Goal: Task Accomplishment & Management: Use online tool/utility

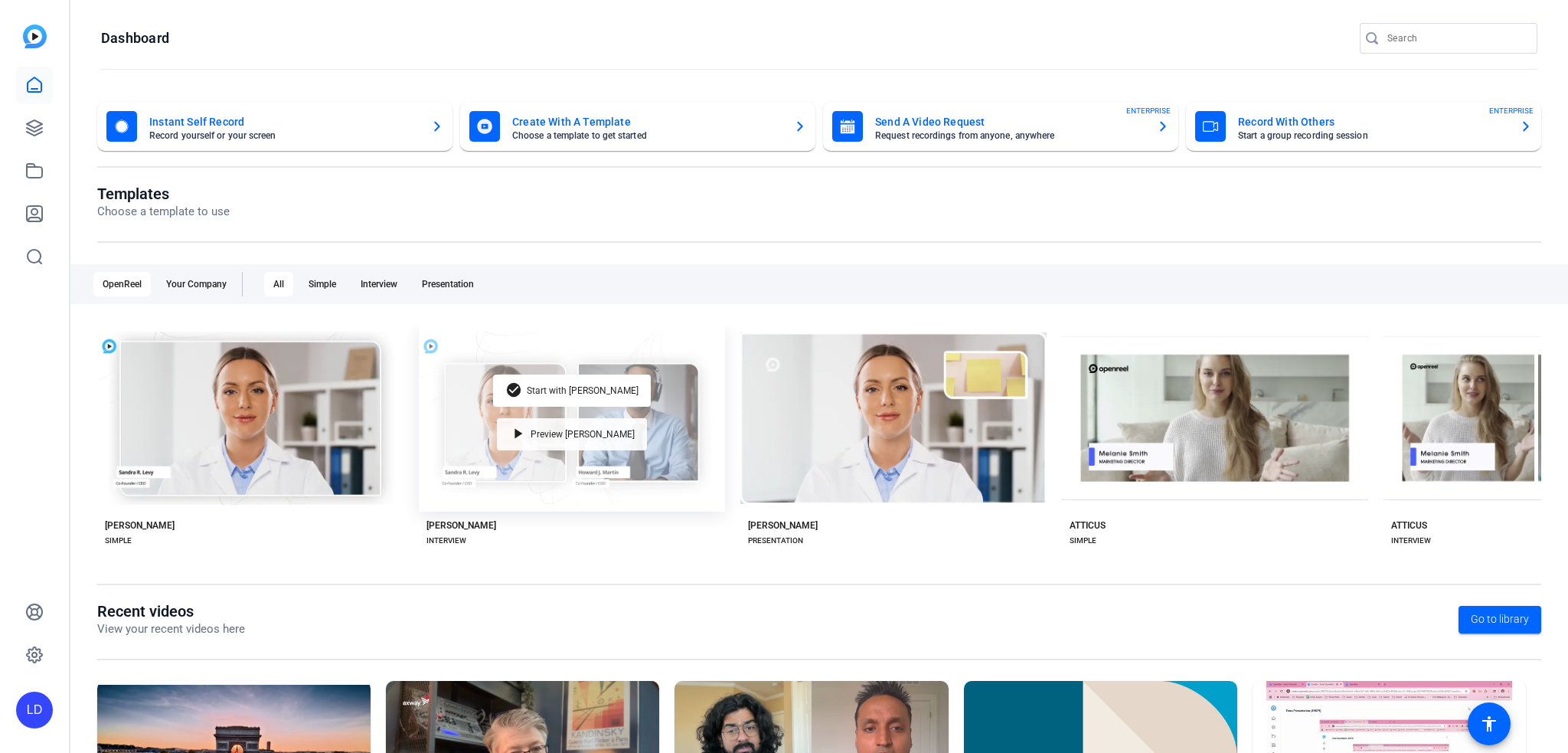
scroll to position [162, 0]
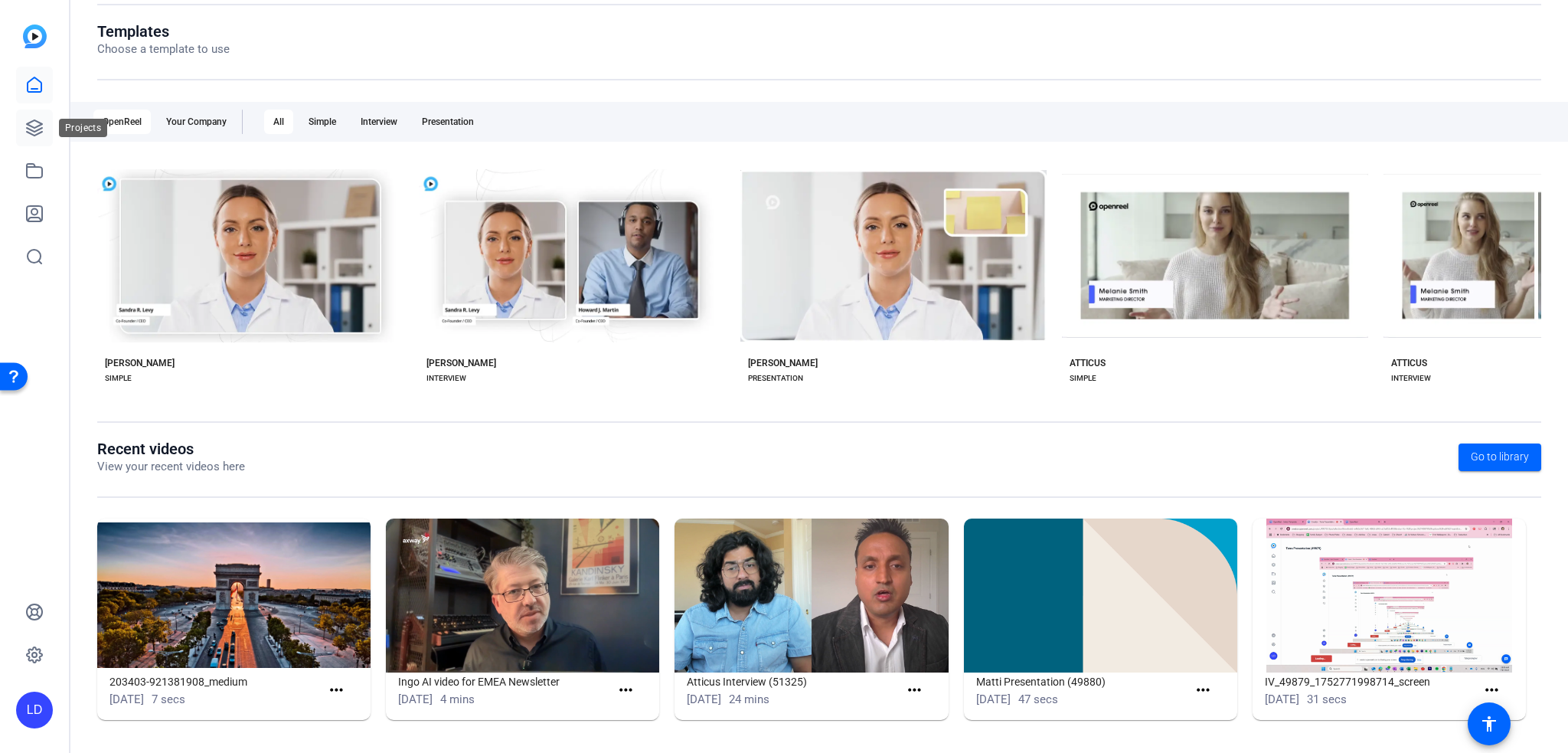
click at [36, 128] on icon at bounding box center [35, 128] width 16 height 16
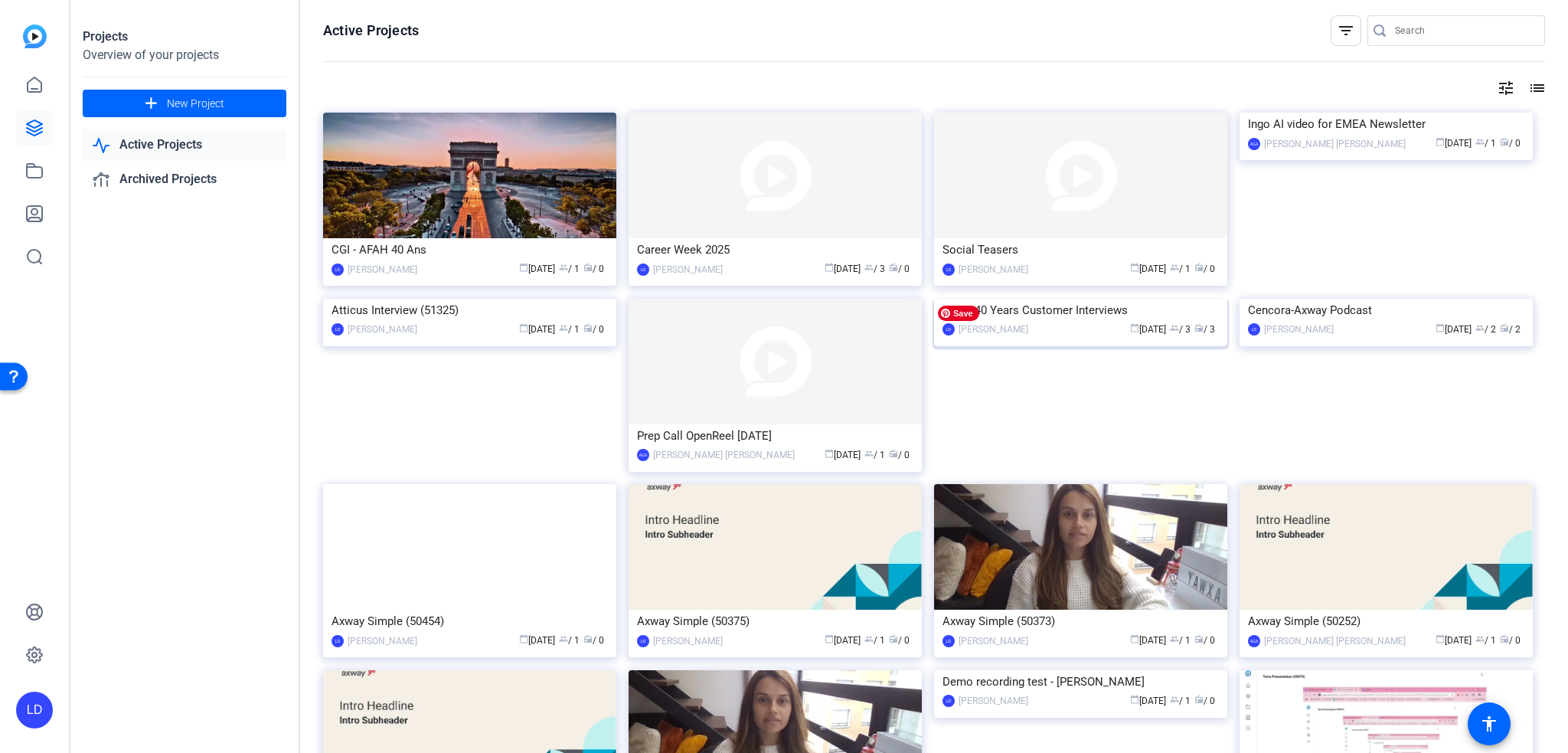
click at [1166, 299] on img at bounding box center [1080, 299] width 294 height 0
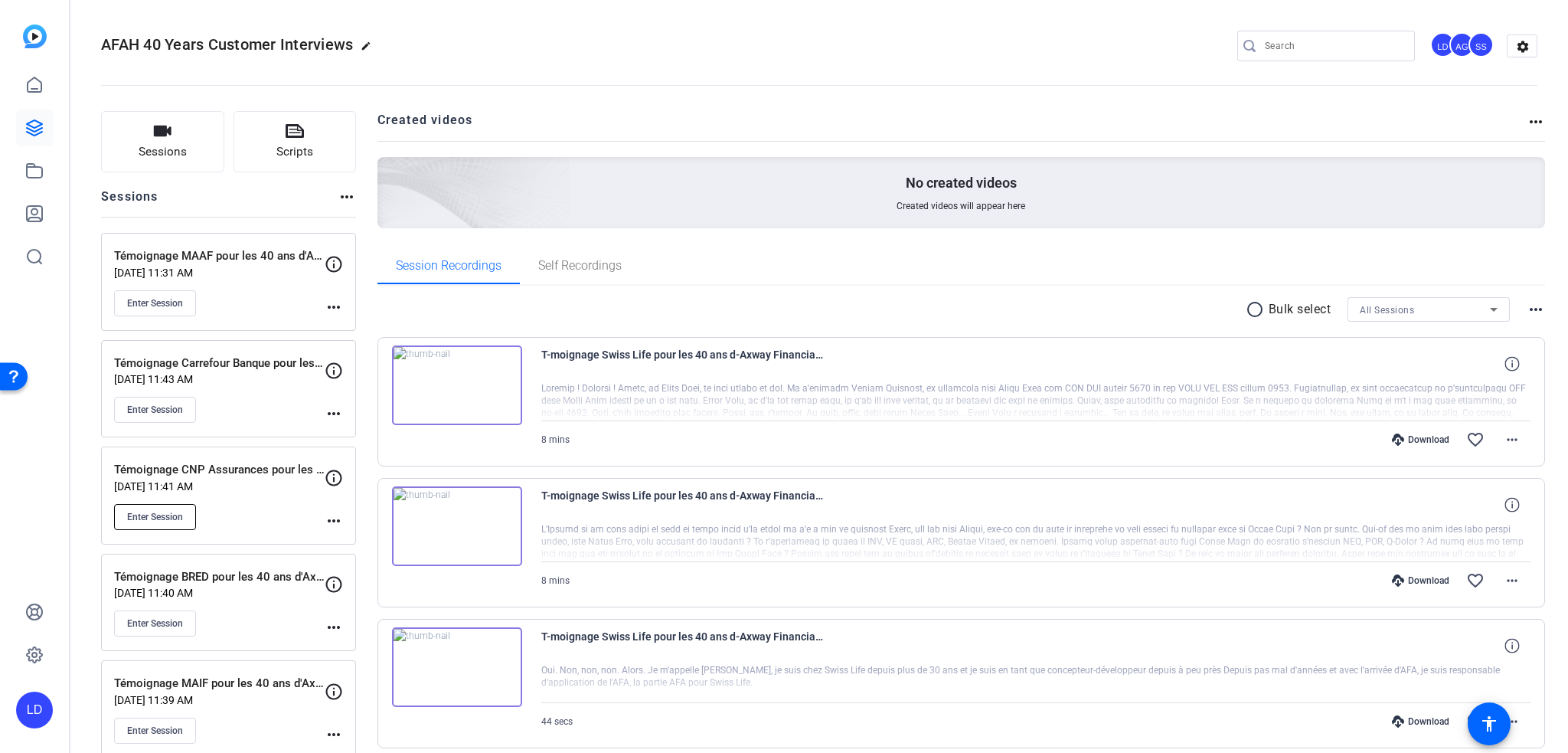
click at [151, 515] on span "Enter Session" at bounding box center [155, 517] width 56 height 12
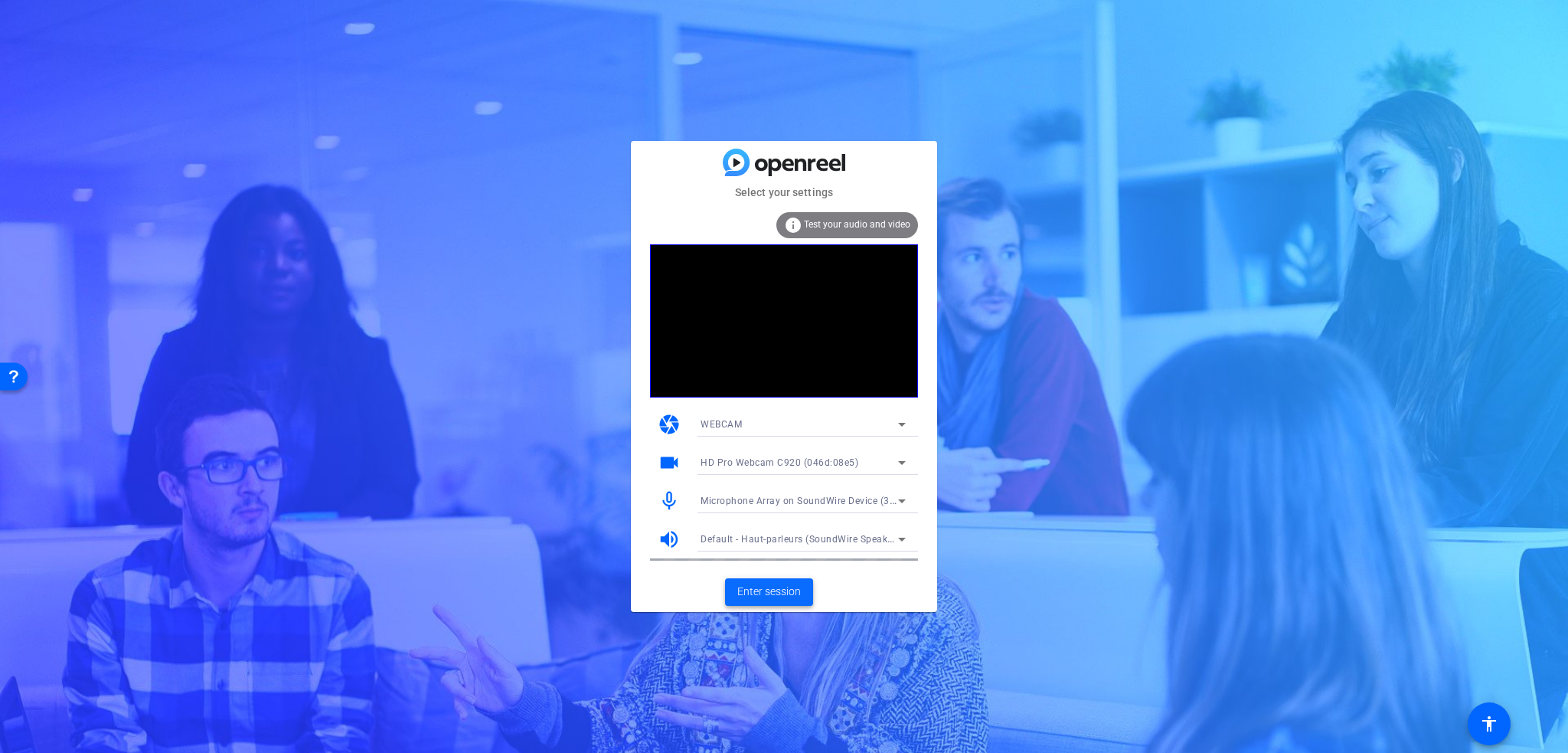
click at [766, 594] on span "Enter session" at bounding box center [768, 592] width 64 height 16
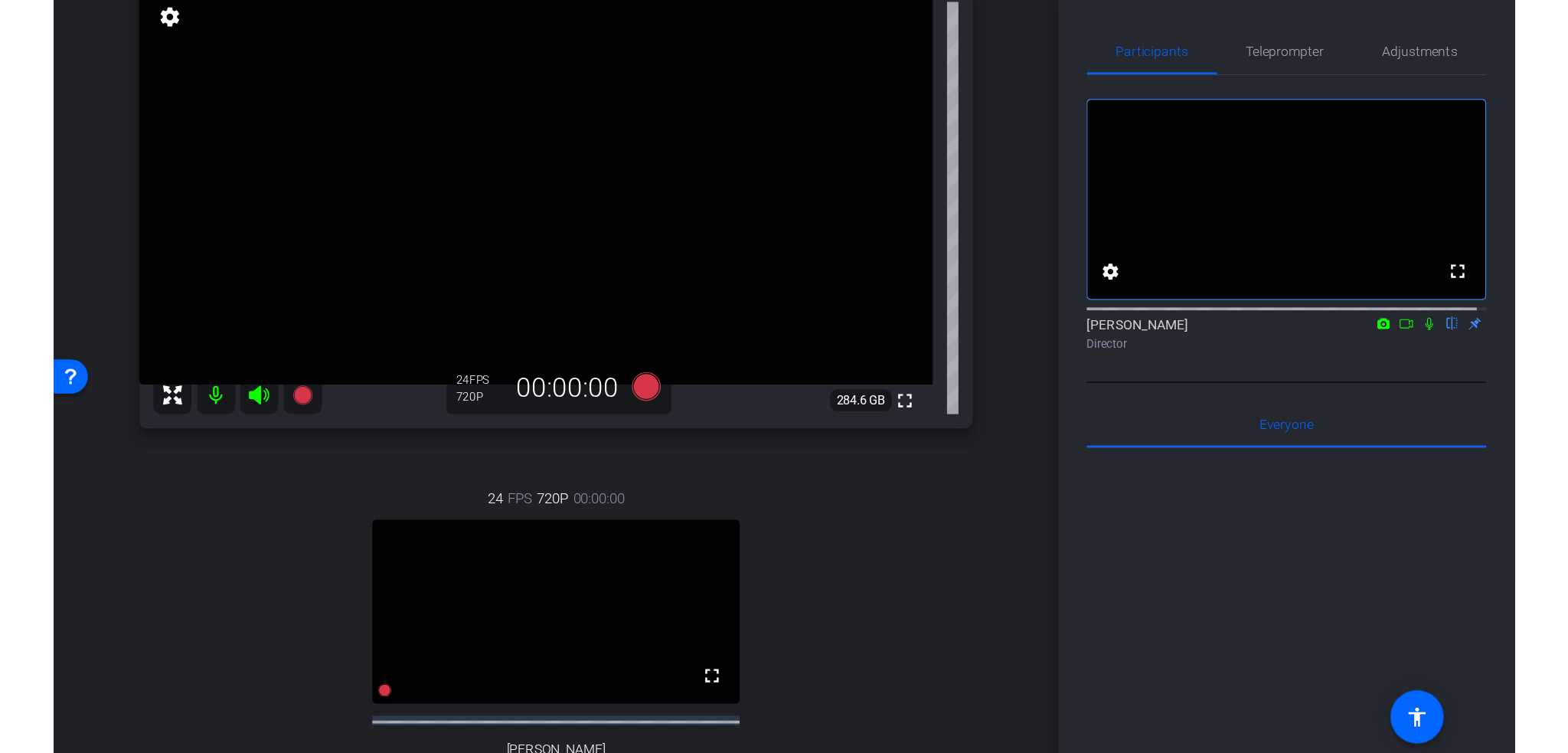
scroll to position [282, 0]
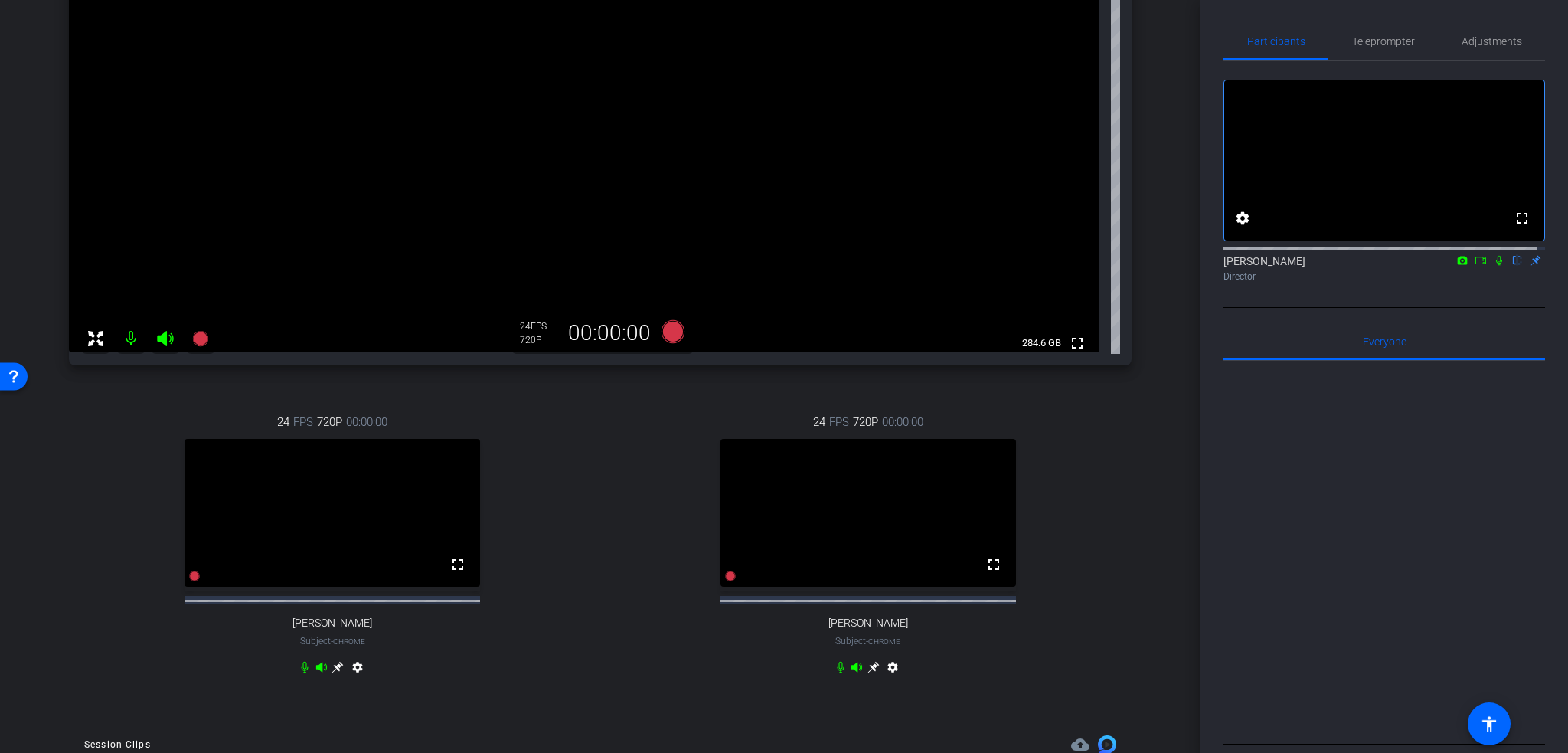
click at [868, 674] on icon at bounding box center [873, 667] width 11 height 11
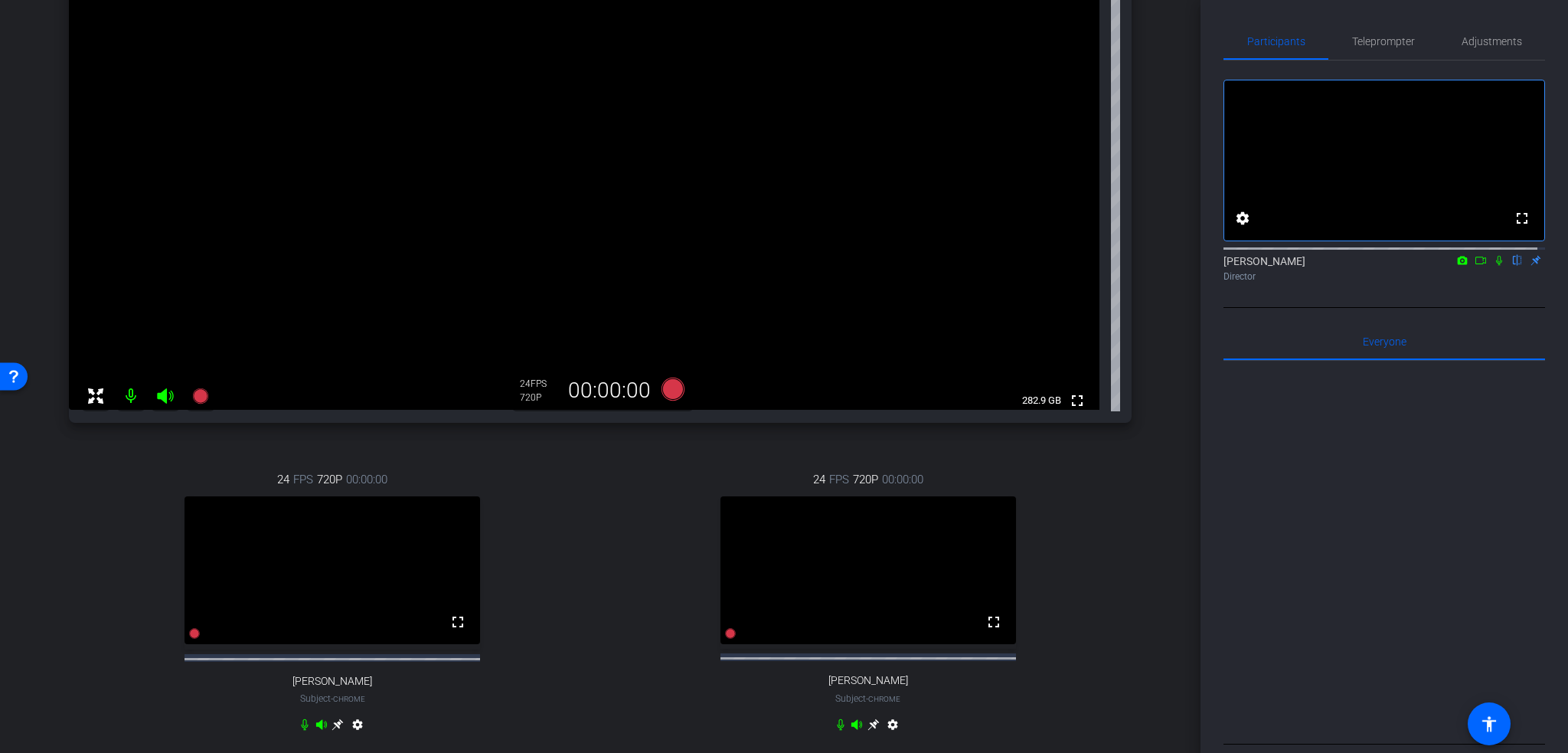
scroll to position [153, 0]
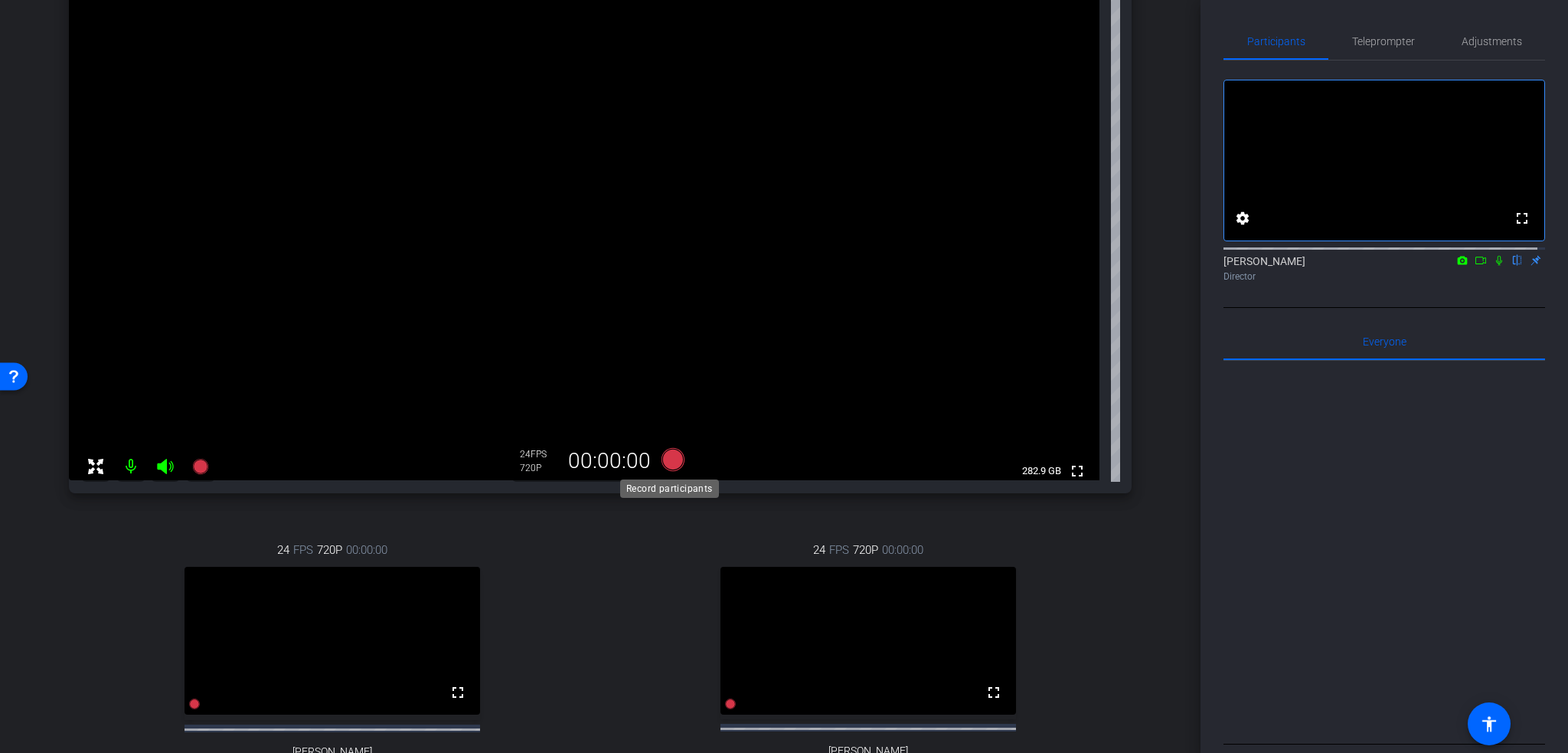
click at [665, 462] on icon at bounding box center [672, 459] width 23 height 23
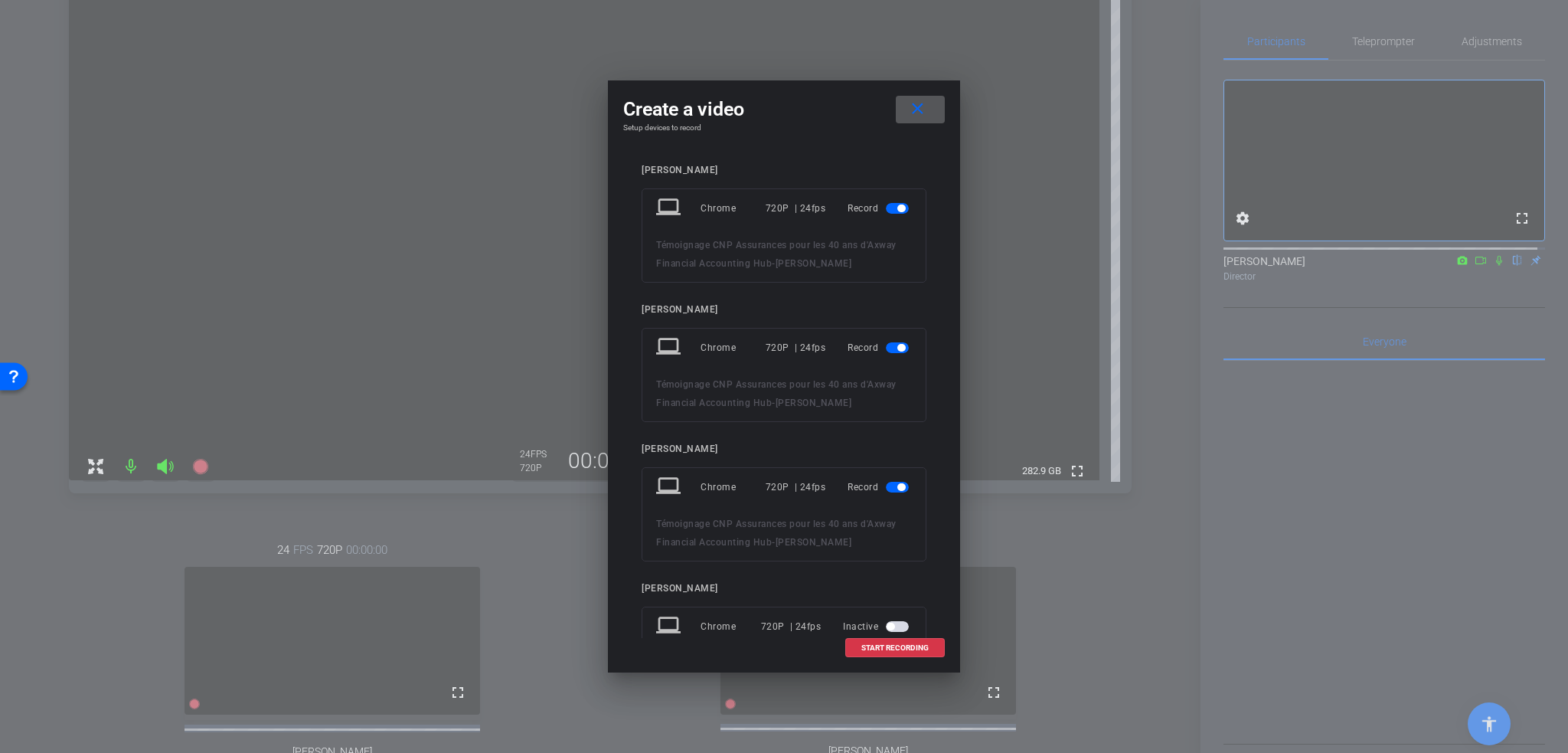
click at [886, 209] on span "button" at bounding box center [897, 208] width 23 height 10
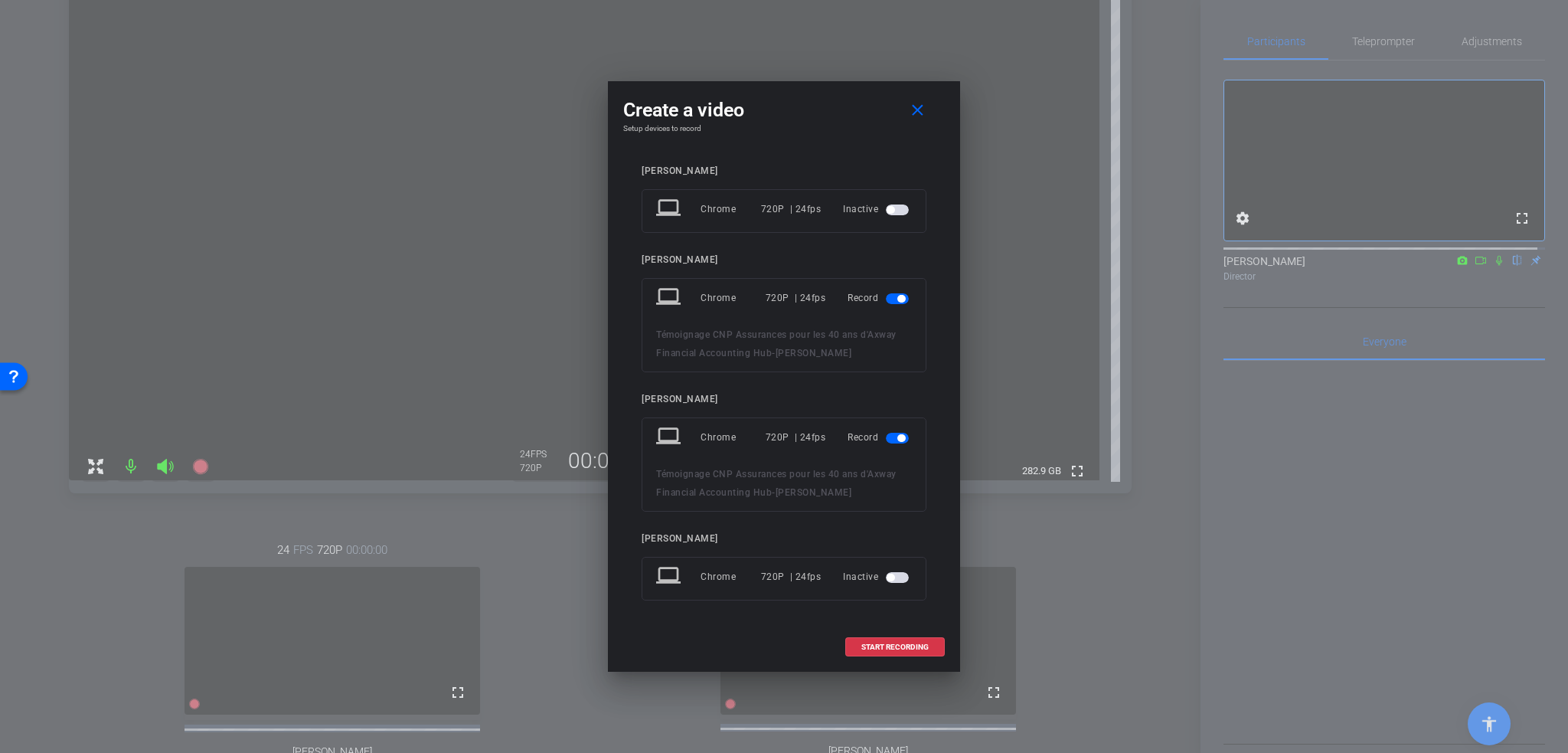
click at [892, 295] on span "button" at bounding box center [897, 299] width 23 height 10
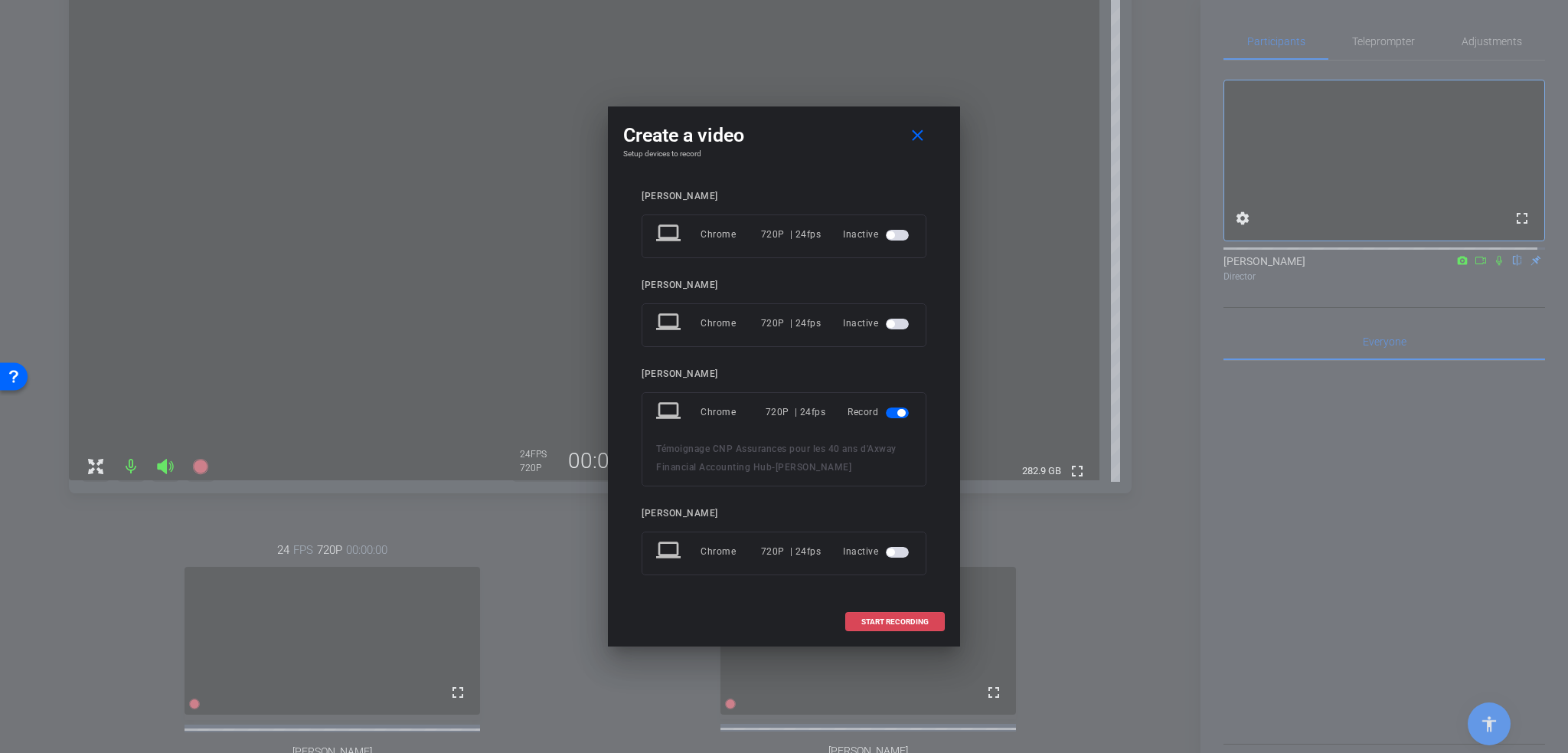
click at [888, 628] on span at bounding box center [895, 622] width 98 height 37
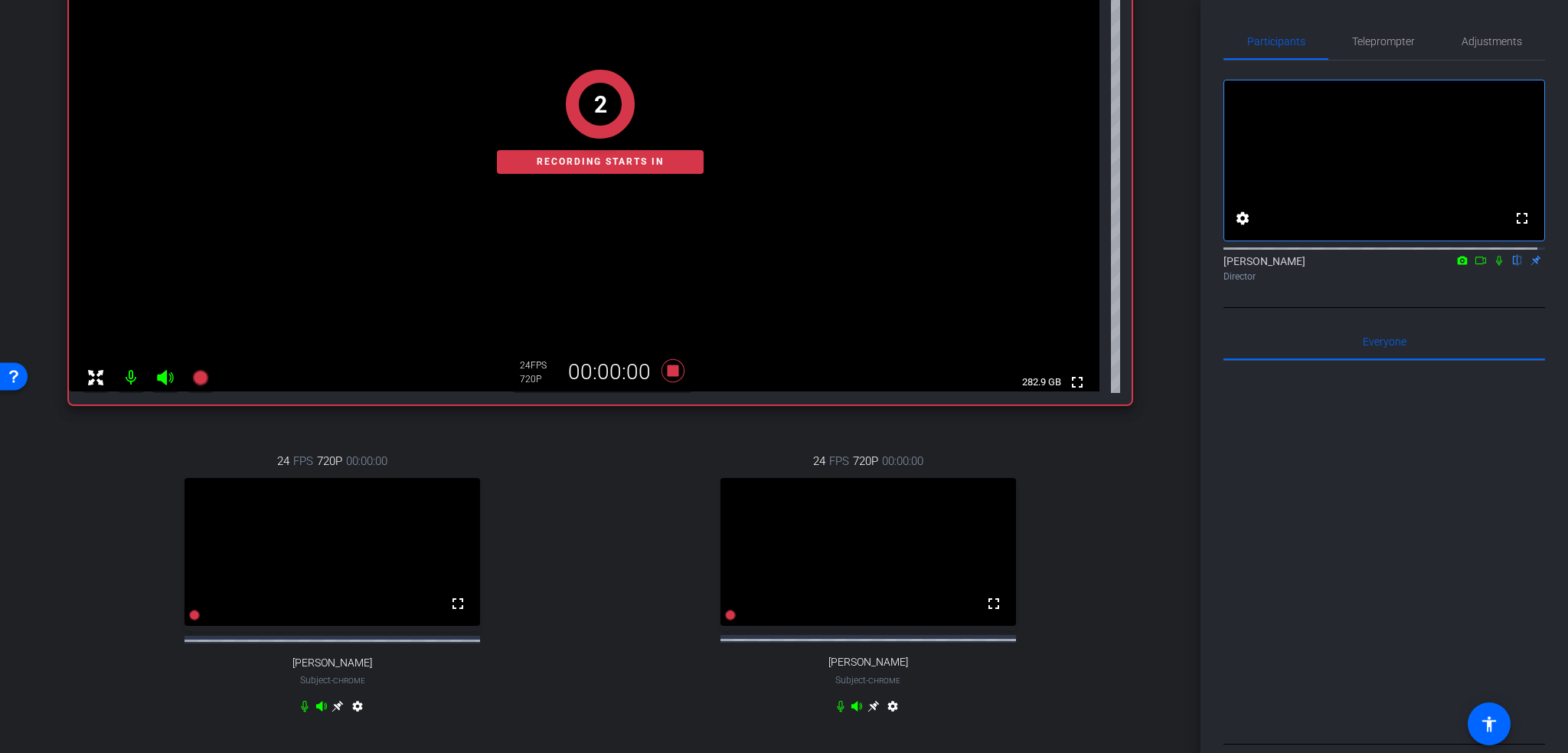
scroll to position [307, 0]
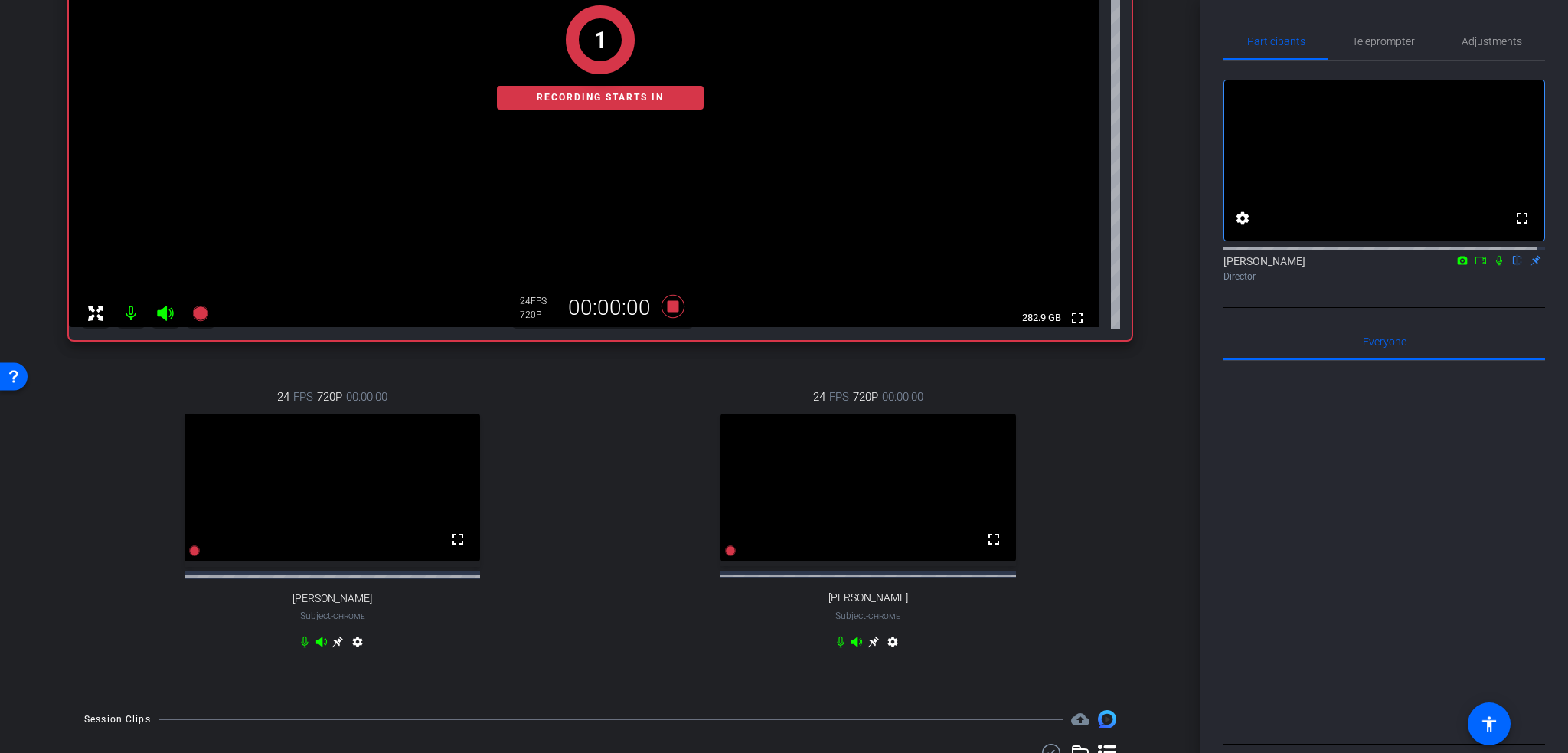
click at [303, 648] on icon at bounding box center [305, 641] width 12 height 12
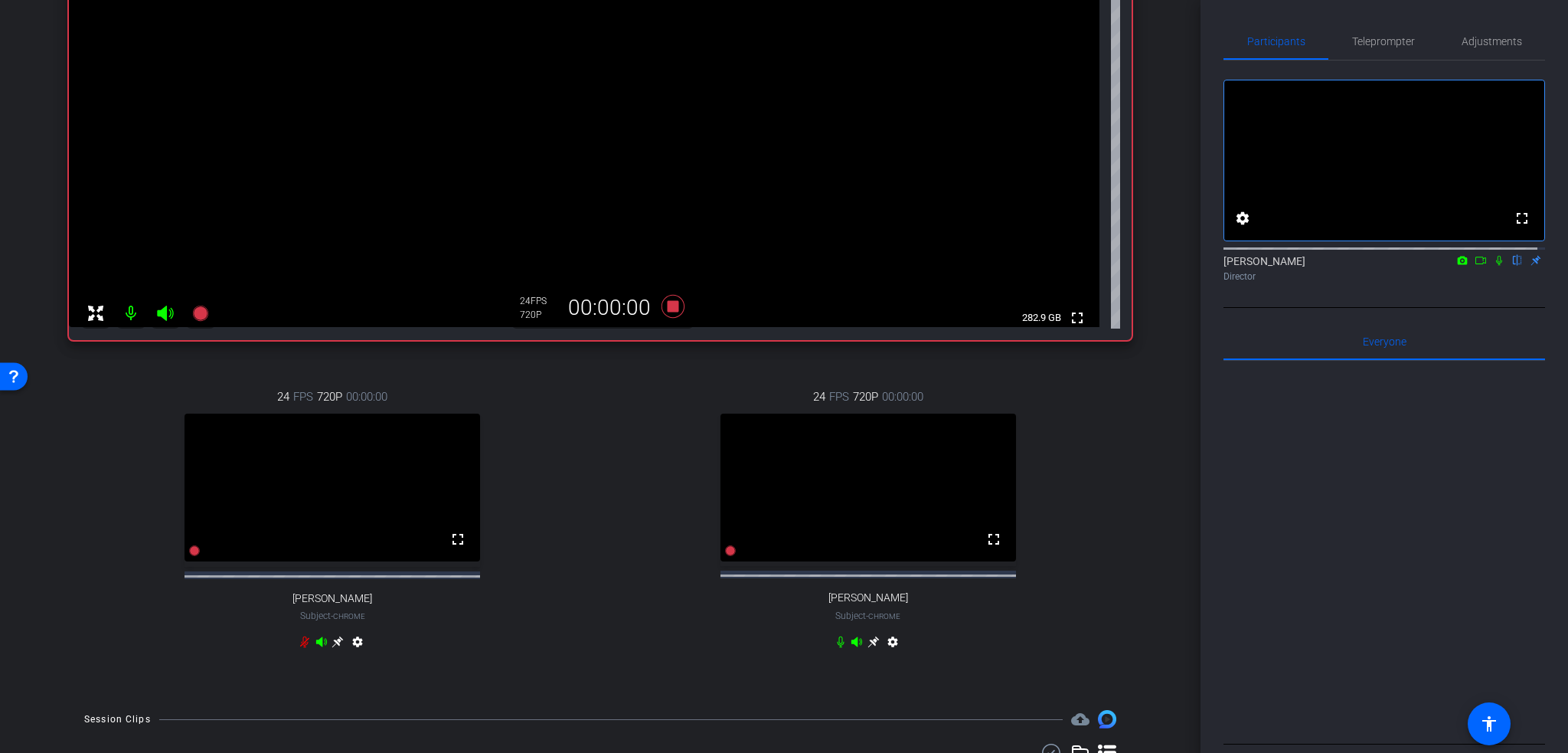
click at [1496, 266] on icon at bounding box center [1498, 261] width 6 height 10
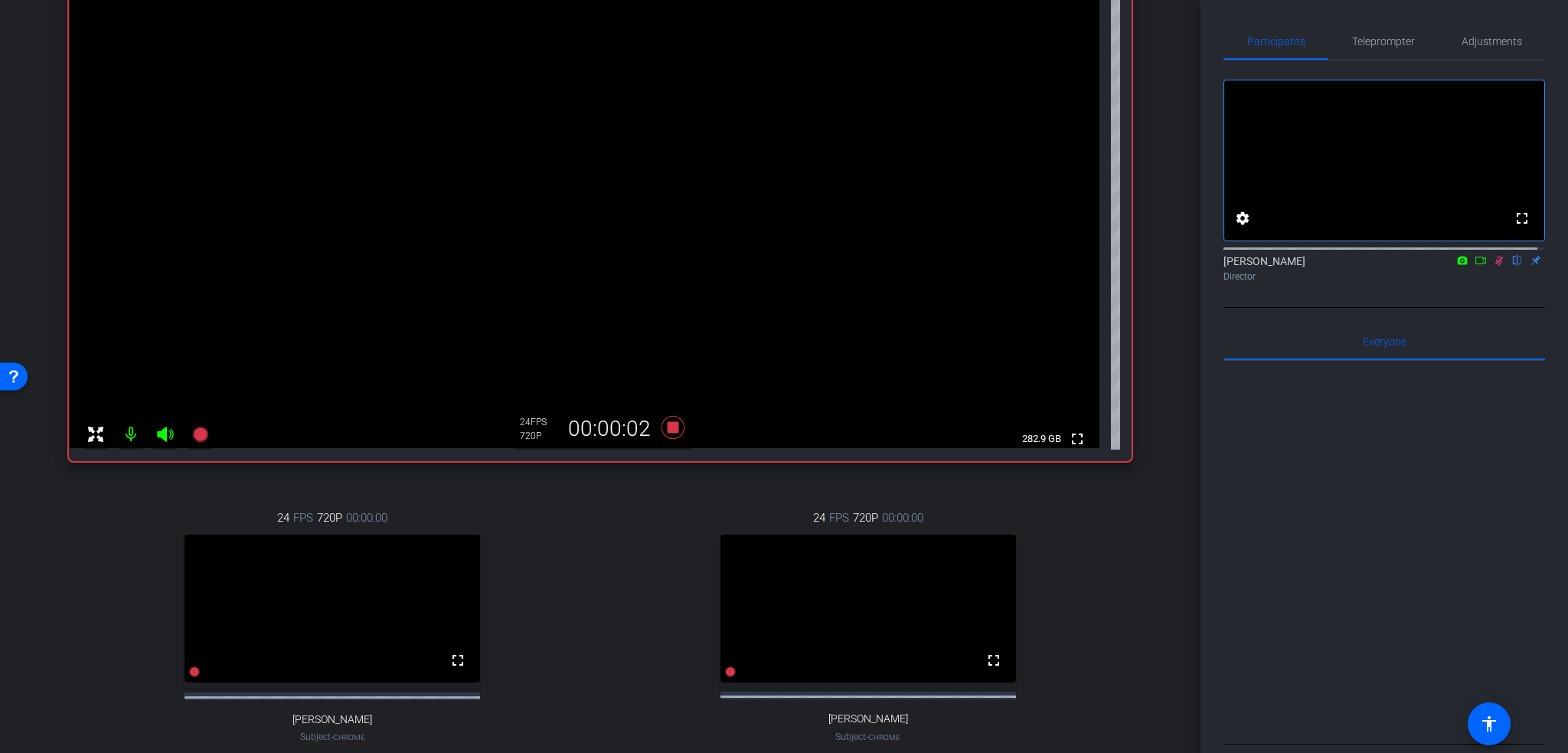
scroll to position [77, 0]
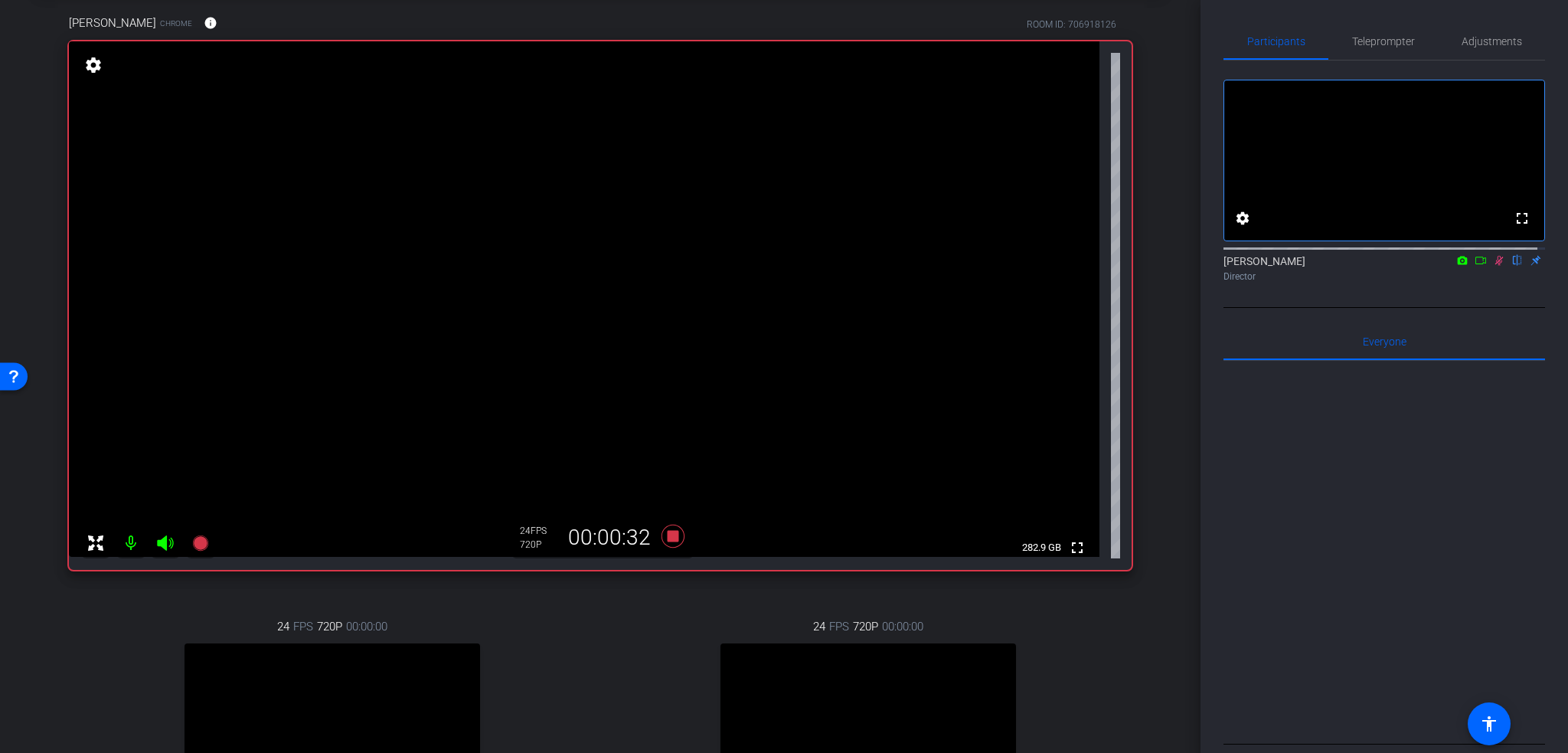
click at [1493, 266] on icon at bounding box center [1499, 261] width 12 height 10
click at [1494, 268] on mat-icon at bounding box center [1498, 261] width 18 height 14
click at [1390, 43] on span "Teleprompter" at bounding box center [1383, 41] width 63 height 10
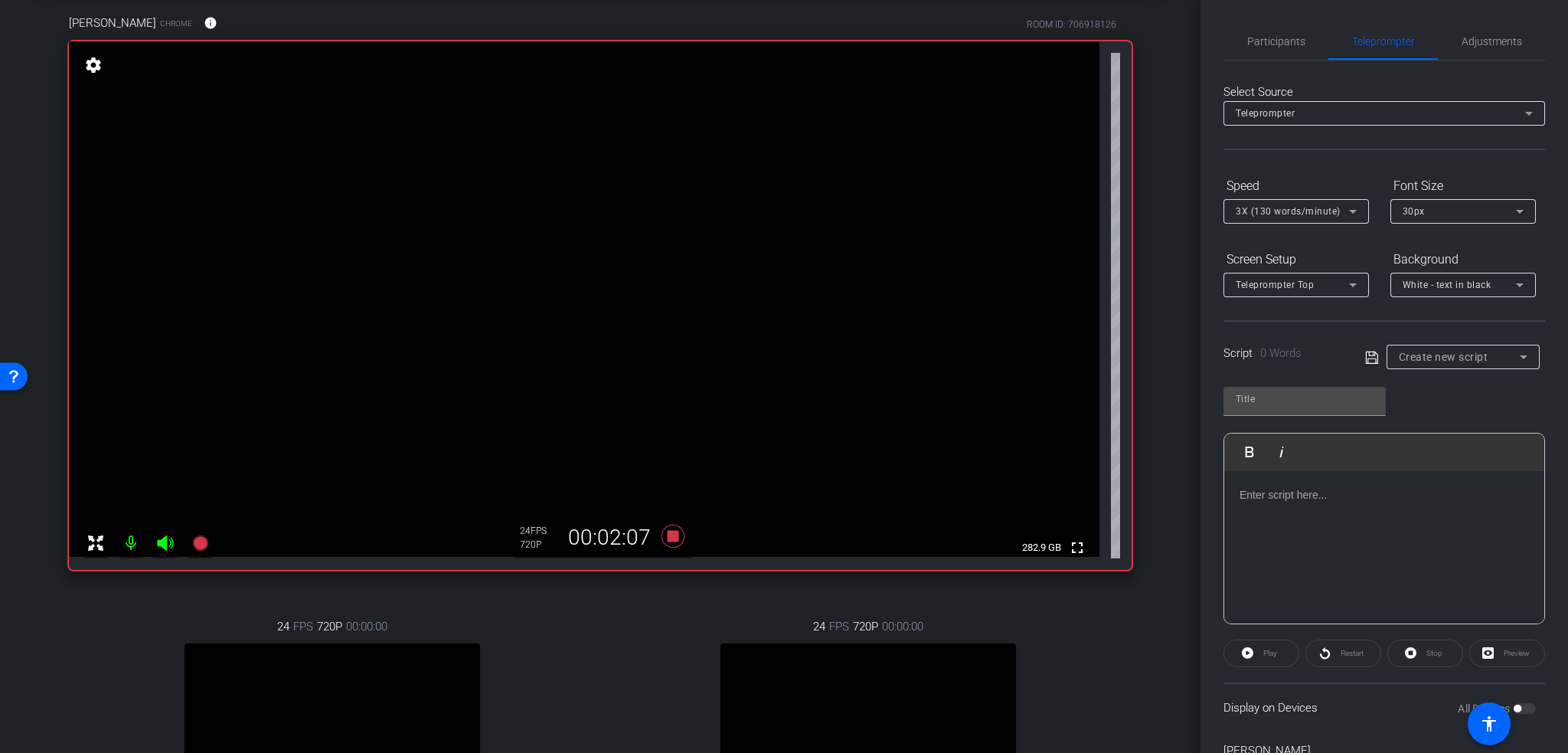
click at [1317, 519] on div at bounding box center [1383, 548] width 320 height 153
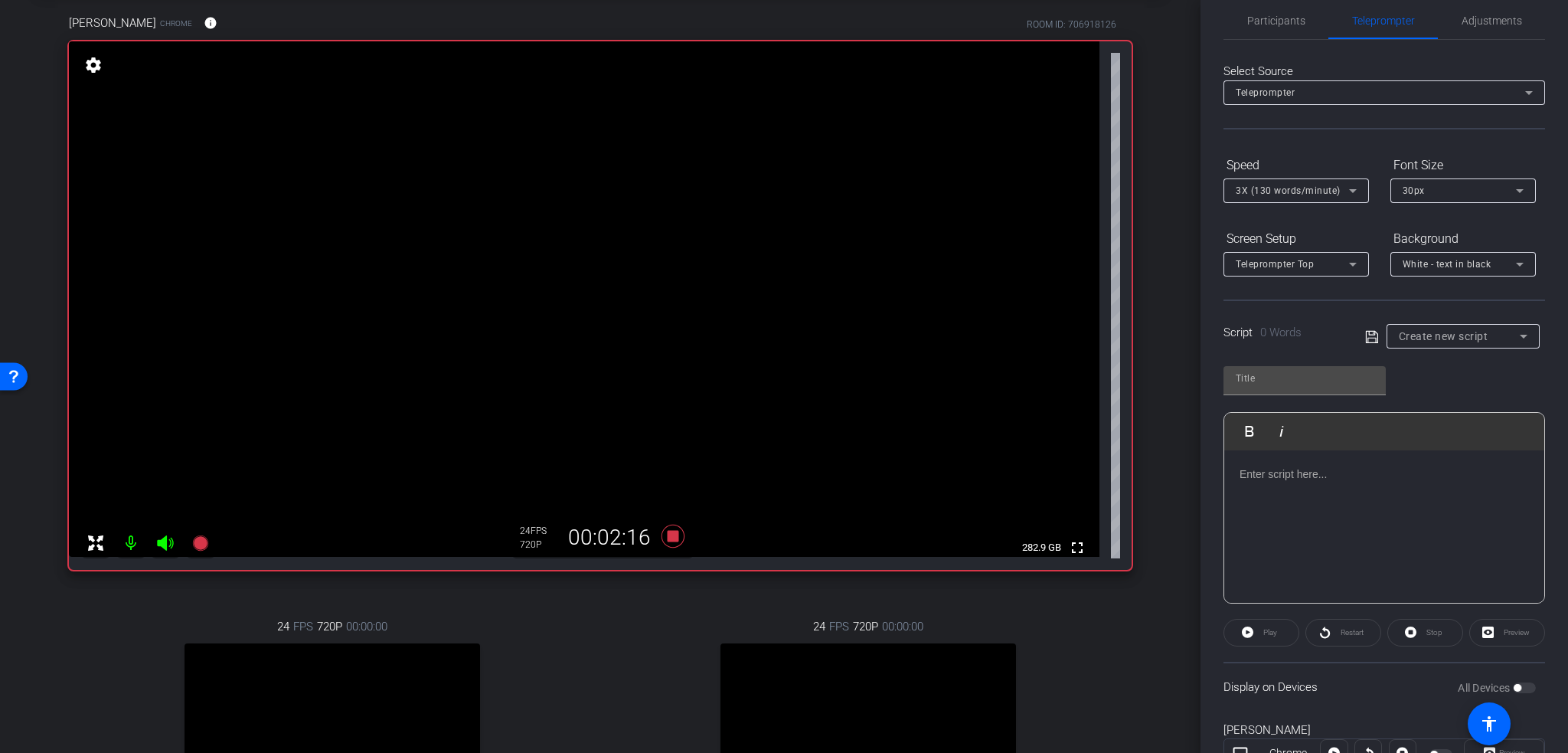
scroll to position [0, 0]
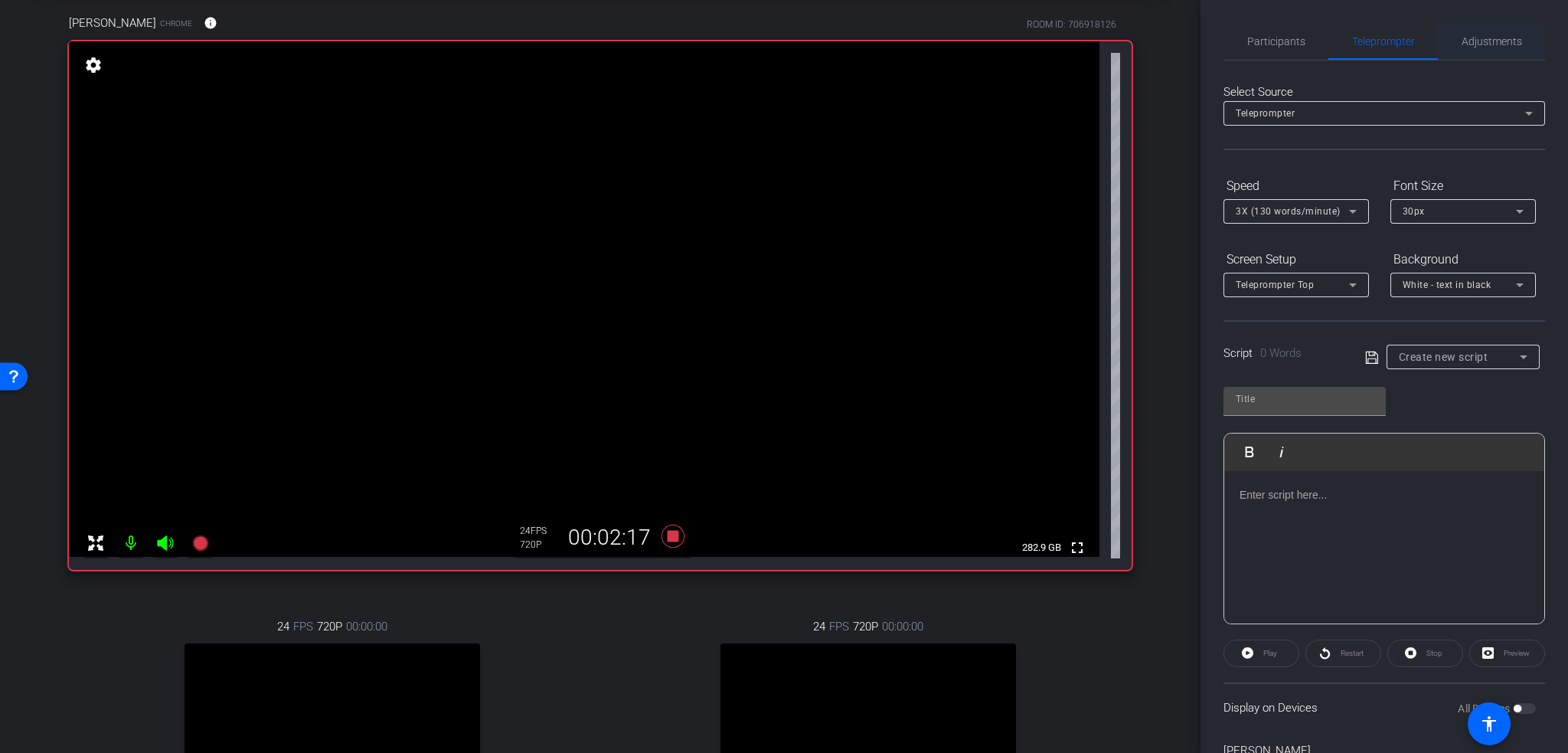
click at [1481, 47] on span "Adjustments" at bounding box center [1491, 41] width 60 height 10
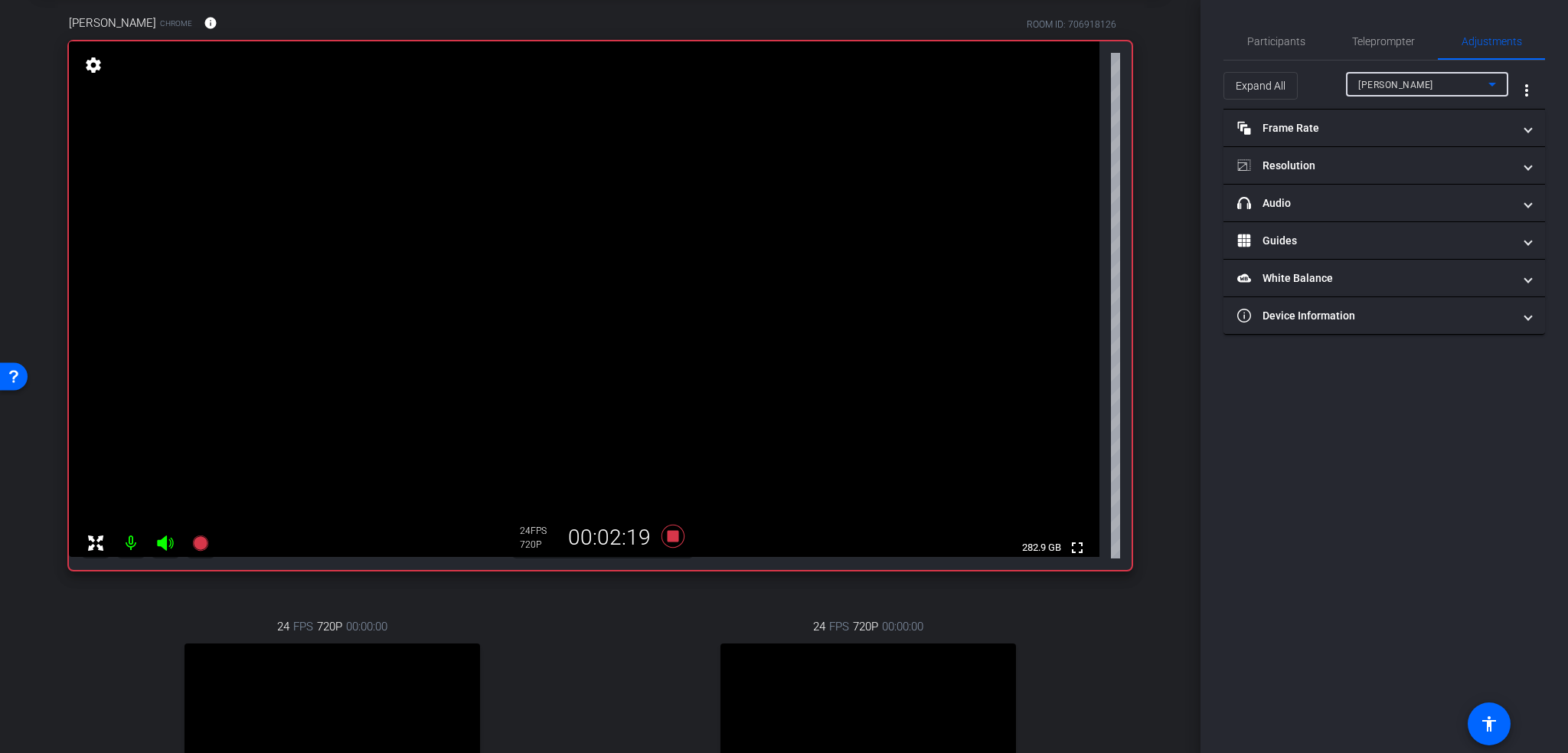
click at [1488, 80] on icon at bounding box center [1491, 84] width 18 height 18
click at [1409, 167] on span "Kaizhan LIU" at bounding box center [1396, 164] width 78 height 18
type input "11000"
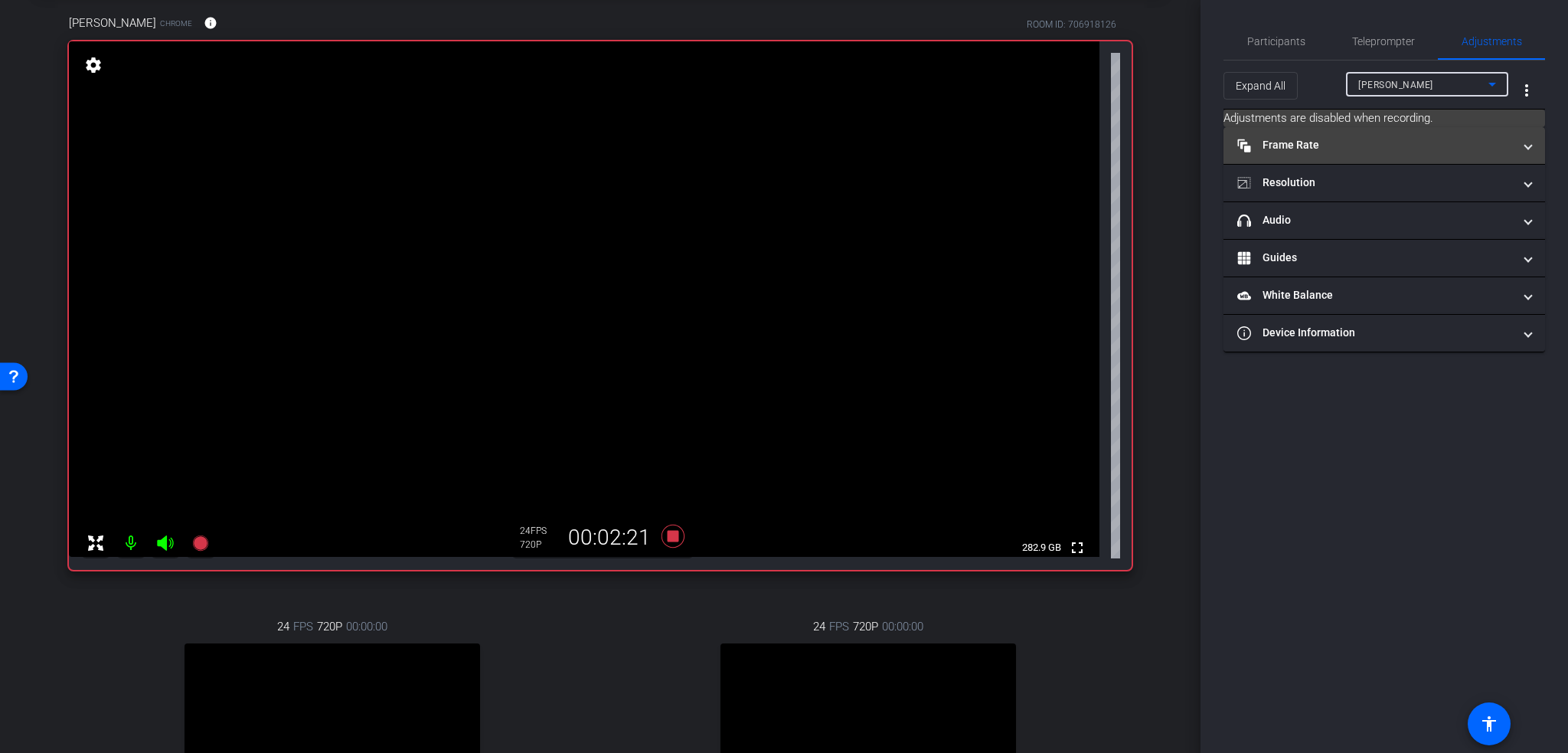
click at [1502, 141] on mat-panel-title "Frame Rate Frame Rate" at bounding box center [1375, 145] width 275 height 16
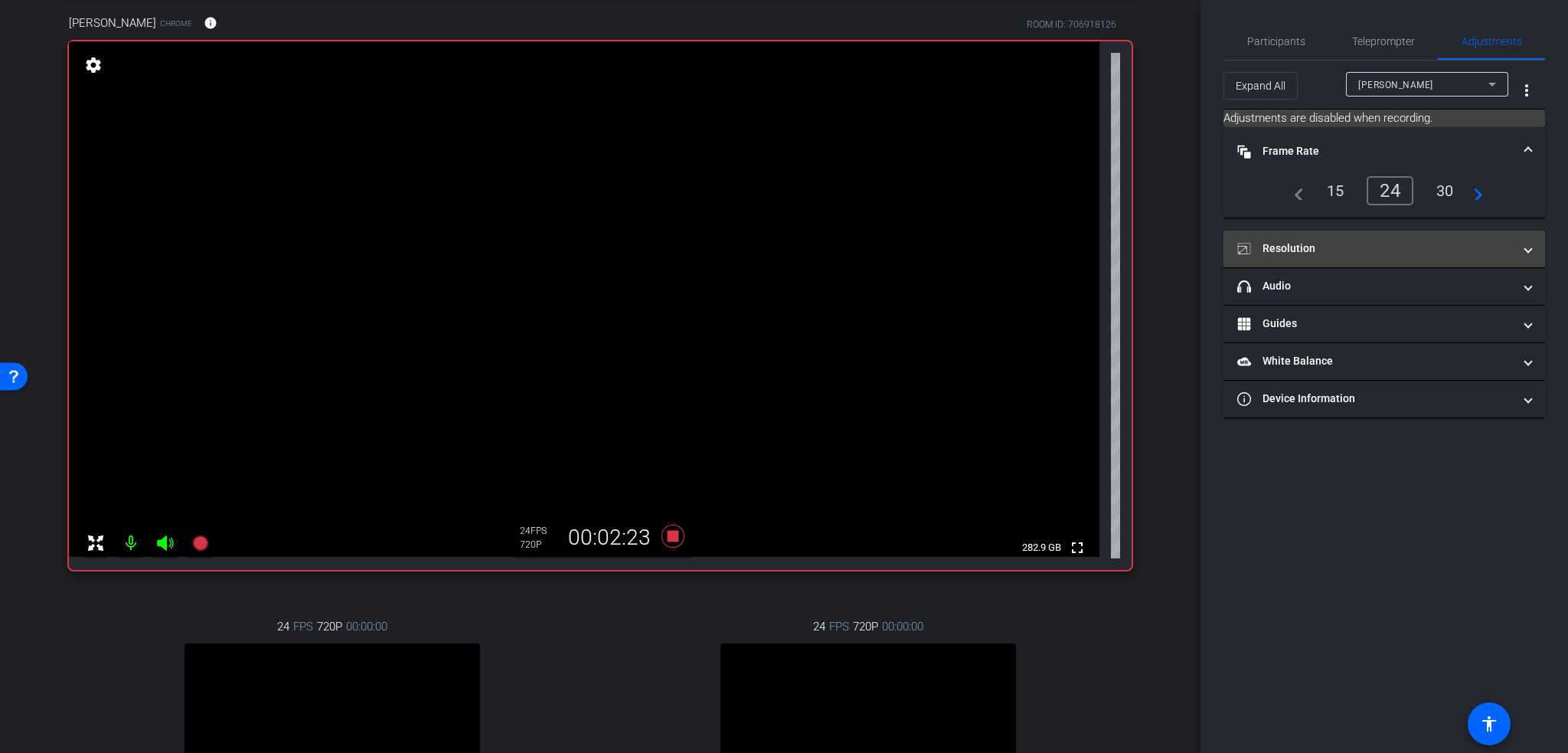
click at [1511, 245] on mat-panel-title "Resolution" at bounding box center [1375, 248] width 275 height 16
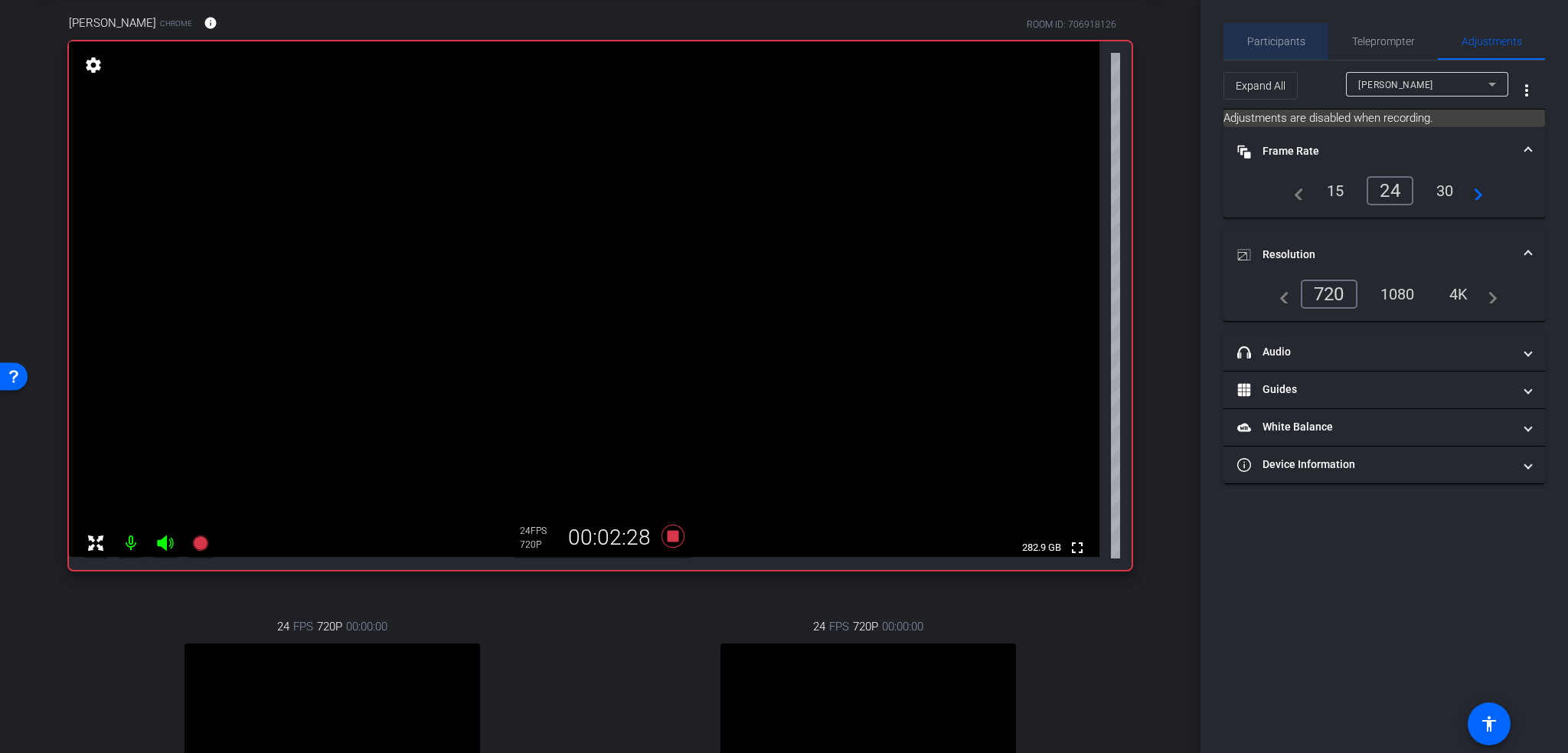
click at [1265, 45] on span "Participants" at bounding box center [1276, 41] width 58 height 10
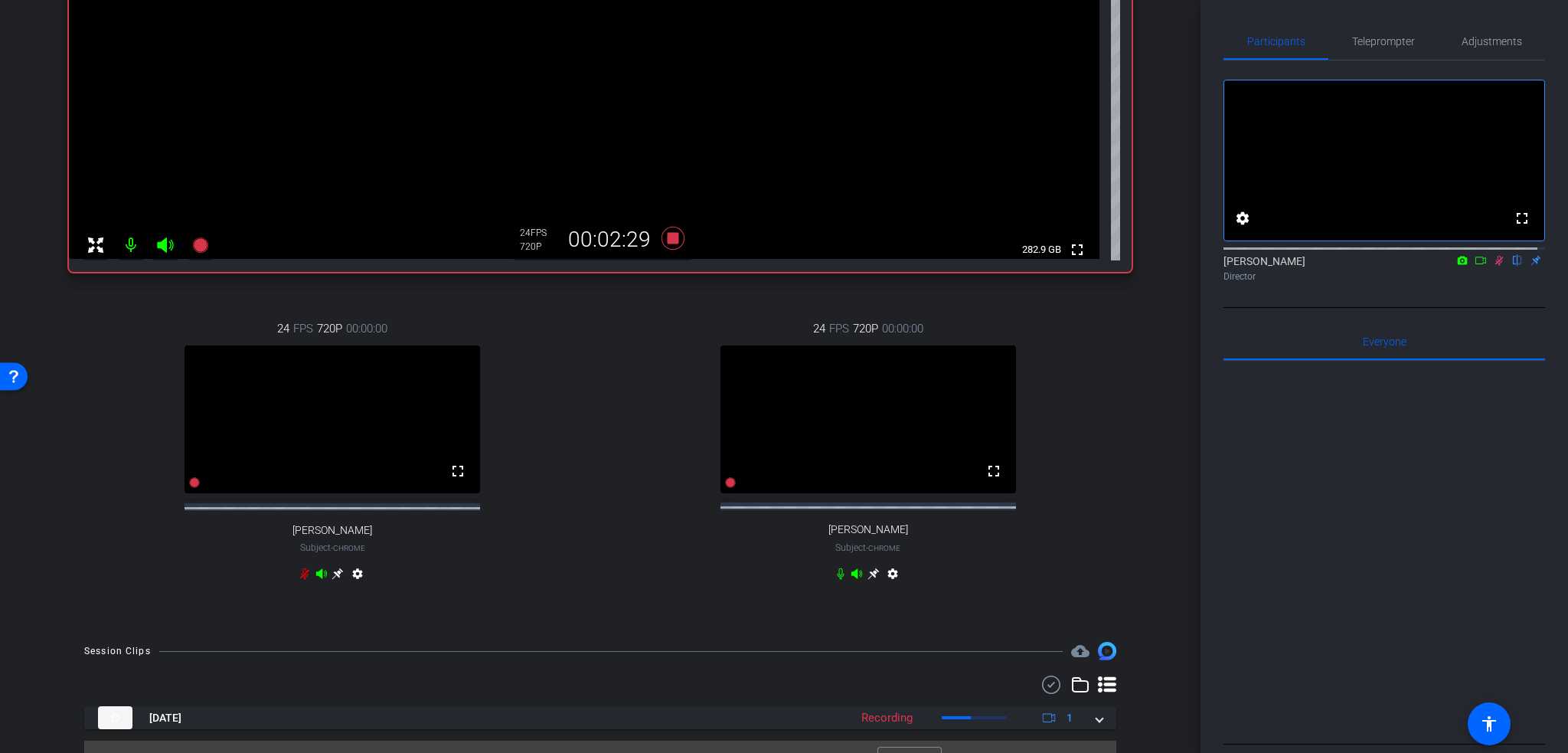
scroll to position [417, 0]
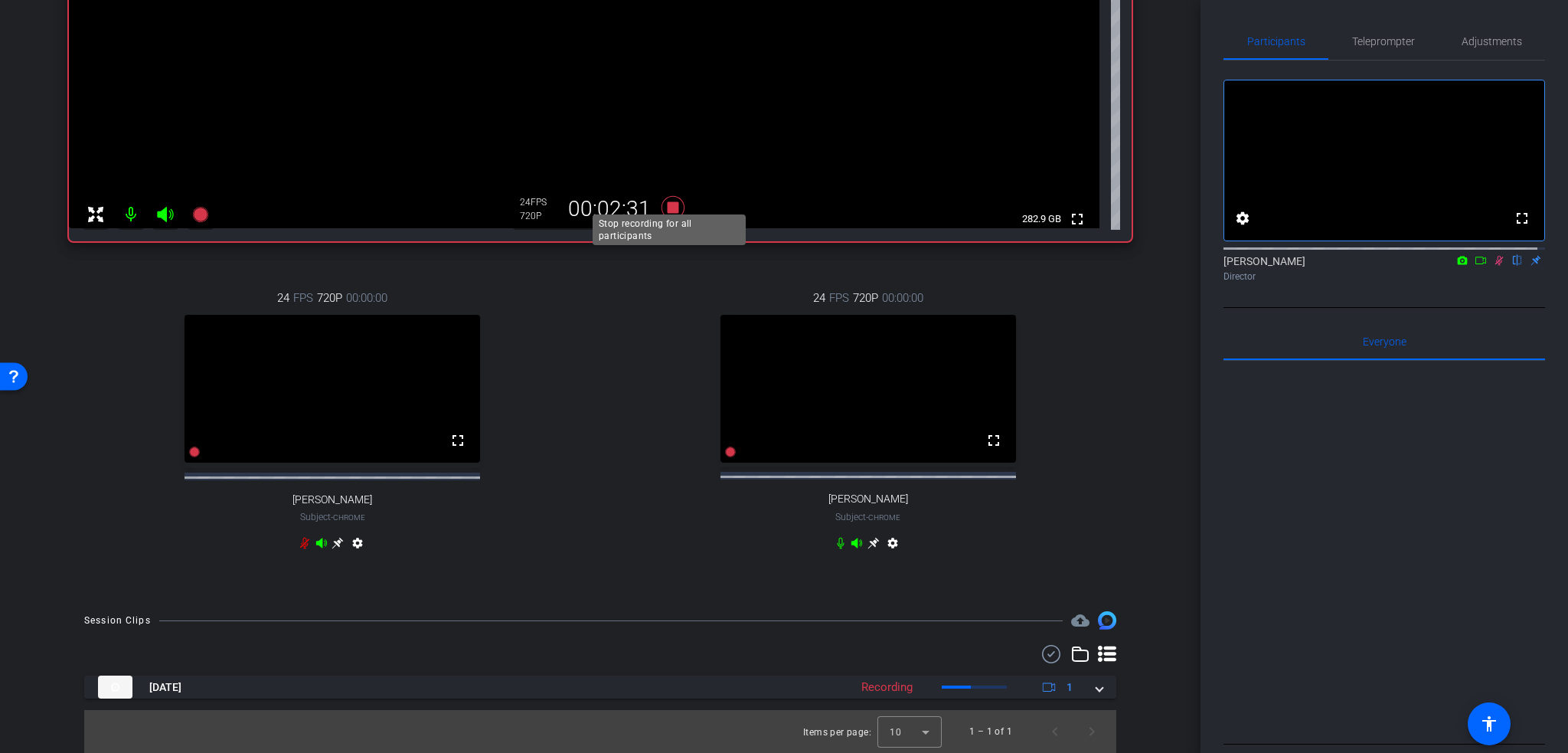
click at [673, 193] on icon at bounding box center [672, 207] width 37 height 28
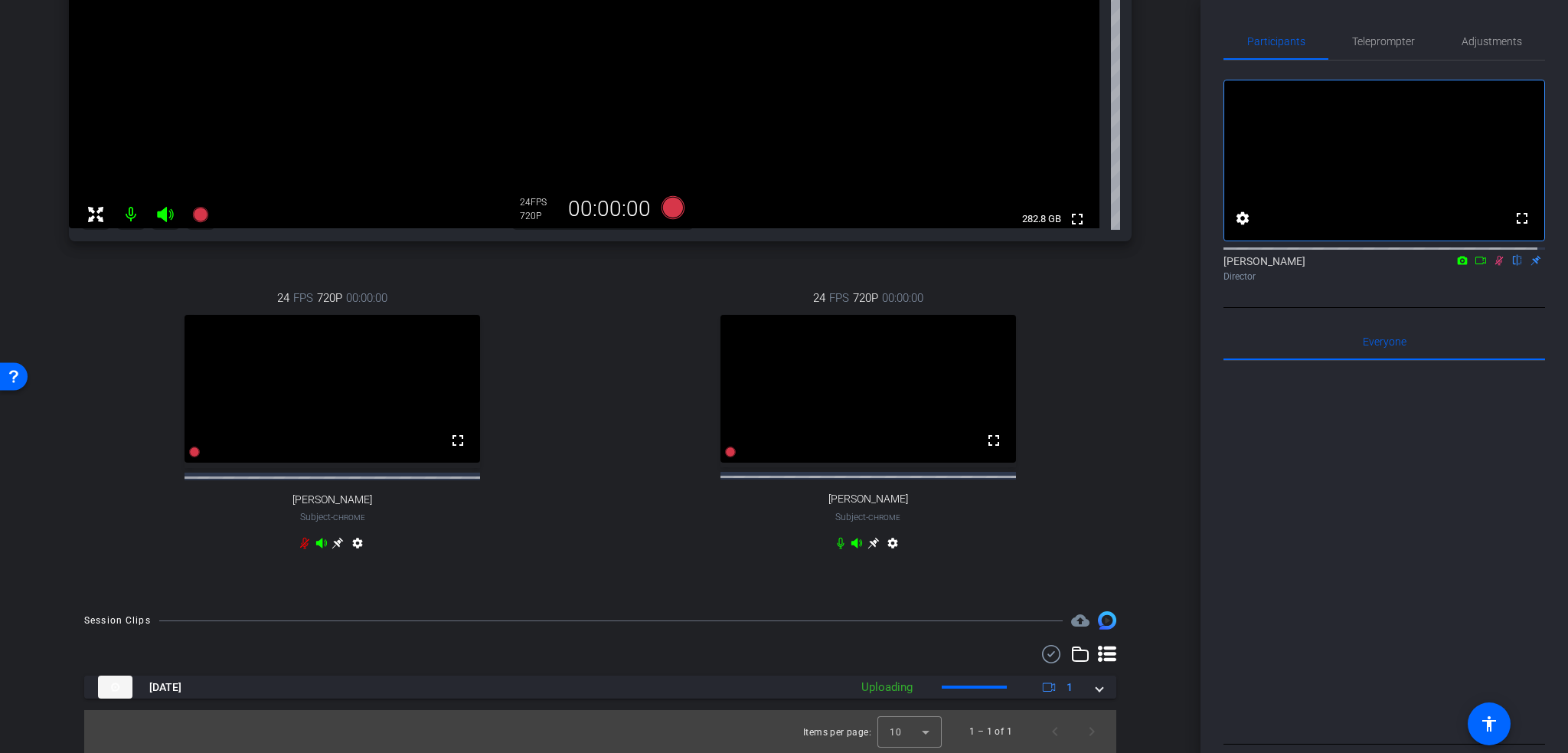
scroll to position [418, 0]
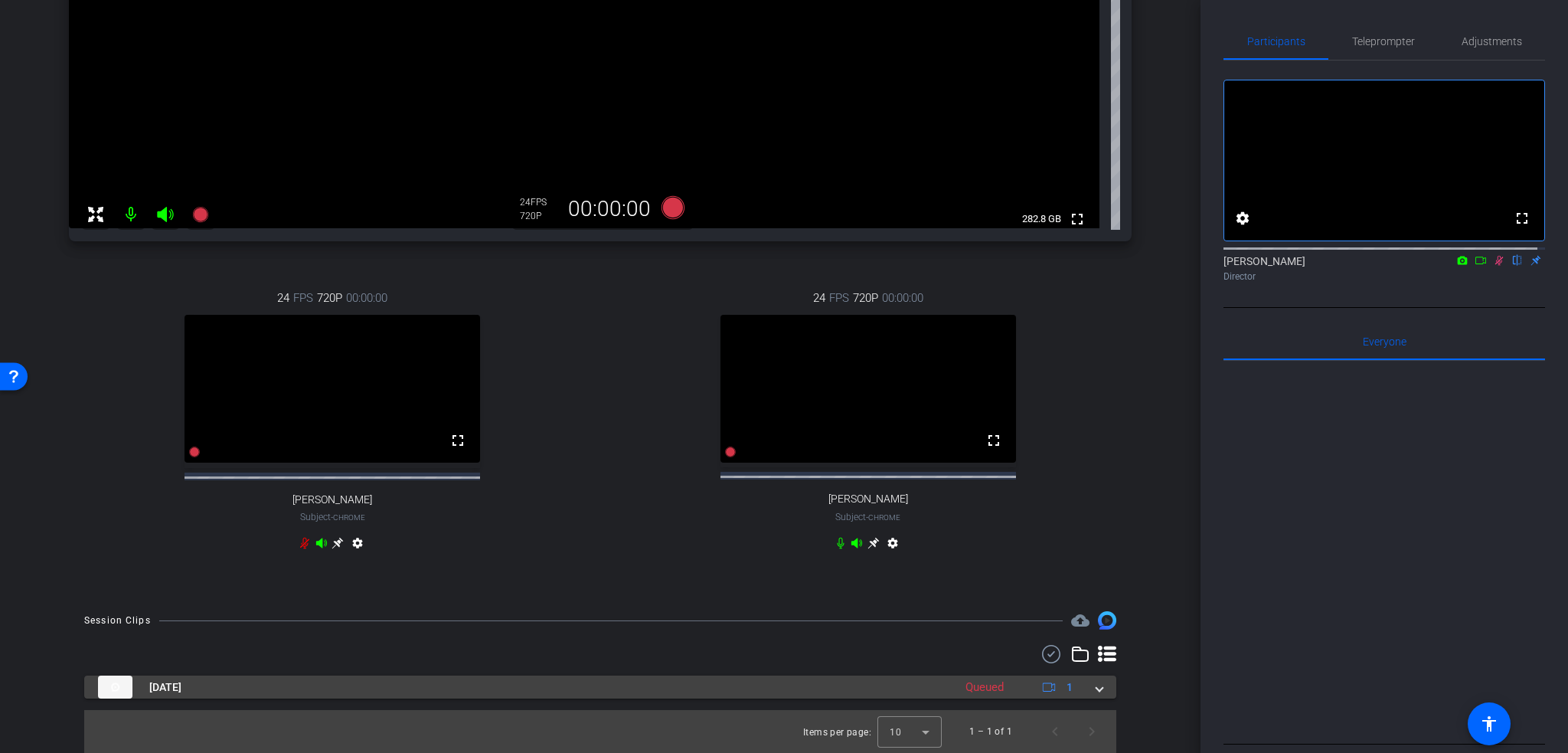
click at [1087, 685] on div "Oct 8, 2025 Queued 1" at bounding box center [597, 687] width 998 height 23
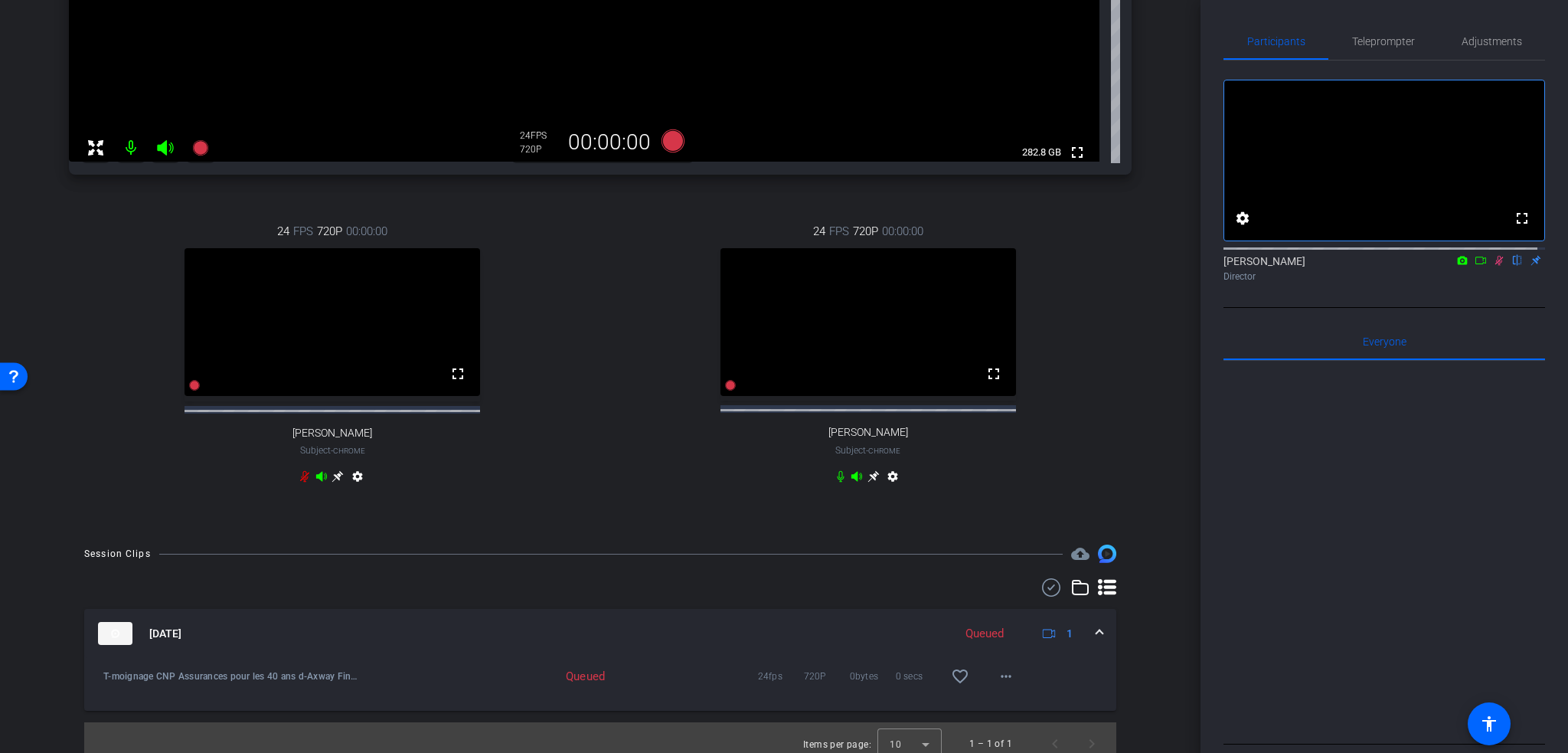
scroll to position [497, 0]
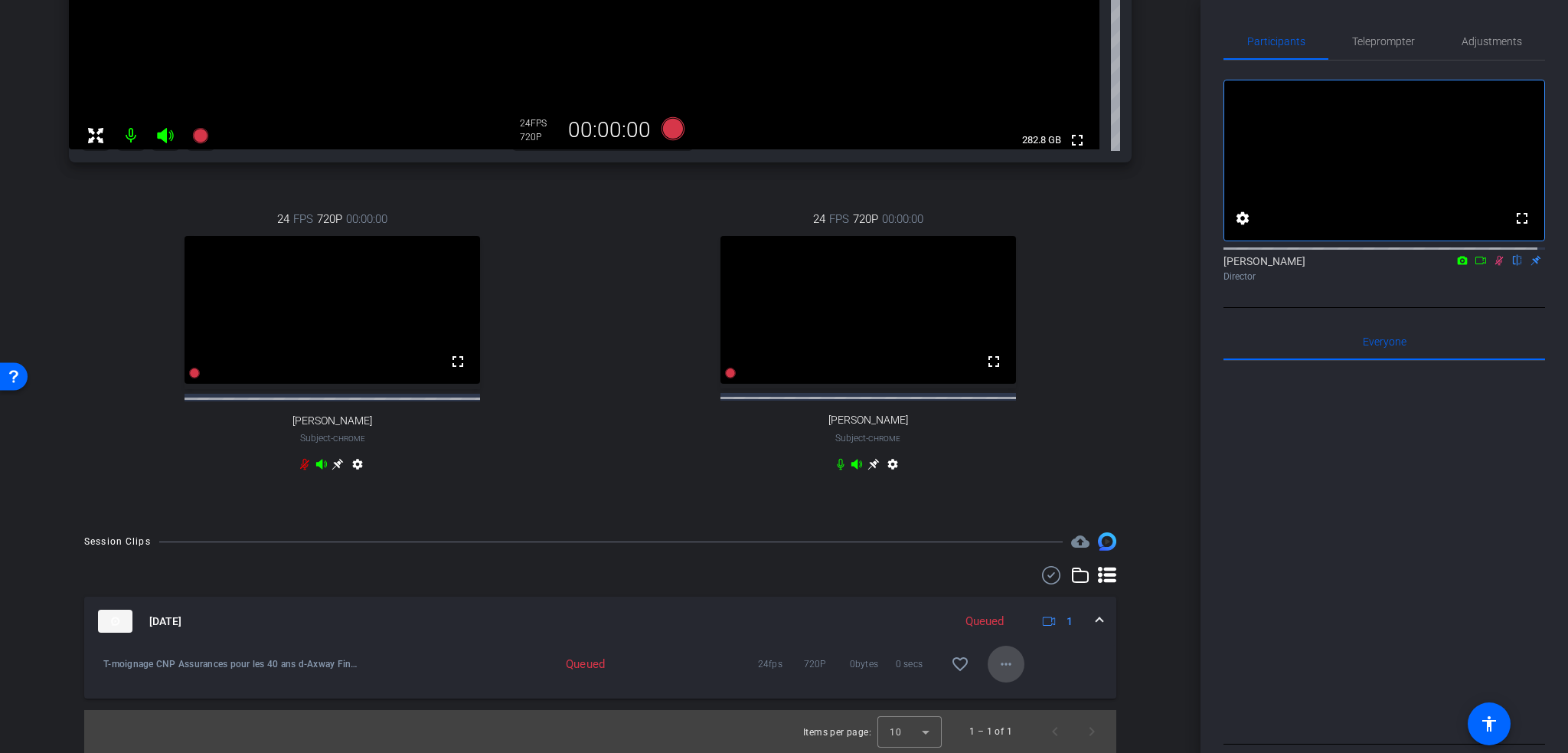
click at [1001, 666] on mat-icon "more_horiz" at bounding box center [1005, 663] width 18 height 18
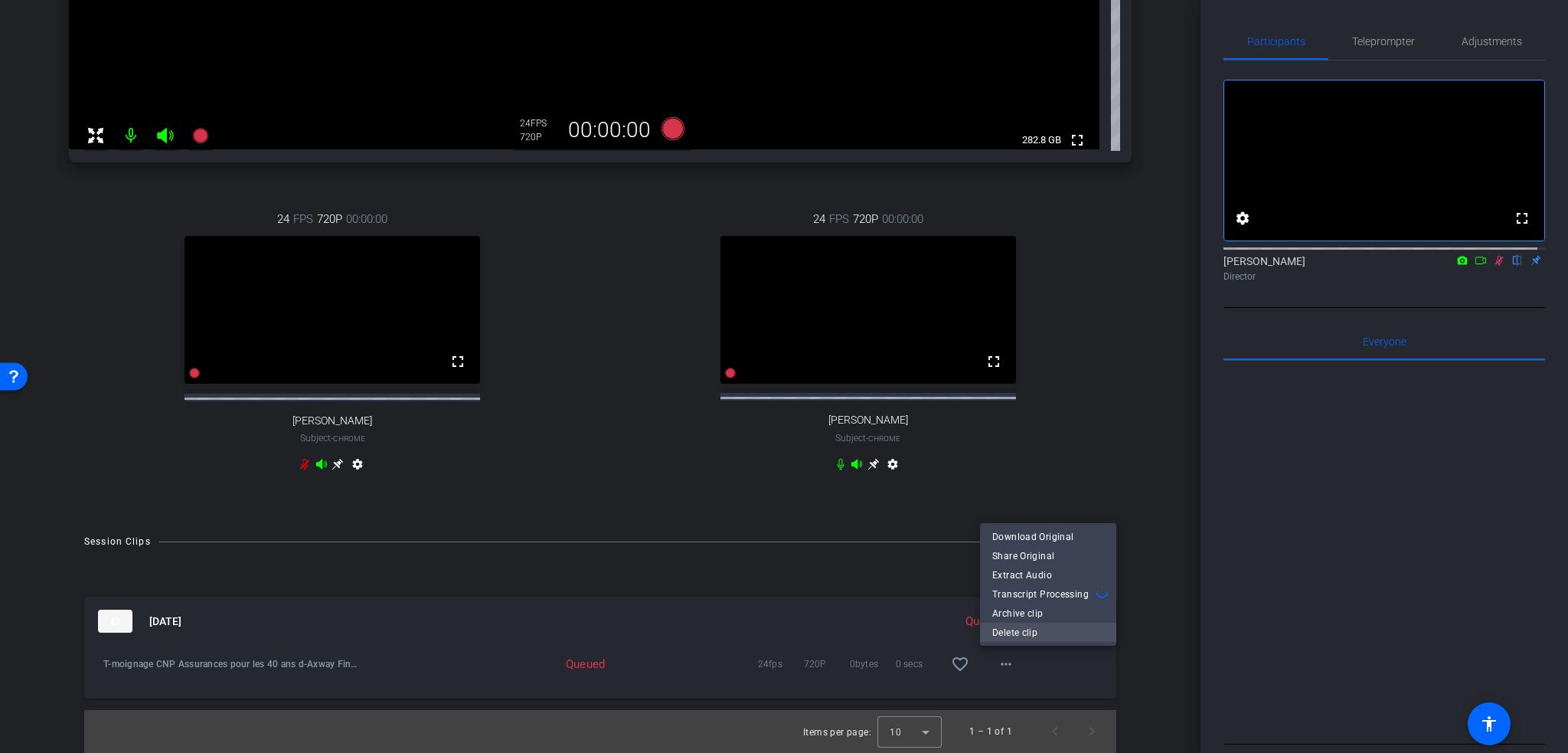
click at [1014, 629] on span "Delete clip" at bounding box center [1048, 632] width 112 height 18
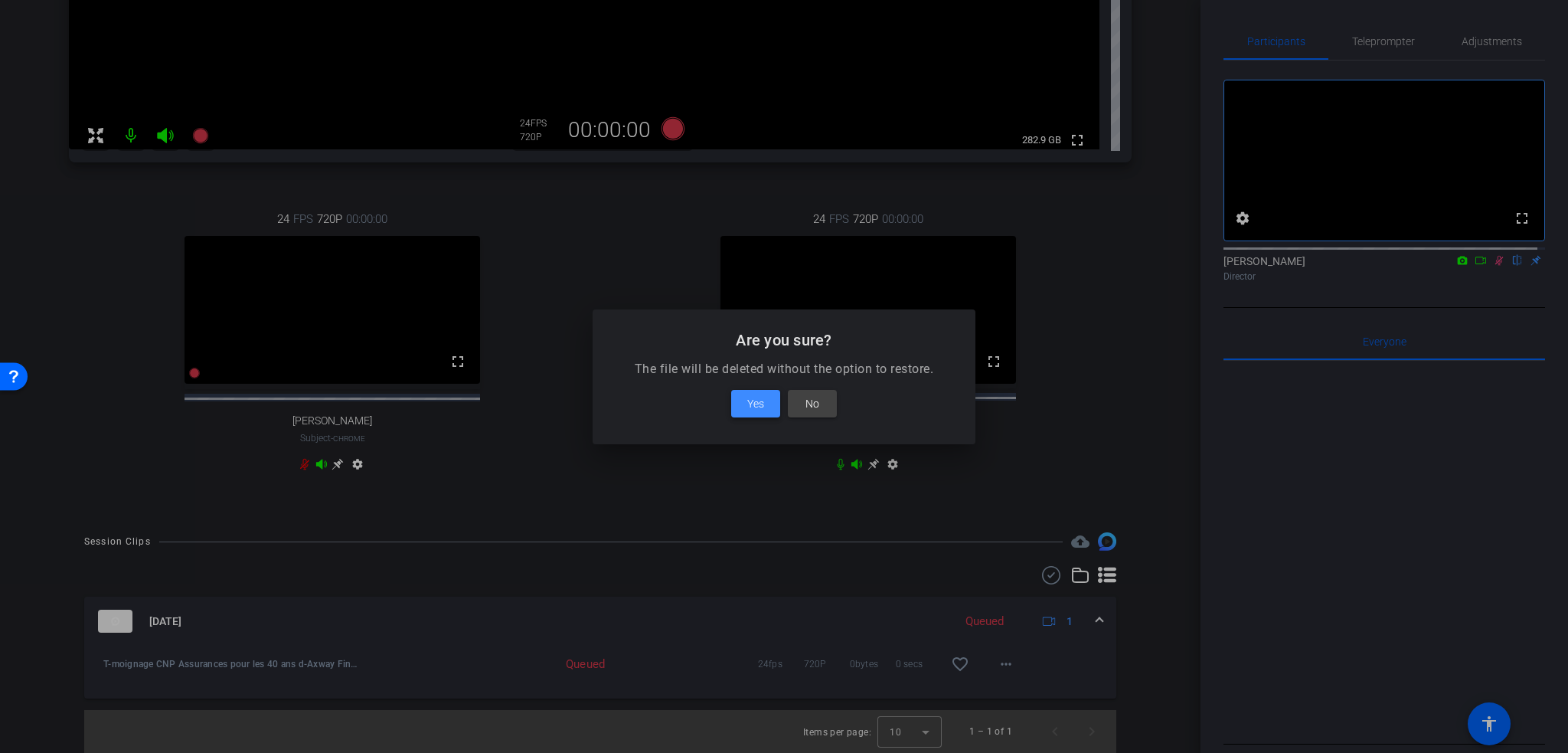
click at [754, 407] on span "Yes" at bounding box center [755, 404] width 17 height 18
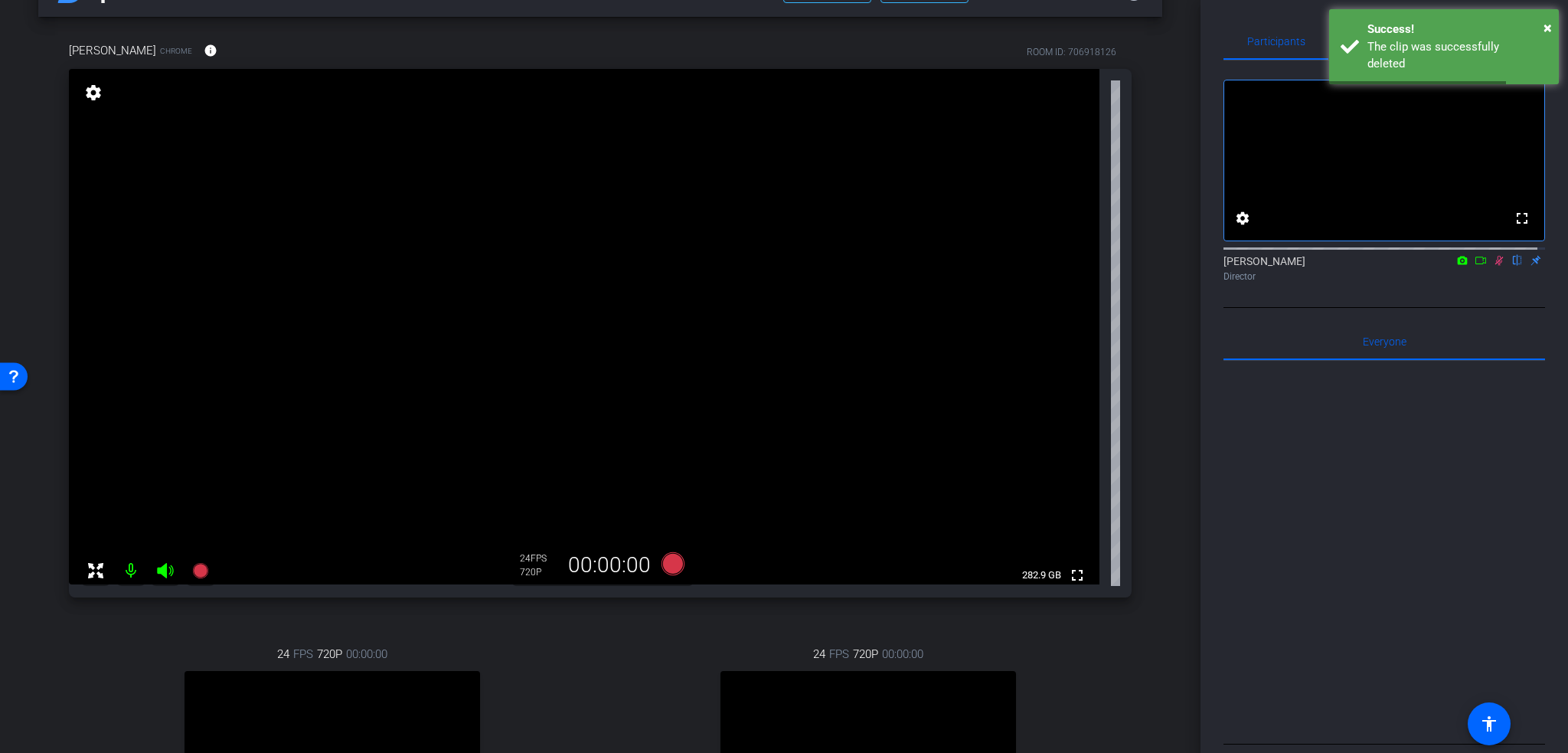
scroll to position [0, 0]
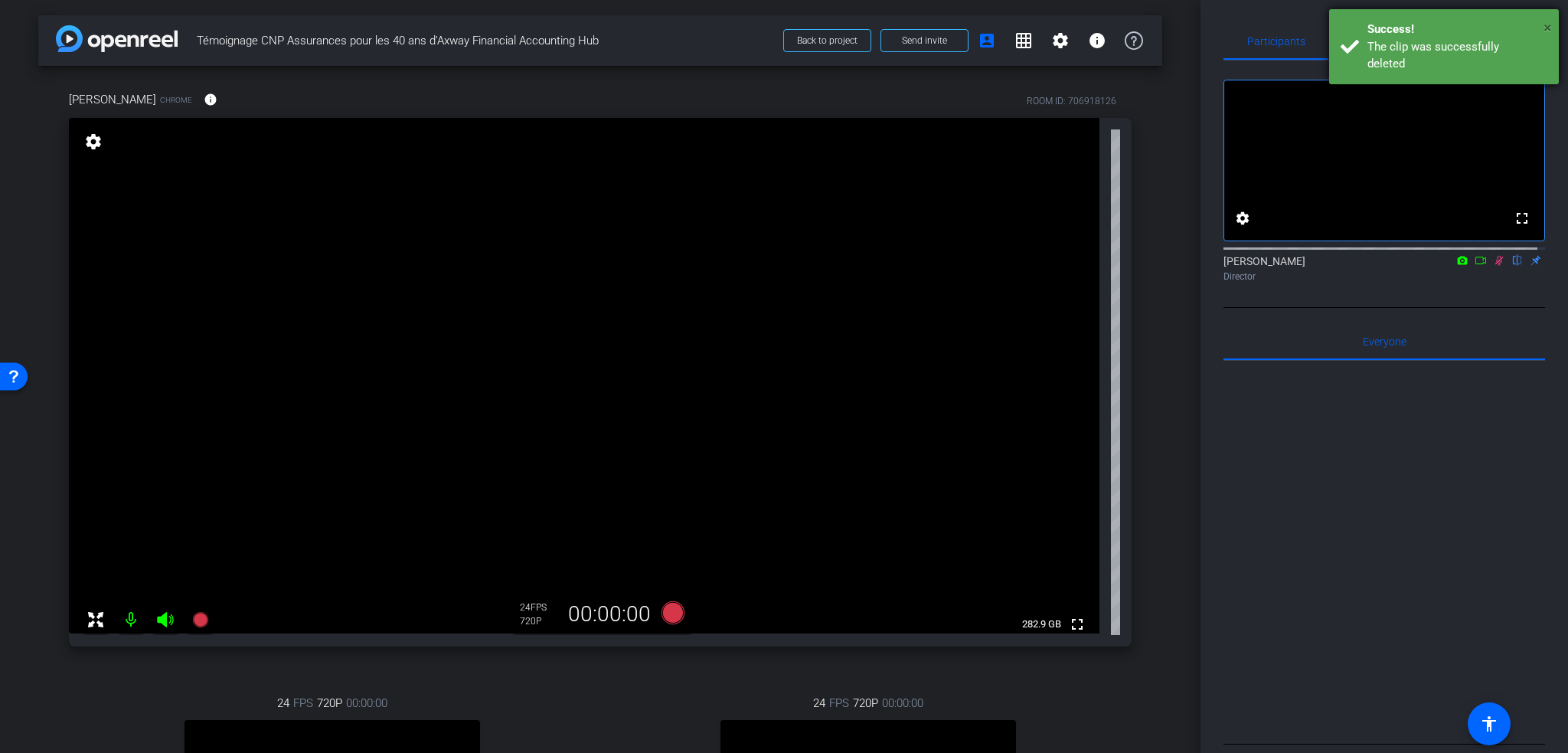
click at [1546, 27] on span "×" at bounding box center [1548, 27] width 9 height 18
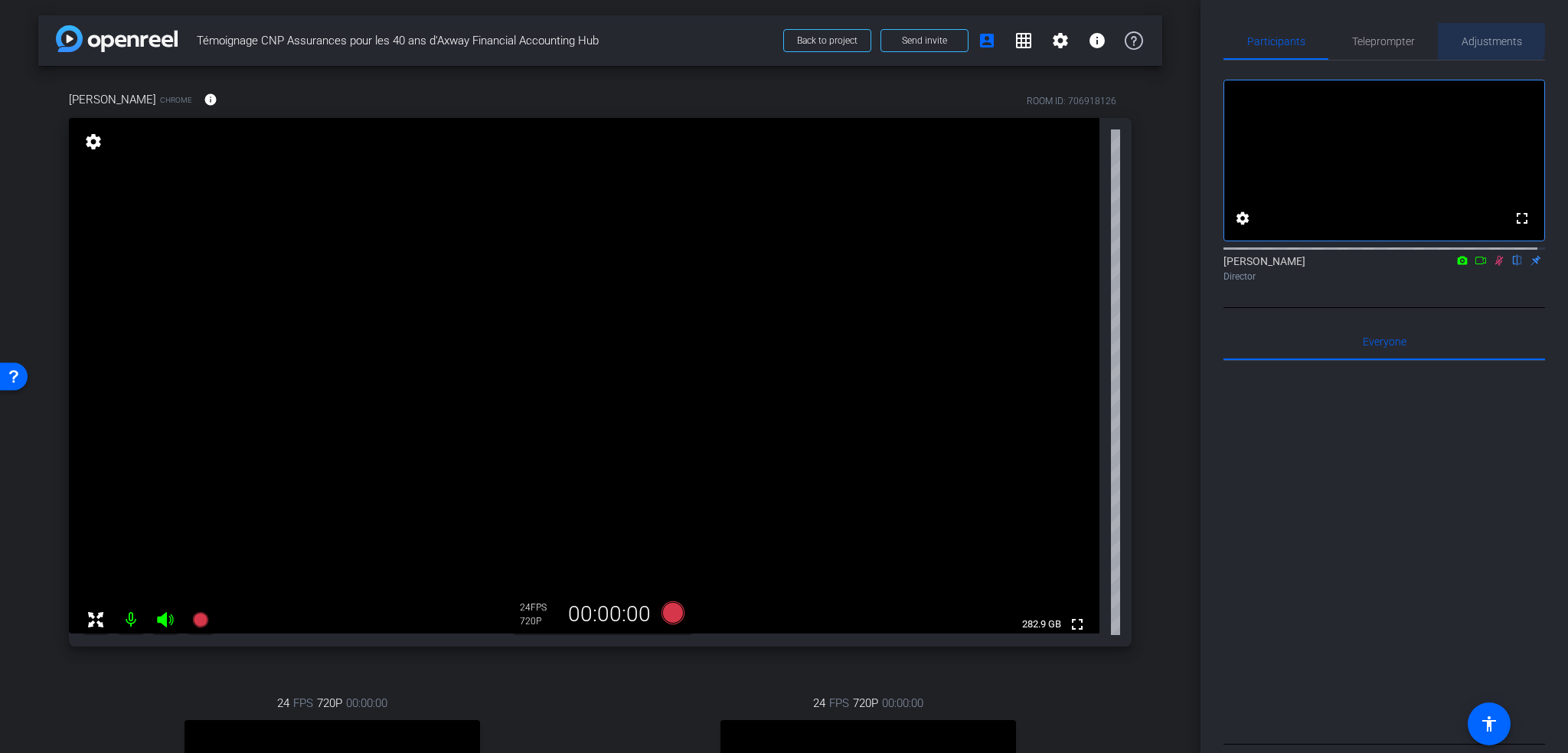
click at [1473, 37] on span "Adjustments" at bounding box center [1491, 41] width 60 height 10
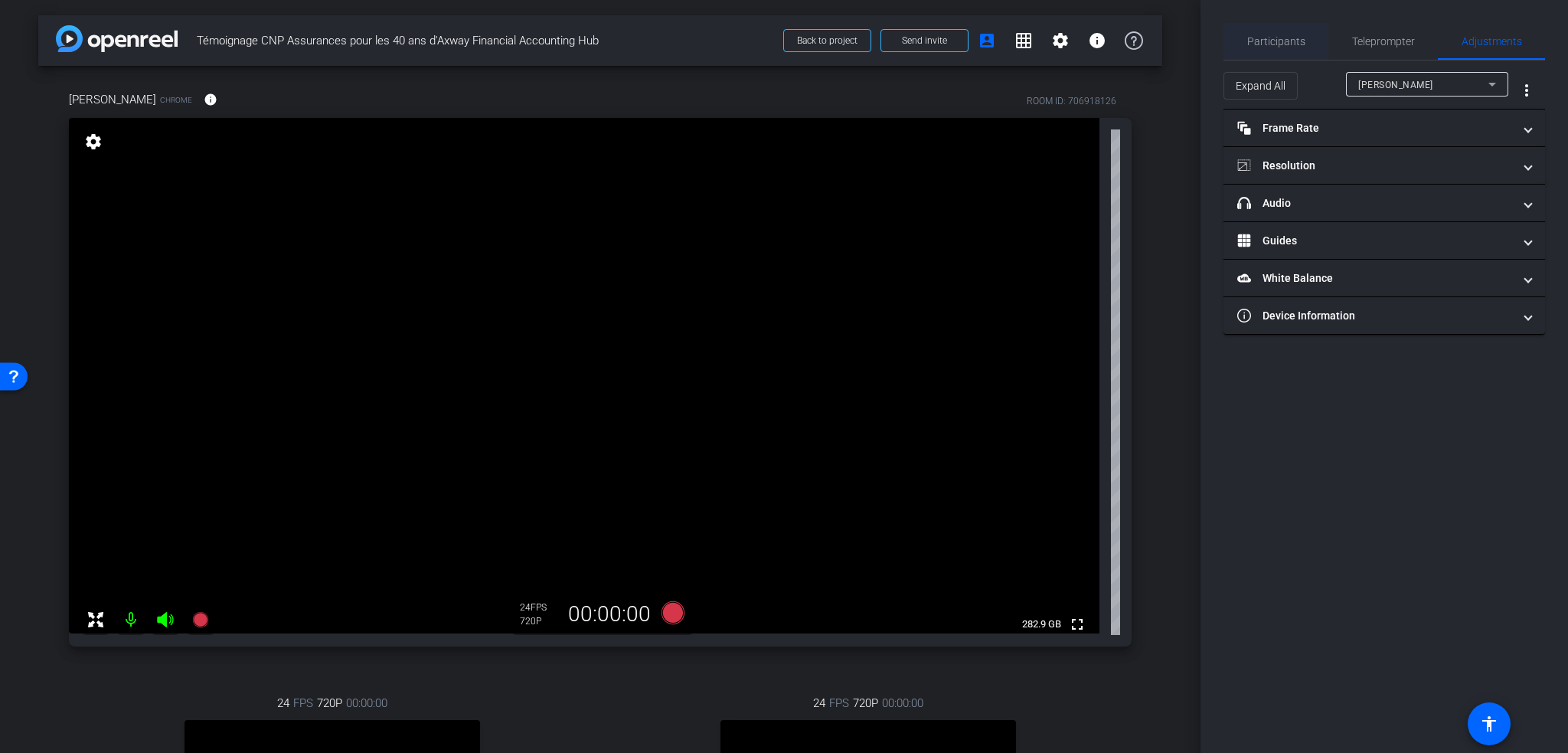
click at [1284, 44] on span "Participants" at bounding box center [1276, 41] width 58 height 10
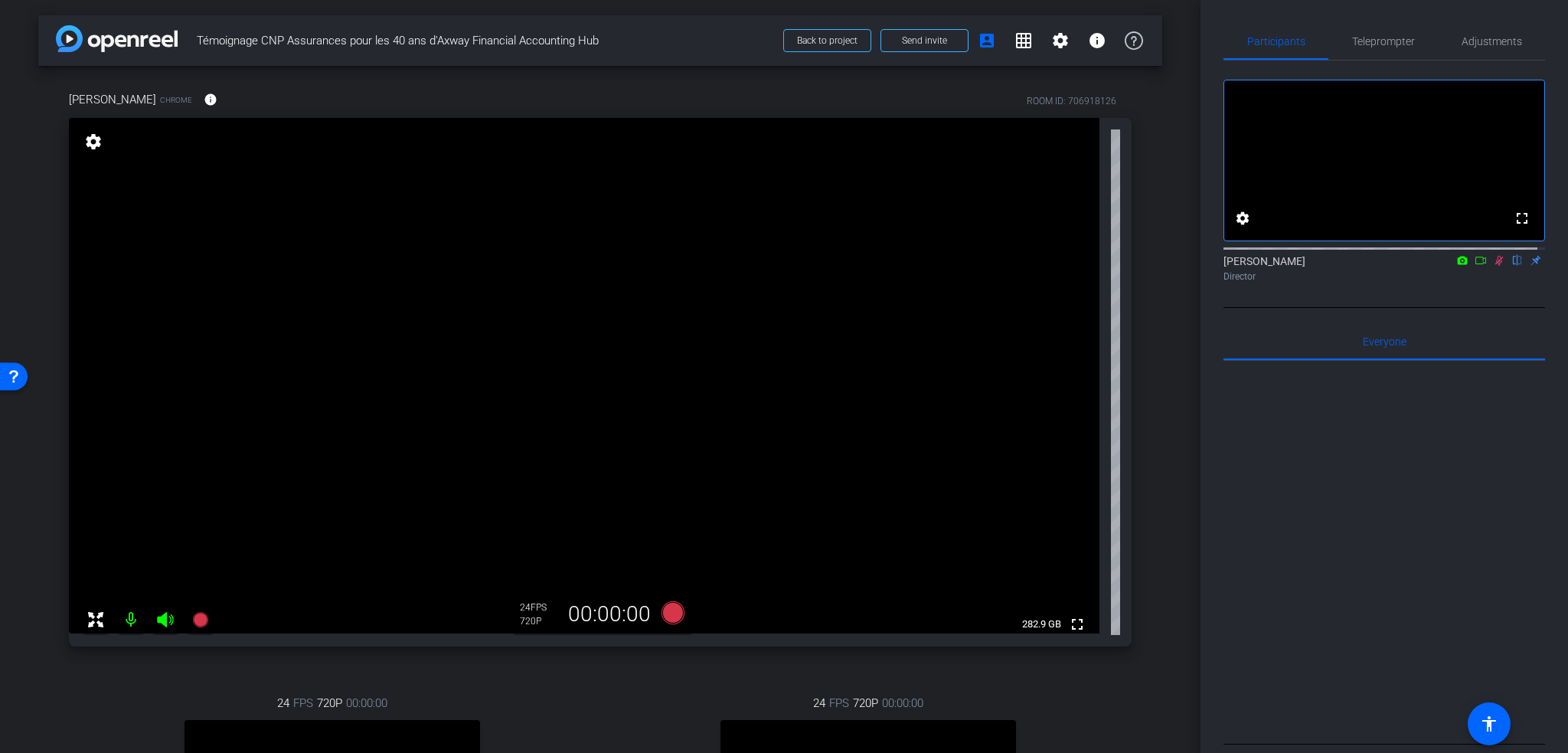
click at [1491, 268] on mat-icon at bounding box center [1498, 261] width 18 height 14
click at [1478, 36] on span "Adjustments" at bounding box center [1491, 41] width 60 height 10
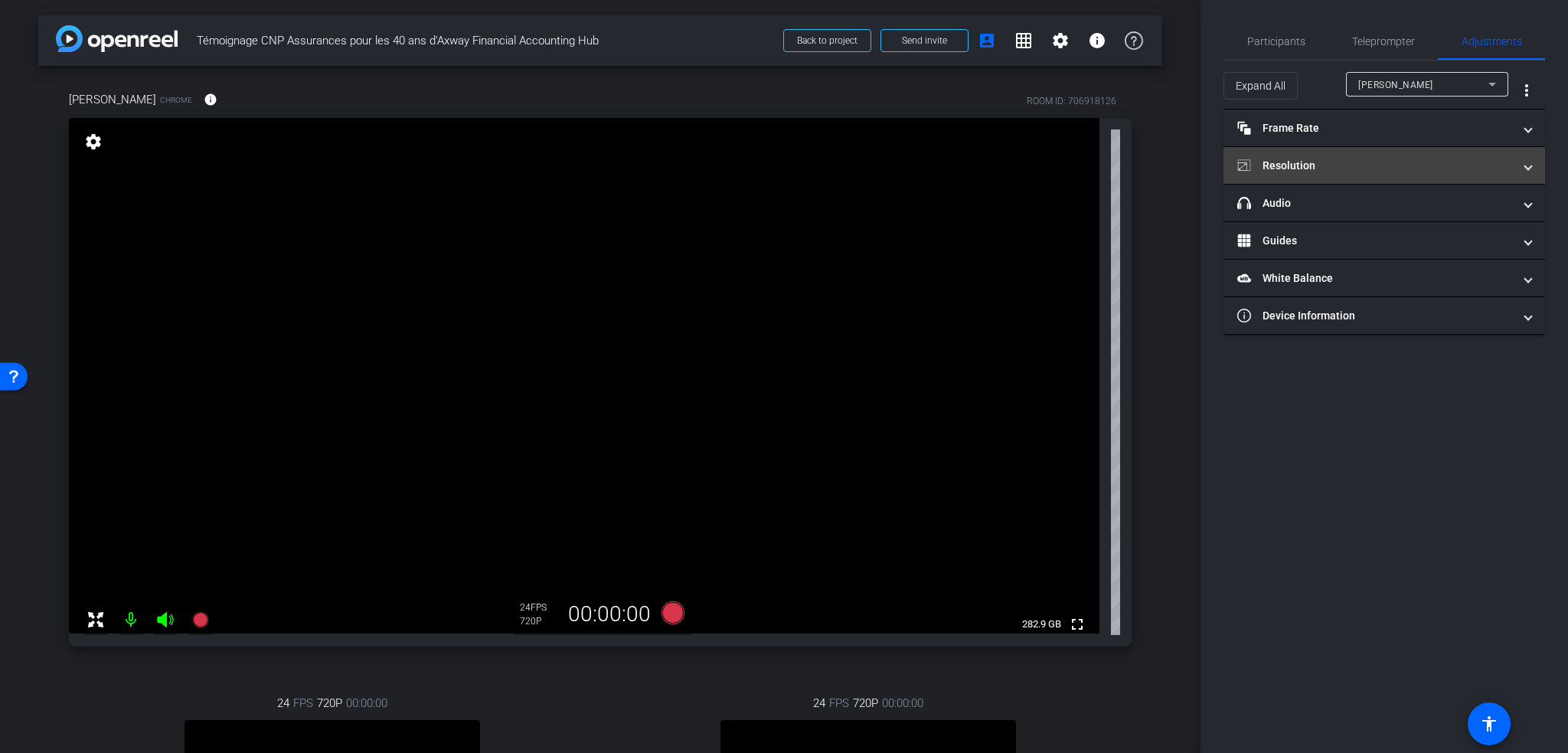
click at [1441, 169] on mat-panel-title "Resolution" at bounding box center [1375, 166] width 275 height 16
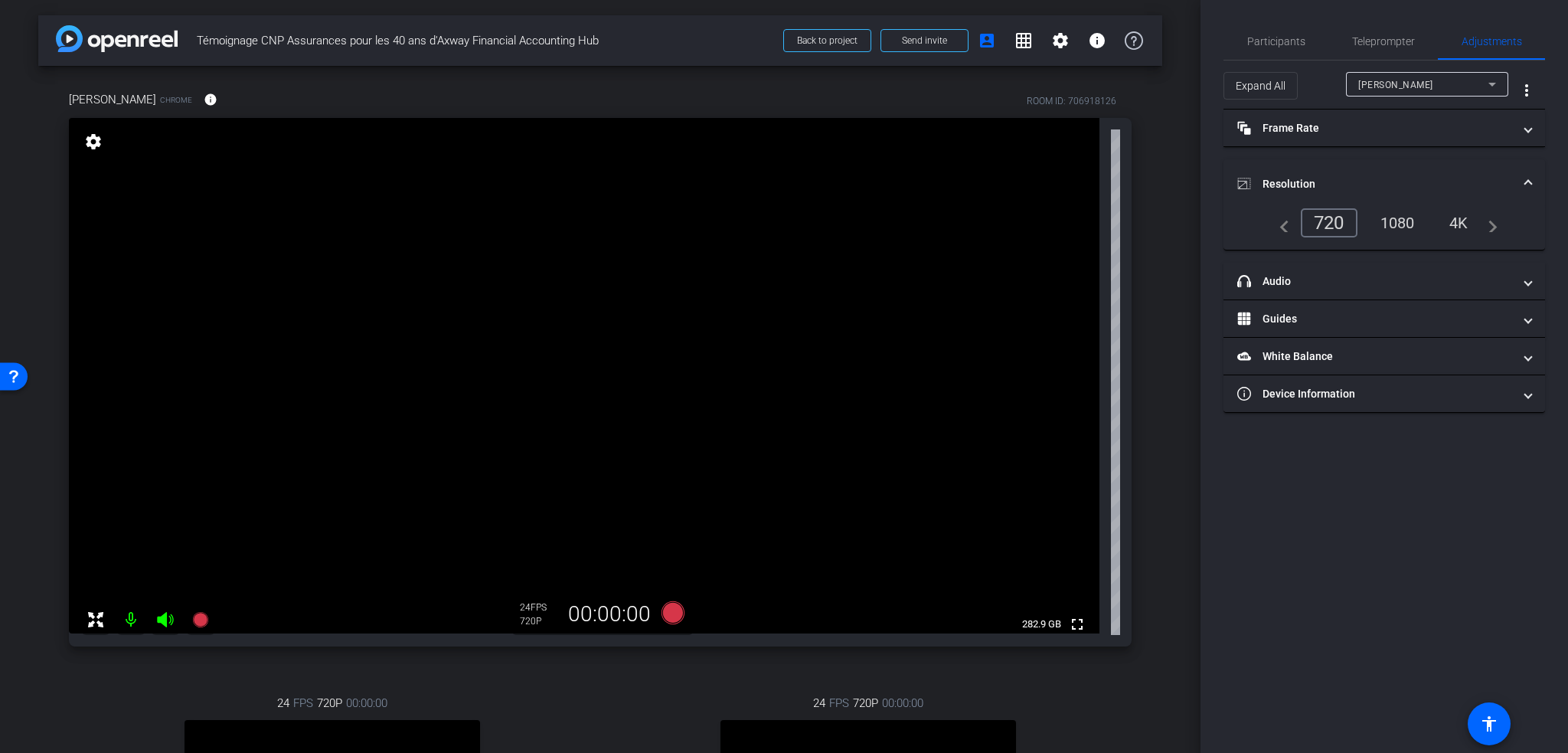
click at [1405, 214] on div "1080" at bounding box center [1397, 223] width 57 height 26
click at [1402, 229] on div "1080" at bounding box center [1397, 223] width 57 height 26
click at [1472, 229] on div "4K" at bounding box center [1459, 223] width 42 height 26
click at [1364, 227] on div "navigate_before 720 1080 4K navigate_next" at bounding box center [1384, 222] width 226 height 29
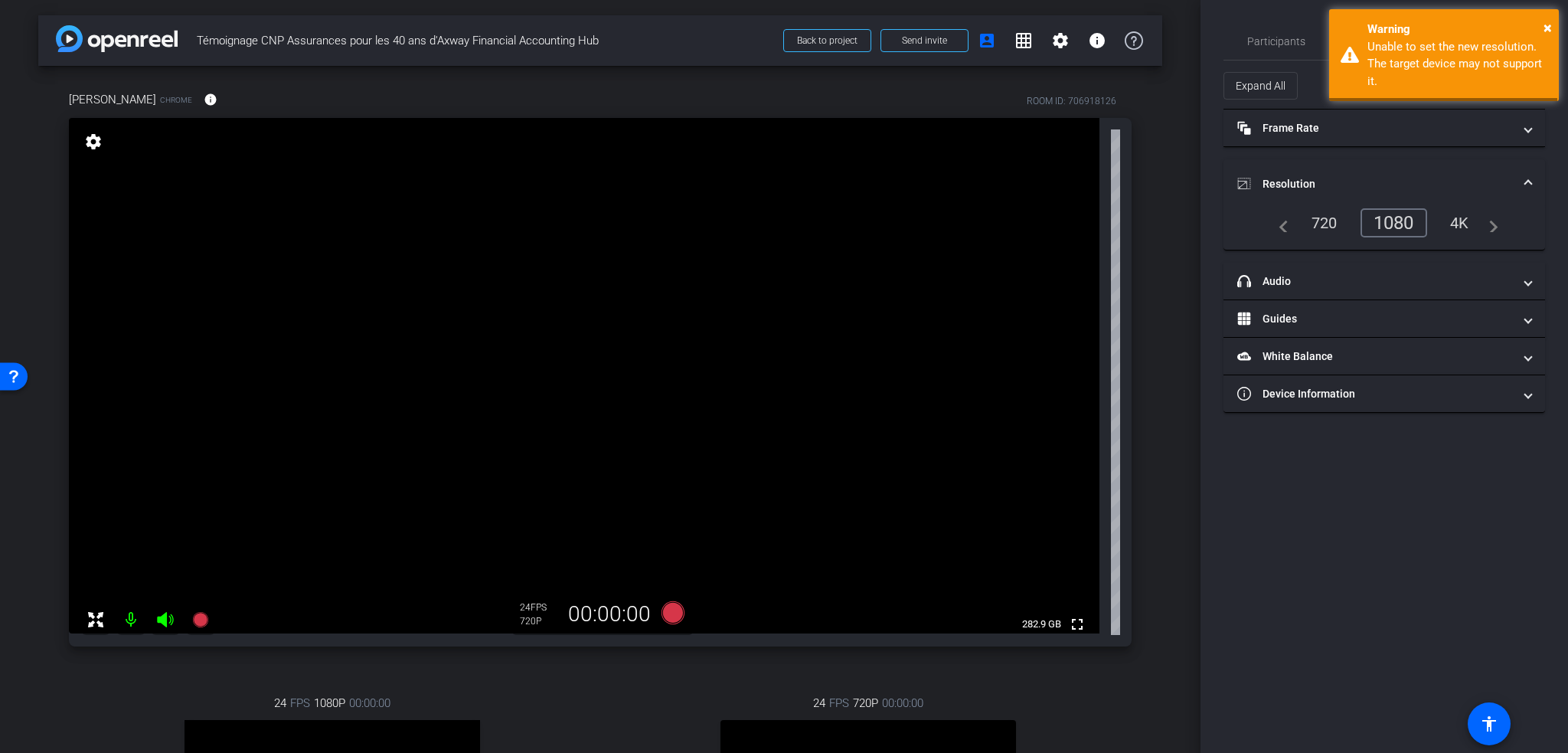
click at [1329, 225] on div "720" at bounding box center [1324, 223] width 49 height 26
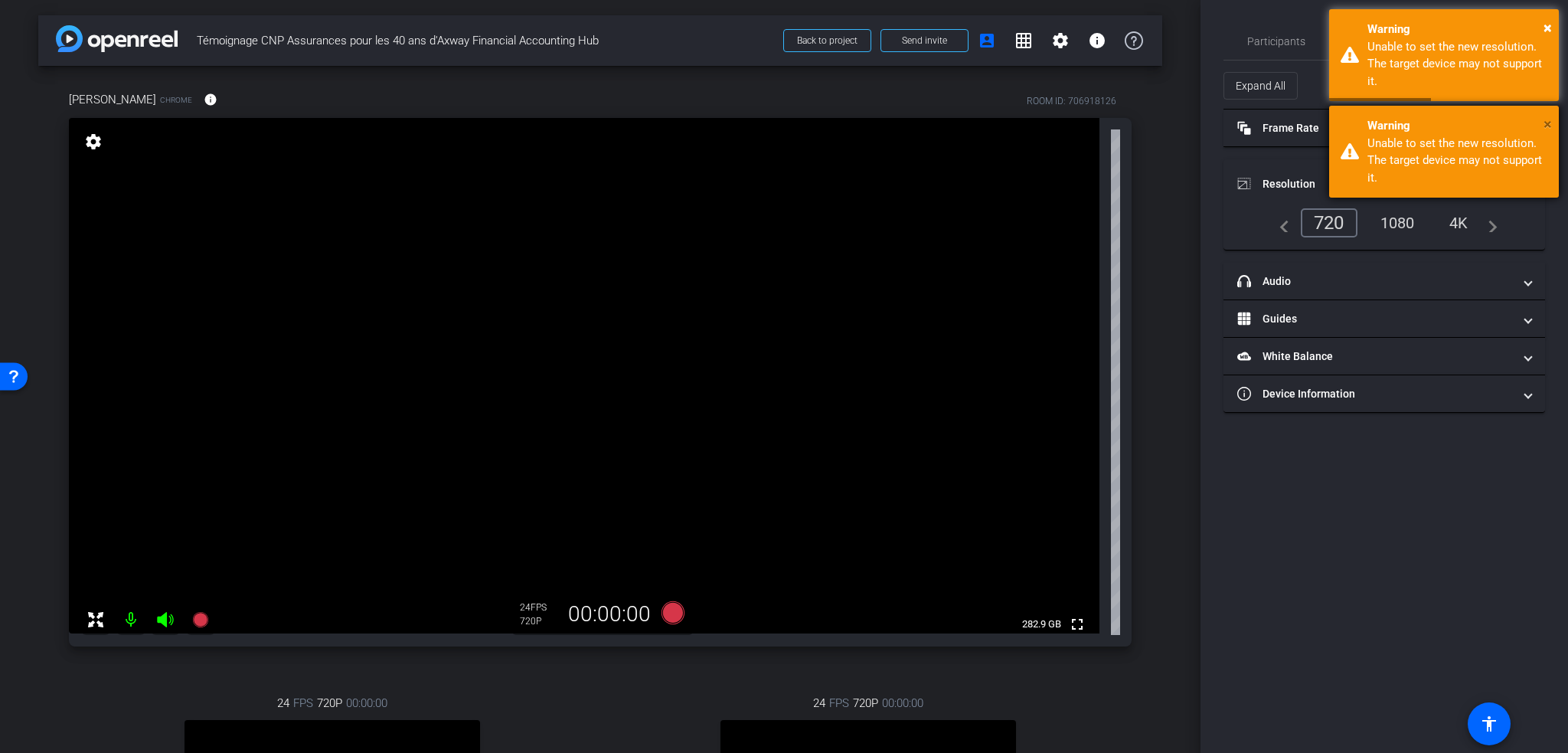
click at [1544, 121] on span "×" at bounding box center [1548, 124] width 9 height 18
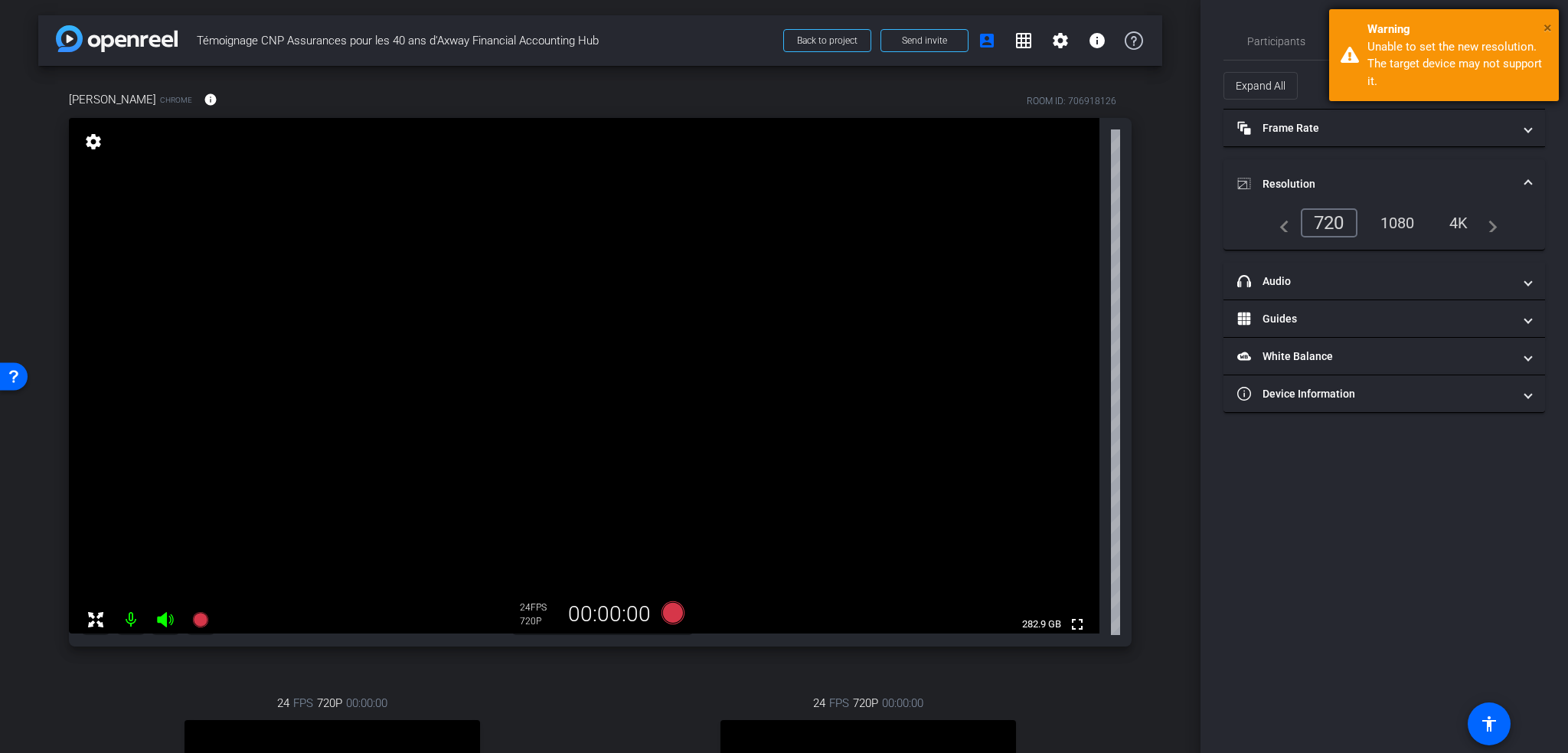
click at [1545, 21] on span "×" at bounding box center [1548, 27] width 9 height 18
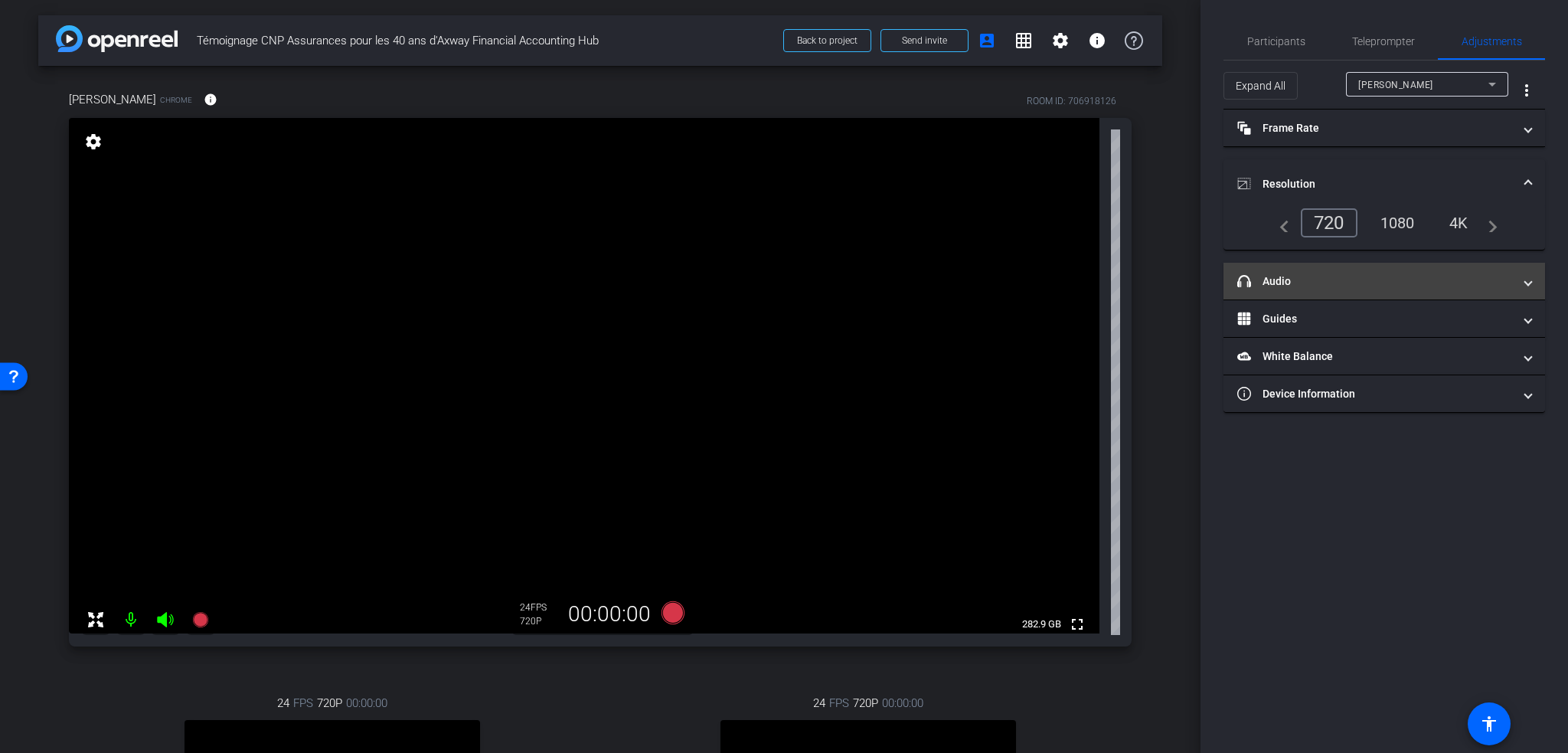
click at [1382, 274] on mat-panel-title "headphone icon Audio" at bounding box center [1375, 282] width 275 height 16
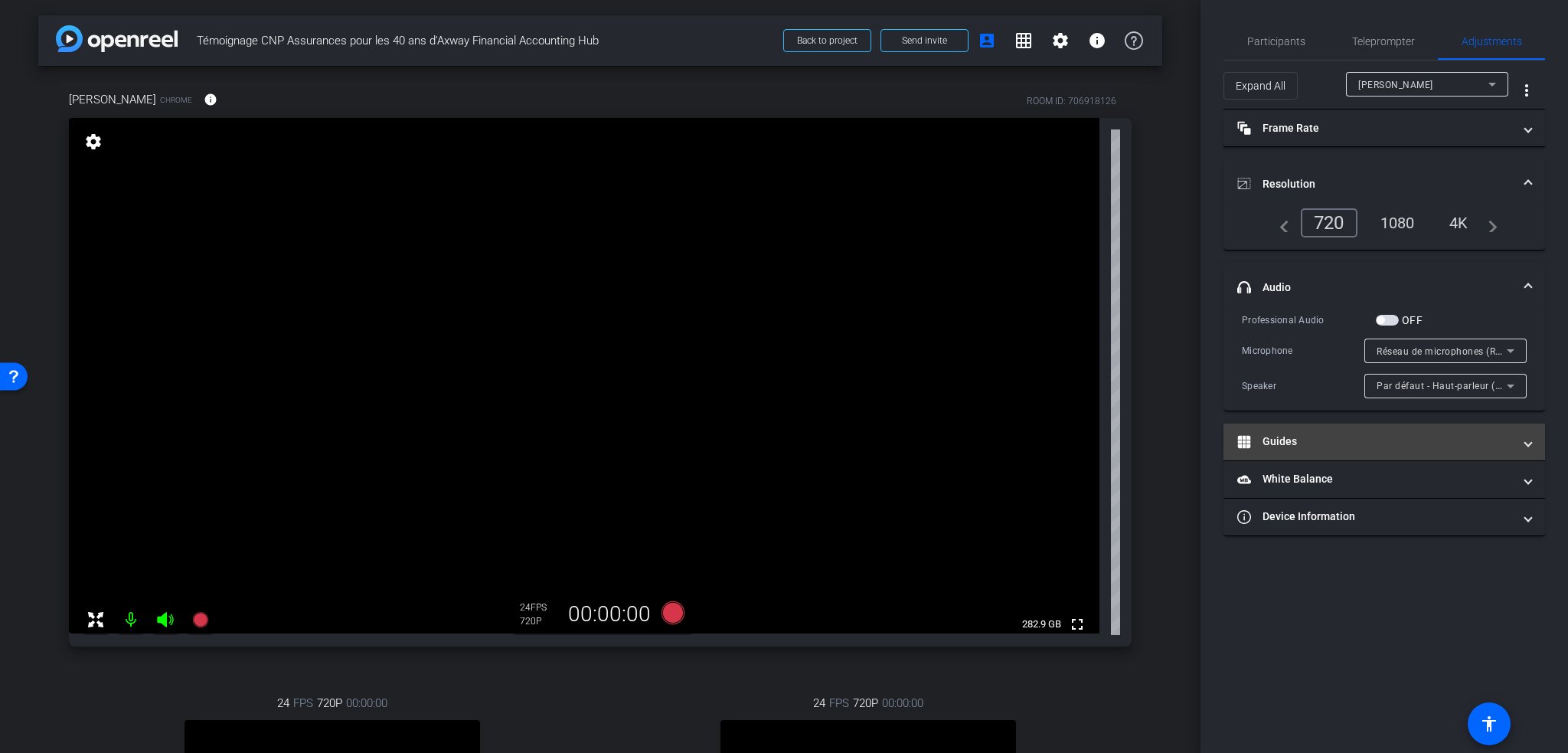
click at [1408, 455] on mat-expansion-panel-header "Guides" at bounding box center [1383, 442] width 321 height 37
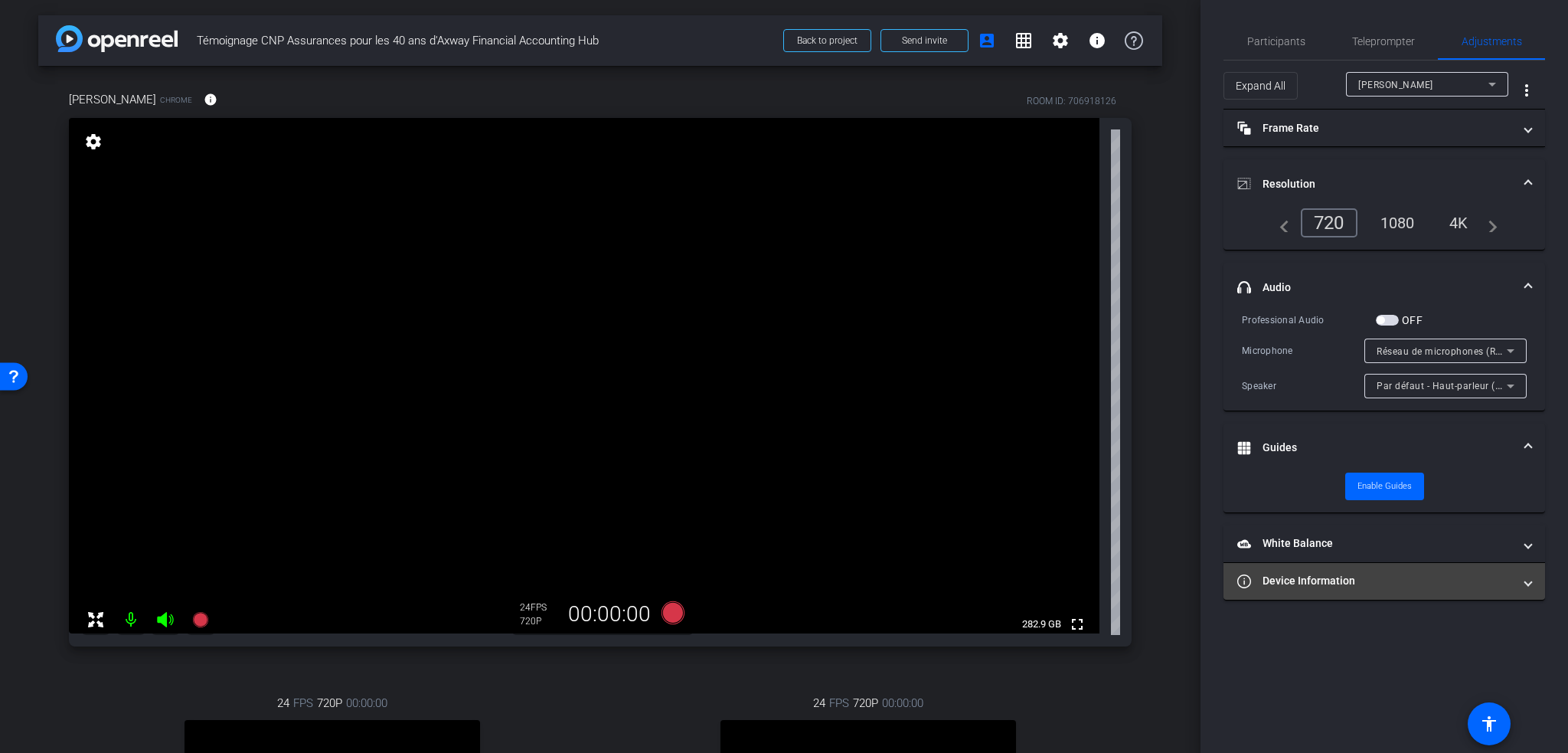
click at [1491, 563] on mat-expansion-panel-header "Device Information" at bounding box center [1383, 581] width 321 height 37
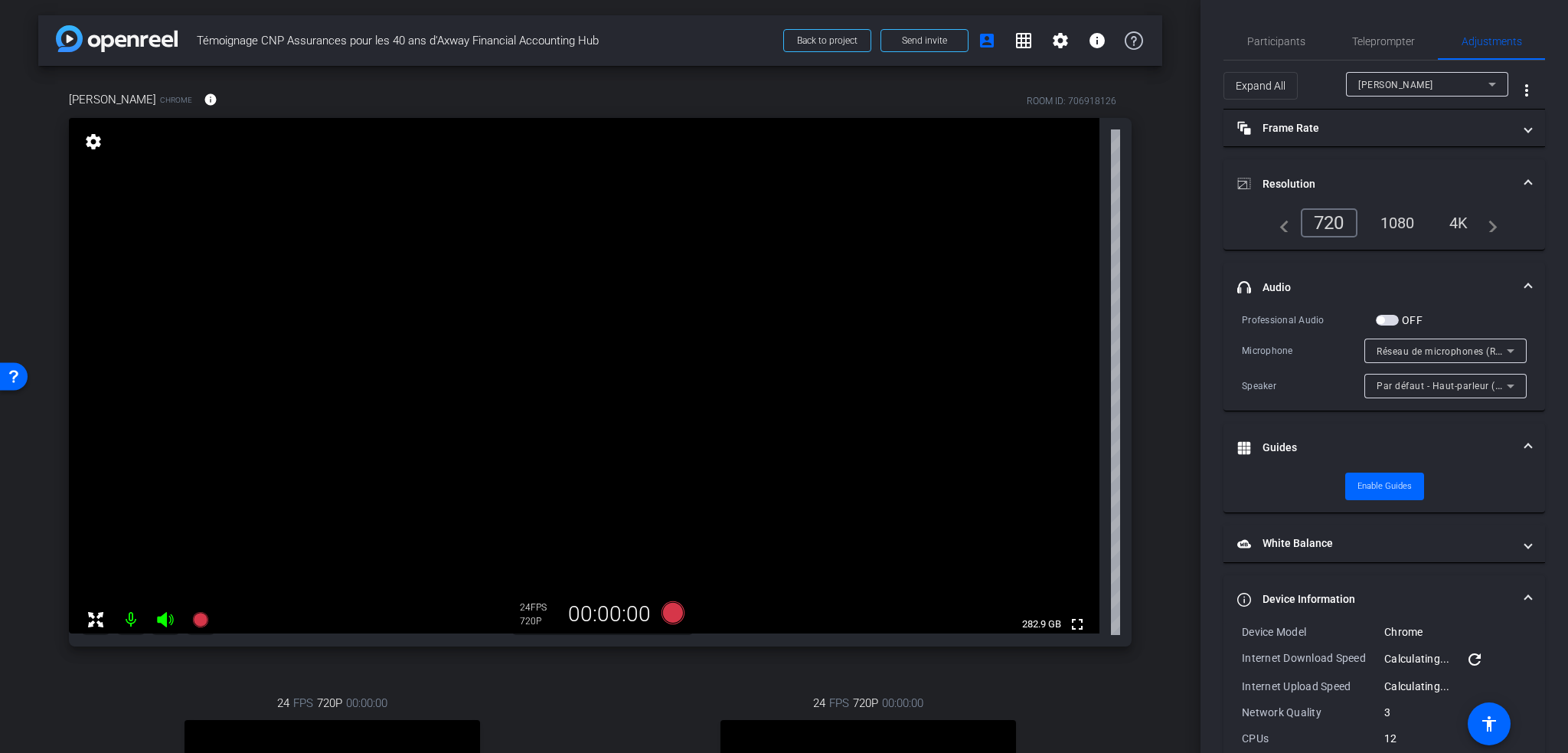
scroll to position [105, 0]
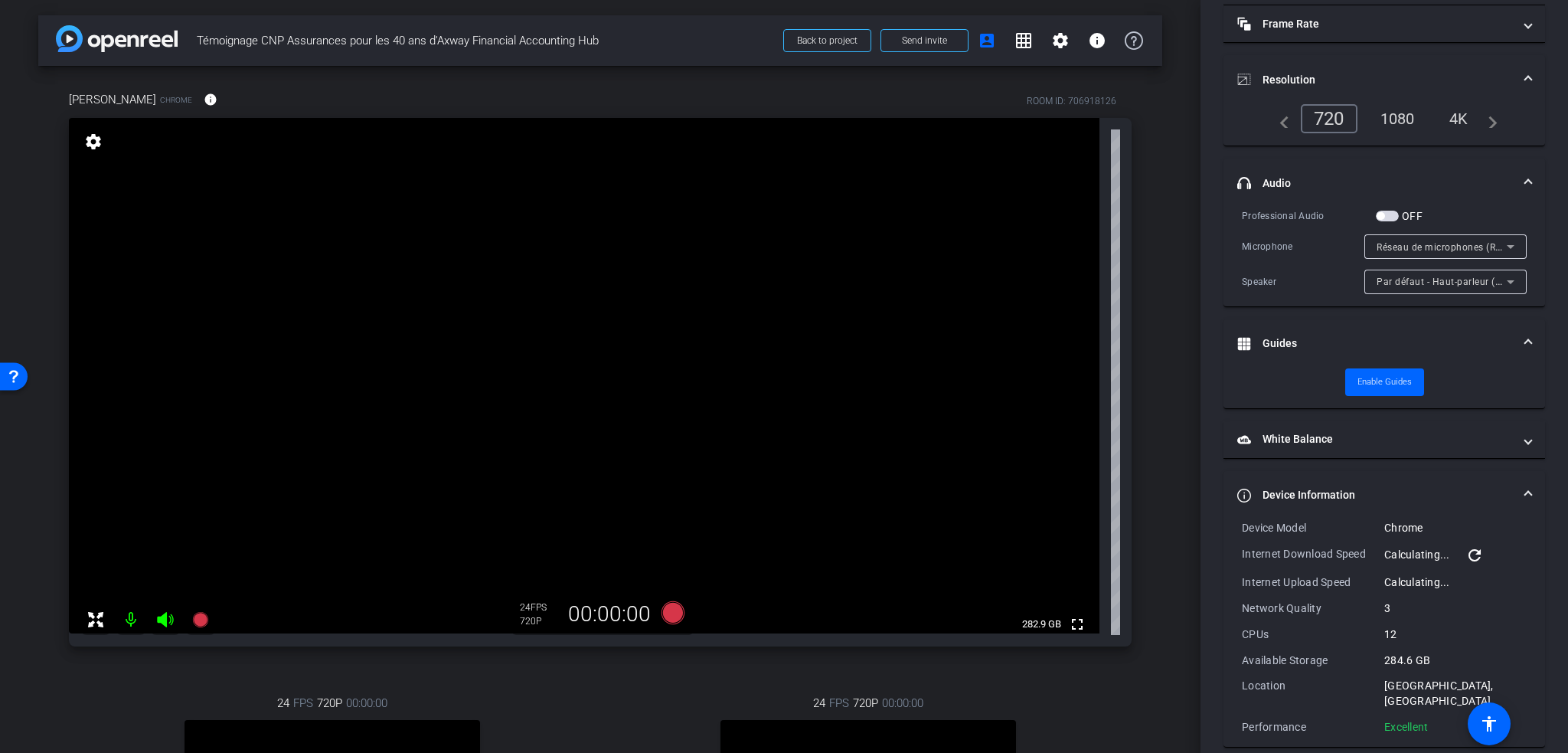
click at [1514, 487] on span "Device Information" at bounding box center [1381, 495] width 287 height 16
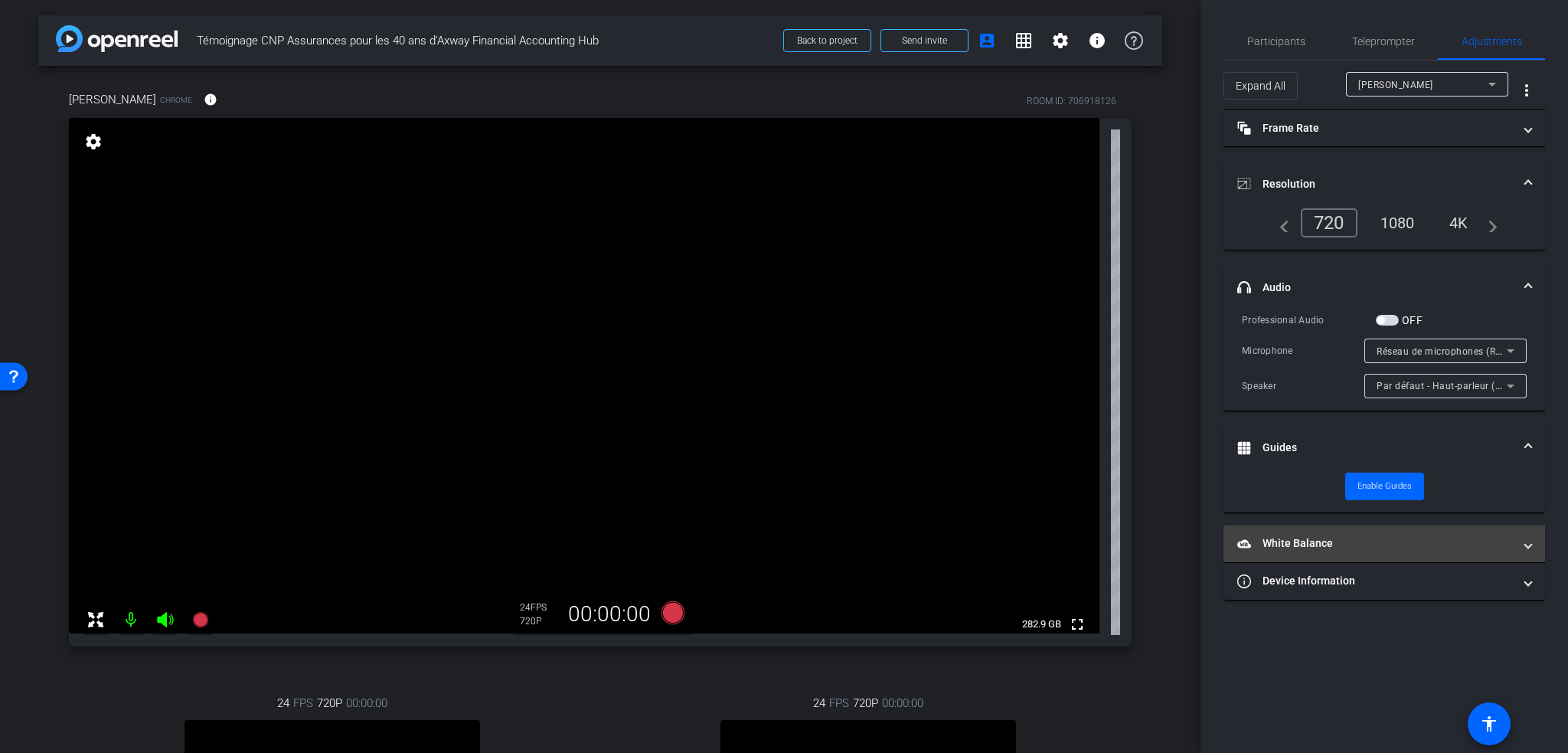
click at [1396, 535] on mat-panel-title "White Balance White Balance" at bounding box center [1375, 543] width 275 height 16
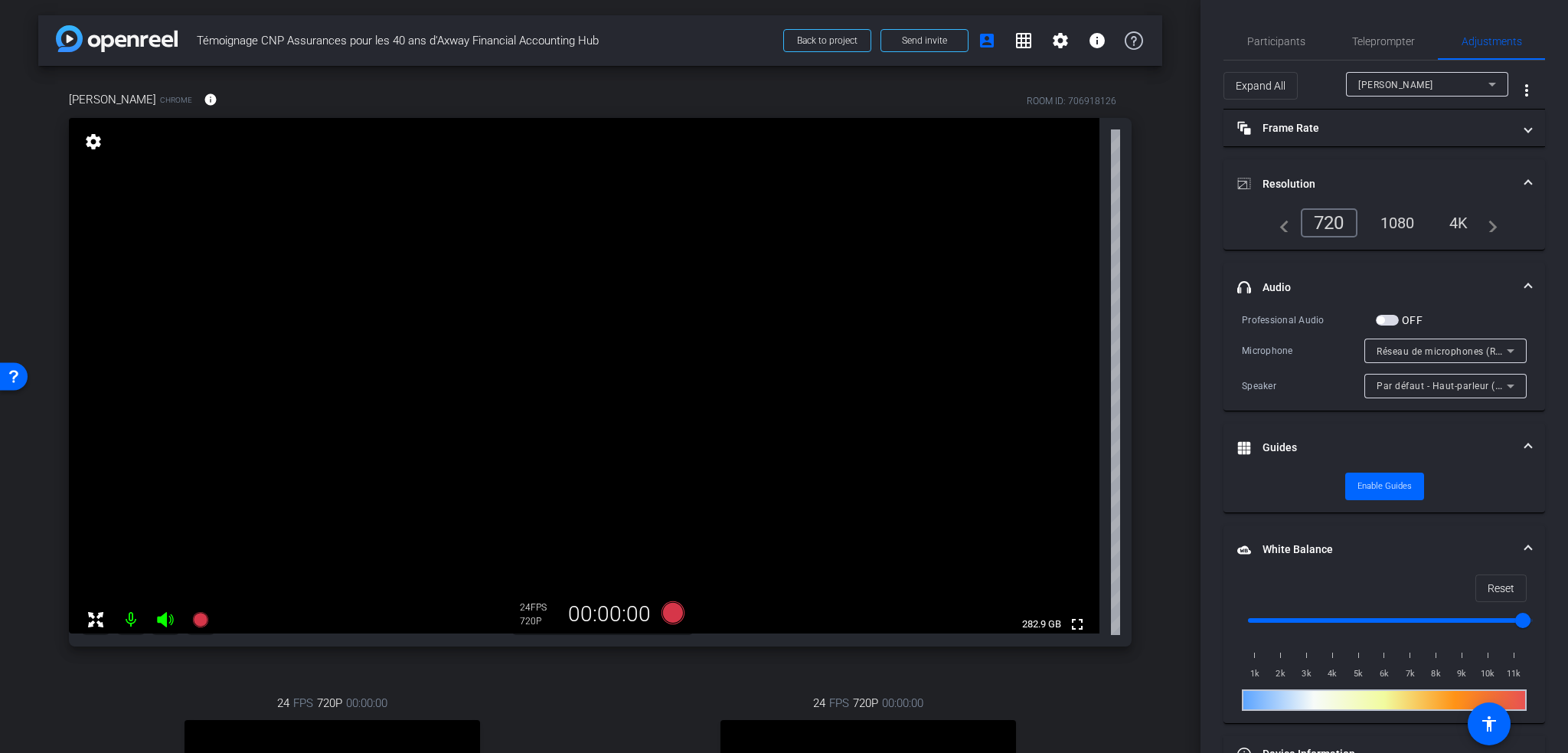
scroll to position [41, 0]
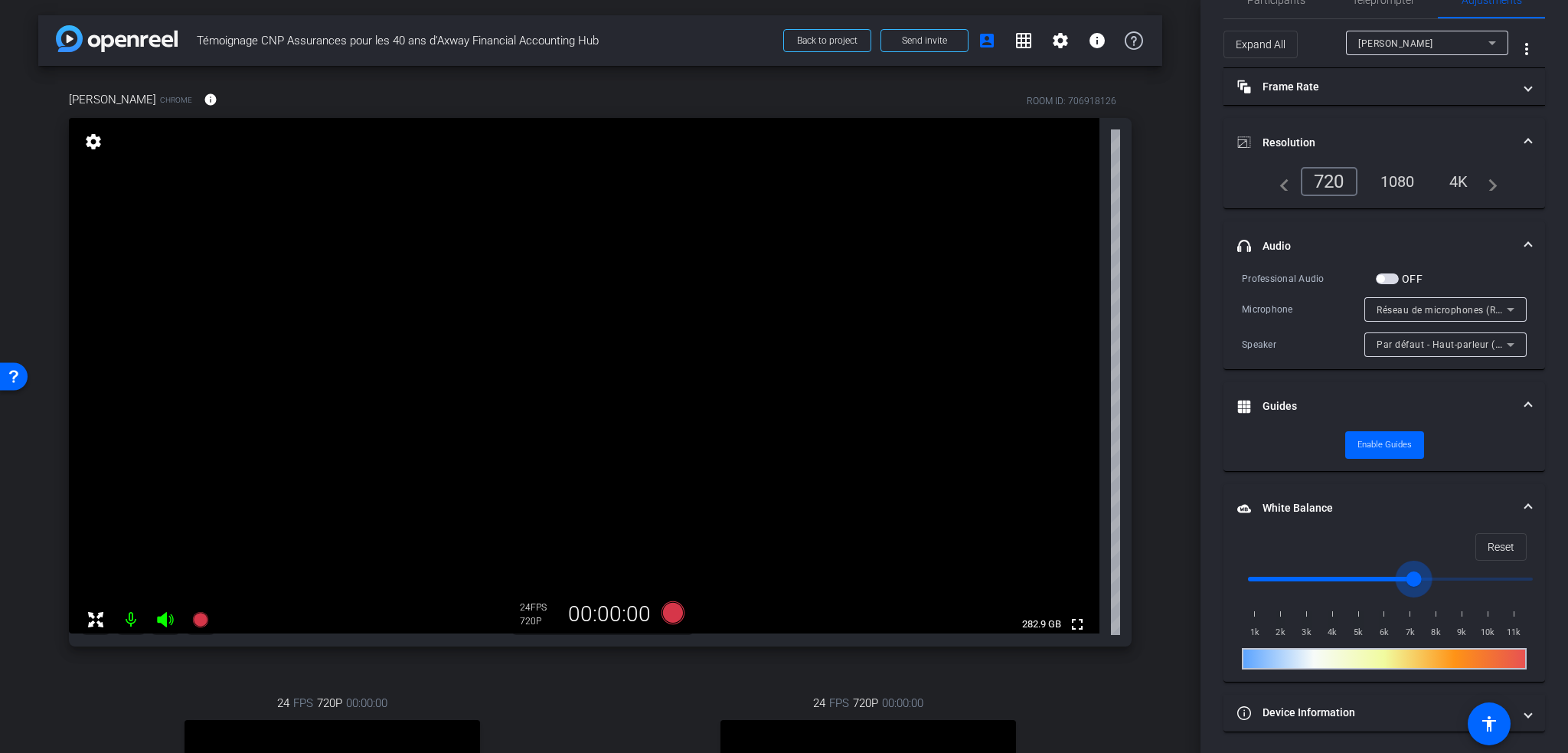
drag, startPoint x: 1523, startPoint y: 575, endPoint x: 1420, endPoint y: 584, distance: 103.4
click at [1420, 584] on input "range" at bounding box center [1390, 579] width 317 height 34
click at [1488, 539] on span "Reset" at bounding box center [1501, 546] width 27 height 29
drag, startPoint x: 1416, startPoint y: 575, endPoint x: 1549, endPoint y: 573, distance: 133.0
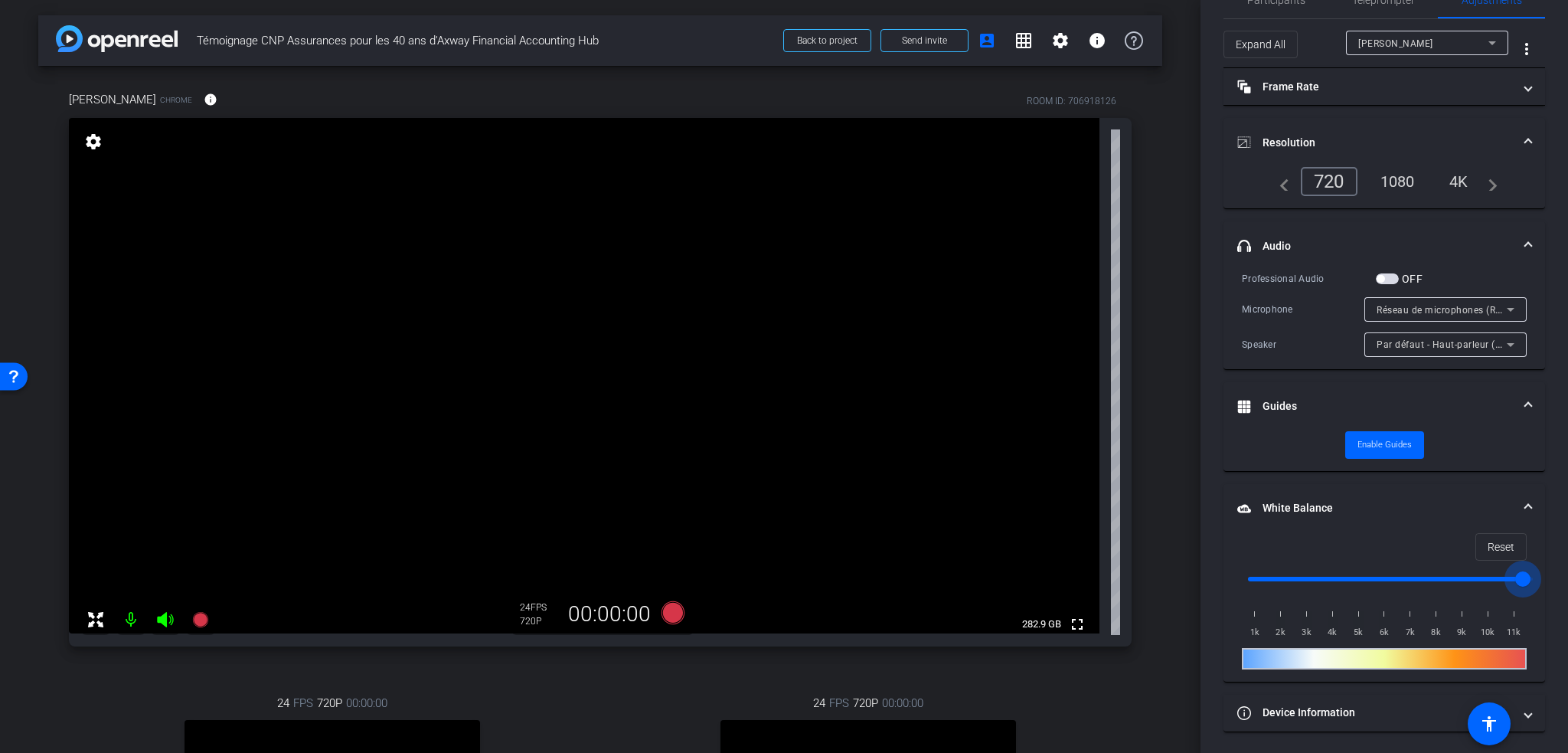
type input "11000"
click at [1549, 573] on input "range" at bounding box center [1390, 579] width 317 height 34
click at [1498, 539] on span "Reset" at bounding box center [1501, 546] width 27 height 29
click at [1524, 509] on mat-expansion-panel-header "White Balance White Balance" at bounding box center [1383, 508] width 321 height 49
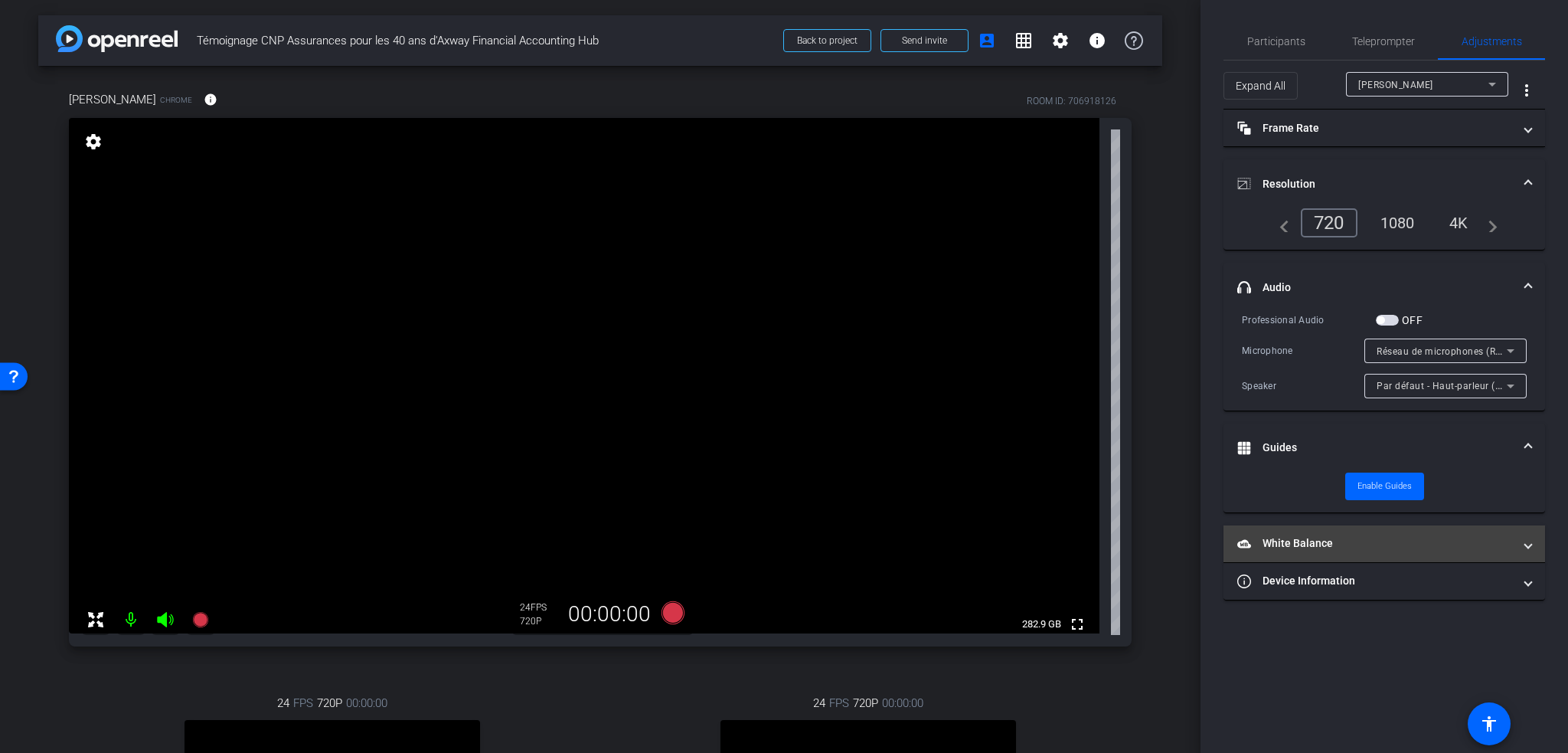
scroll to position [0, 0]
click at [1484, 342] on div "Réseau de microphones (Realtek(R) Audio)" at bounding box center [1441, 351] width 130 height 19
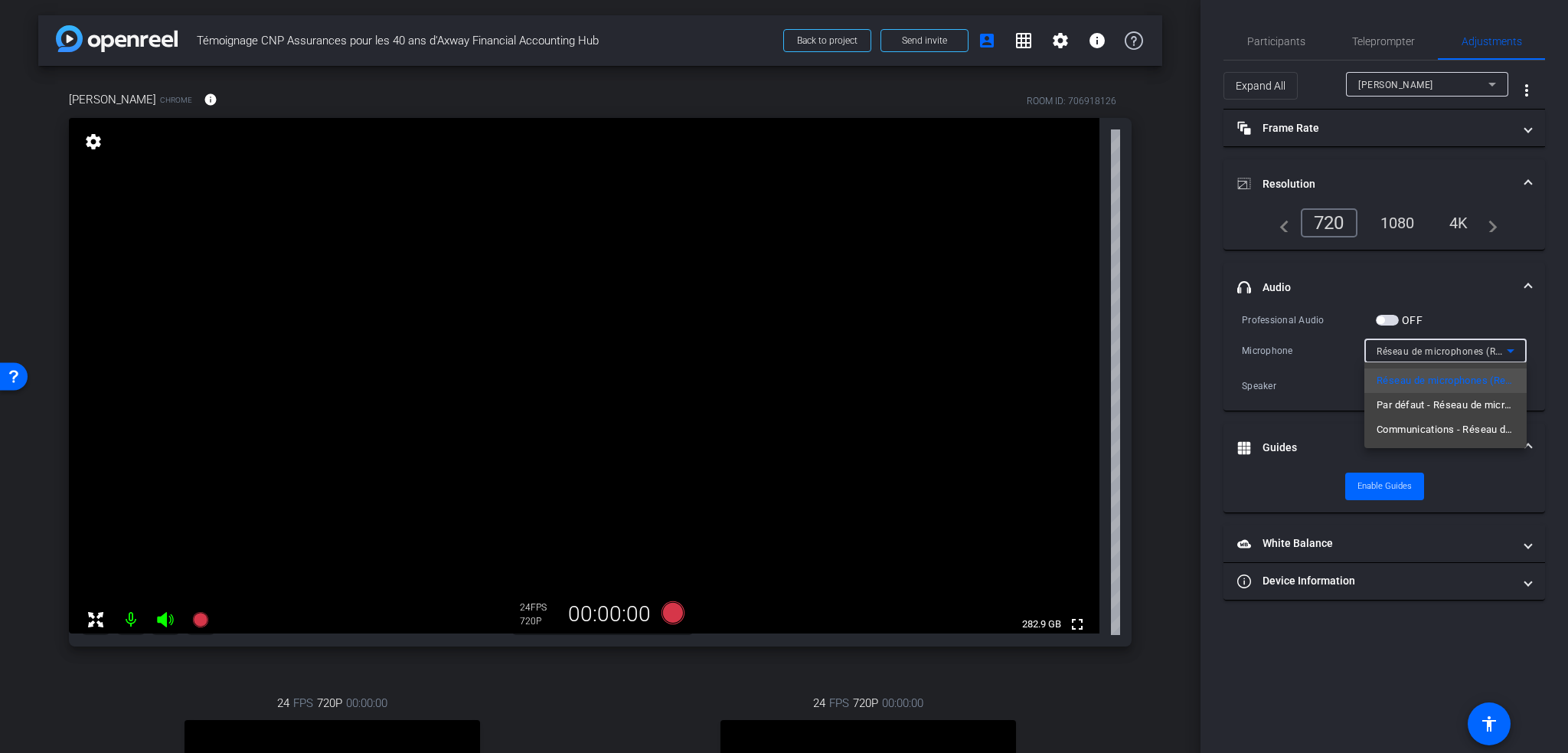
click at [1540, 340] on div at bounding box center [784, 376] width 1568 height 753
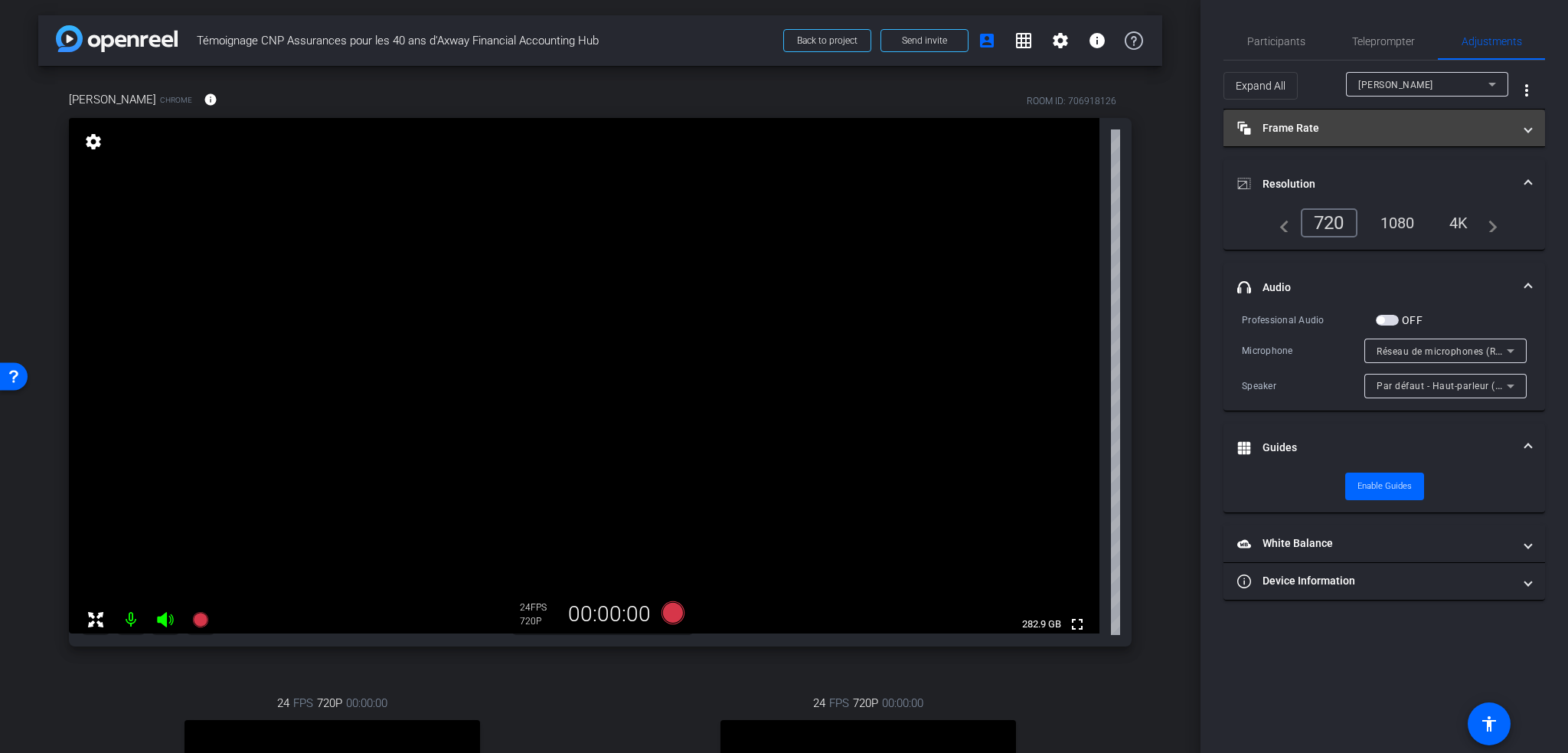
click at [1526, 134] on span at bounding box center [1528, 128] width 6 height 16
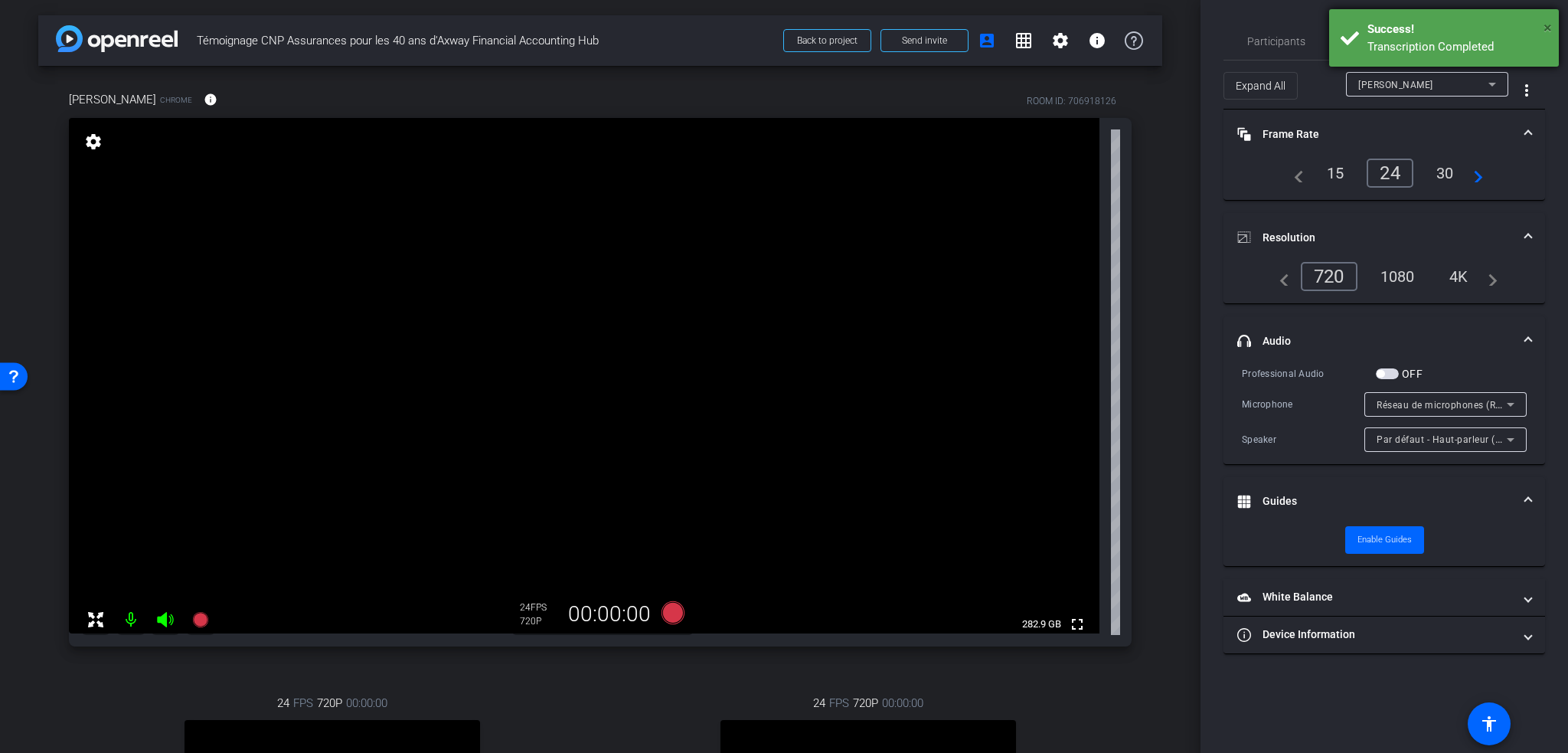
click at [1548, 24] on span "×" at bounding box center [1548, 27] width 9 height 18
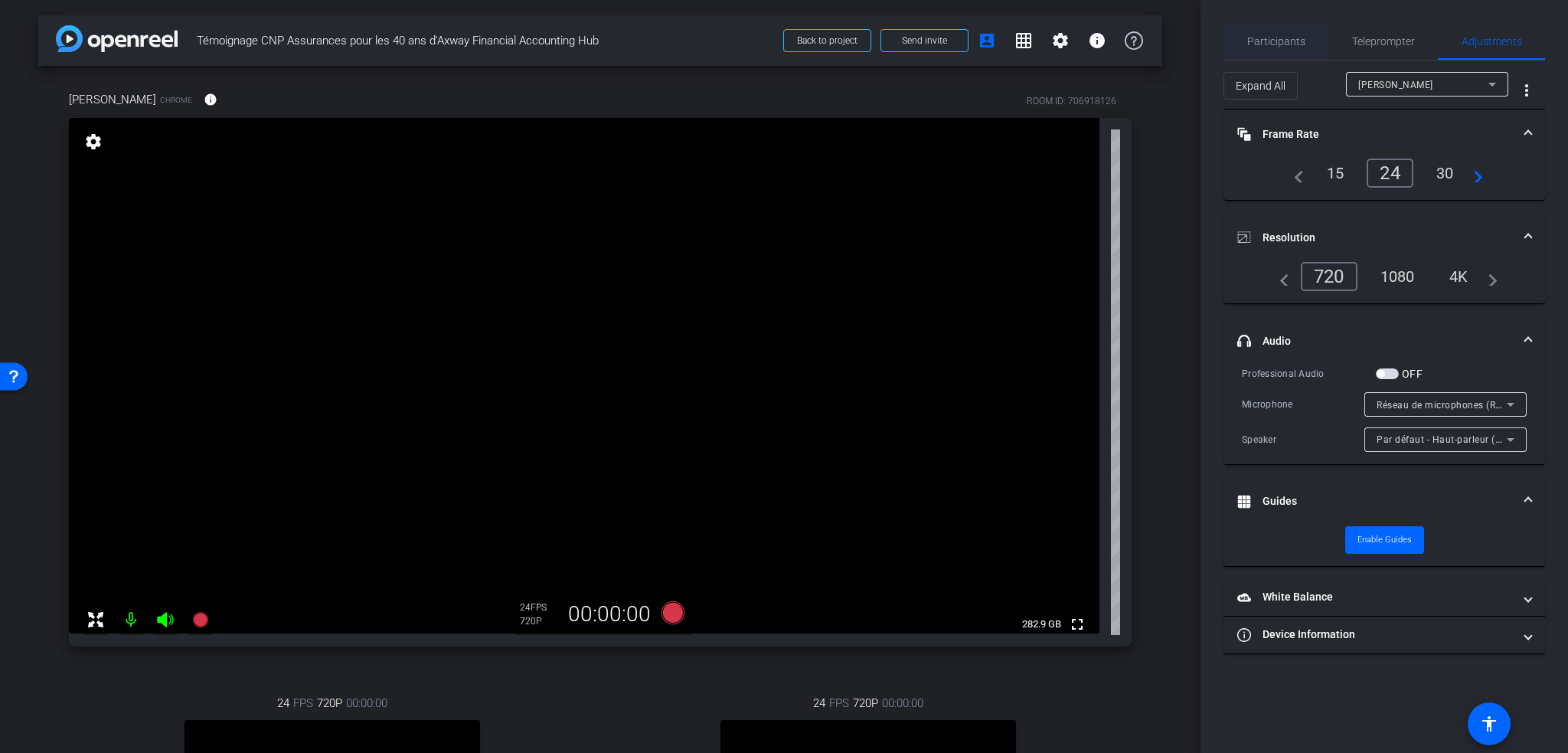
click at [1254, 39] on span "Participants" at bounding box center [1276, 41] width 58 height 10
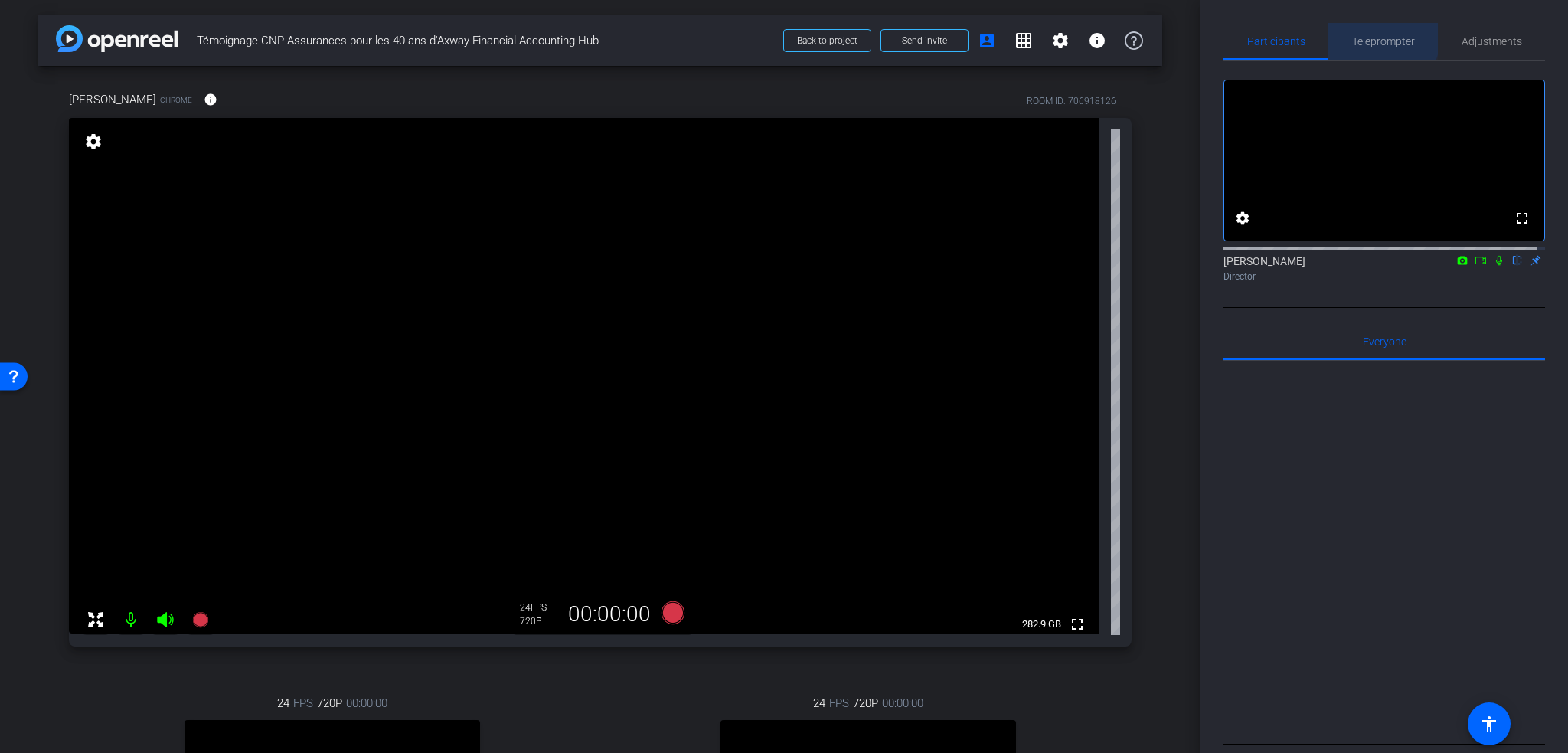
click at [1358, 33] on span "Teleprompter" at bounding box center [1383, 41] width 63 height 37
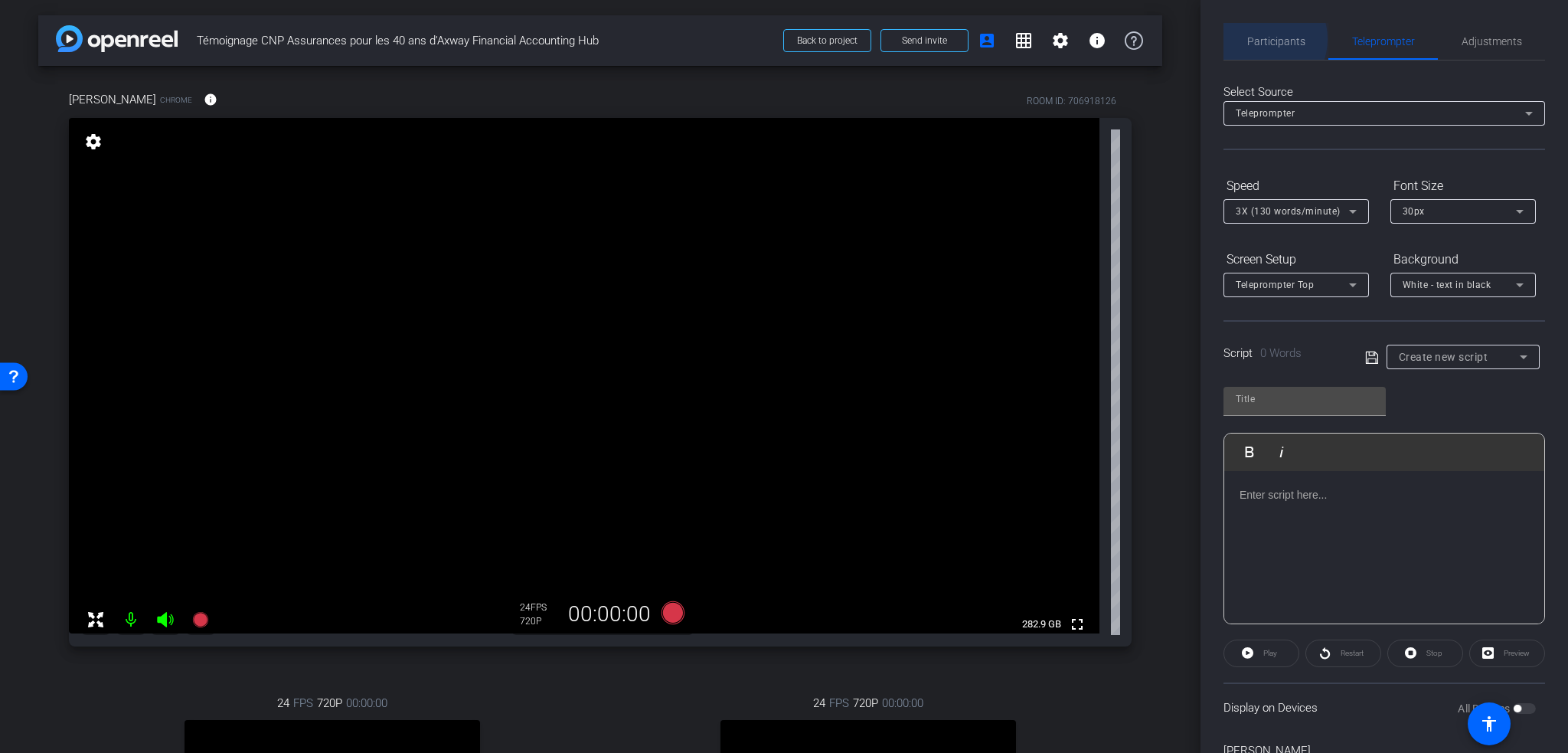
click at [1259, 39] on span "Participants" at bounding box center [1276, 41] width 58 height 10
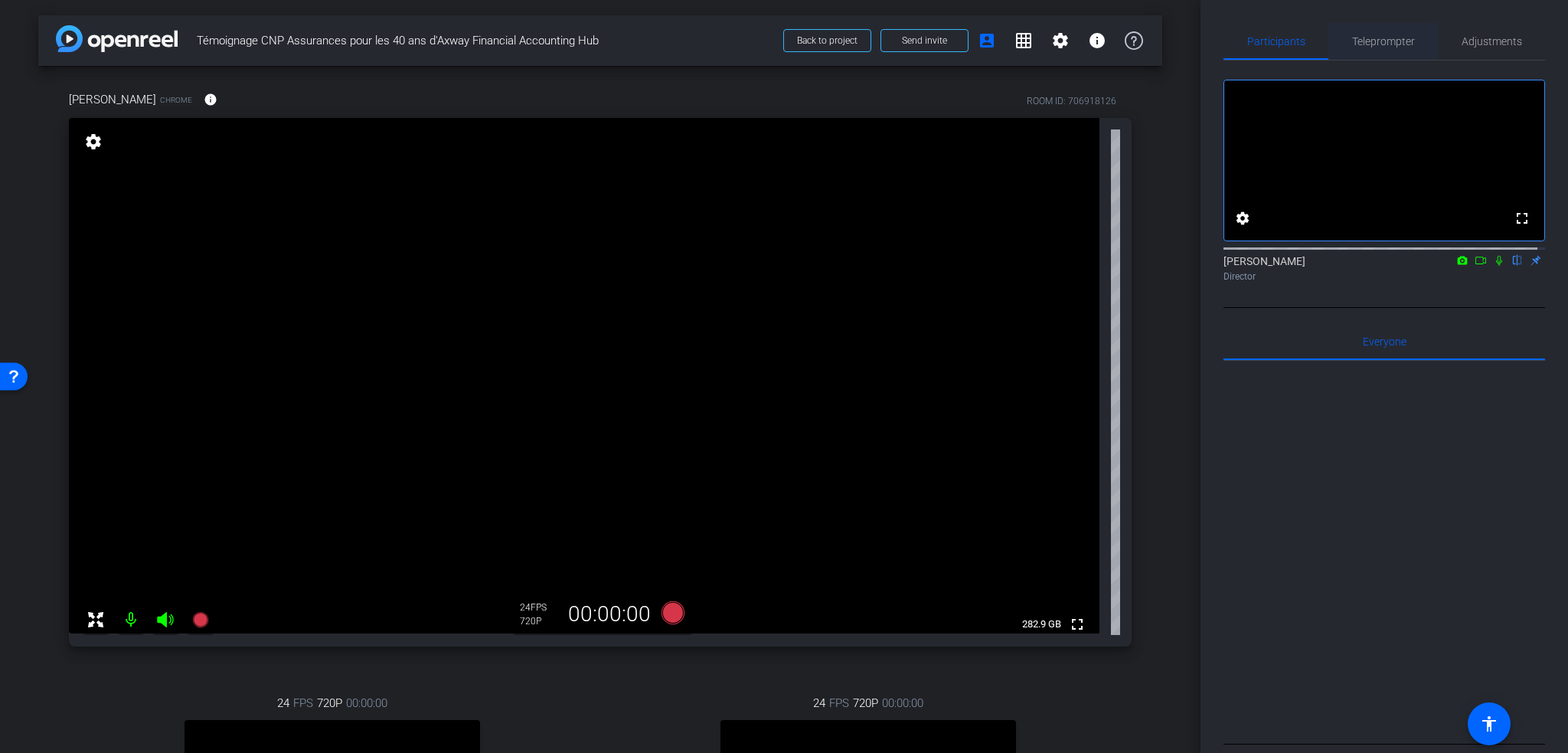
click at [1371, 49] on span "Teleprompter" at bounding box center [1383, 41] width 63 height 37
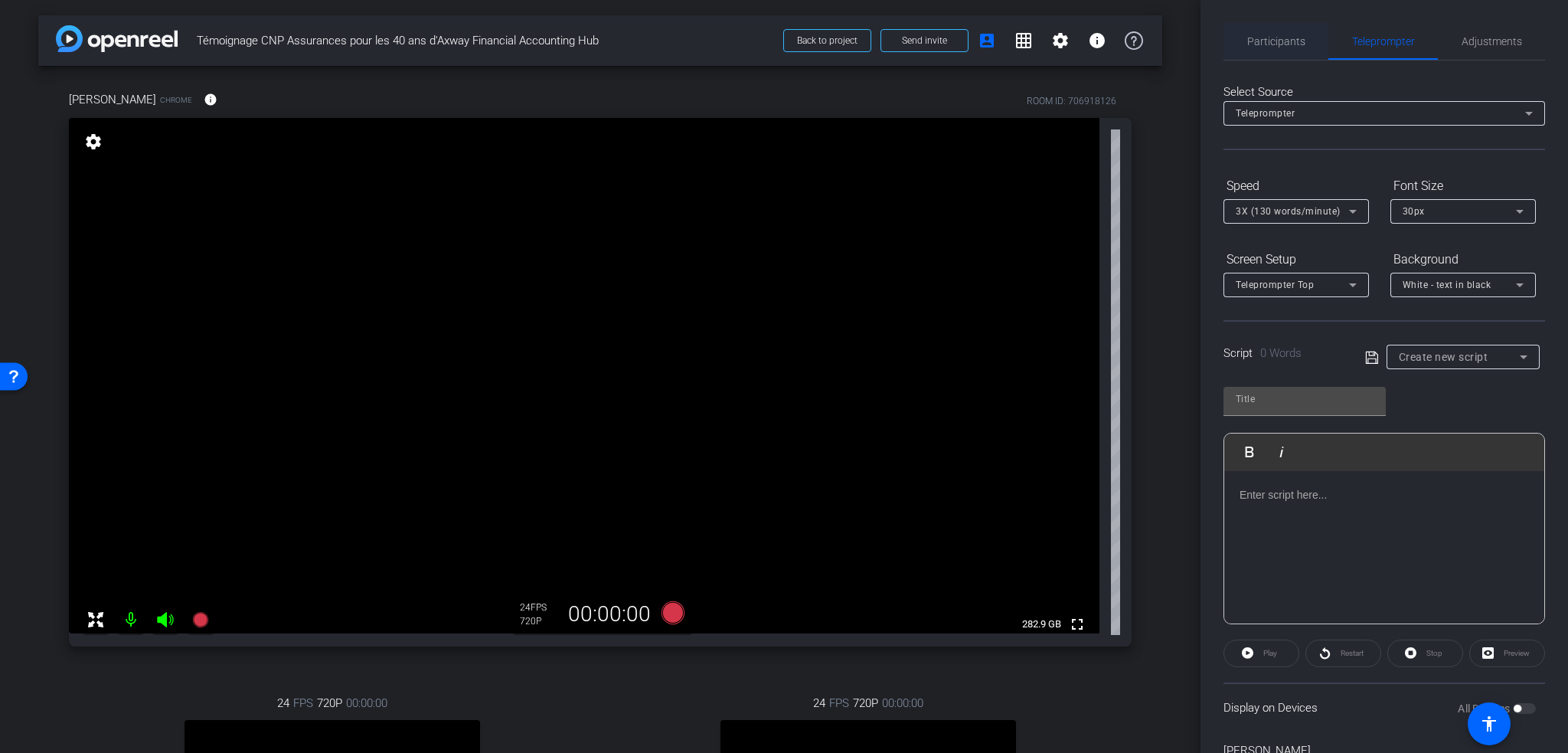
click at [1308, 43] on div "Participants" at bounding box center [1275, 41] width 105 height 37
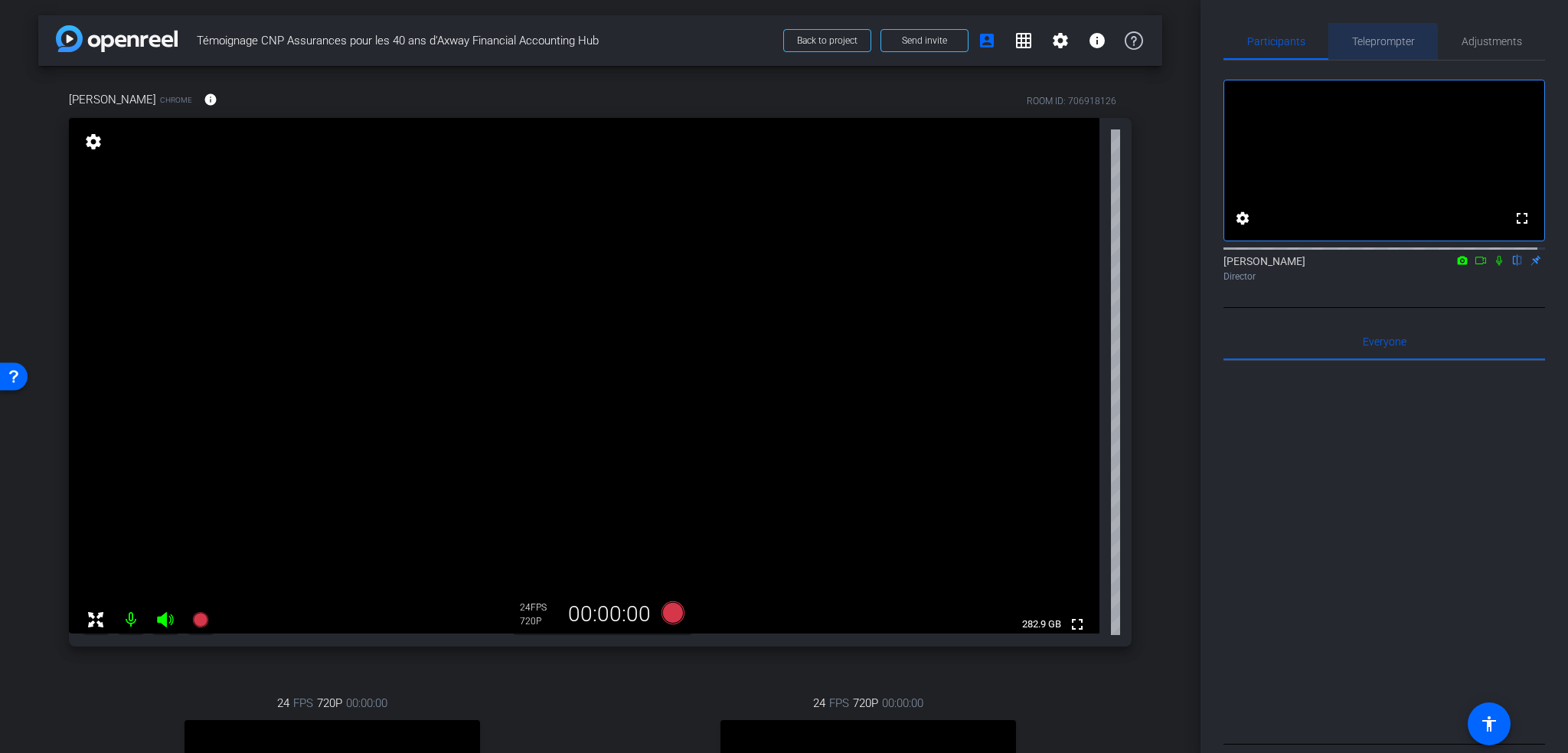
click at [1366, 48] on span "Teleprompter" at bounding box center [1383, 41] width 63 height 37
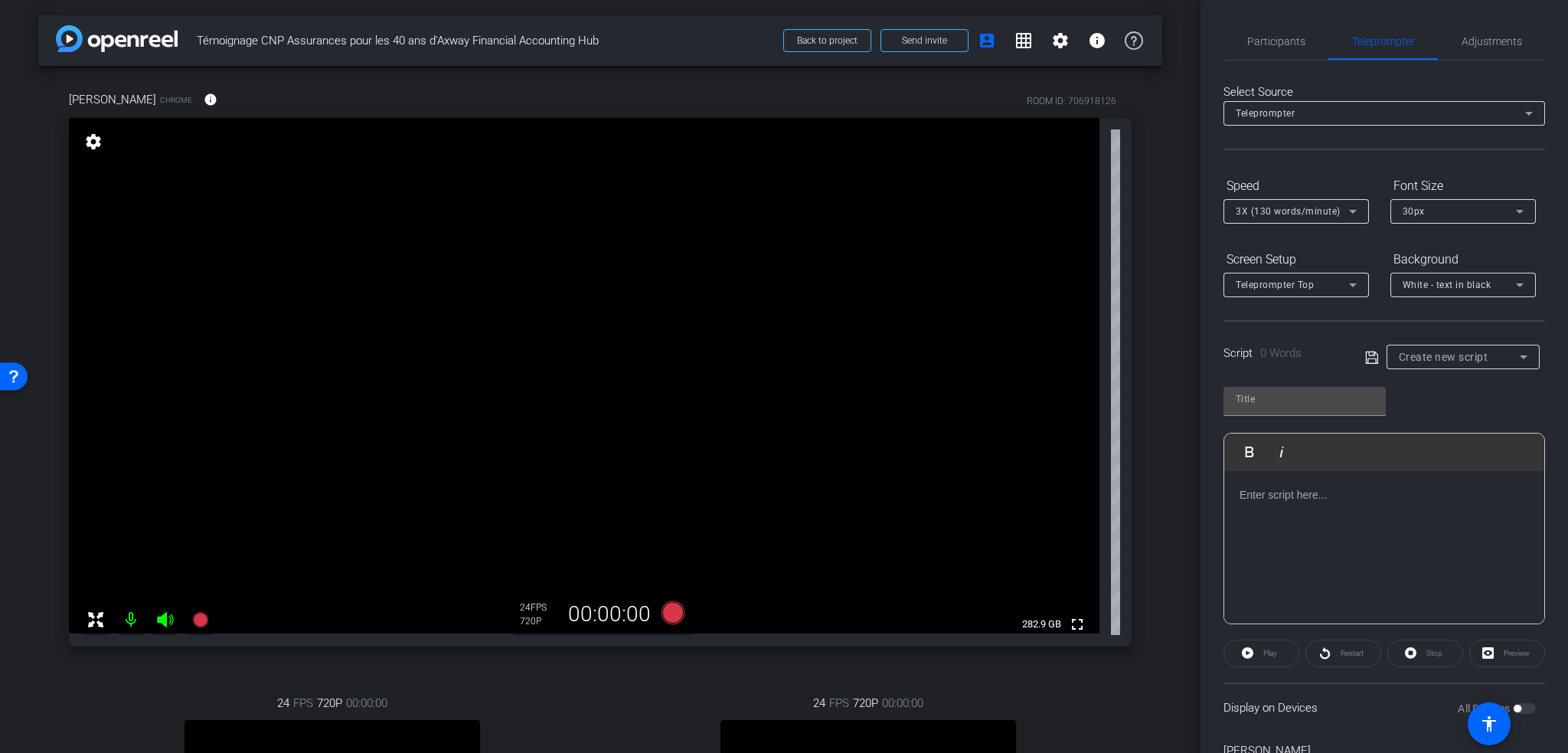
click at [1309, 498] on p at bounding box center [1384, 494] width 289 height 17
click at [1256, 32] on span "Participants" at bounding box center [1276, 41] width 58 height 37
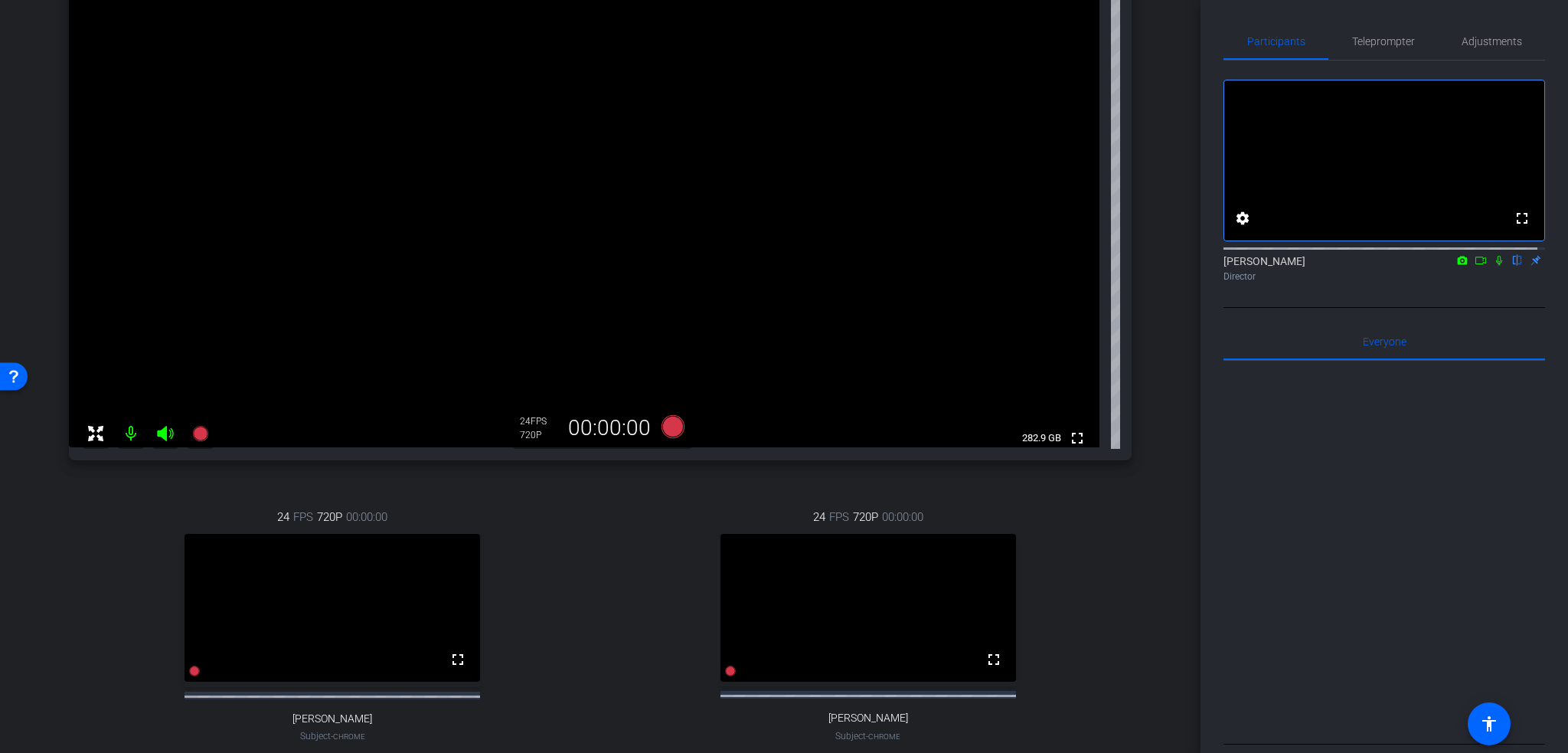
scroll to position [77, 0]
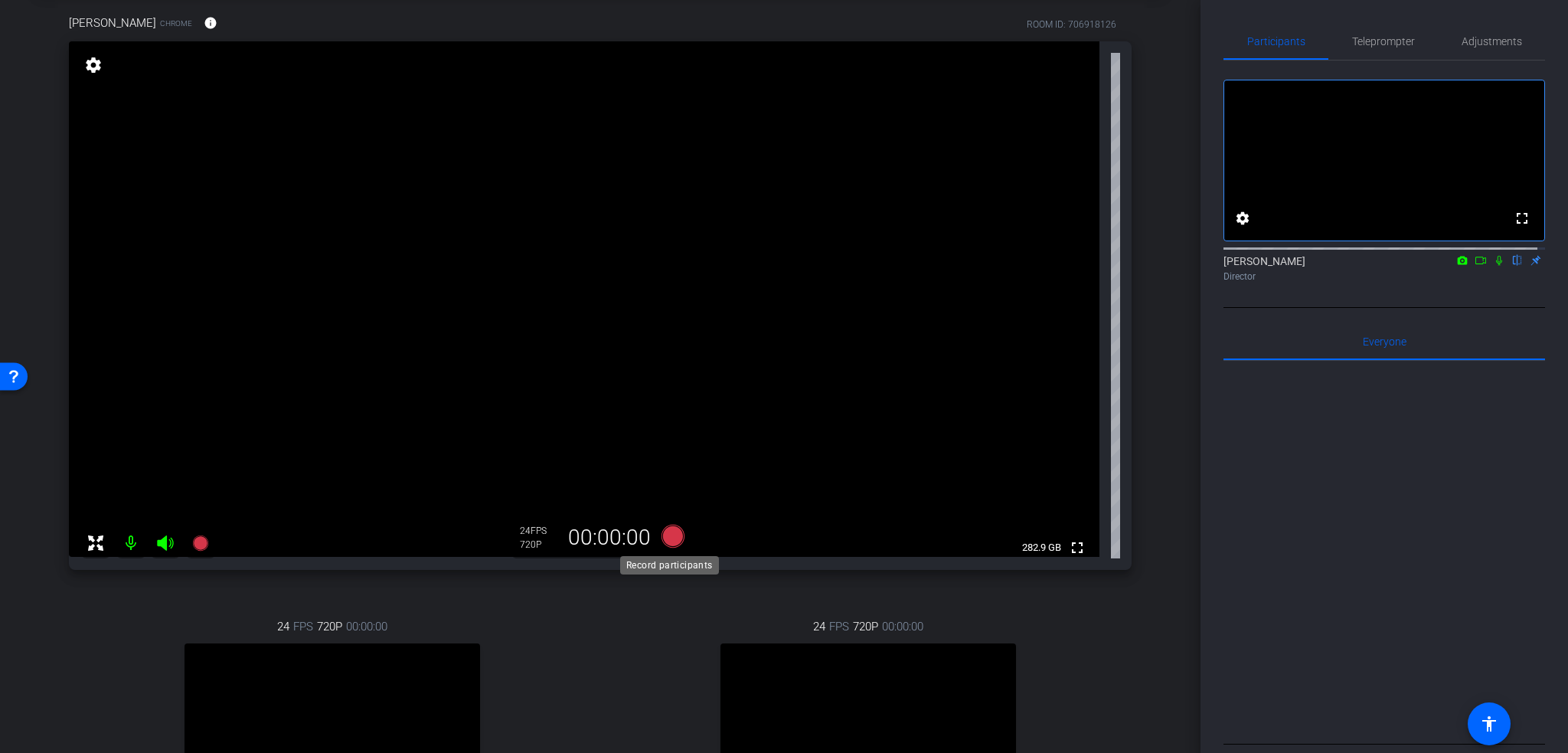
click at [663, 543] on icon at bounding box center [672, 536] width 23 height 23
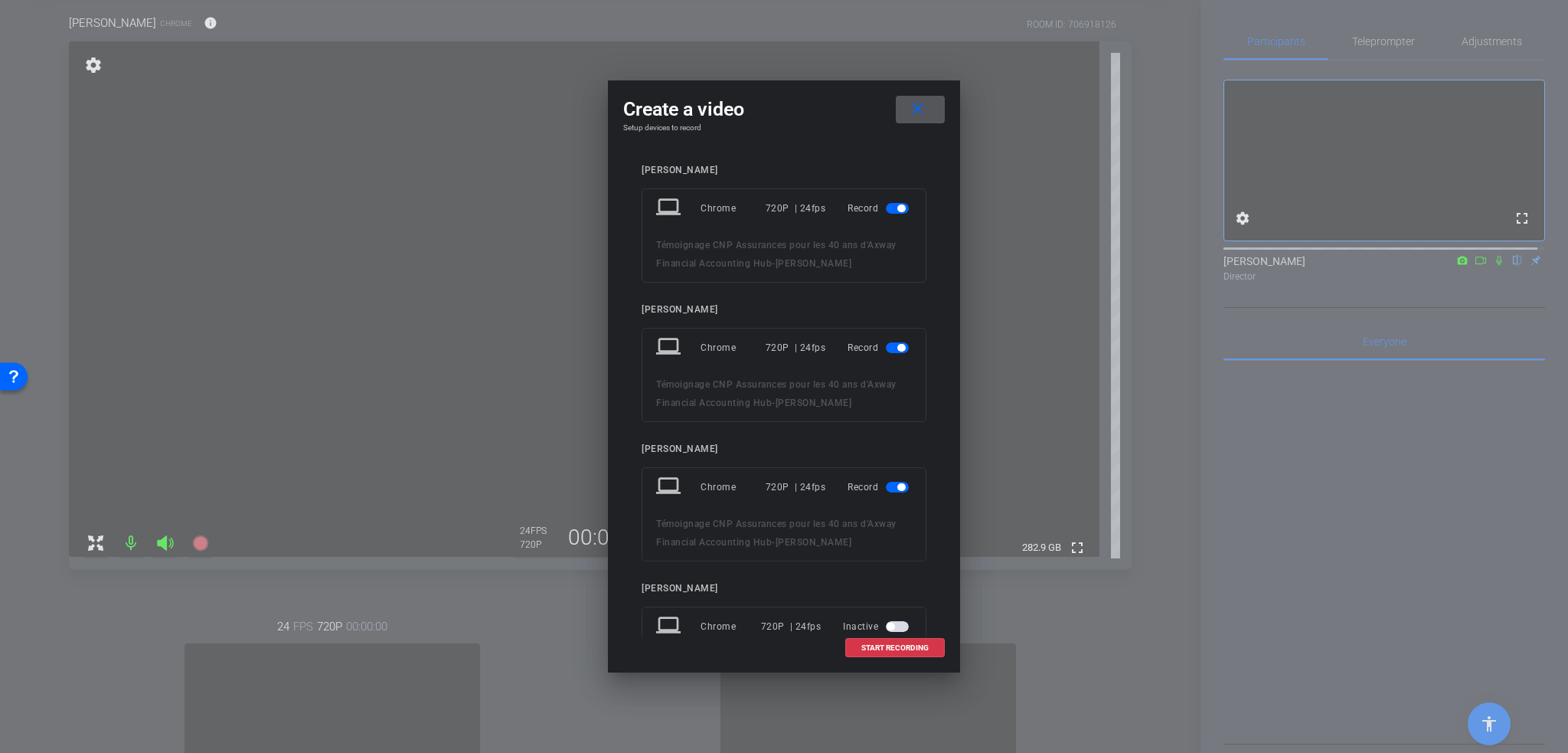
click at [886, 207] on span "button" at bounding box center [897, 208] width 23 height 10
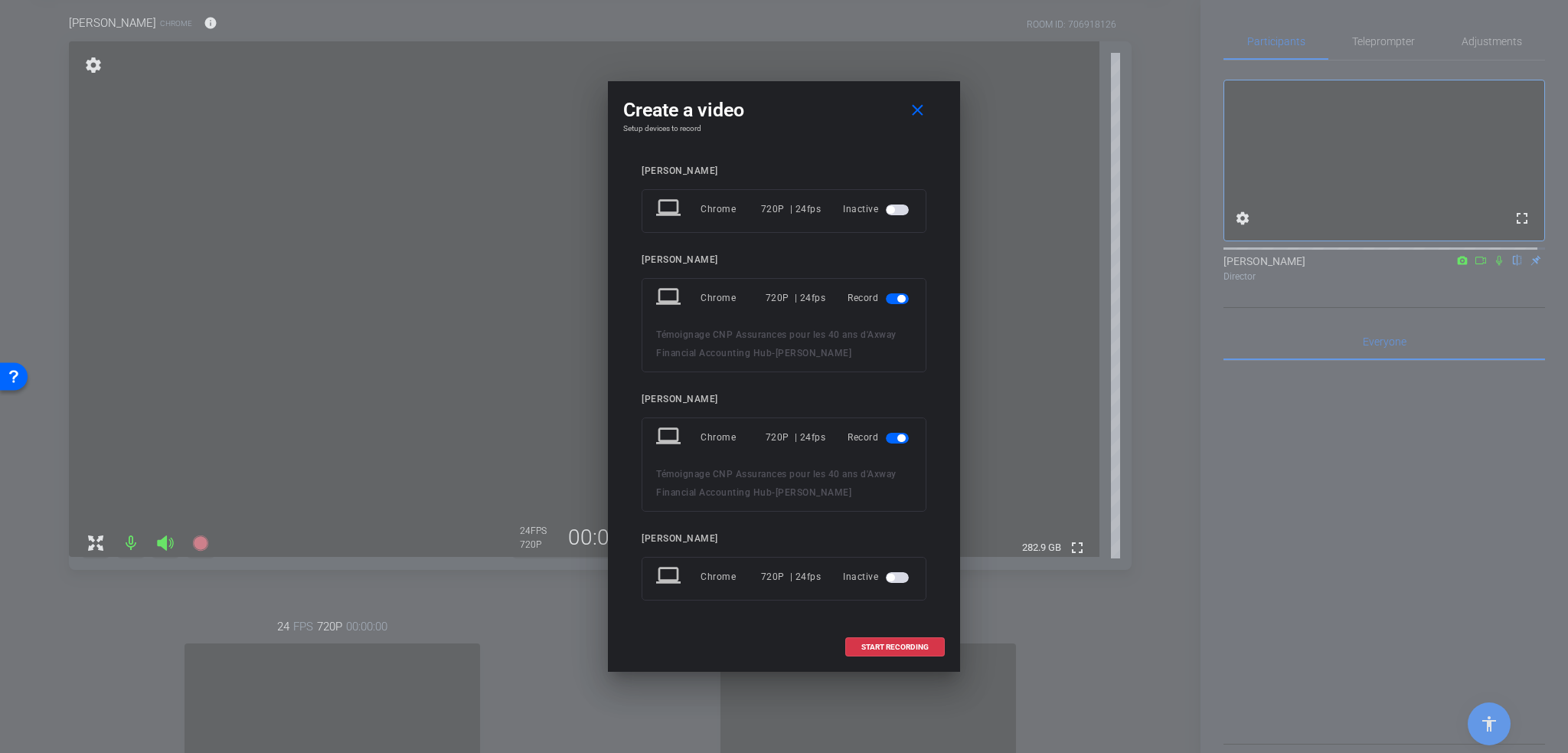
click at [888, 296] on span "button" at bounding box center [897, 299] width 23 height 10
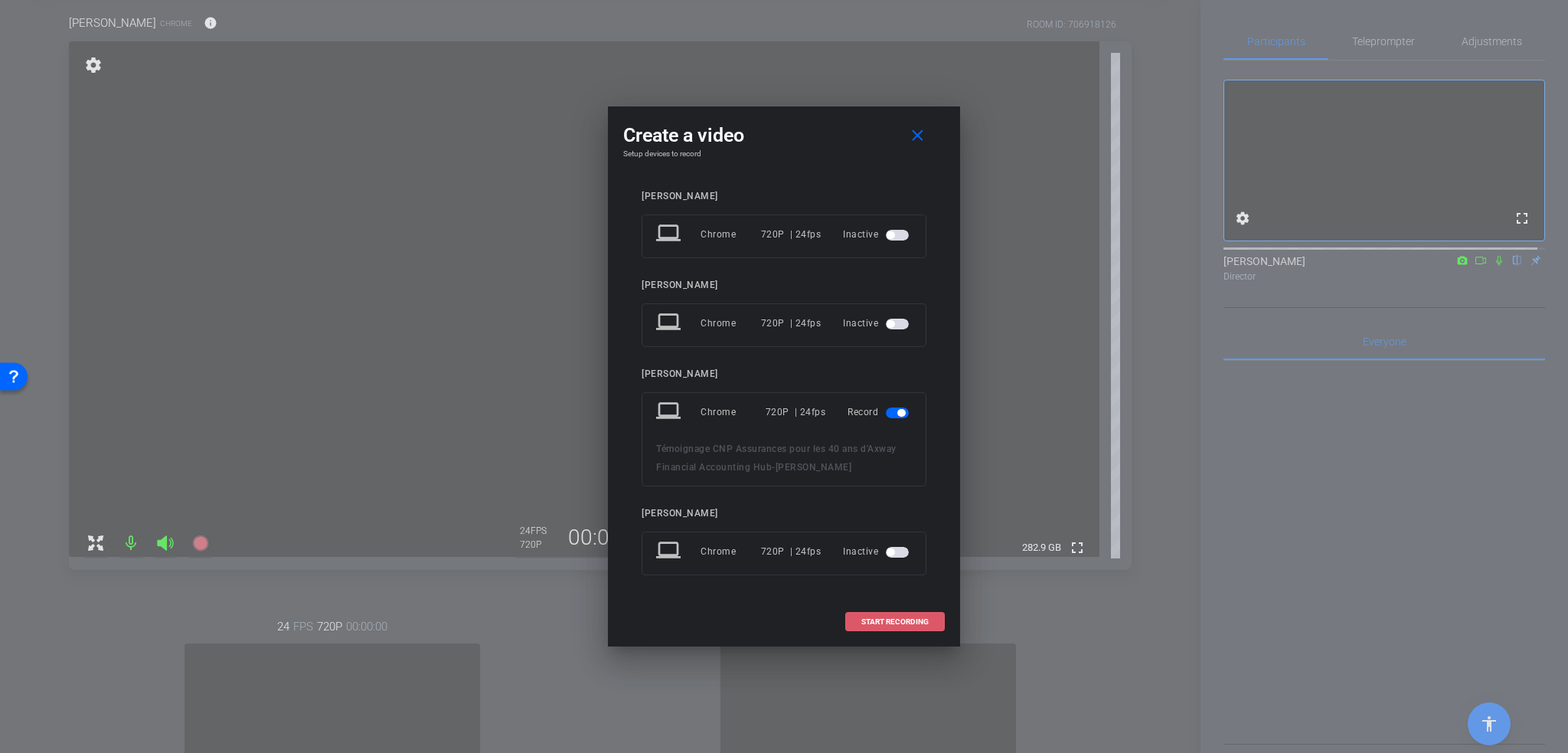
click at [893, 618] on span "START RECORDING" at bounding box center [895, 621] width 67 height 8
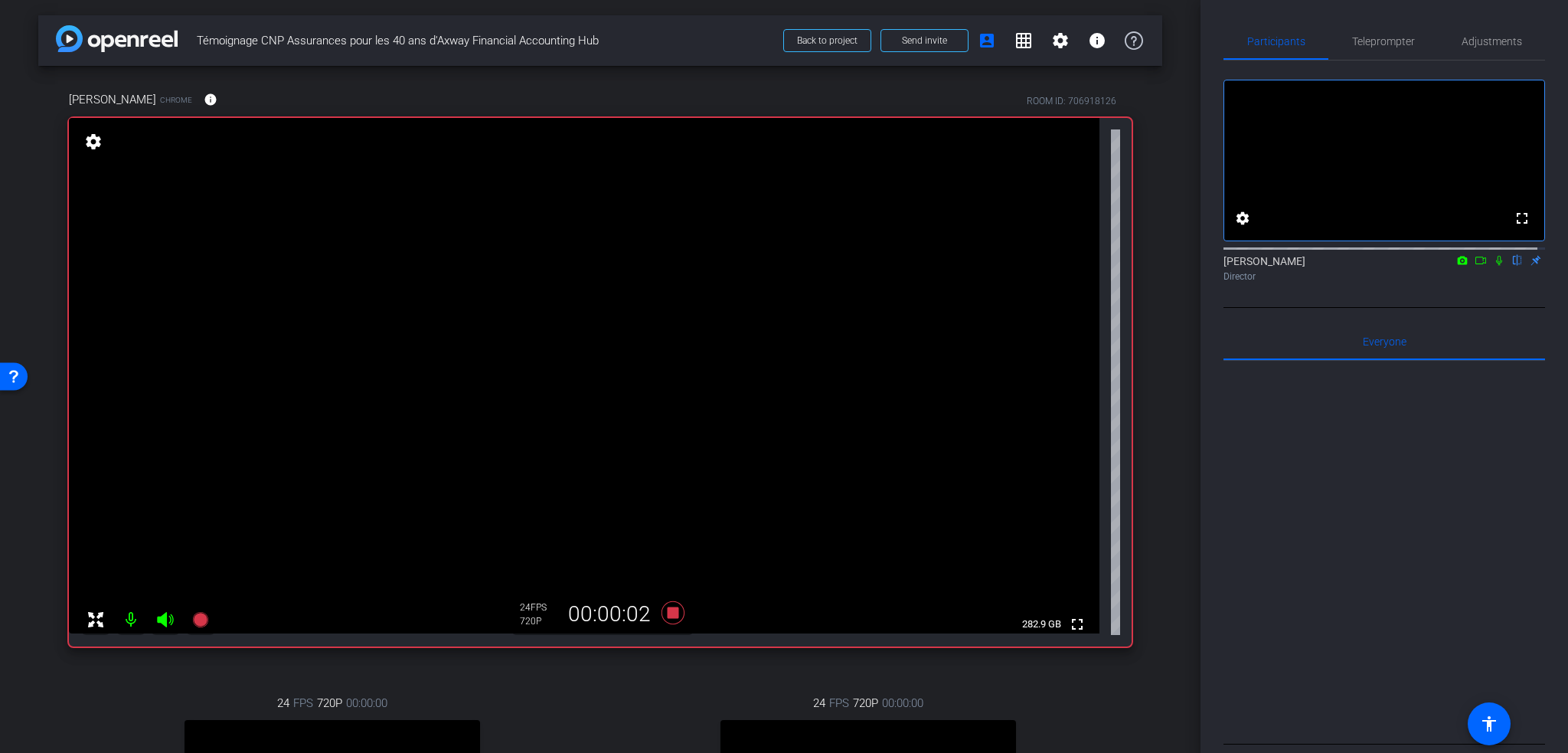
scroll to position [230, 0]
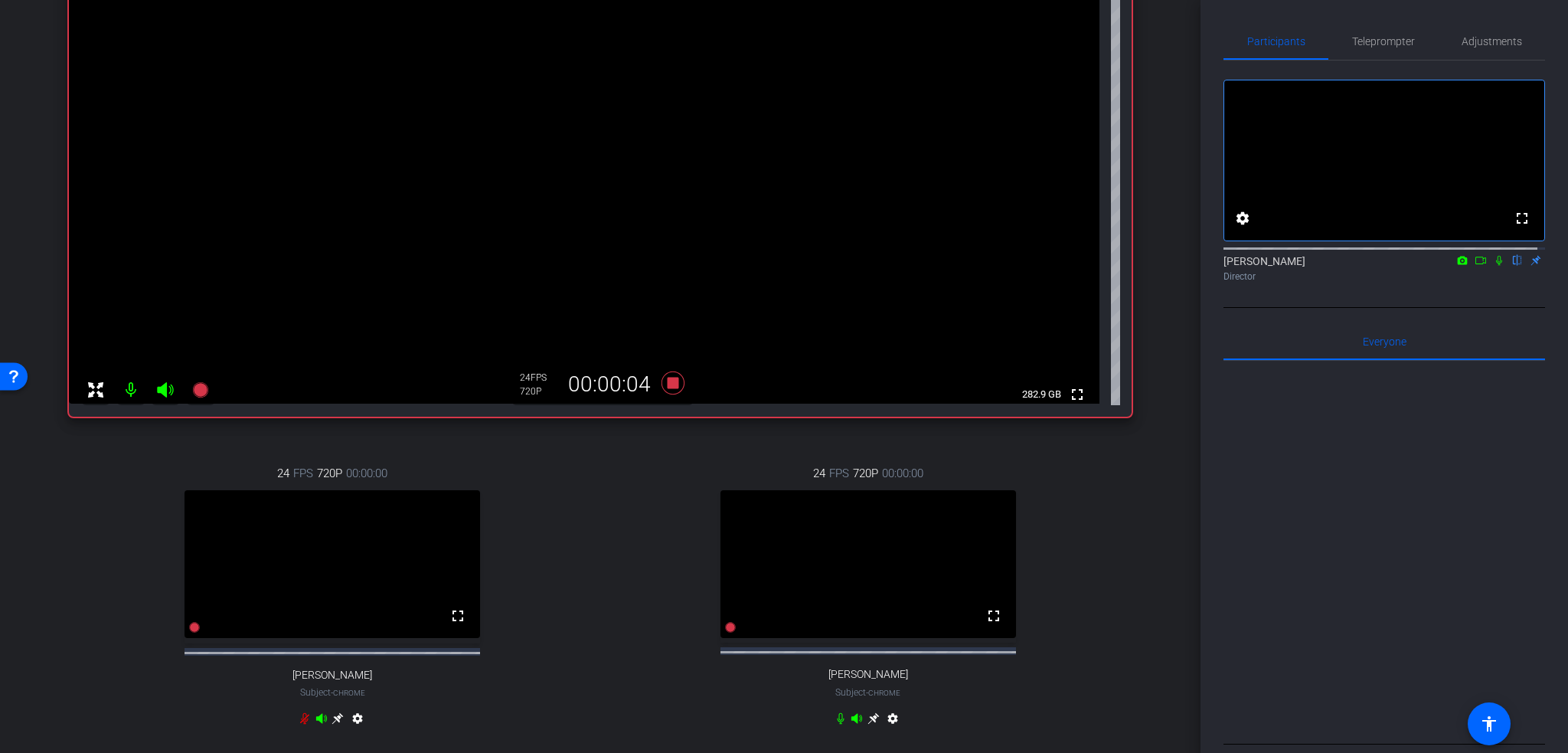
click at [1493, 266] on icon at bounding box center [1499, 261] width 12 height 10
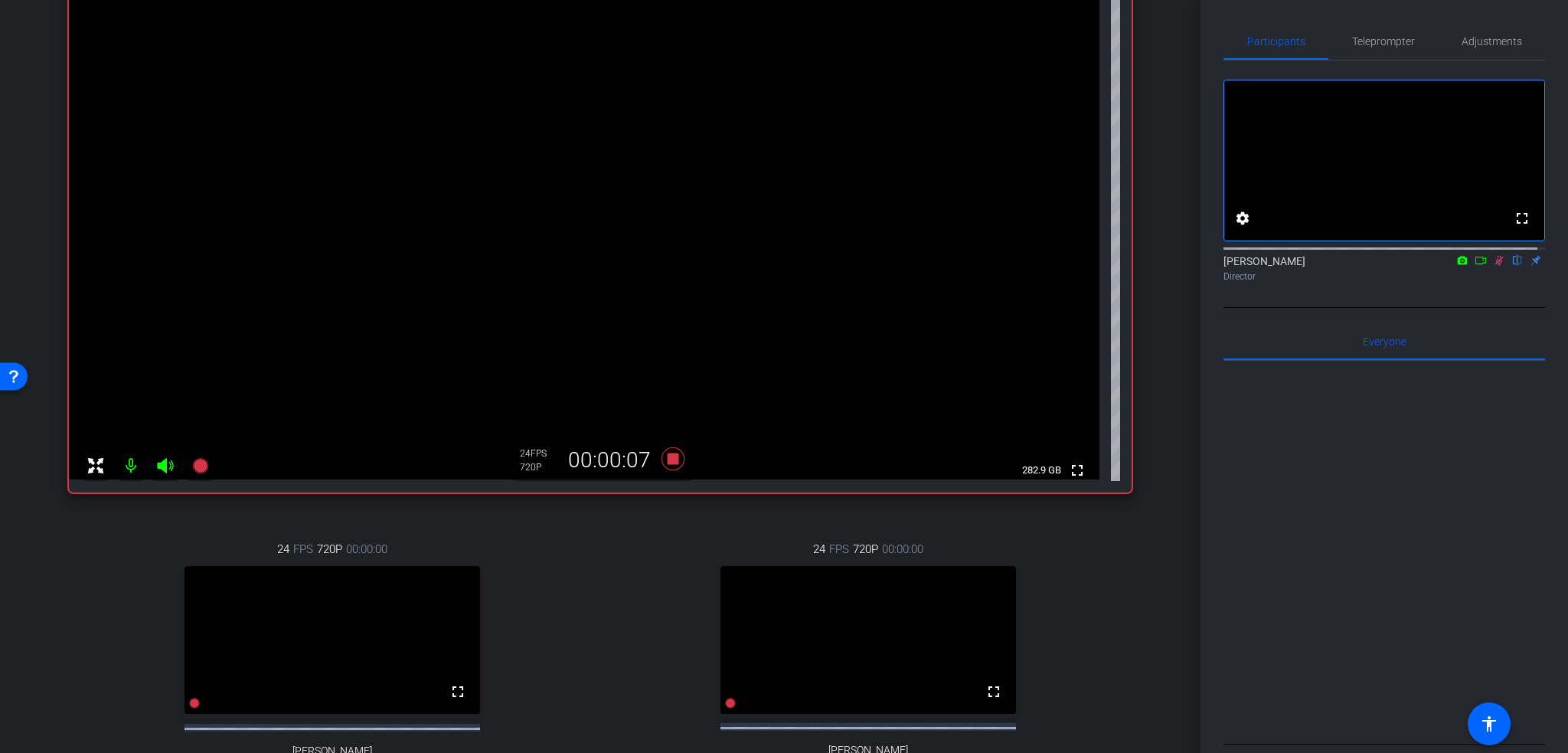
scroll to position [77, 0]
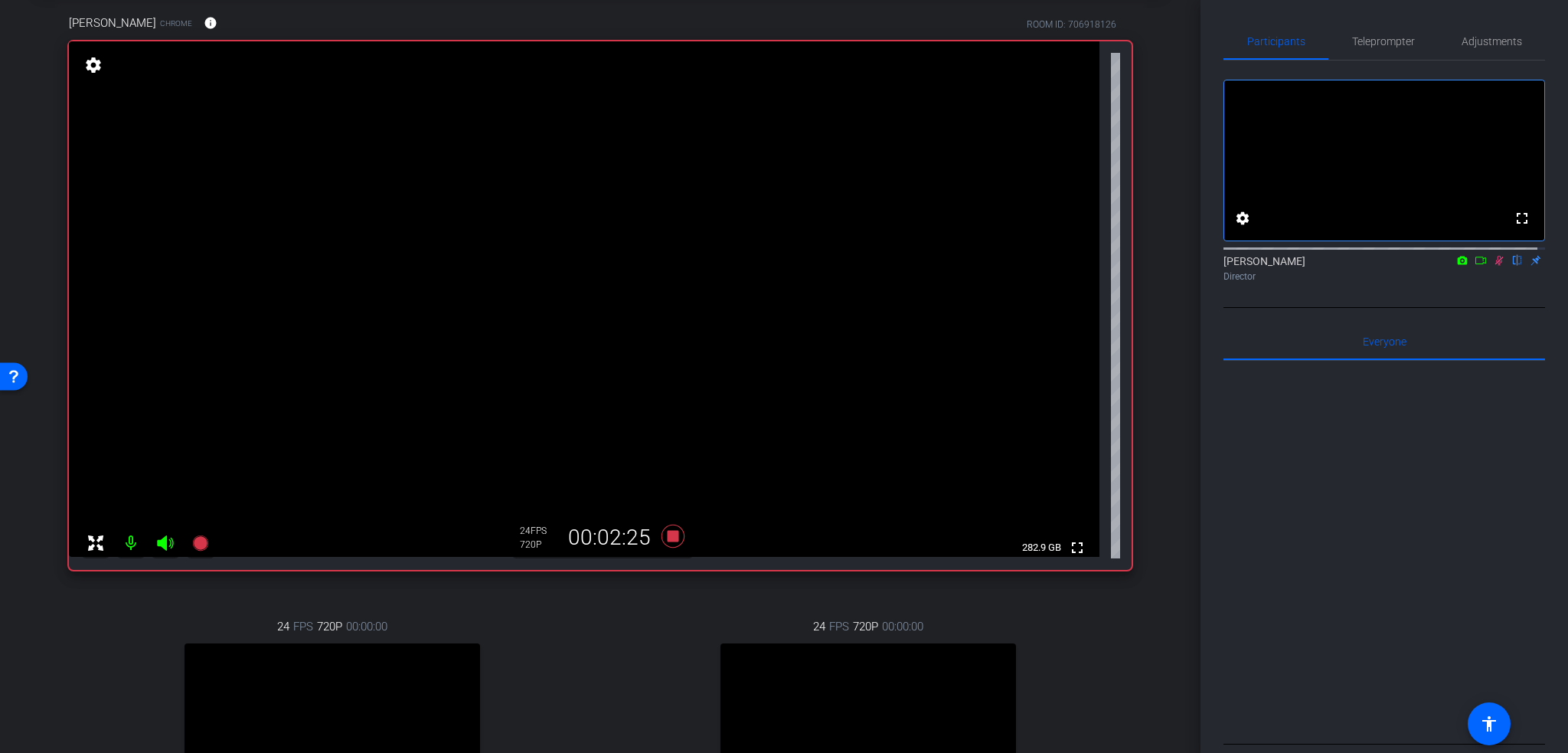
click at [1493, 266] on icon at bounding box center [1499, 261] width 12 height 10
click at [1495, 266] on icon at bounding box center [1499, 261] width 12 height 10
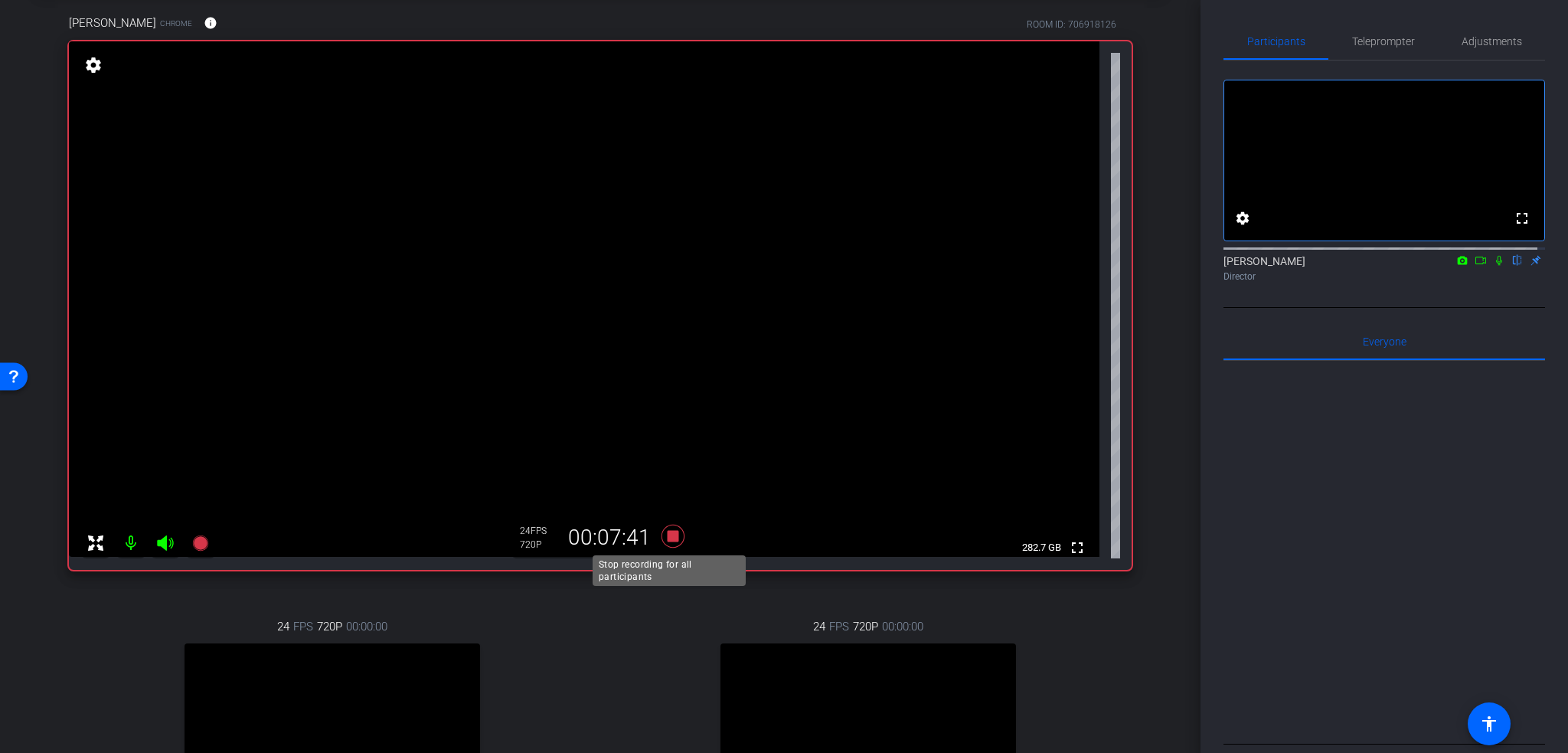
click at [667, 539] on icon at bounding box center [672, 536] width 23 height 23
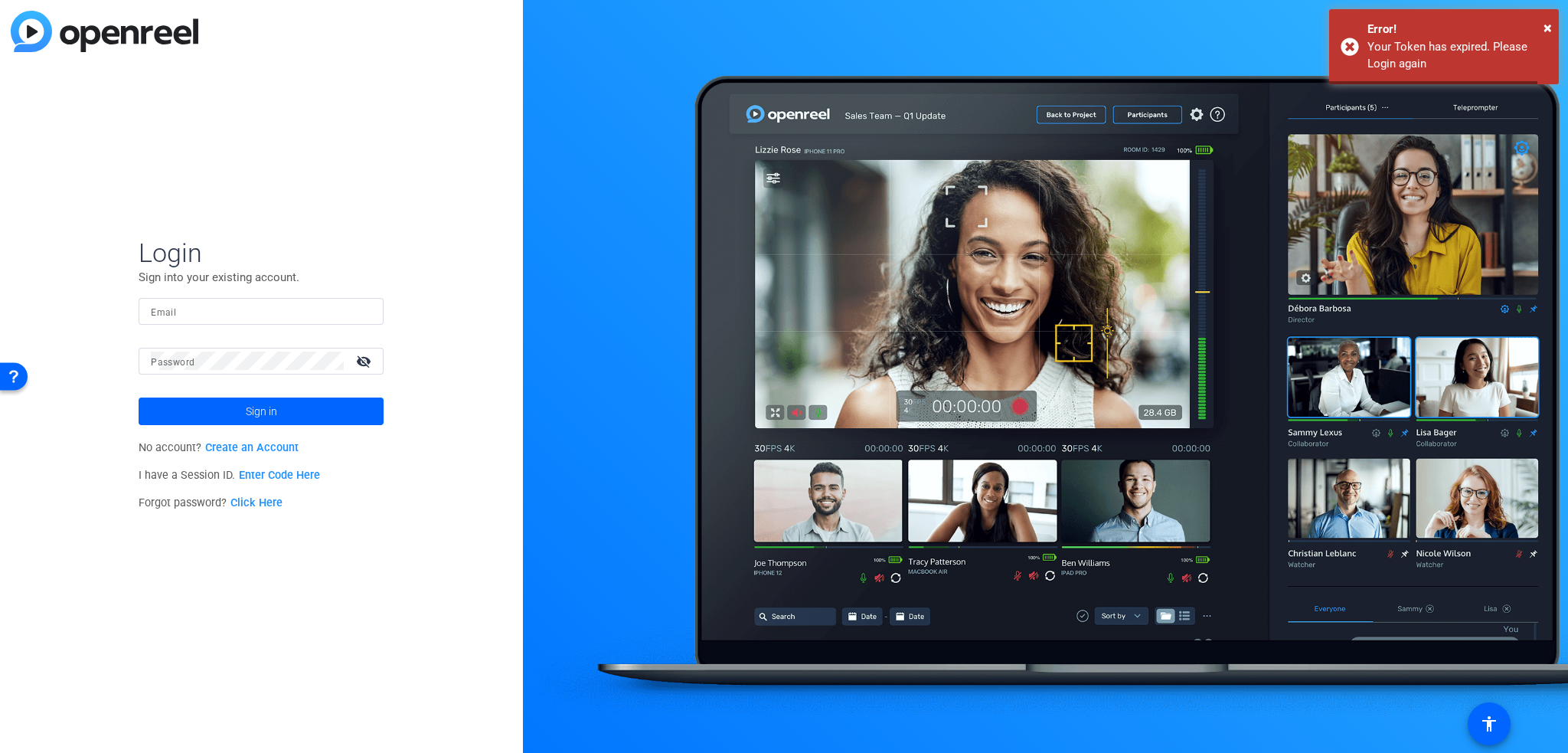
type input "ldefranchi@axway.com"
click at [186, 410] on span at bounding box center [260, 411] width 245 height 37
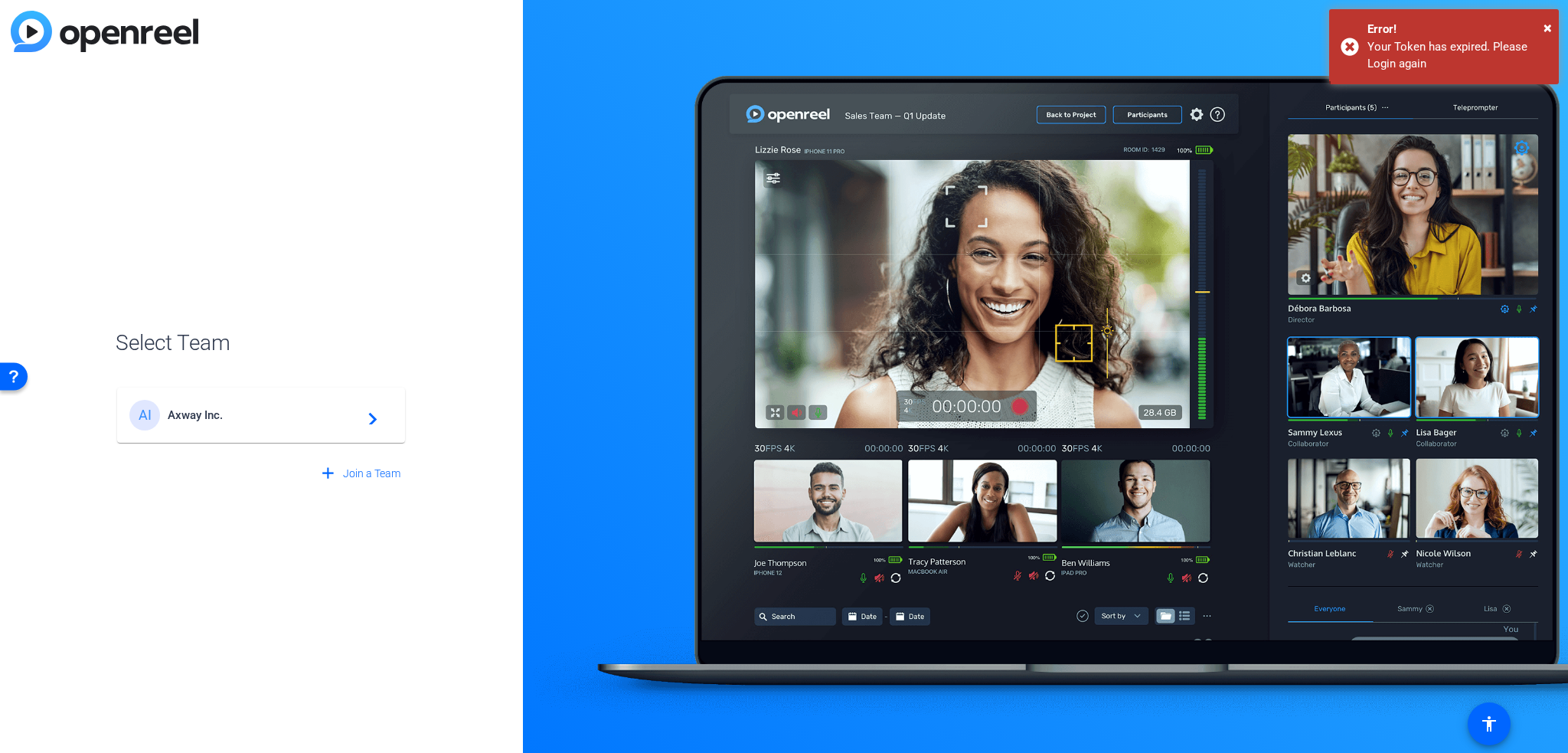
click at [326, 422] on span "Axway Inc." at bounding box center [263, 415] width 192 height 14
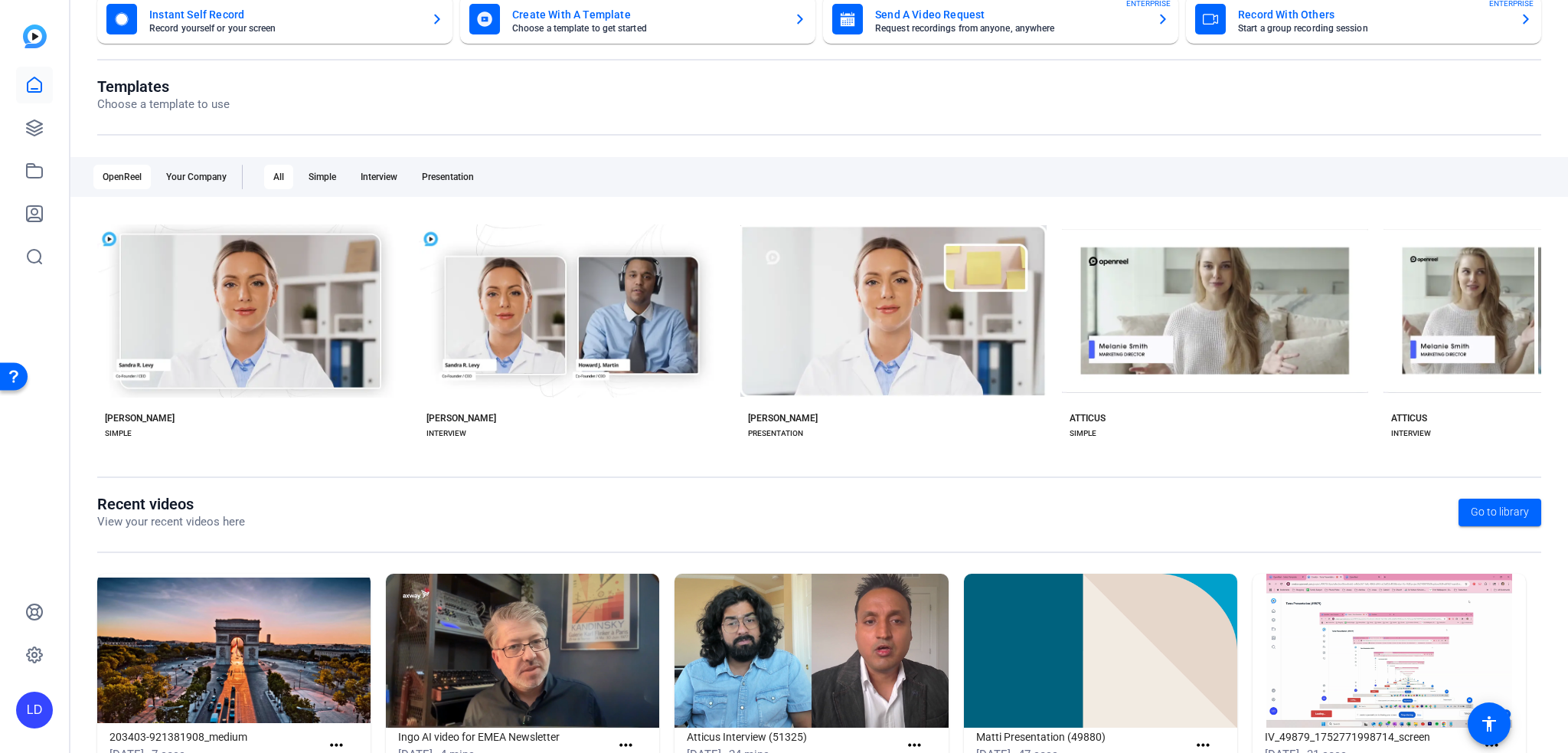
scroll to position [162, 0]
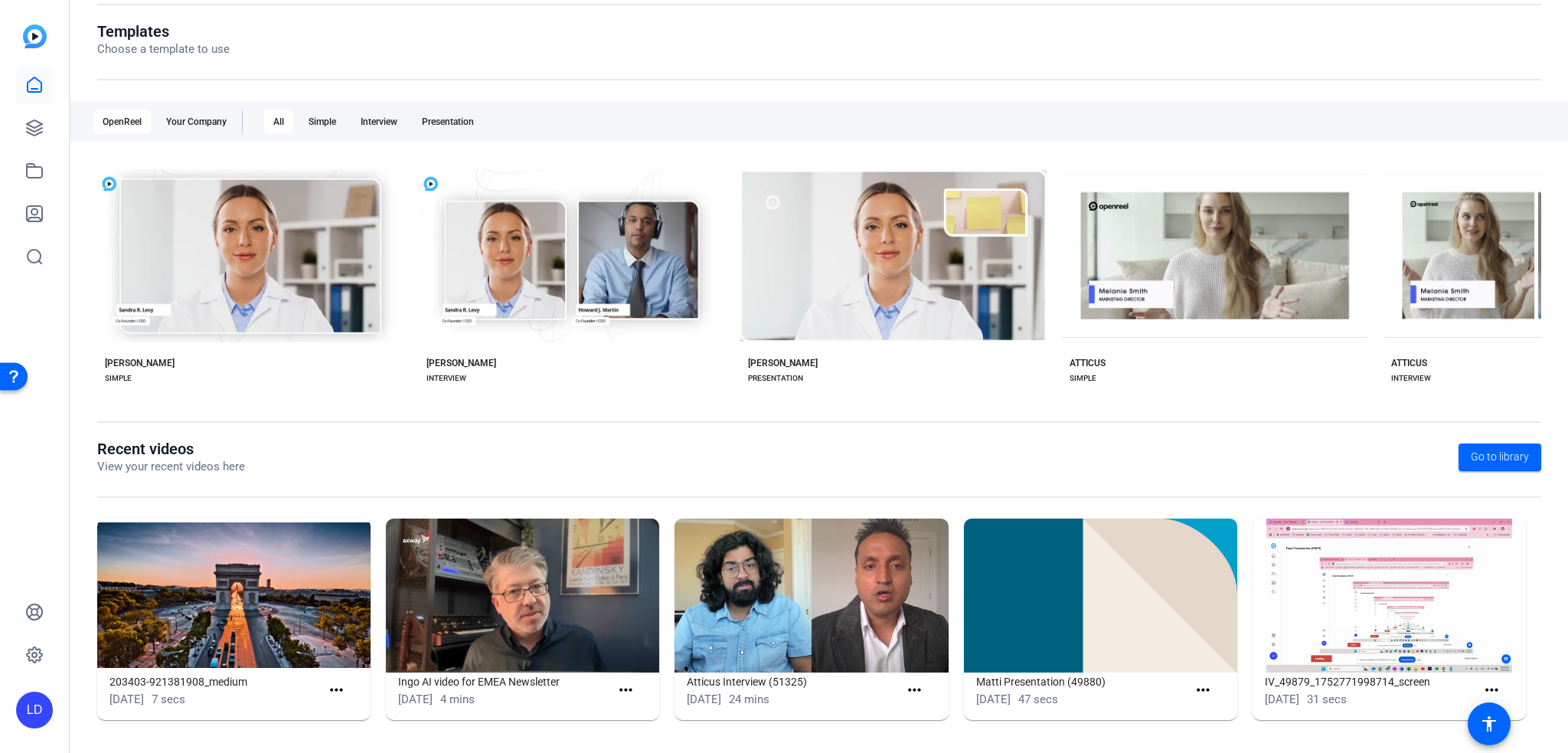
click at [12, 132] on div "LD" at bounding box center [34, 376] width 69 height 753
click at [24, 130] on link at bounding box center [34, 128] width 37 height 37
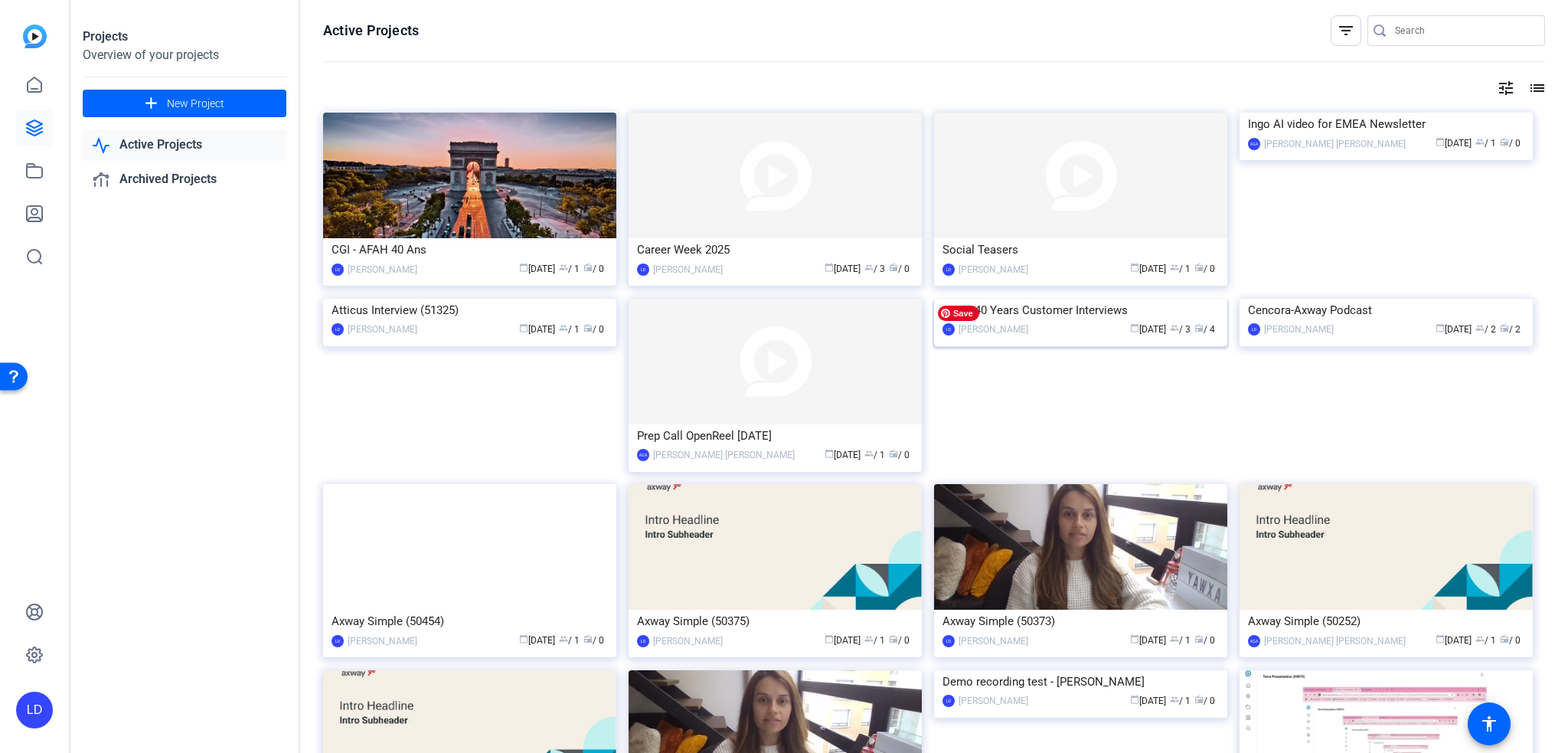
click at [1133, 299] on img at bounding box center [1080, 299] width 294 height 0
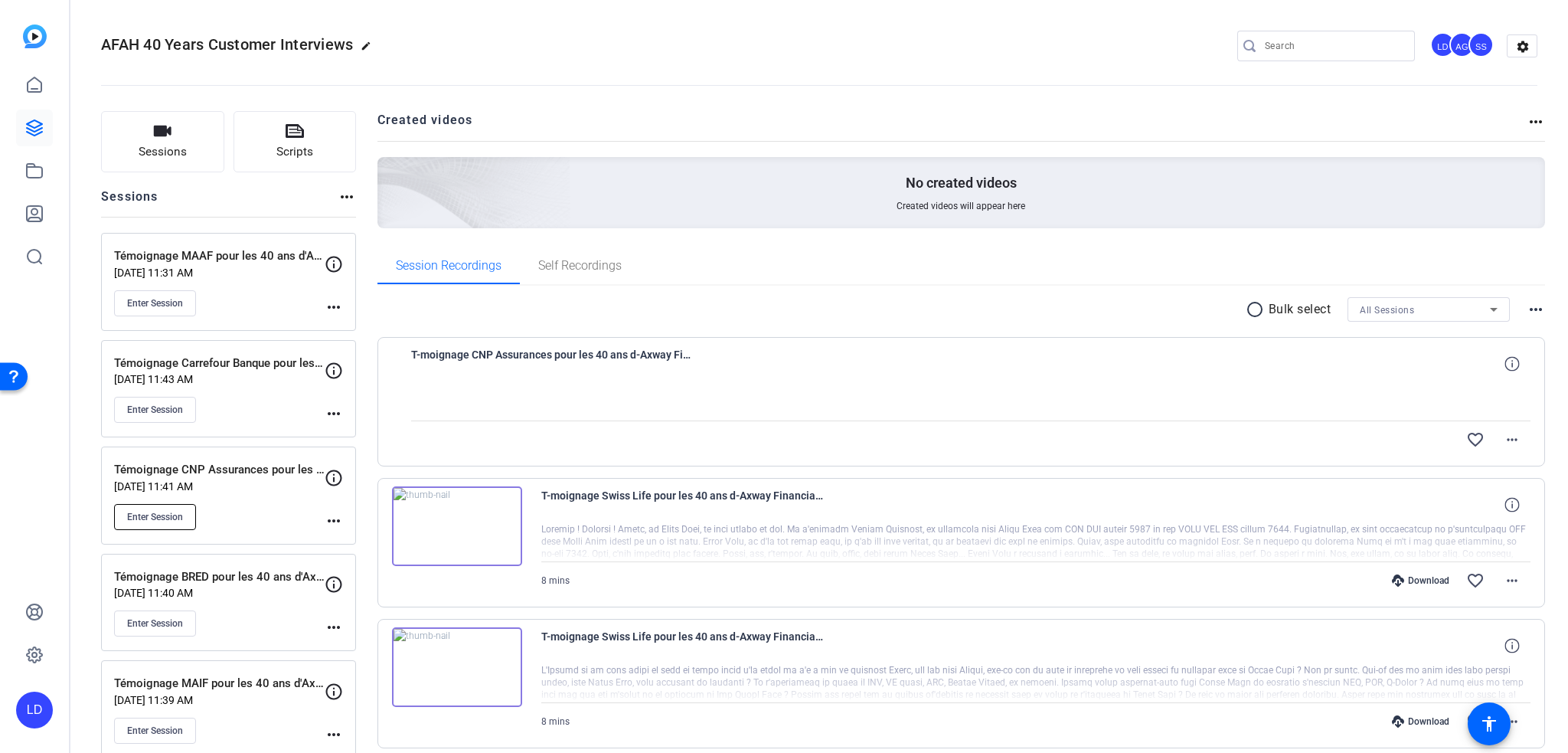
click at [132, 518] on span "Enter Session" at bounding box center [155, 517] width 56 height 12
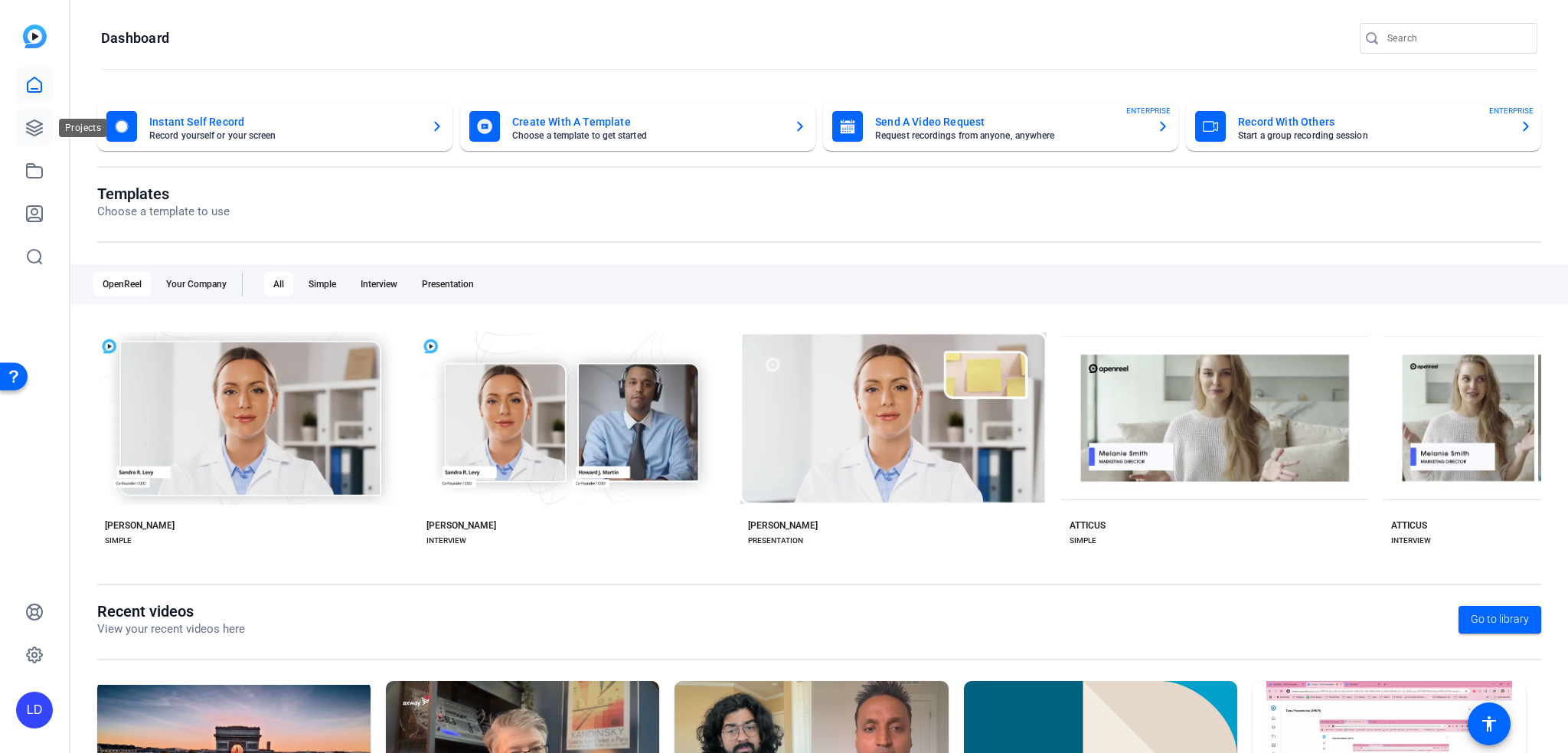
click at [24, 117] on link at bounding box center [34, 128] width 37 height 37
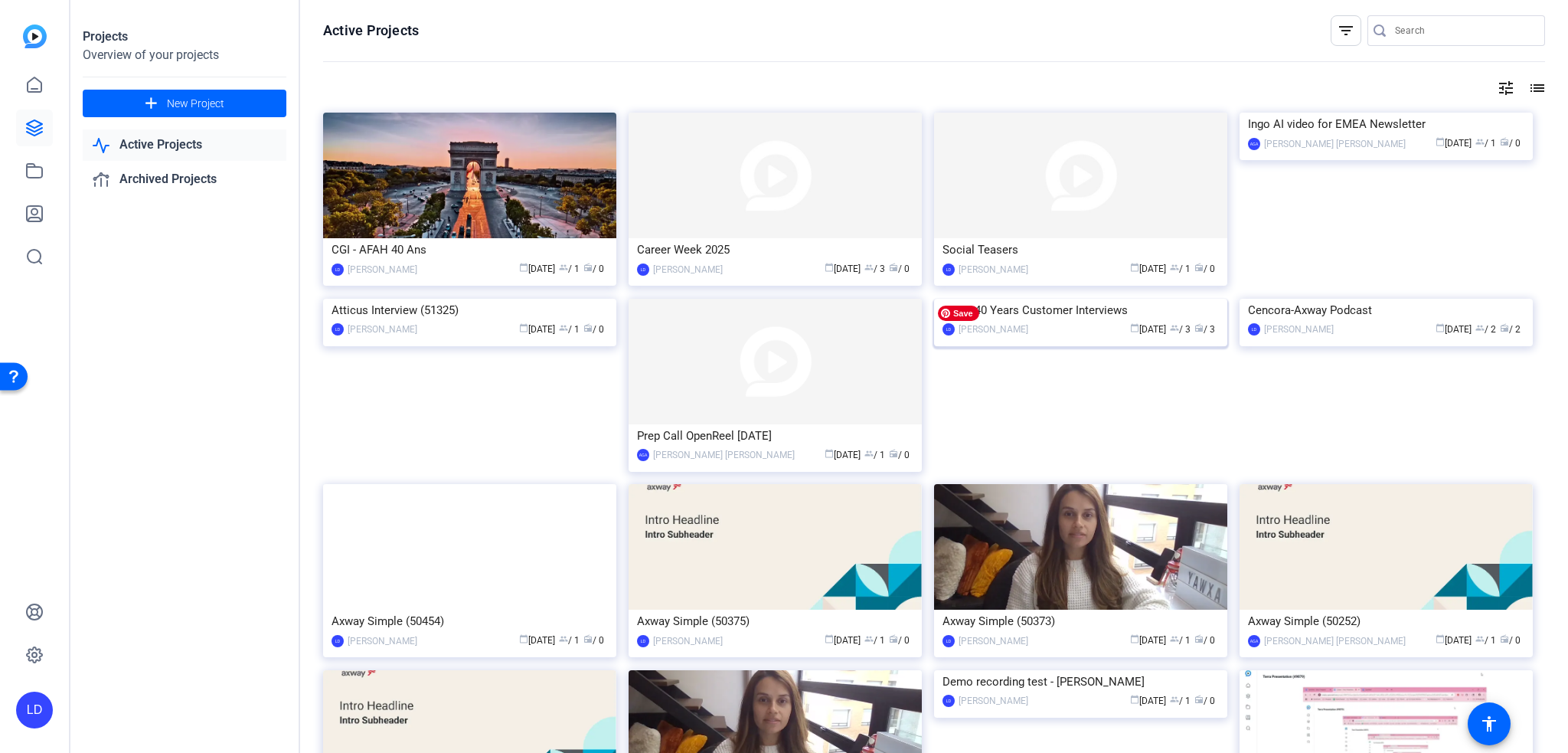
click at [1112, 299] on img at bounding box center [1080, 299] width 294 height 0
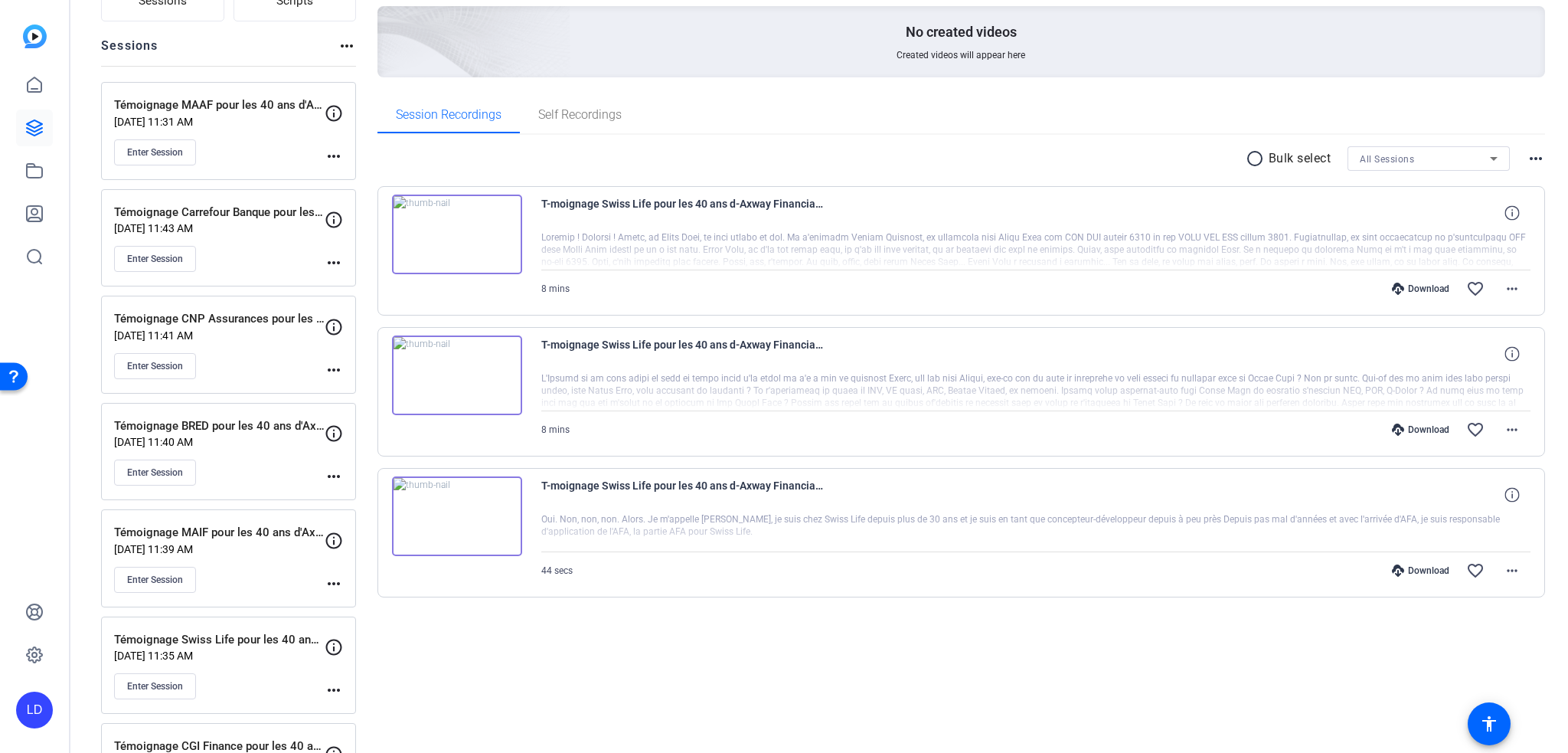
scroll to position [233, 0]
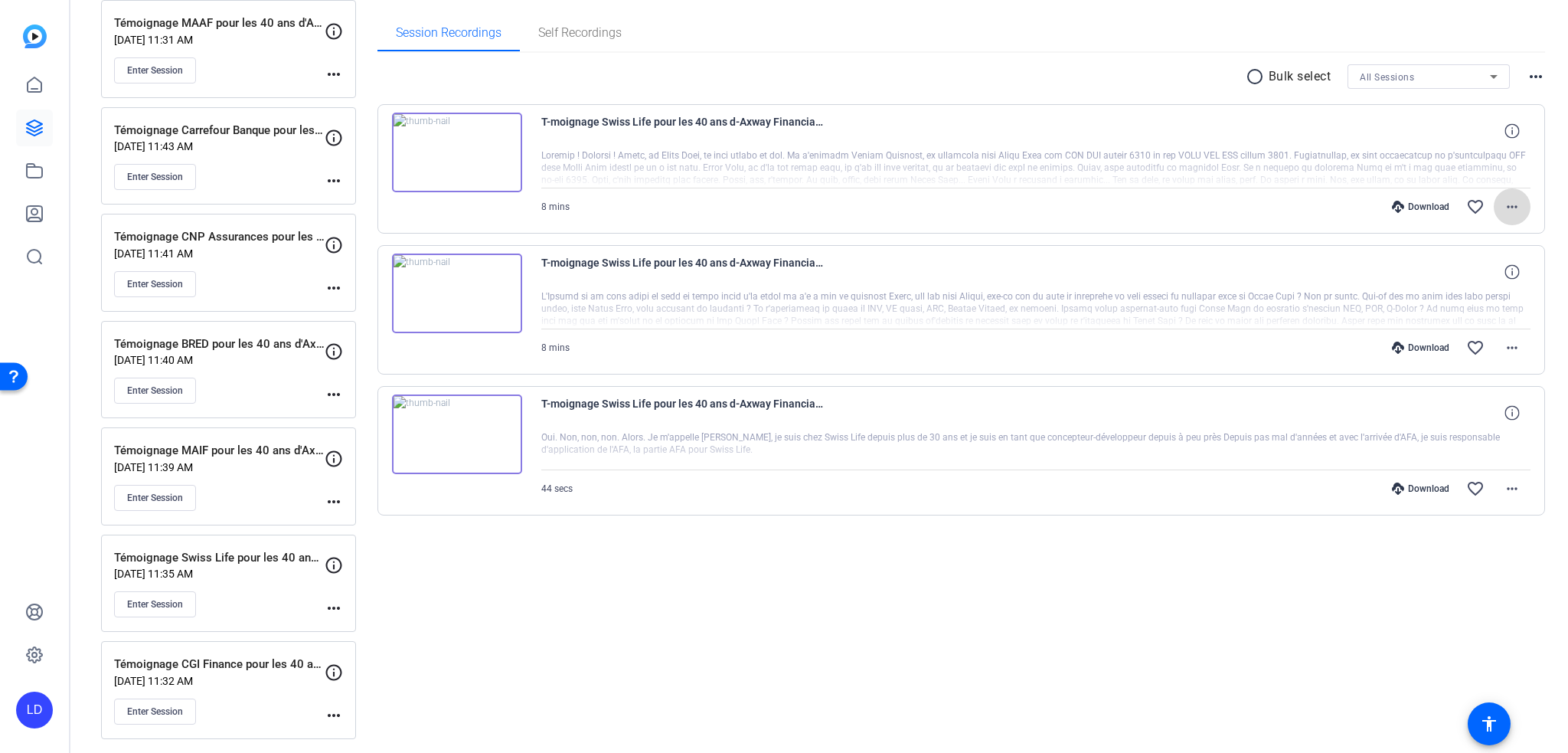
click at [1504, 207] on mat-icon "more_horiz" at bounding box center [1511, 207] width 18 height 18
click at [1467, 350] on span "Download Transcript" at bounding box center [1464, 352] width 91 height 18
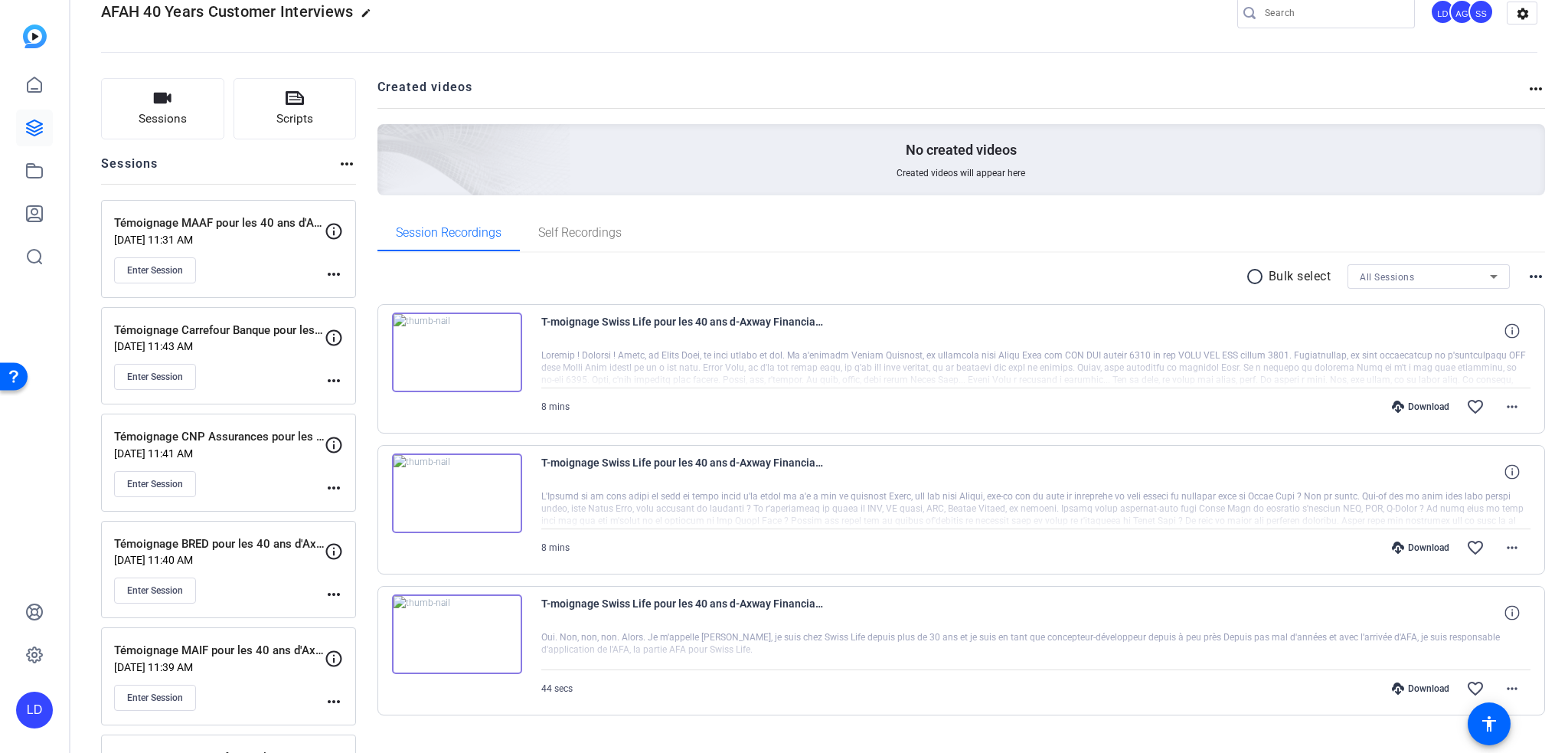
scroll to position [3, 0]
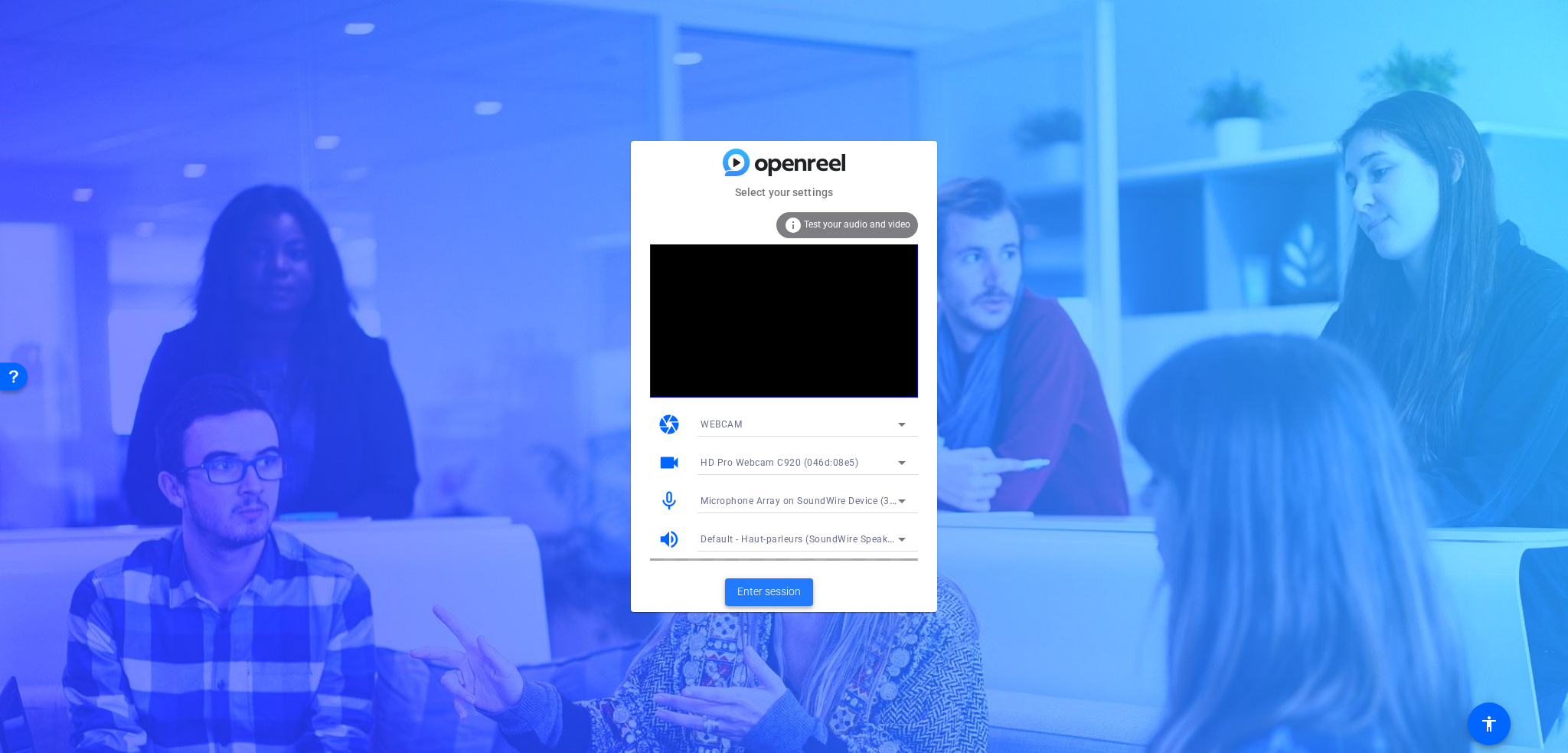
click at [787, 587] on span "Enter session" at bounding box center [768, 592] width 64 height 16
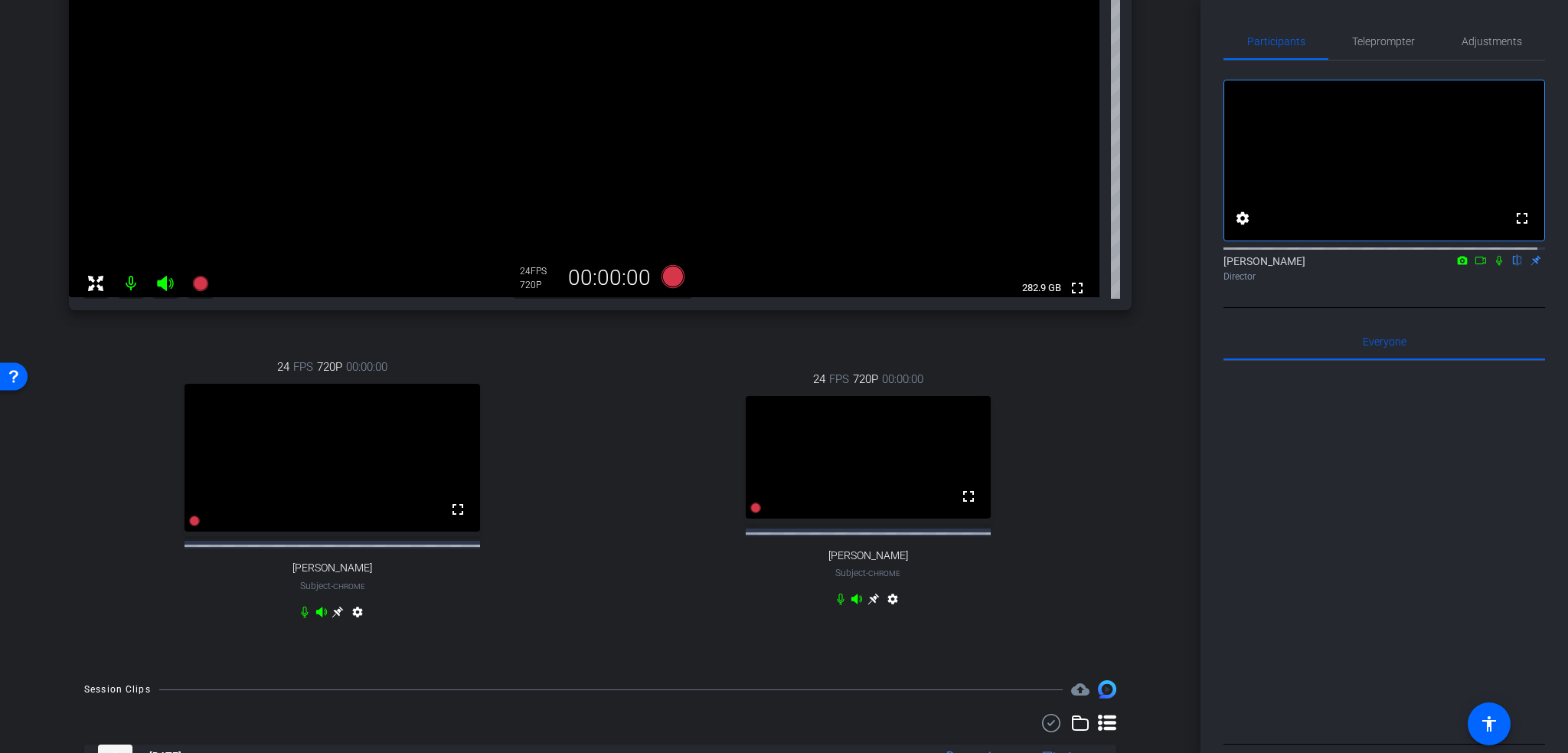
scroll to position [418, 0]
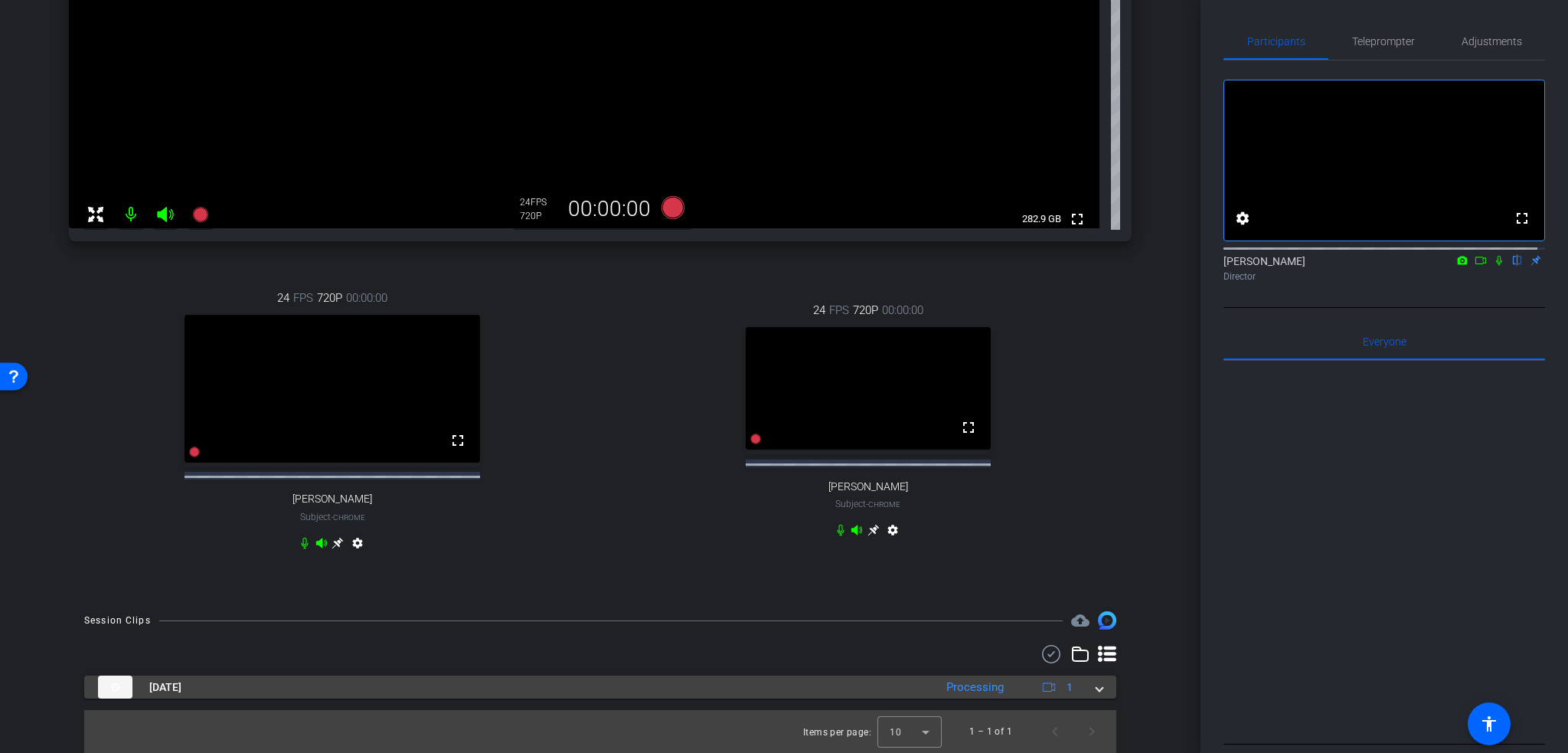
click at [1097, 688] on mat-expansion-panel-header "Oct 8, 2025 Processing 1" at bounding box center [600, 687] width 1032 height 23
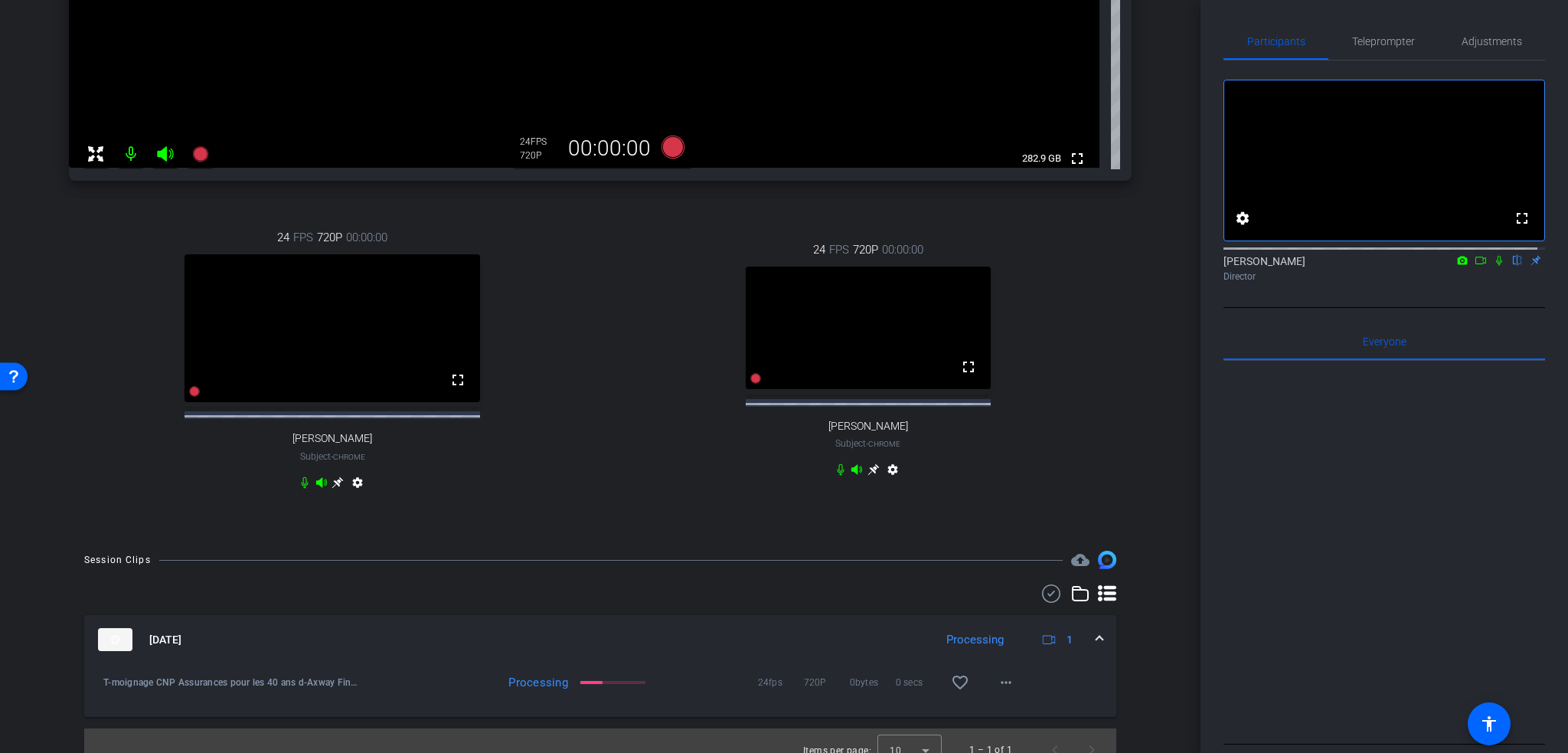
scroll to position [497, 0]
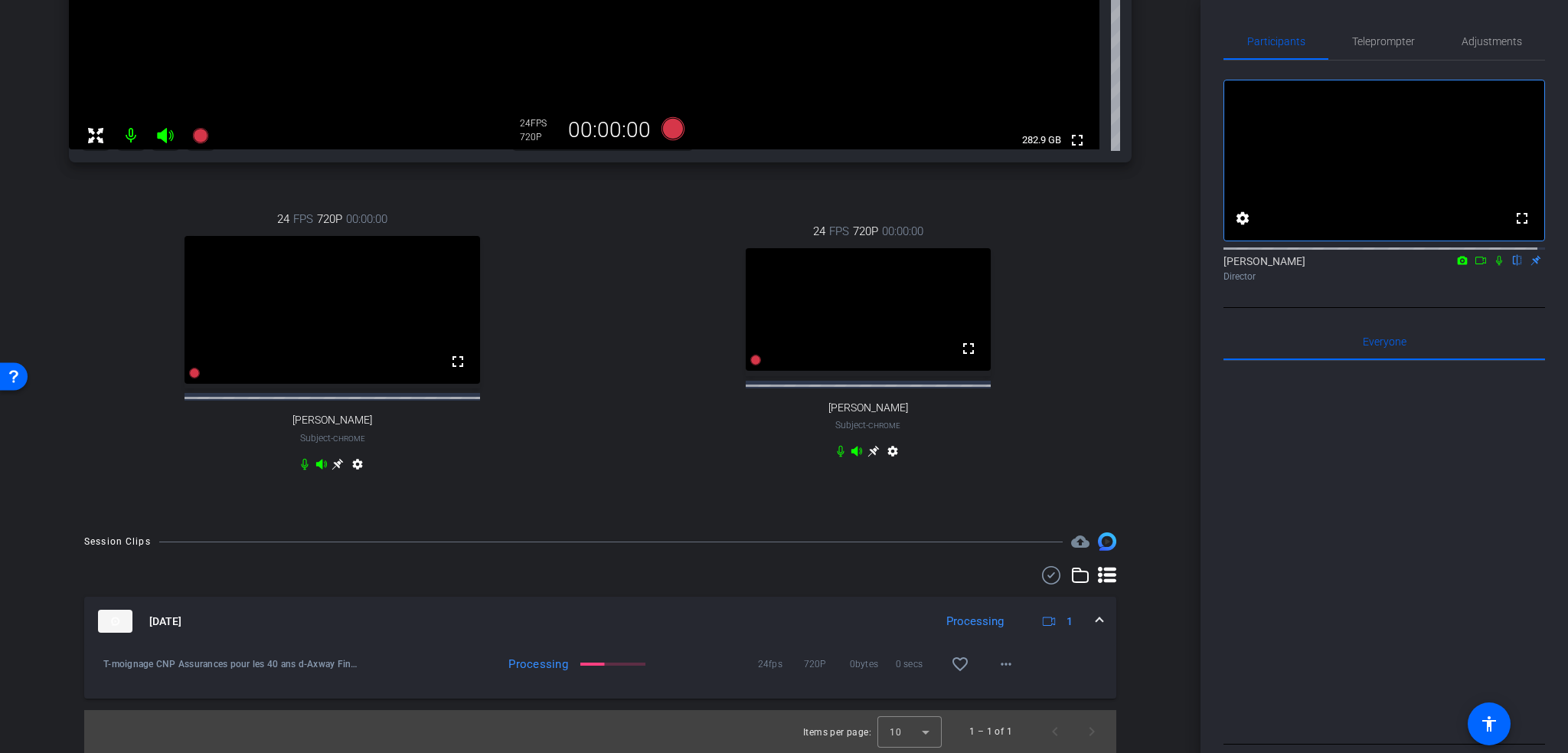
click at [1496, 266] on icon at bounding box center [1498, 261] width 6 height 10
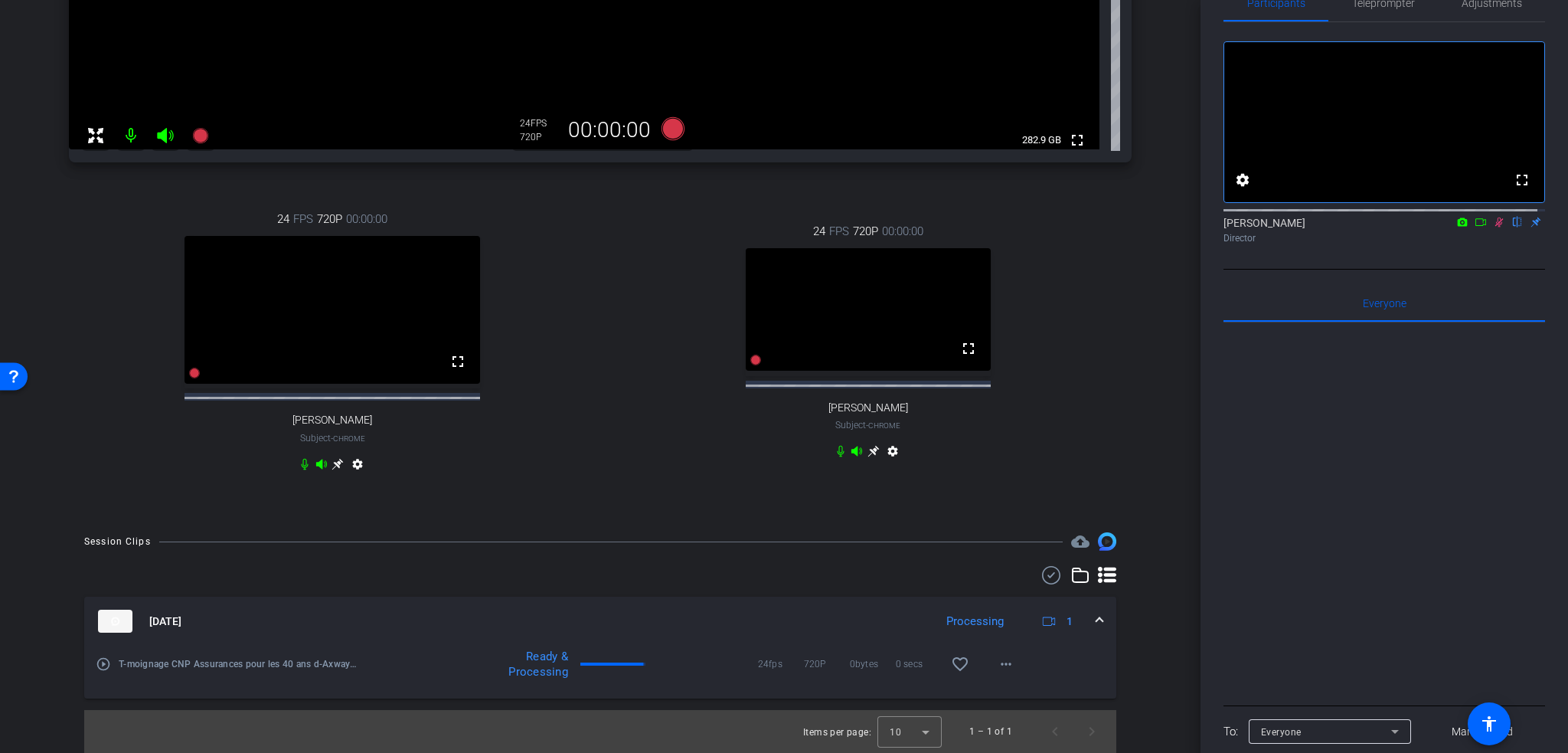
click at [1495, 227] on icon at bounding box center [1499, 222] width 9 height 10
click at [1496, 227] on icon at bounding box center [1499, 222] width 12 height 10
click at [1001, 664] on mat-icon "more_horiz" at bounding box center [1005, 663] width 18 height 18
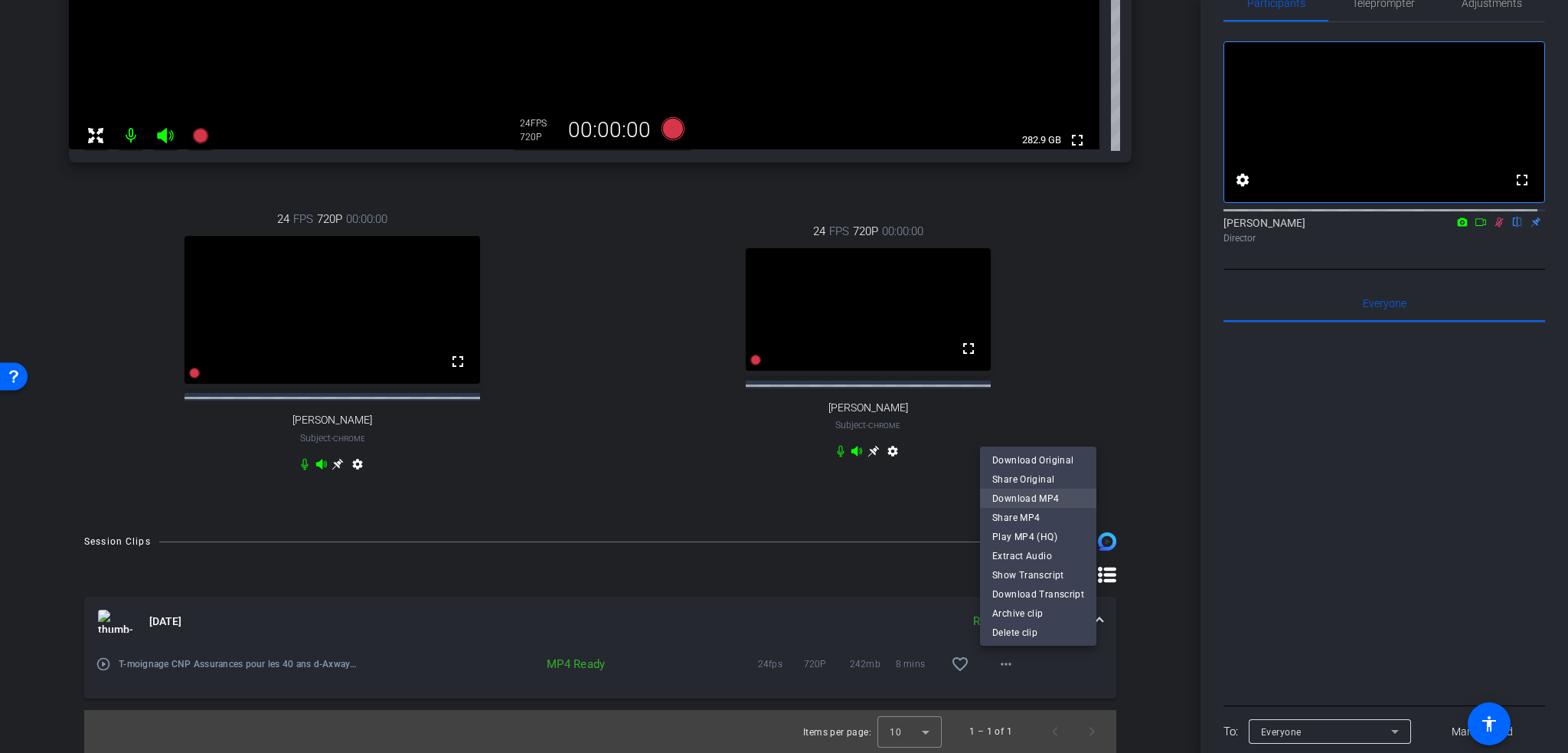
click at [1057, 496] on span "Download MP4" at bounding box center [1037, 499] width 91 height 18
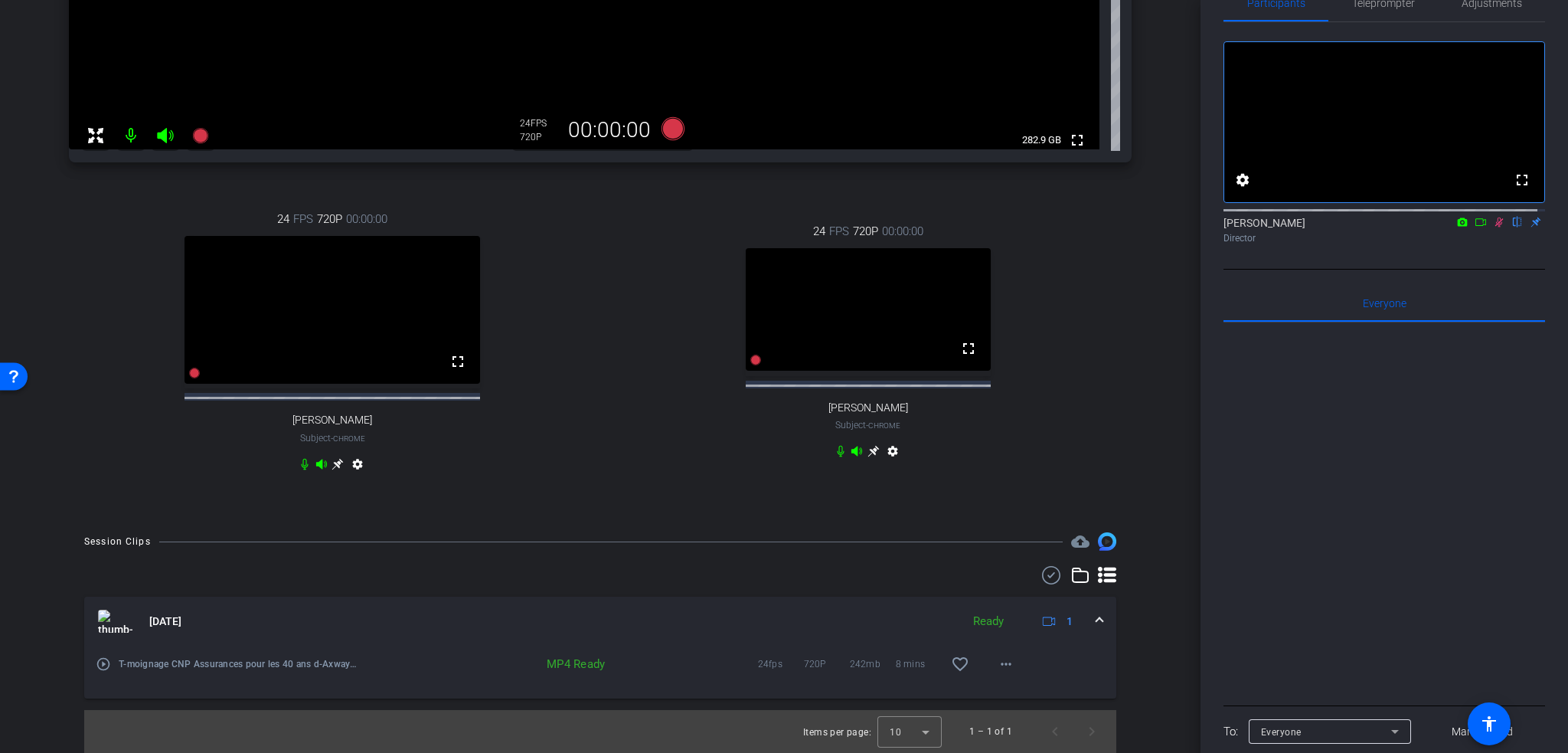
click at [1493, 227] on icon at bounding box center [1499, 222] width 12 height 10
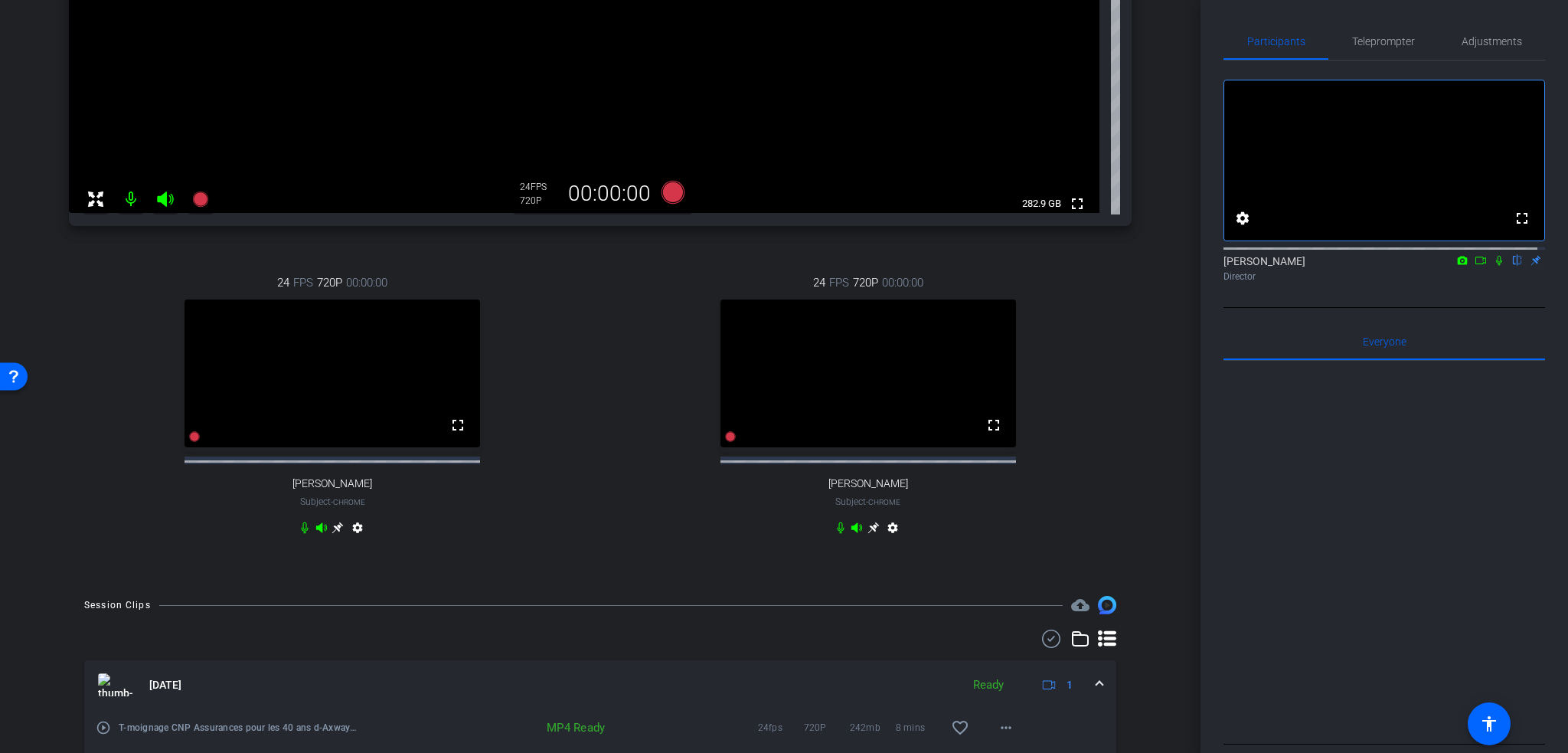
scroll to position [191, 0]
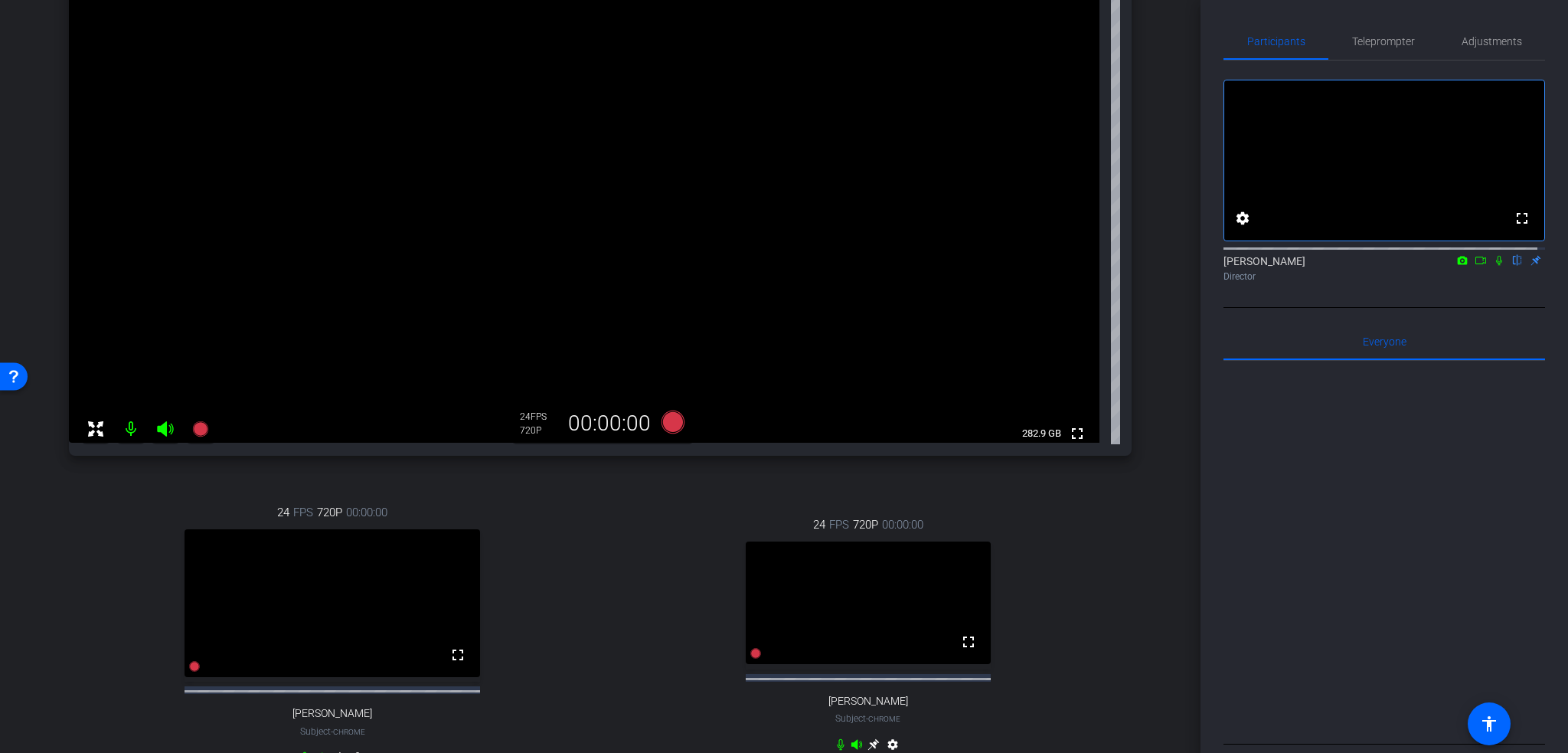
click at [1497, 266] on icon at bounding box center [1499, 261] width 12 height 10
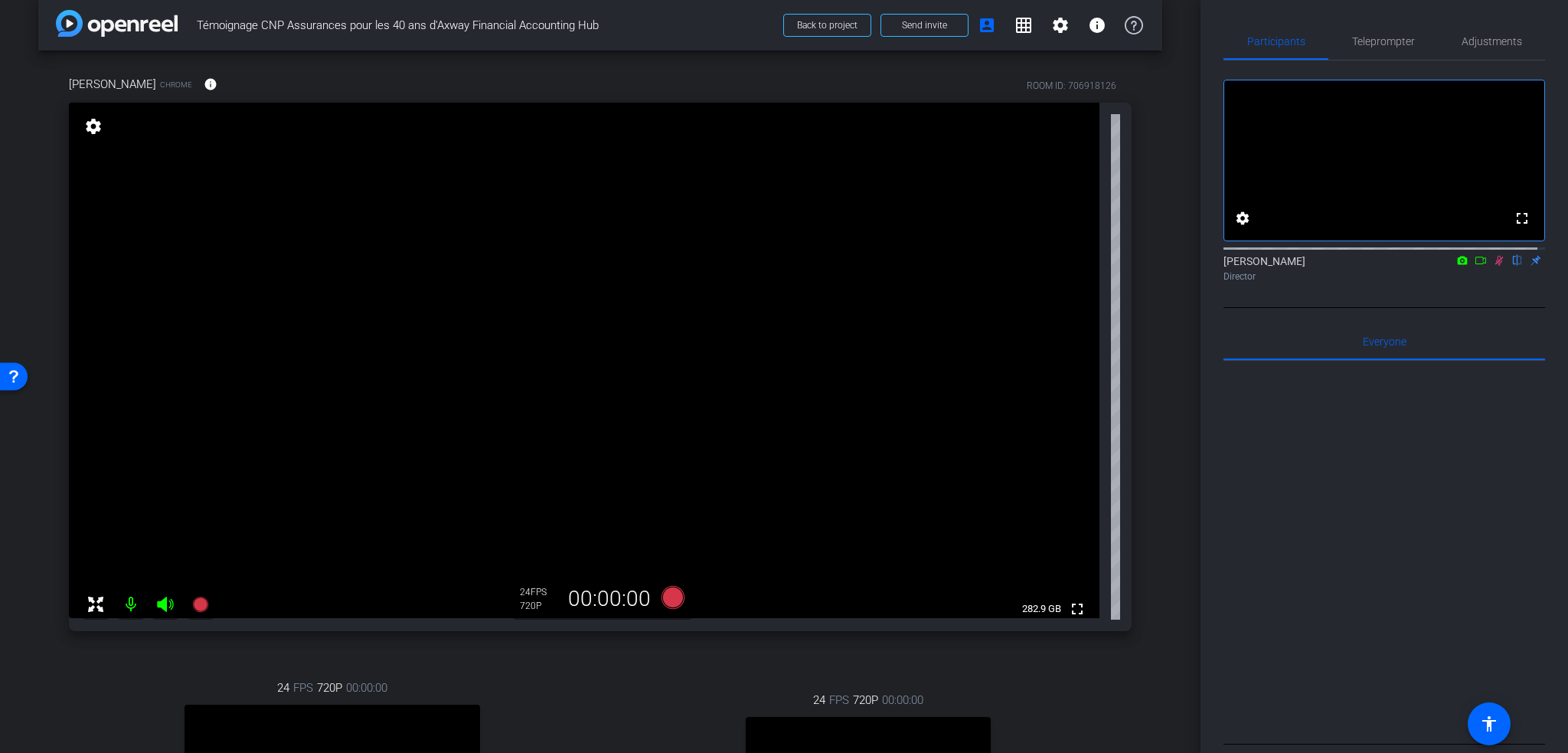
scroll to position [0, 0]
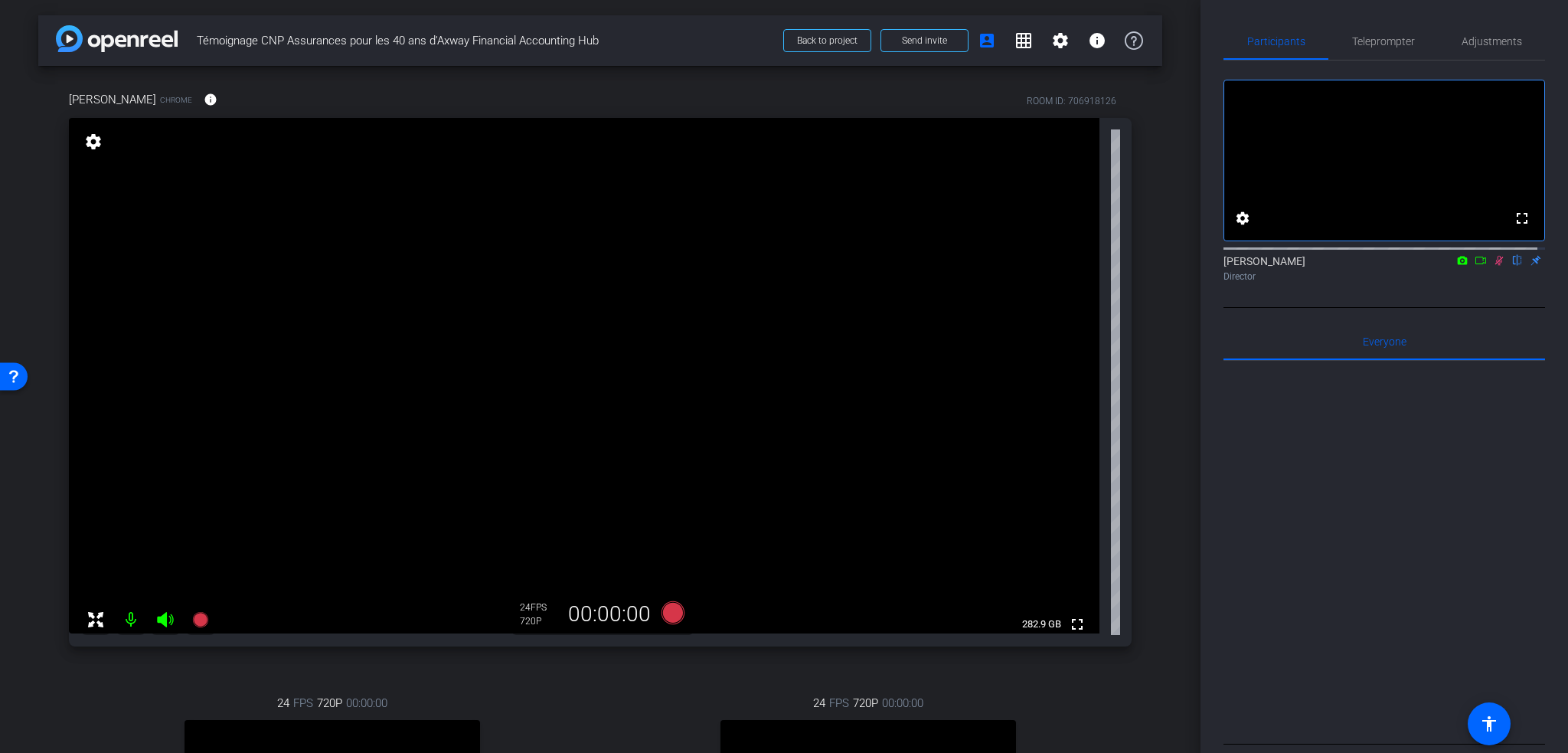
click at [1495, 266] on icon at bounding box center [1499, 261] width 12 height 10
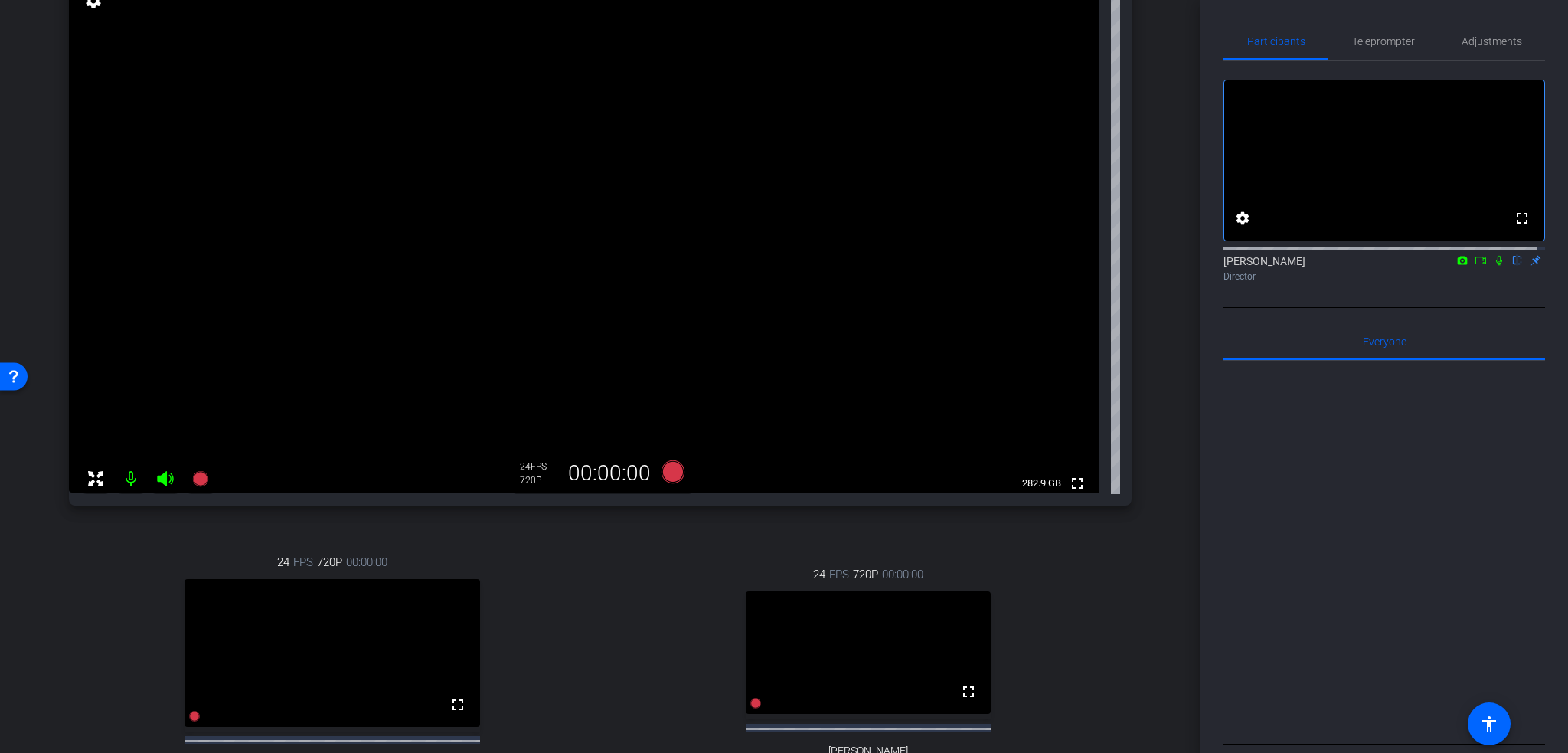
scroll to position [77, 0]
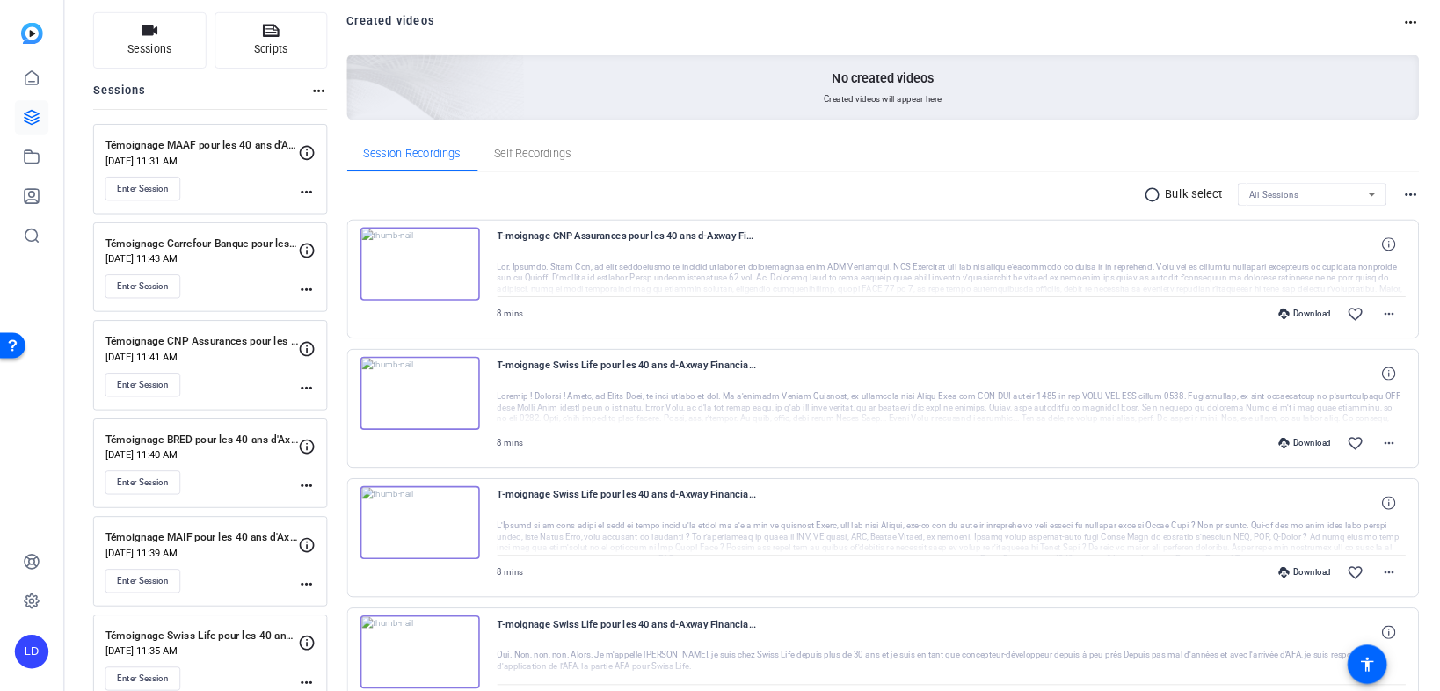
scroll to position [176, 0]
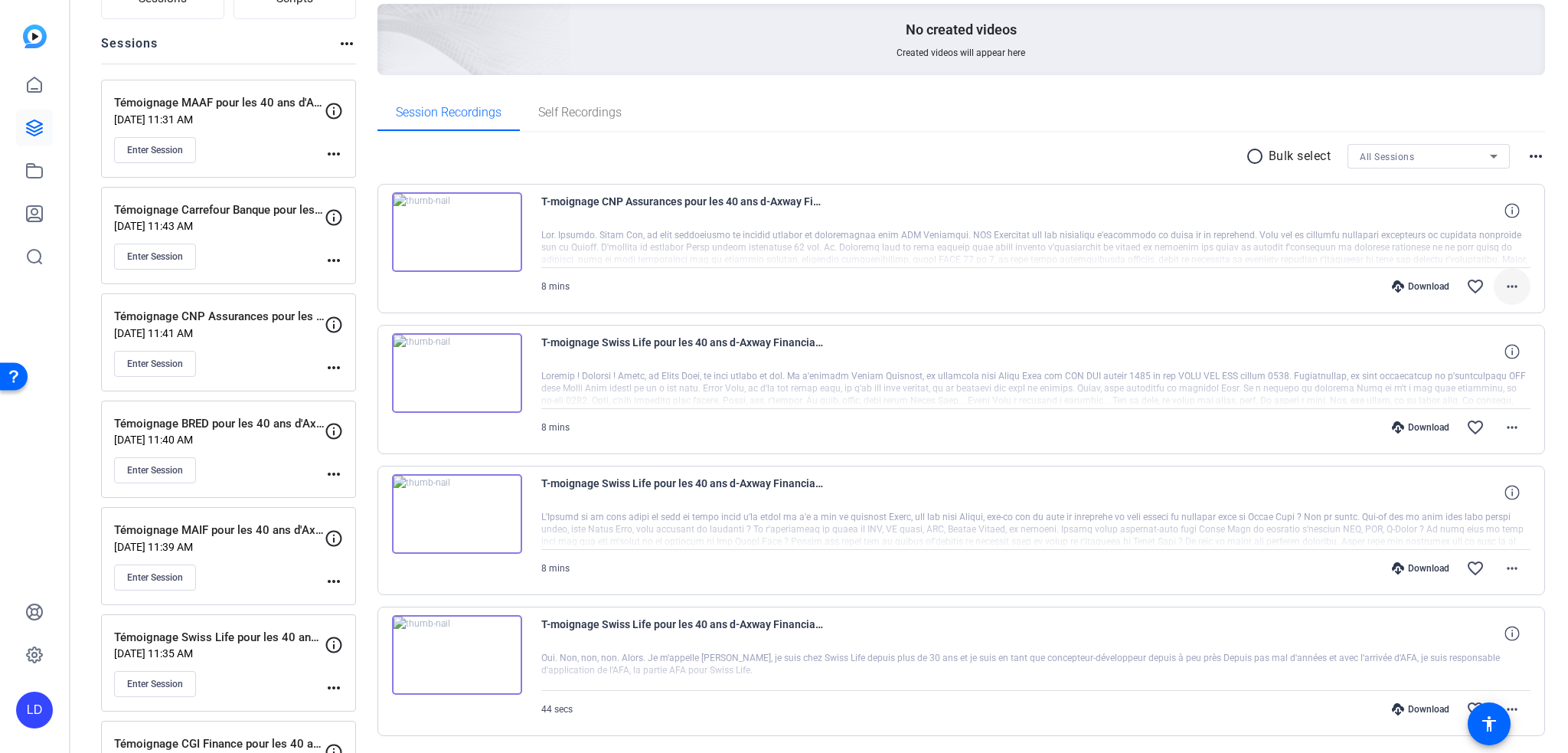
click at [1513, 288] on mat-icon "more_horiz" at bounding box center [1511, 286] width 18 height 18
click at [1099, 155] on div at bounding box center [784, 376] width 1568 height 753
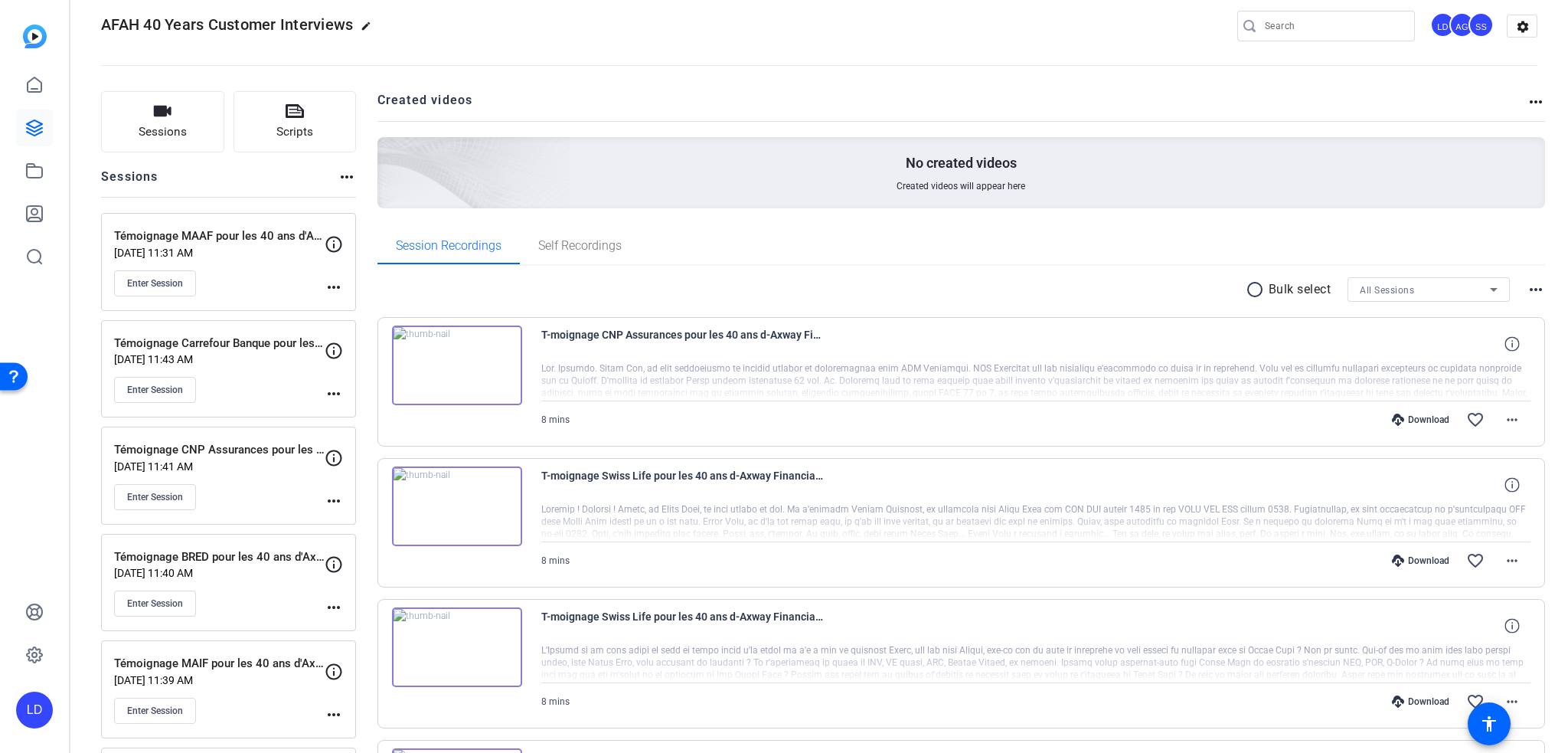
scroll to position [0, 0]
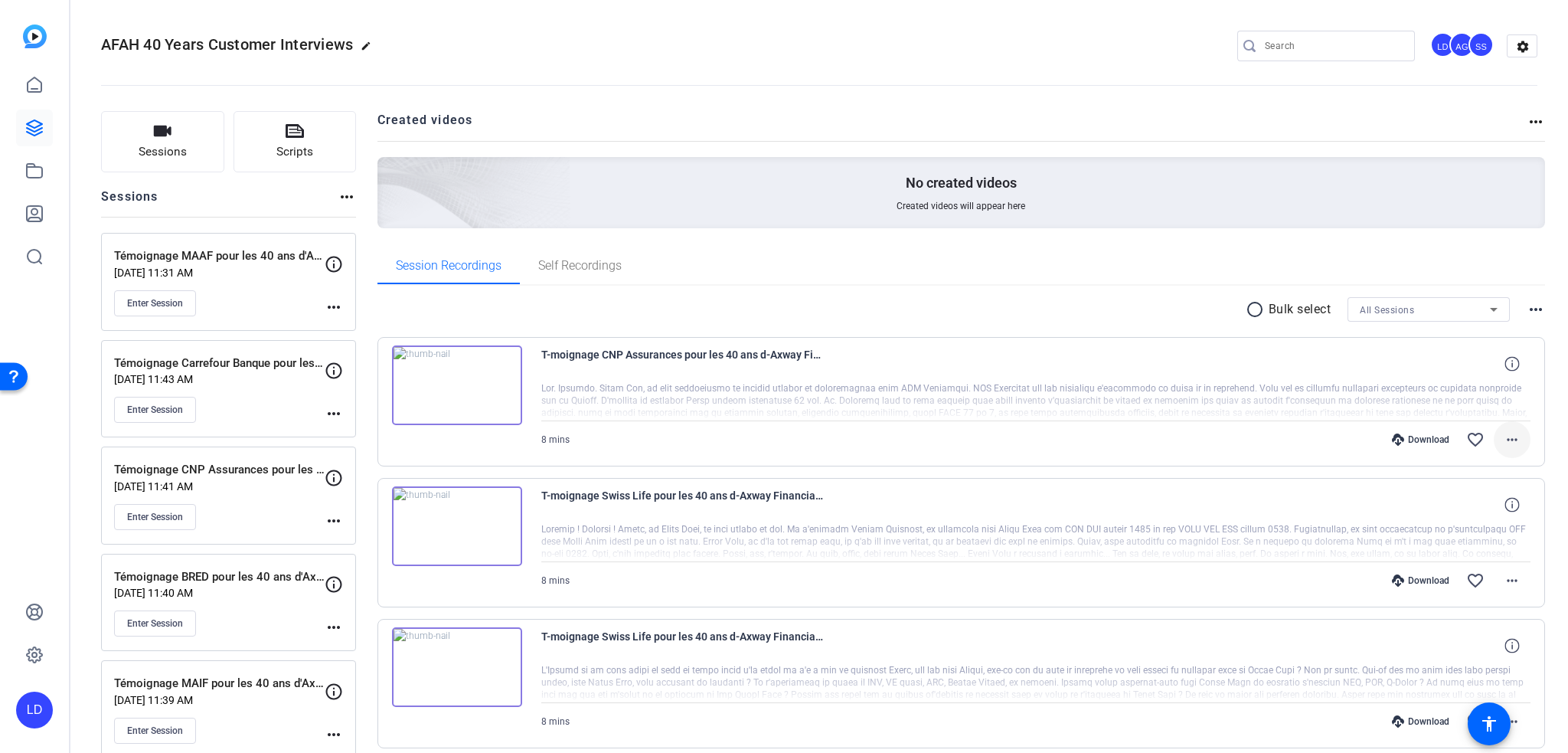
click at [1514, 446] on span at bounding box center [1512, 439] width 37 height 37
click at [1456, 580] on span "Download Transcript" at bounding box center [1464, 586] width 91 height 18
click at [1516, 580] on span at bounding box center [1512, 580] width 37 height 37
click at [1450, 508] on span "Download Transcript" at bounding box center [1464, 509] width 91 height 18
click at [1503, 444] on mat-icon "more_horiz" at bounding box center [1511, 439] width 18 height 18
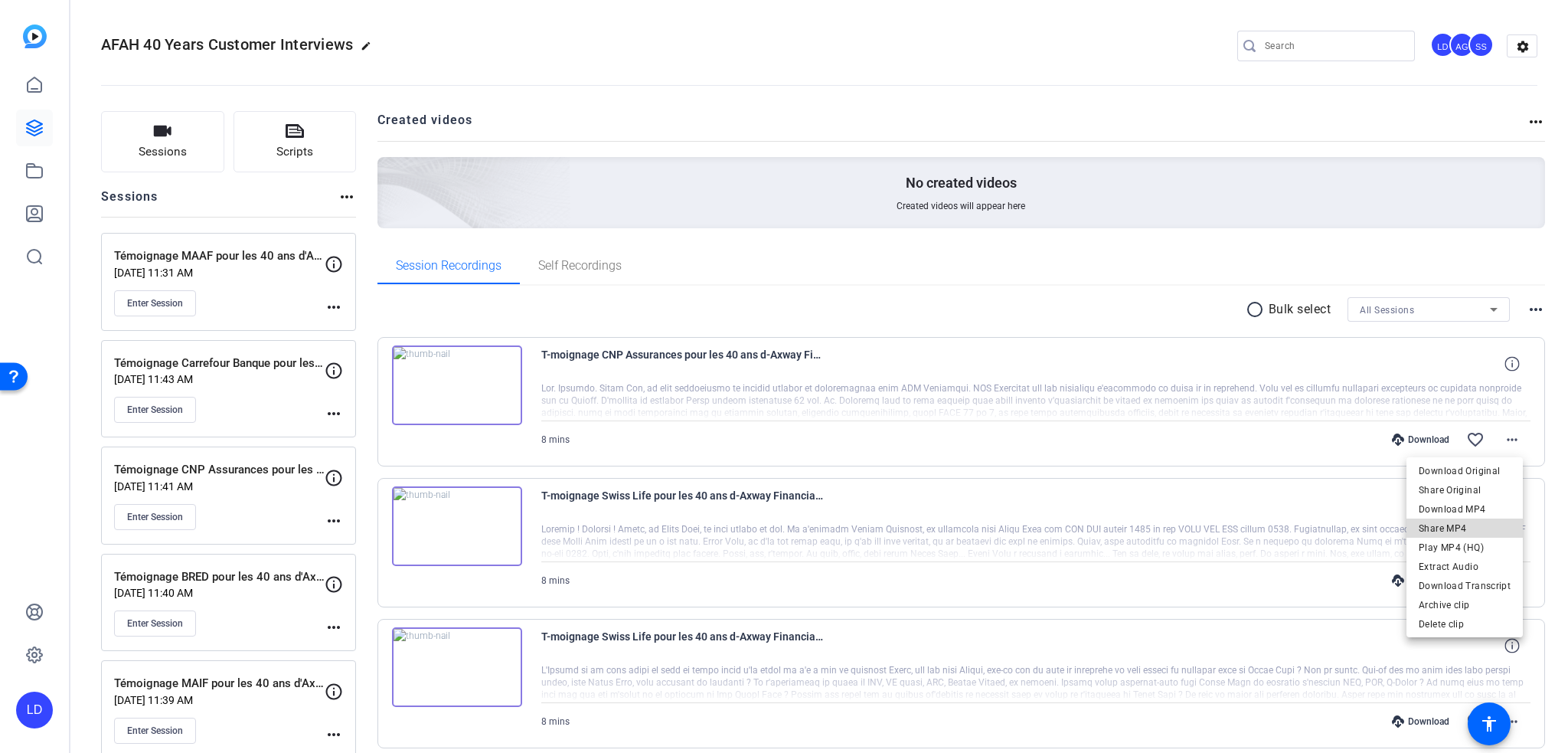
click at [1473, 524] on span "Share MP4" at bounding box center [1464, 528] width 91 height 18
click at [1513, 367] on span at bounding box center [1512, 363] width 37 height 37
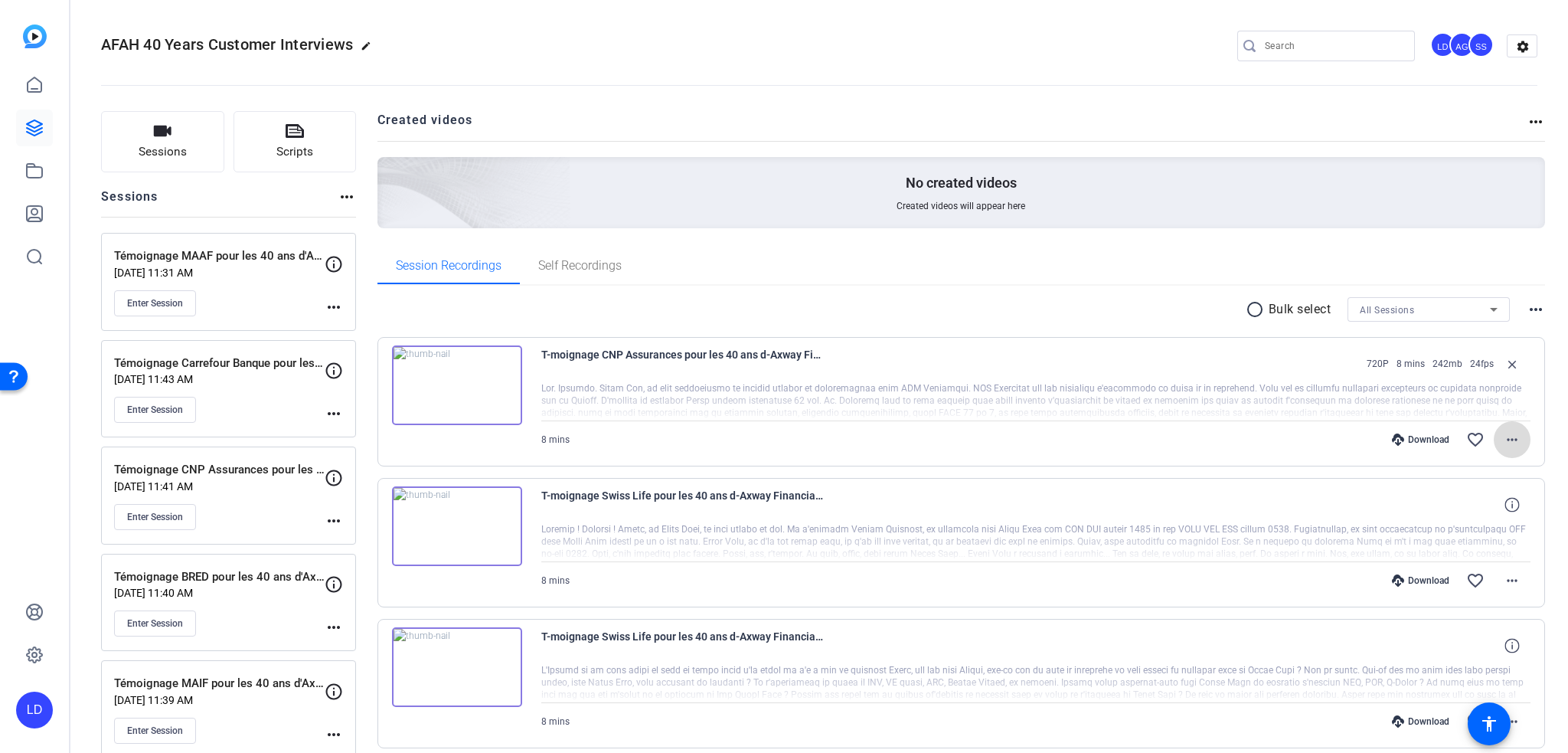
click at [1510, 438] on mat-icon "more_horiz" at bounding box center [1511, 439] width 18 height 18
click at [1170, 78] on div at bounding box center [784, 376] width 1568 height 753
click at [27, 106] on div at bounding box center [34, 170] width 37 height 208
click at [27, 92] on icon at bounding box center [34, 85] width 18 height 18
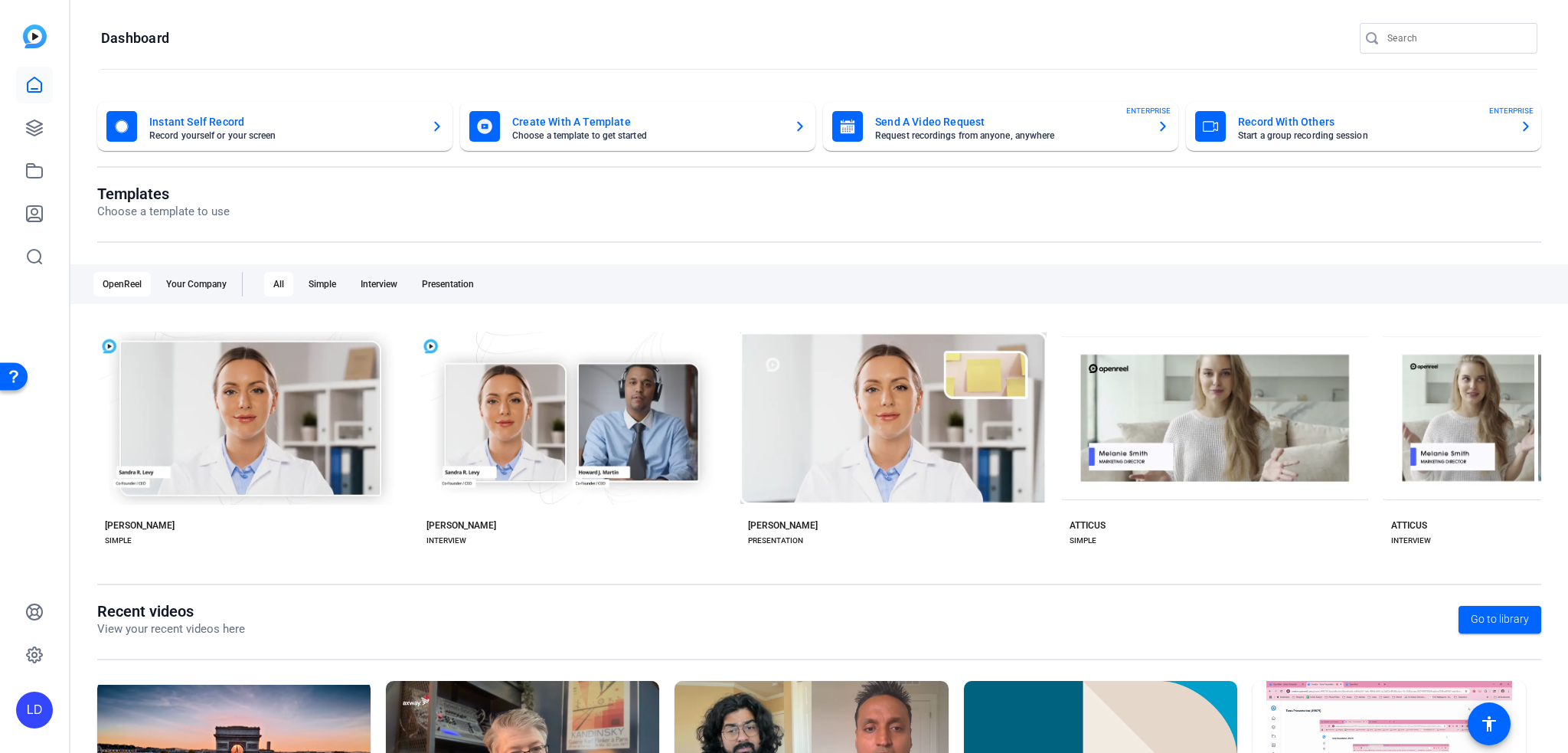
click at [749, 120] on mat-card-title "Create With A Template" at bounding box center [646, 121] width 269 height 18
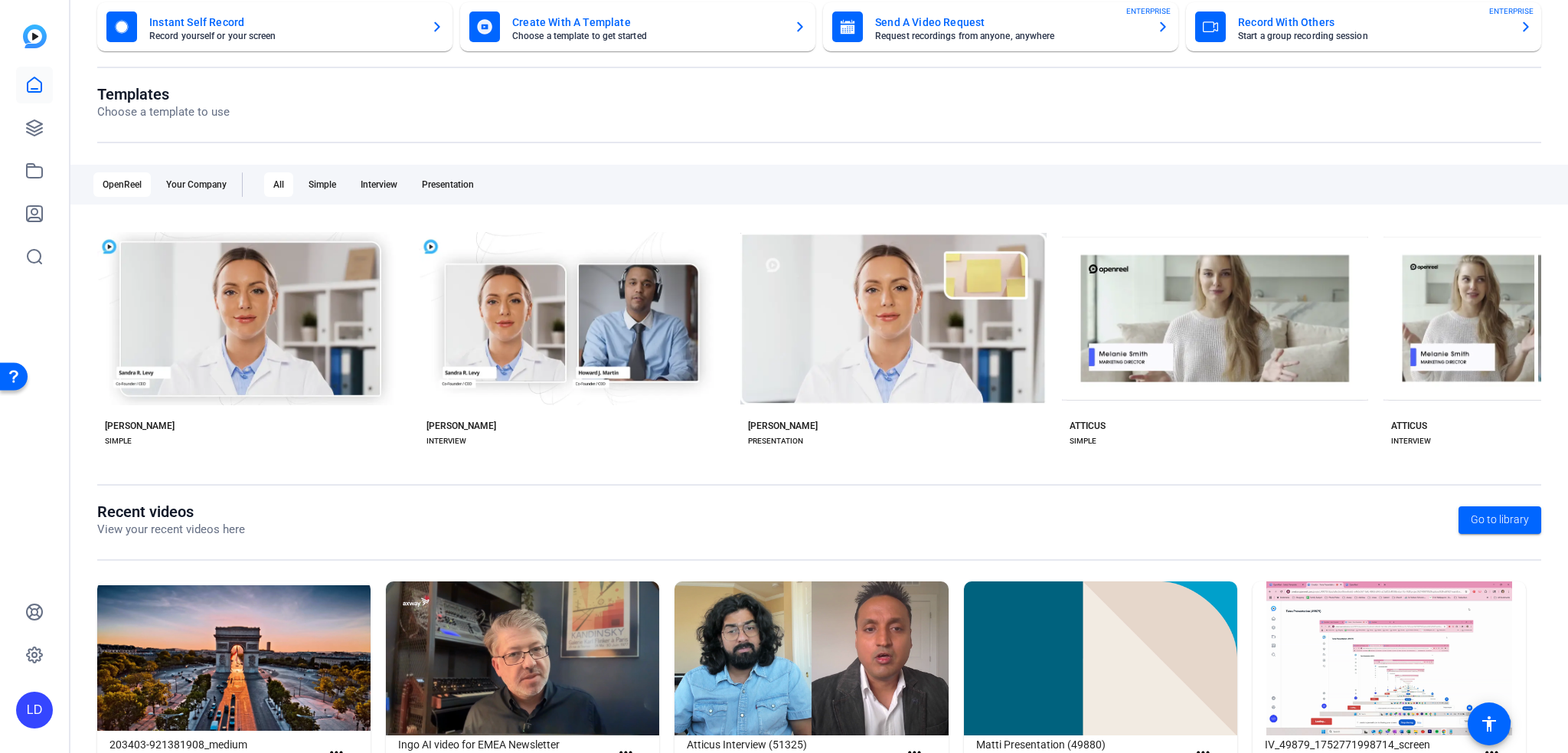
scroll to position [162, 0]
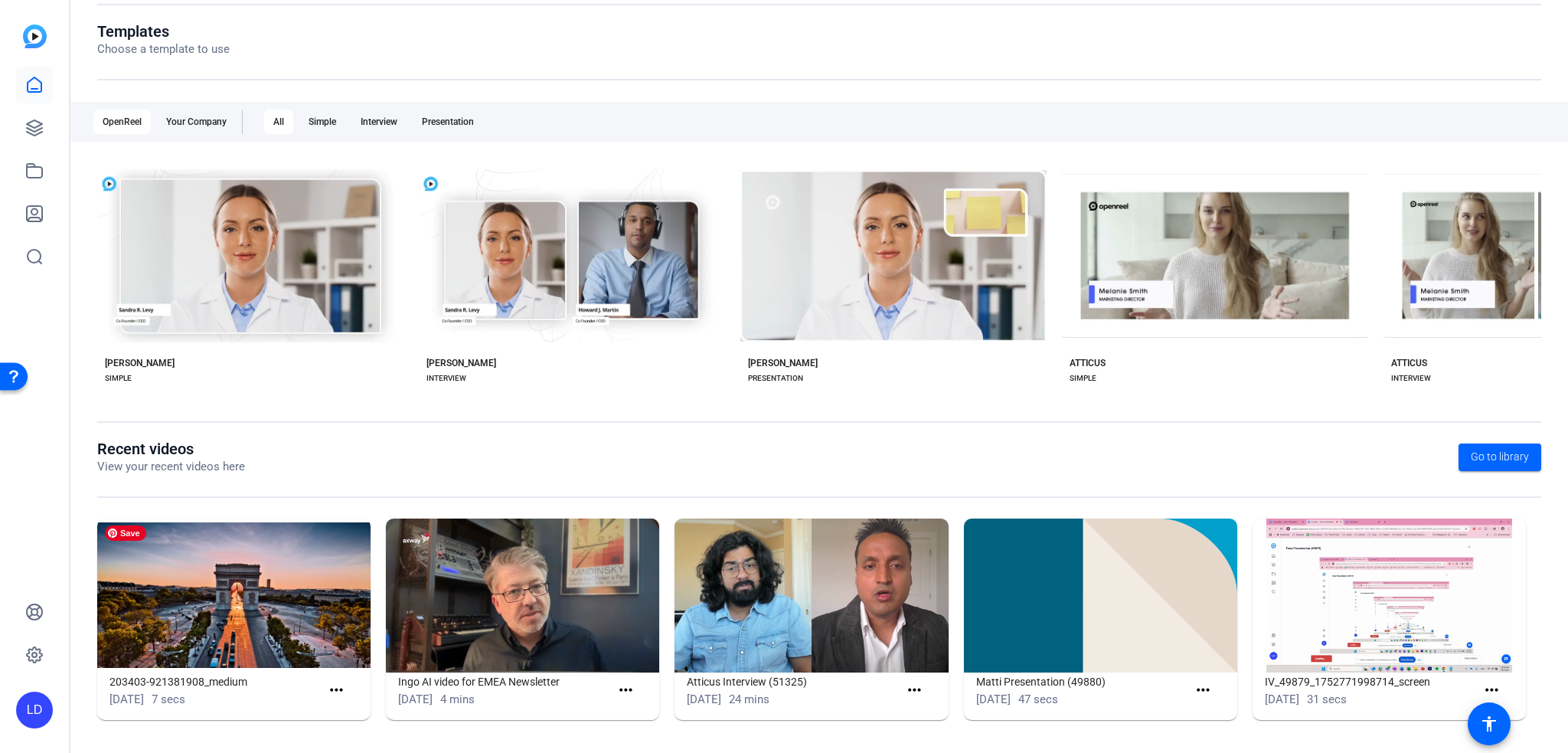
click at [273, 587] on img at bounding box center [234, 595] width 274 height 154
click at [220, 680] on h1 "203403-921381908_medium" at bounding box center [215, 682] width 212 height 18
click at [332, 686] on mat-icon "more_horiz" at bounding box center [336, 690] width 19 height 19
click at [351, 716] on span "View" at bounding box center [368, 711] width 61 height 18
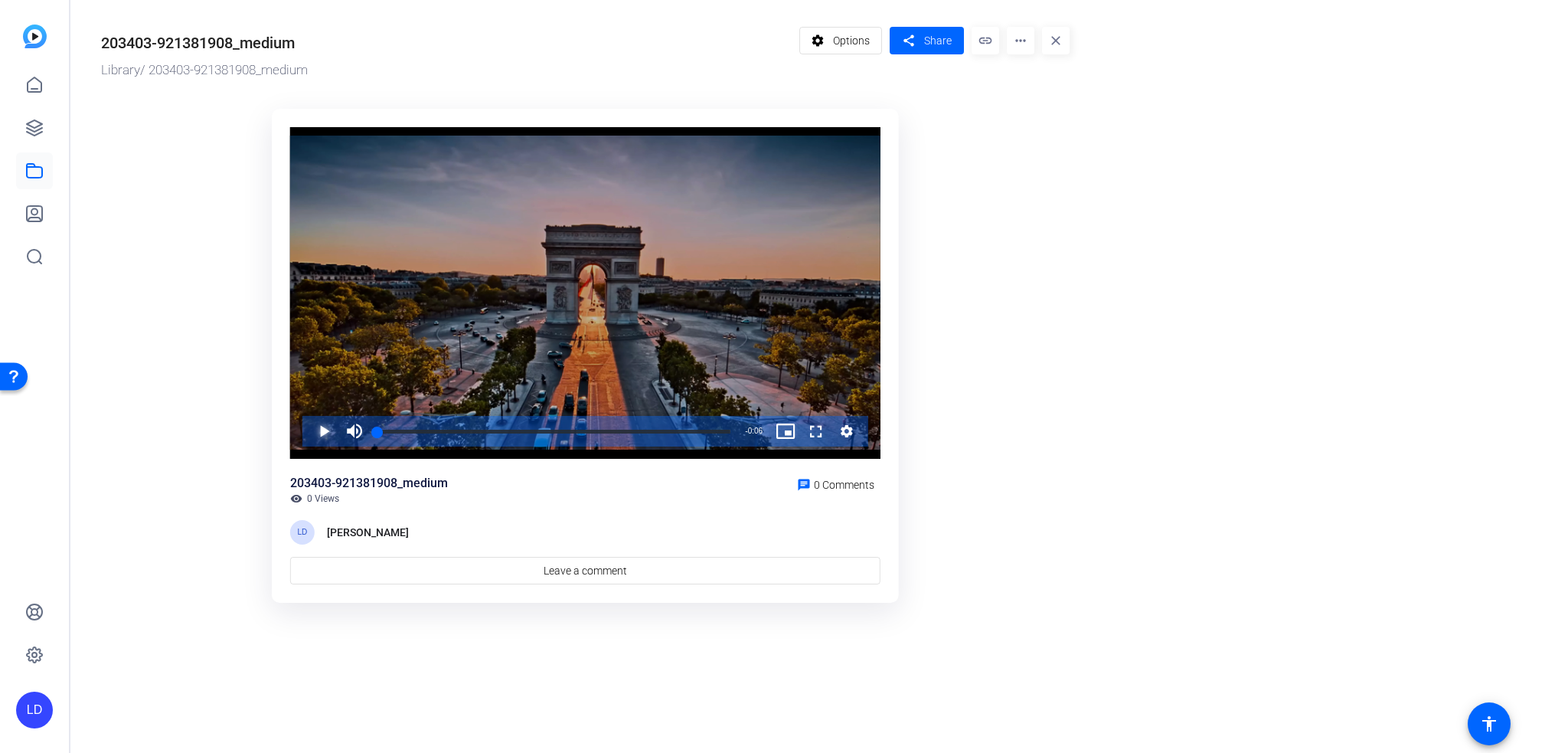
click at [308, 434] on span "Video Player" at bounding box center [308, 431] width 0 height 31
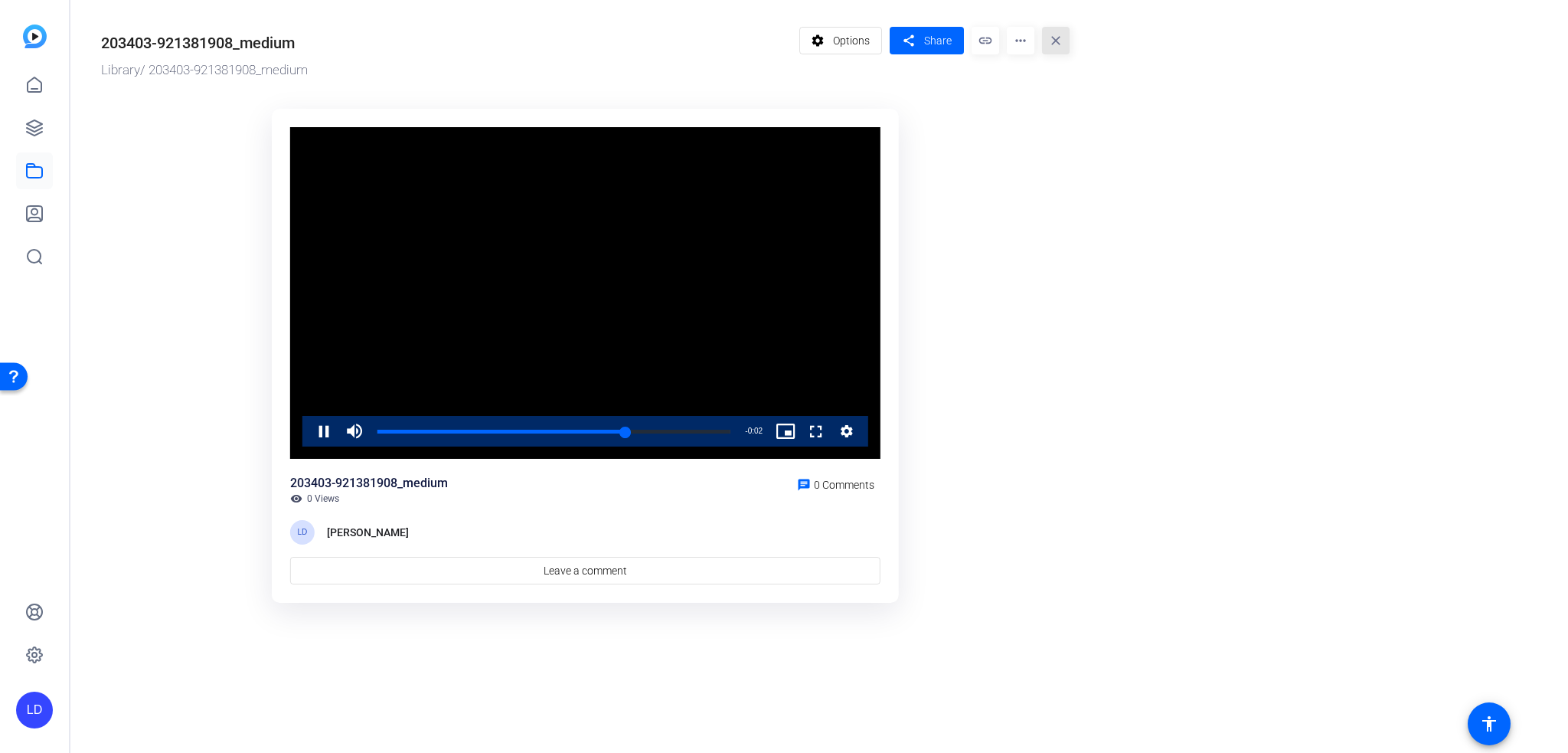
click at [1055, 41] on mat-icon "close" at bounding box center [1056, 41] width 28 height 28
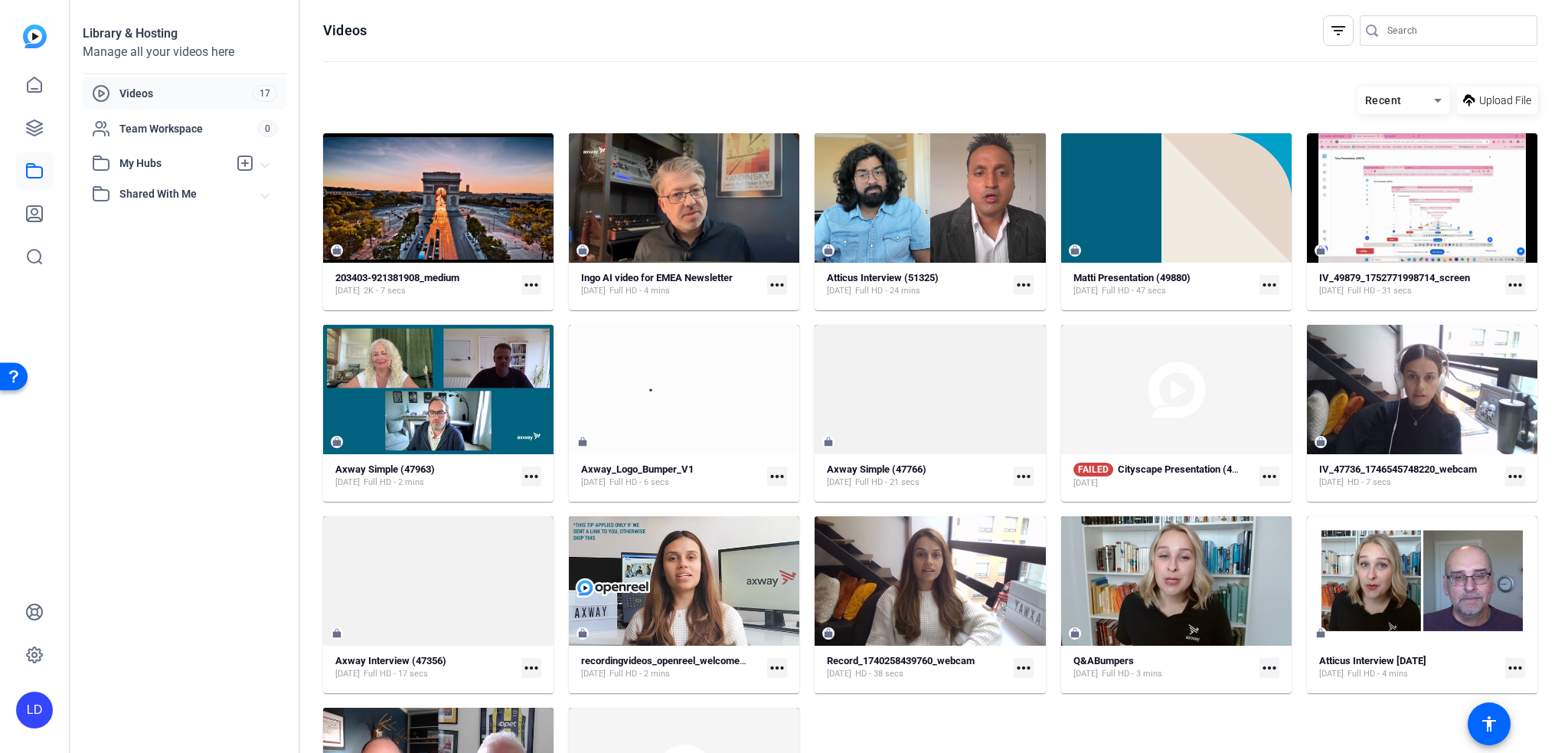
click at [182, 158] on span "My Hubs" at bounding box center [173, 163] width 109 height 16
click at [159, 85] on span "Videos" at bounding box center [186, 93] width 133 height 16
click at [186, 227] on span "Shared With Me" at bounding box center [190, 227] width 142 height 16
click at [34, 119] on icon at bounding box center [34, 127] width 18 height 18
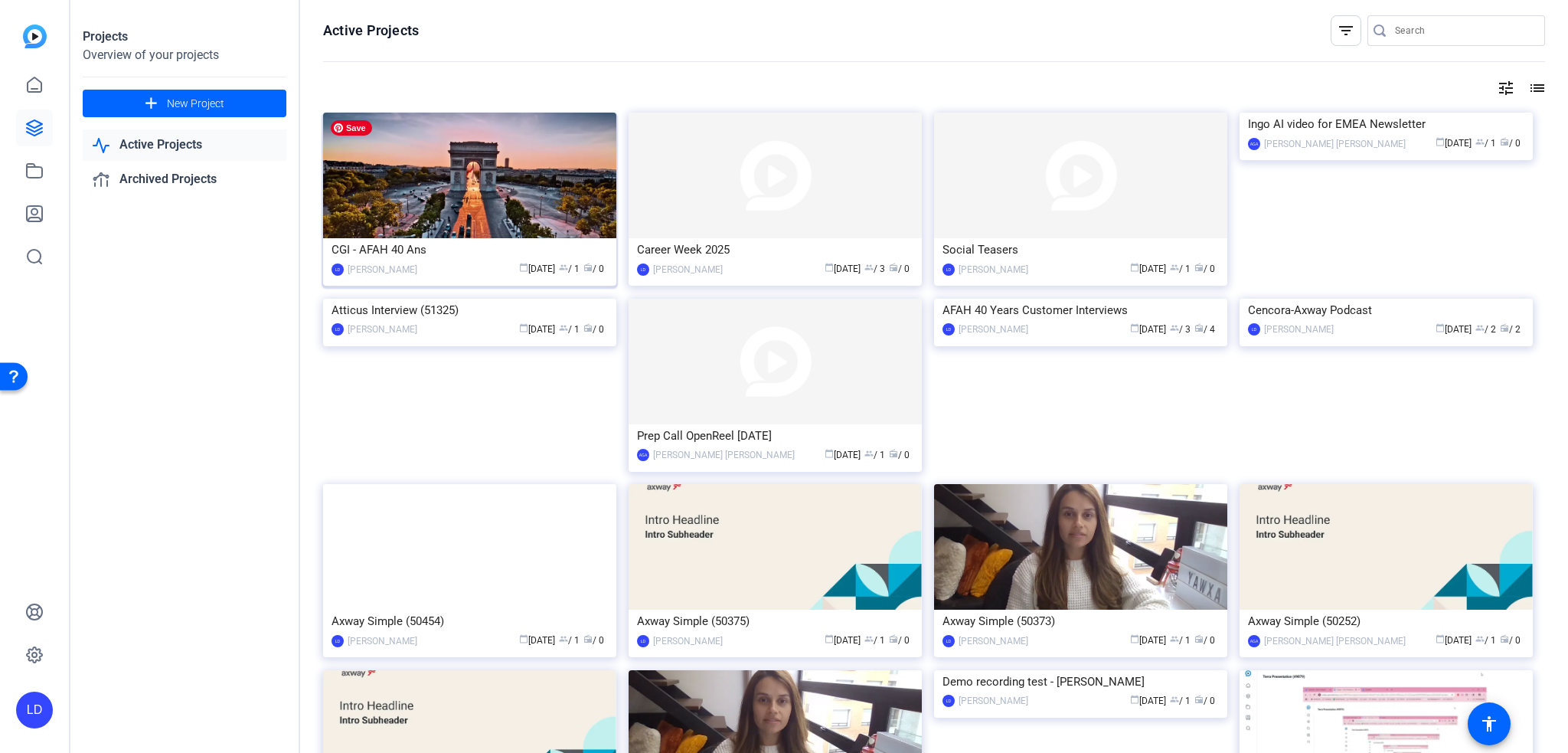
click at [483, 184] on img at bounding box center [470, 175] width 294 height 126
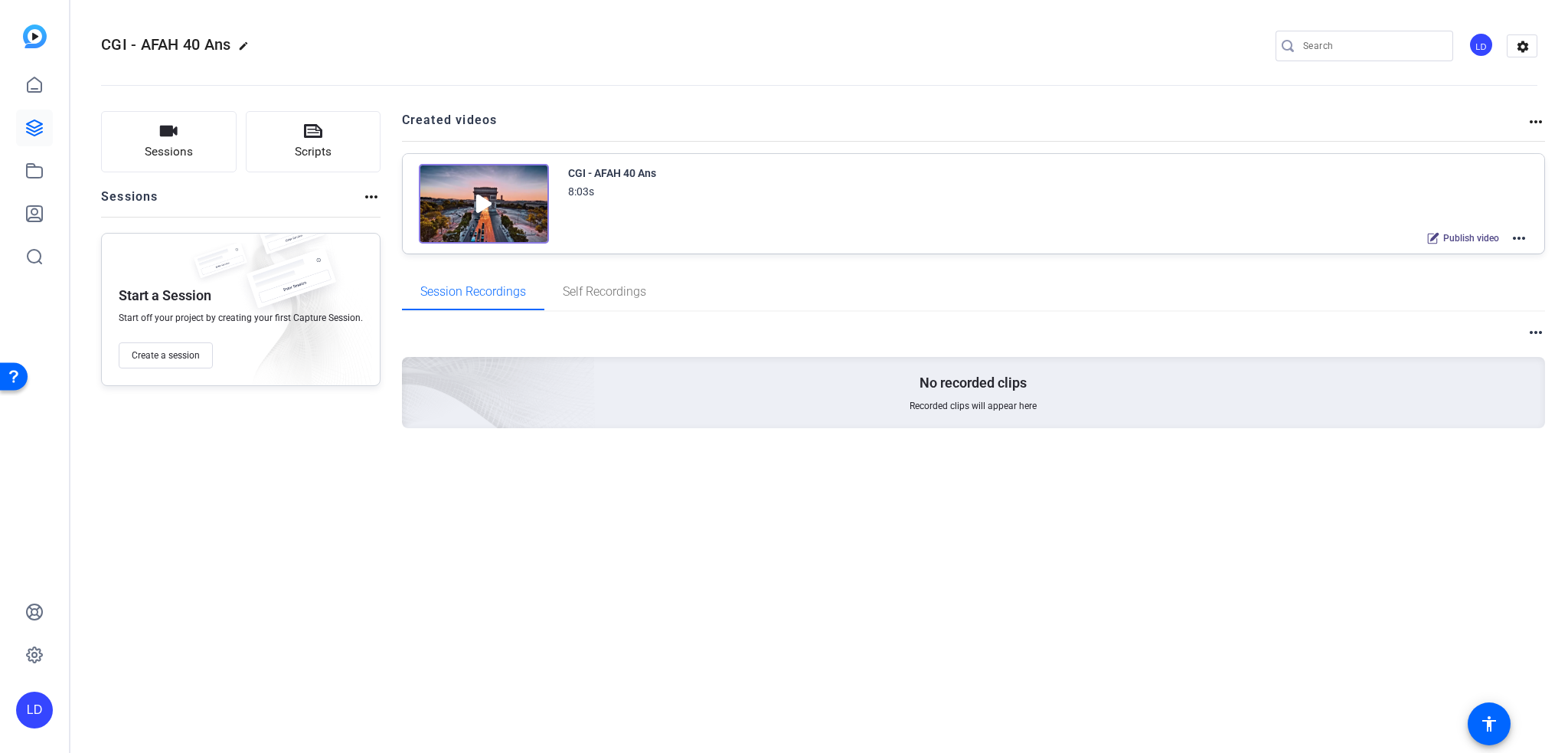
click at [1437, 241] on icon at bounding box center [1433, 238] width 12 height 12
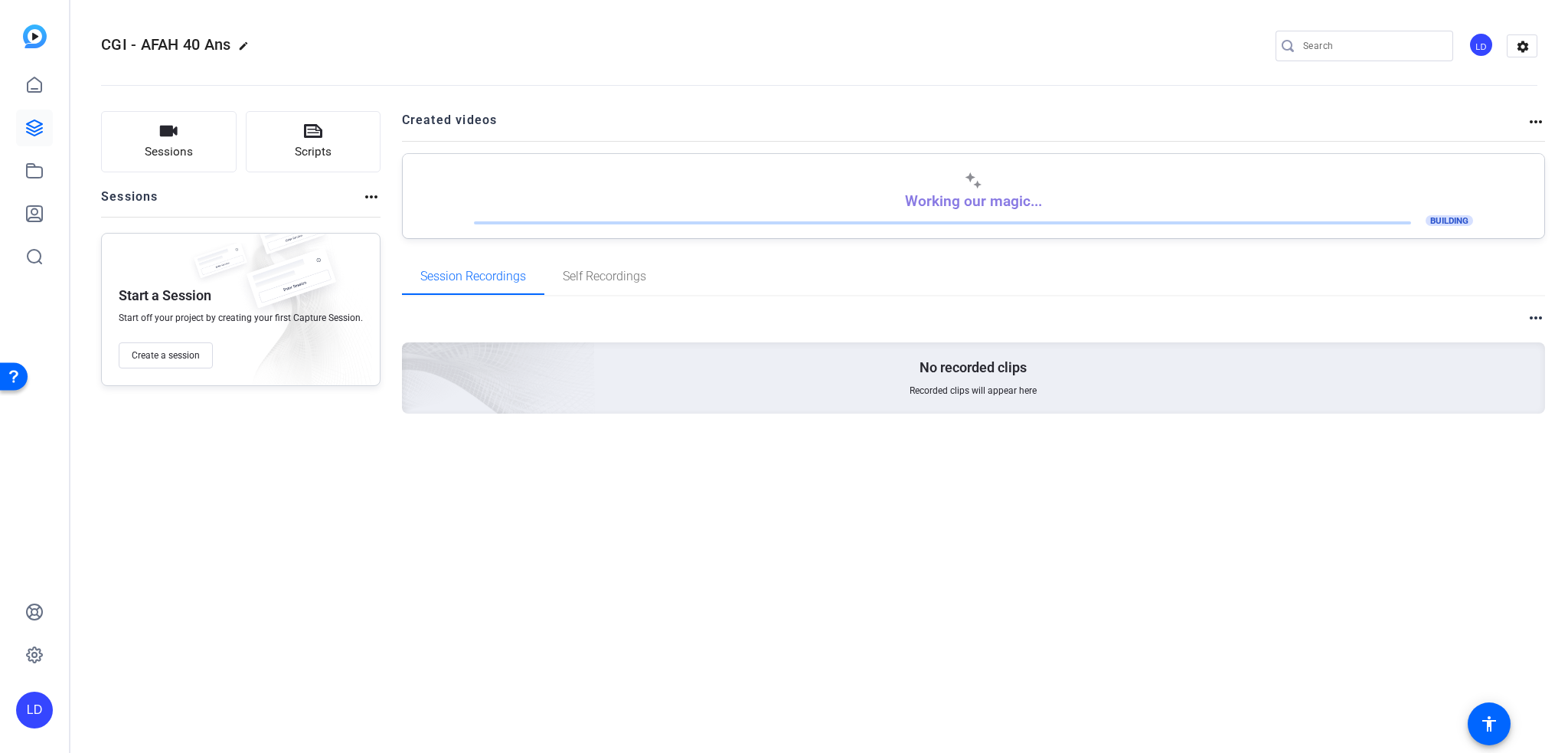
click at [1443, 225] on span "BUILDING" at bounding box center [1449, 220] width 47 height 10
click at [1533, 116] on mat-icon "more_horiz" at bounding box center [1535, 121] width 18 height 18
click at [828, 397] on div at bounding box center [784, 376] width 1568 height 753
click at [59, 123] on div "Projects" at bounding box center [83, 127] width 48 height 18
click at [41, 130] on icon at bounding box center [34, 127] width 18 height 18
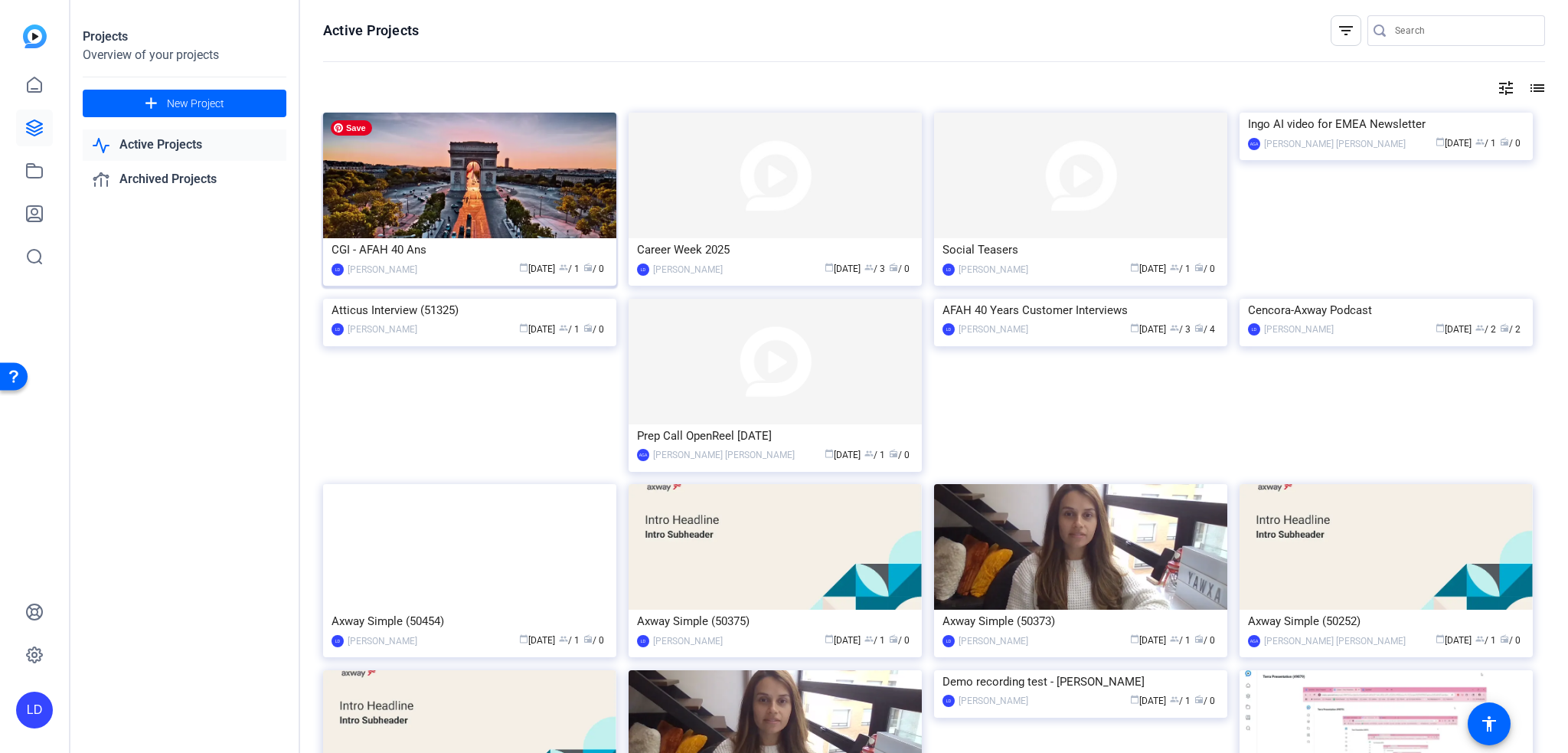
click at [533, 180] on img at bounding box center [470, 175] width 294 height 126
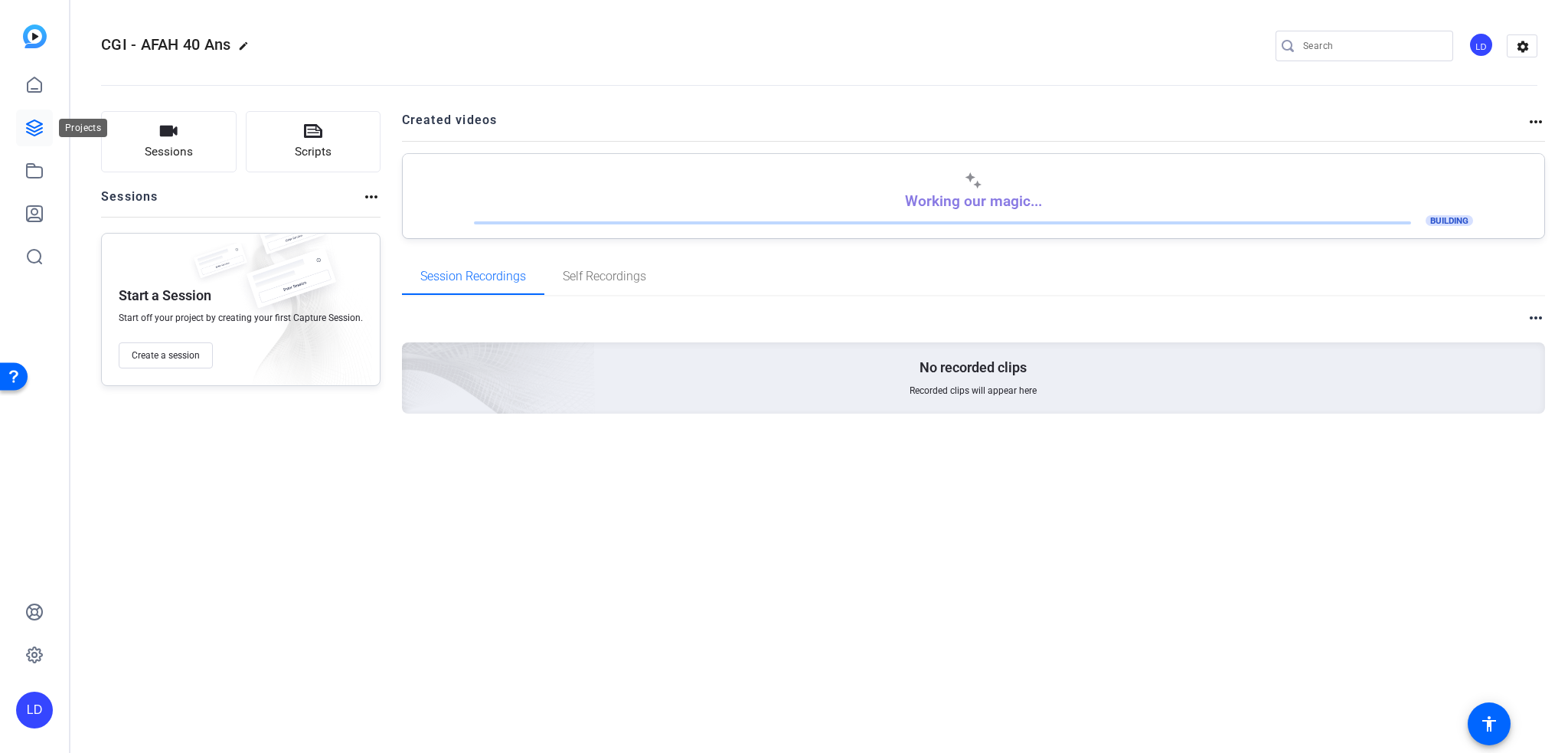
click at [39, 126] on icon at bounding box center [35, 128] width 16 height 16
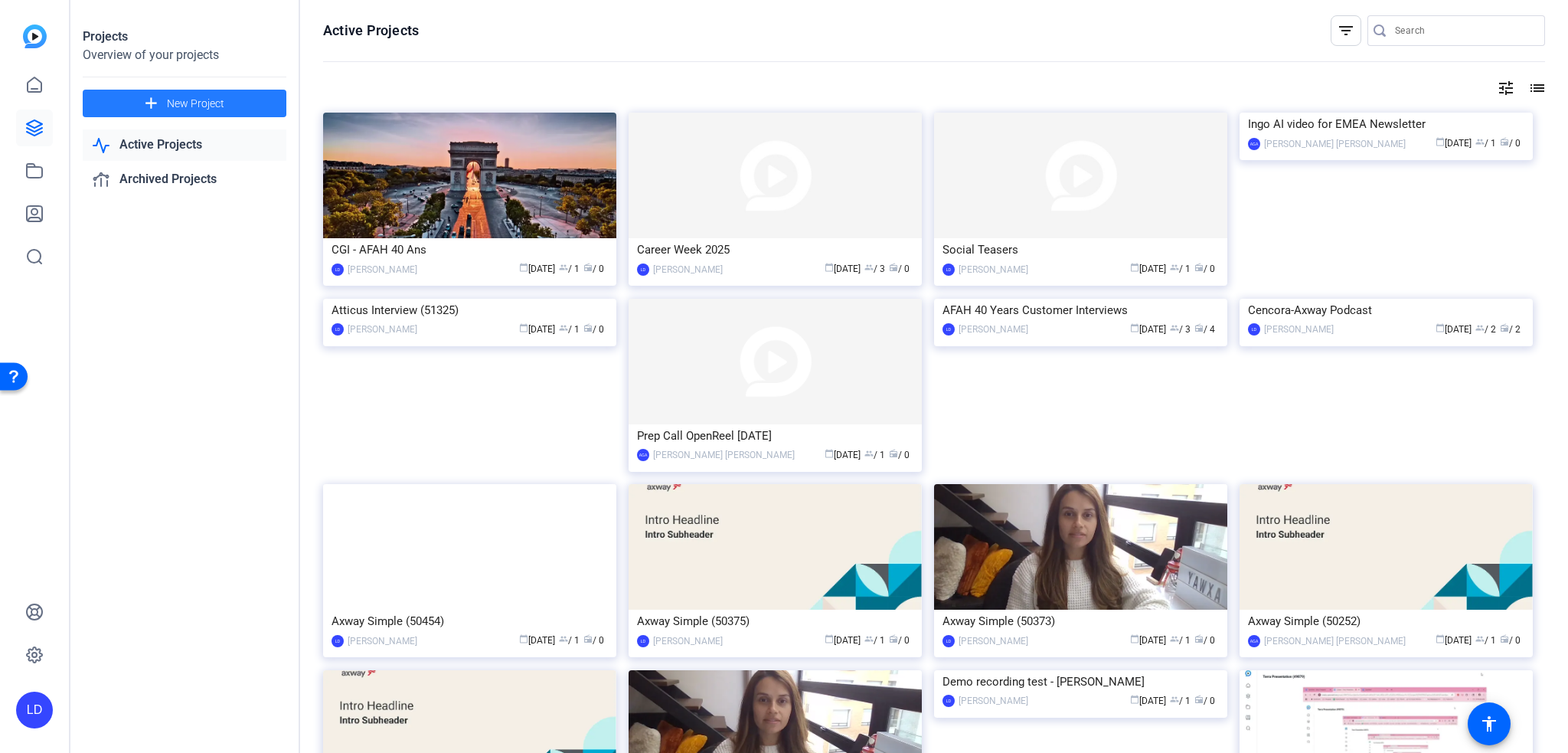
click at [211, 98] on span "New Project" at bounding box center [196, 104] width 57 height 16
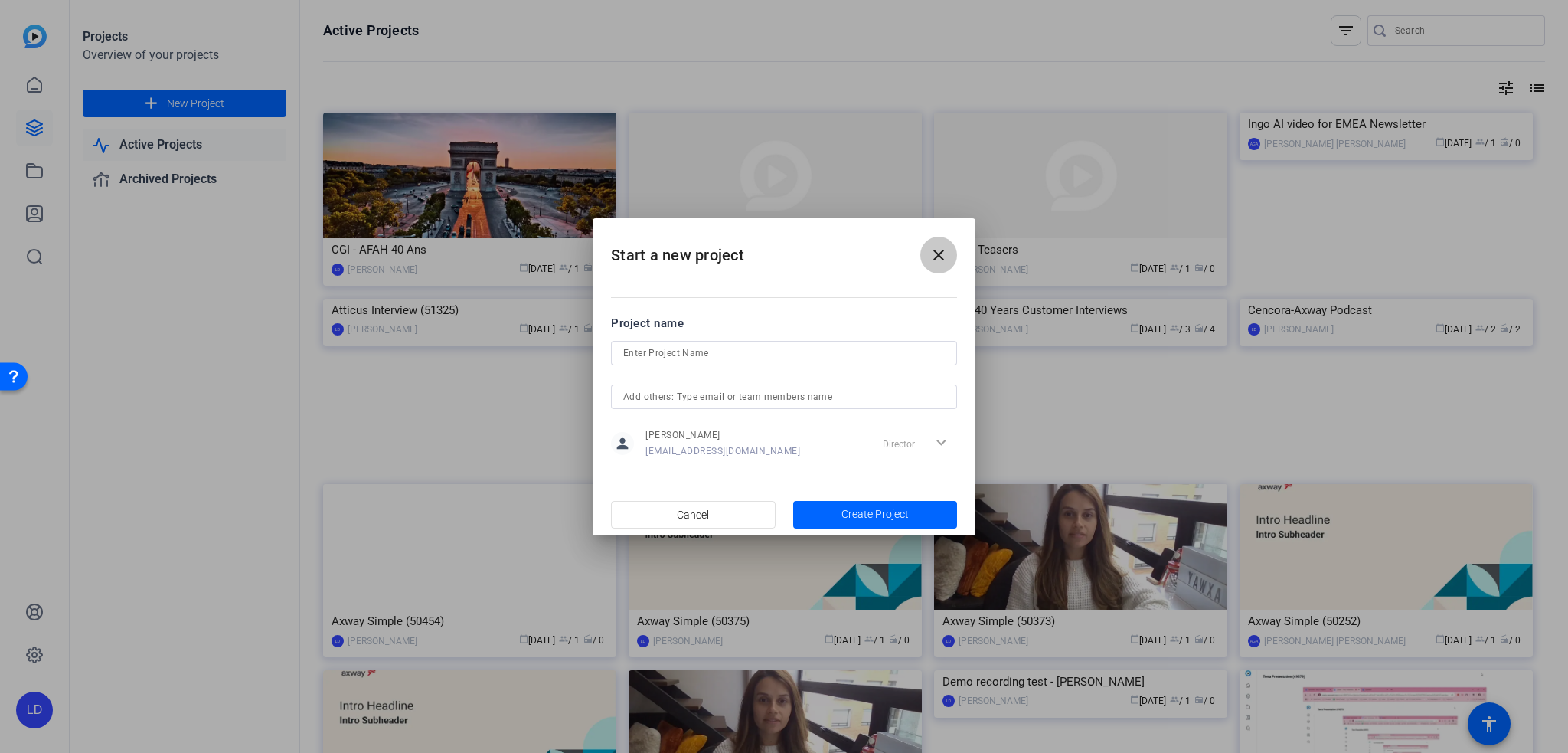
click at [943, 251] on mat-icon "close" at bounding box center [938, 254] width 18 height 18
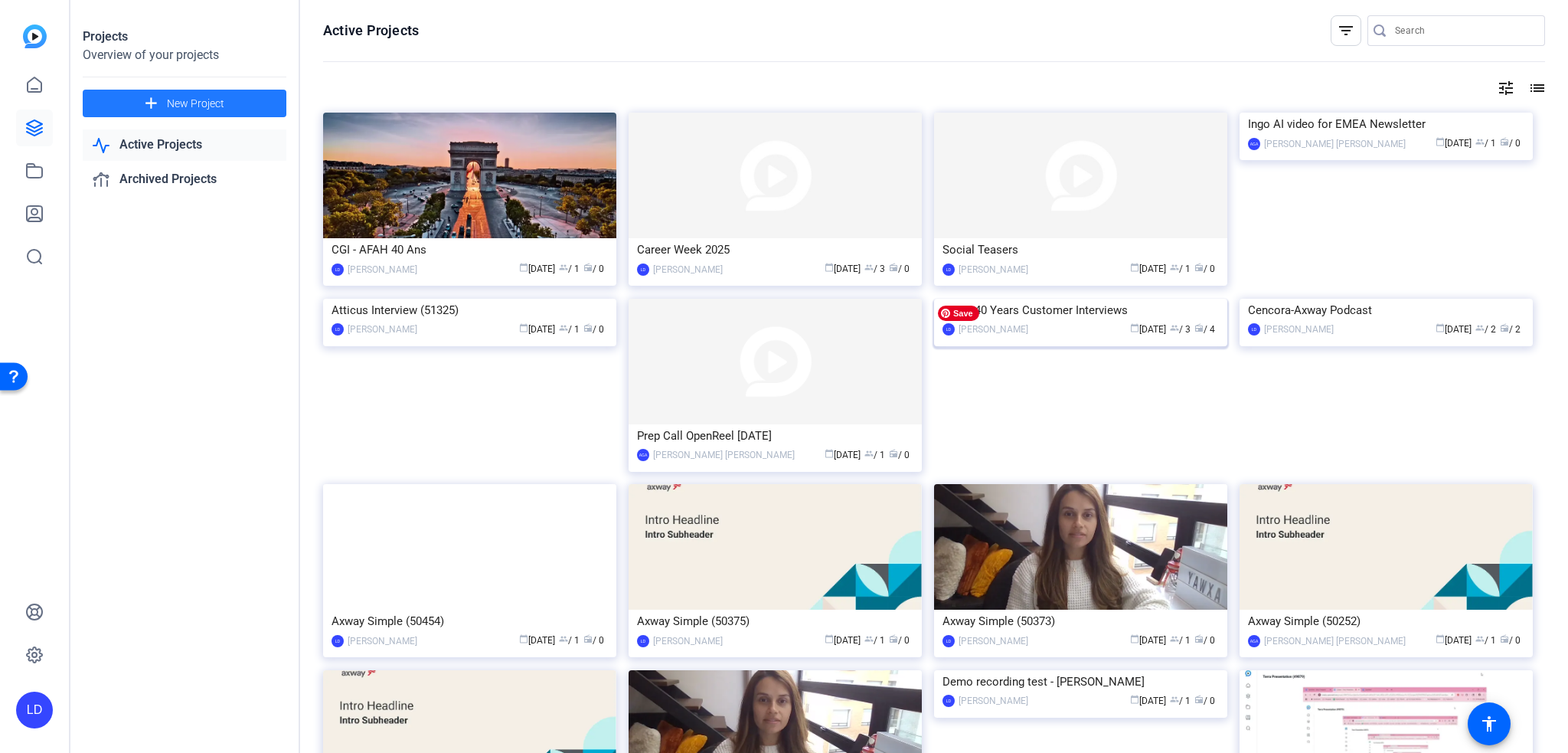
click at [1099, 299] on img at bounding box center [1080, 299] width 294 height 0
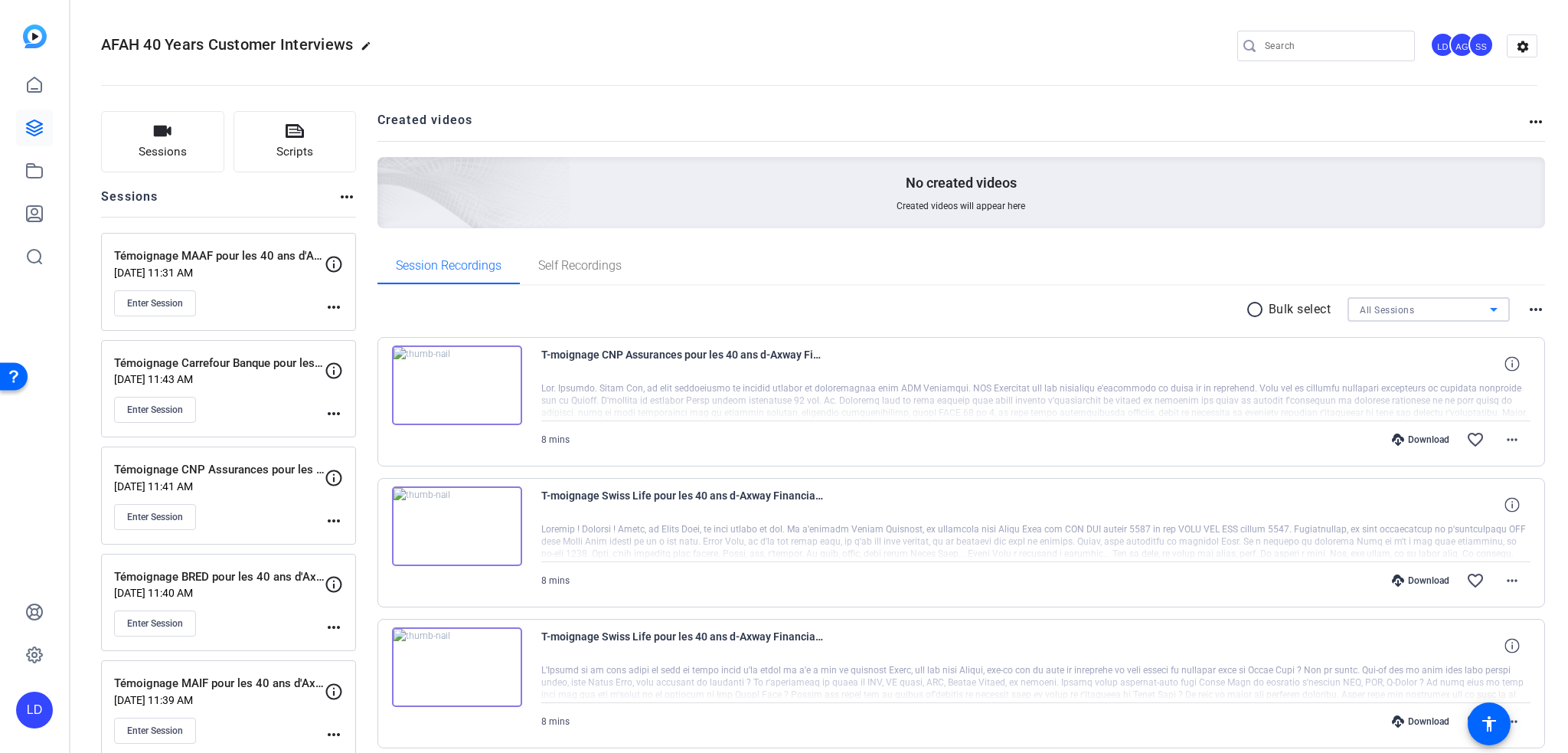
click at [1462, 312] on div "All Sessions" at bounding box center [1424, 310] width 130 height 19
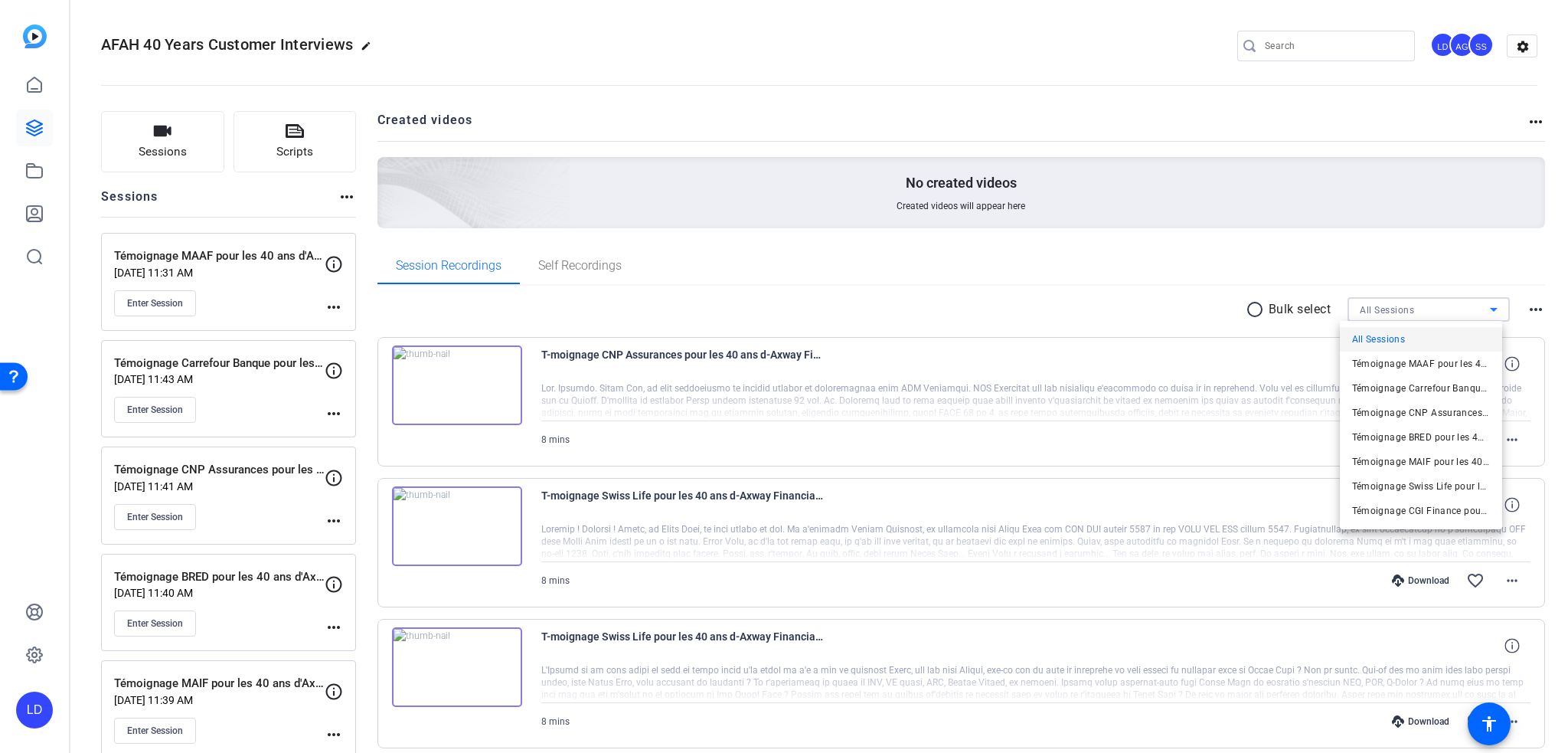
click at [1462, 312] on div at bounding box center [784, 376] width 1568 height 753
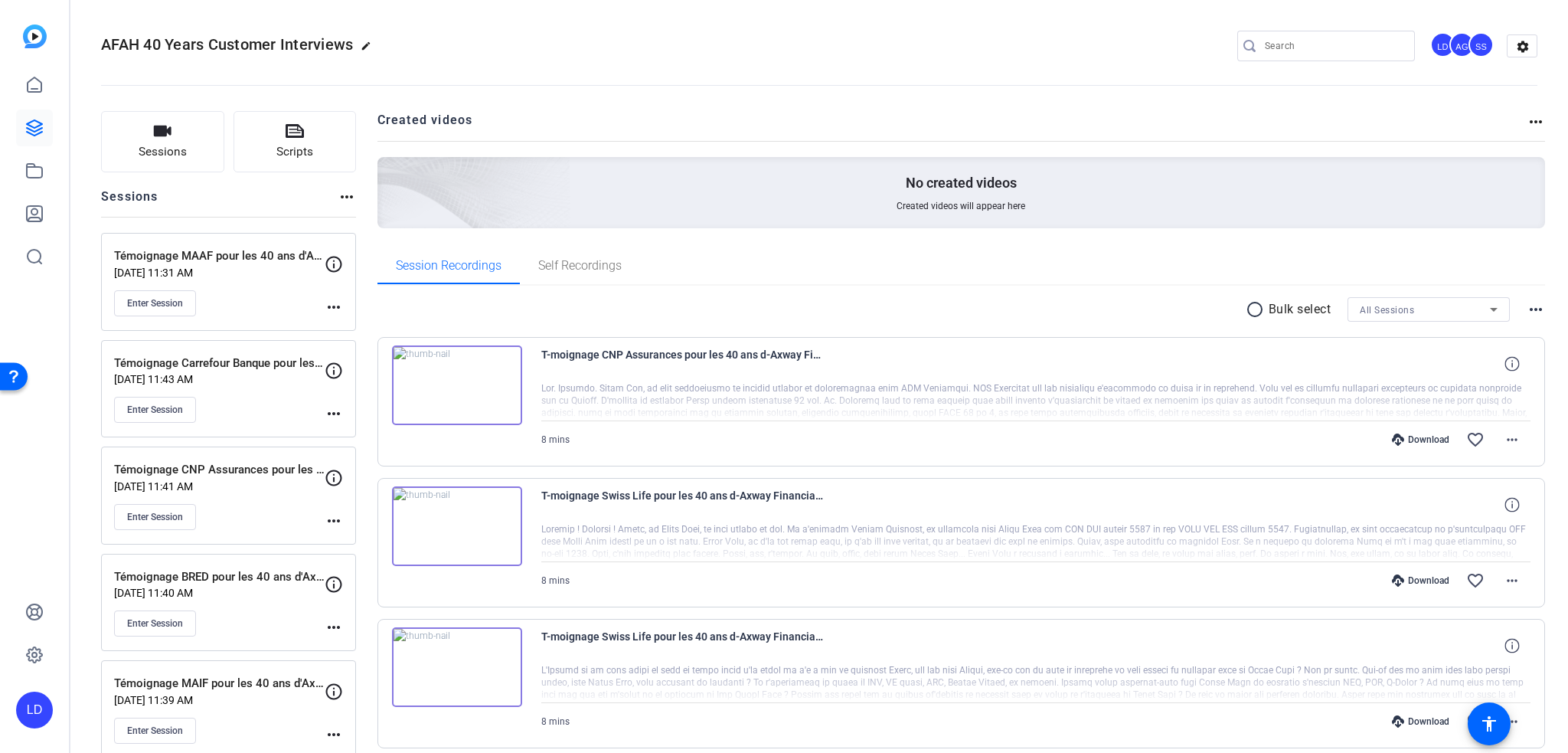
click at [1248, 309] on mat-icon "radio_button_unchecked" at bounding box center [1257, 309] width 23 height 18
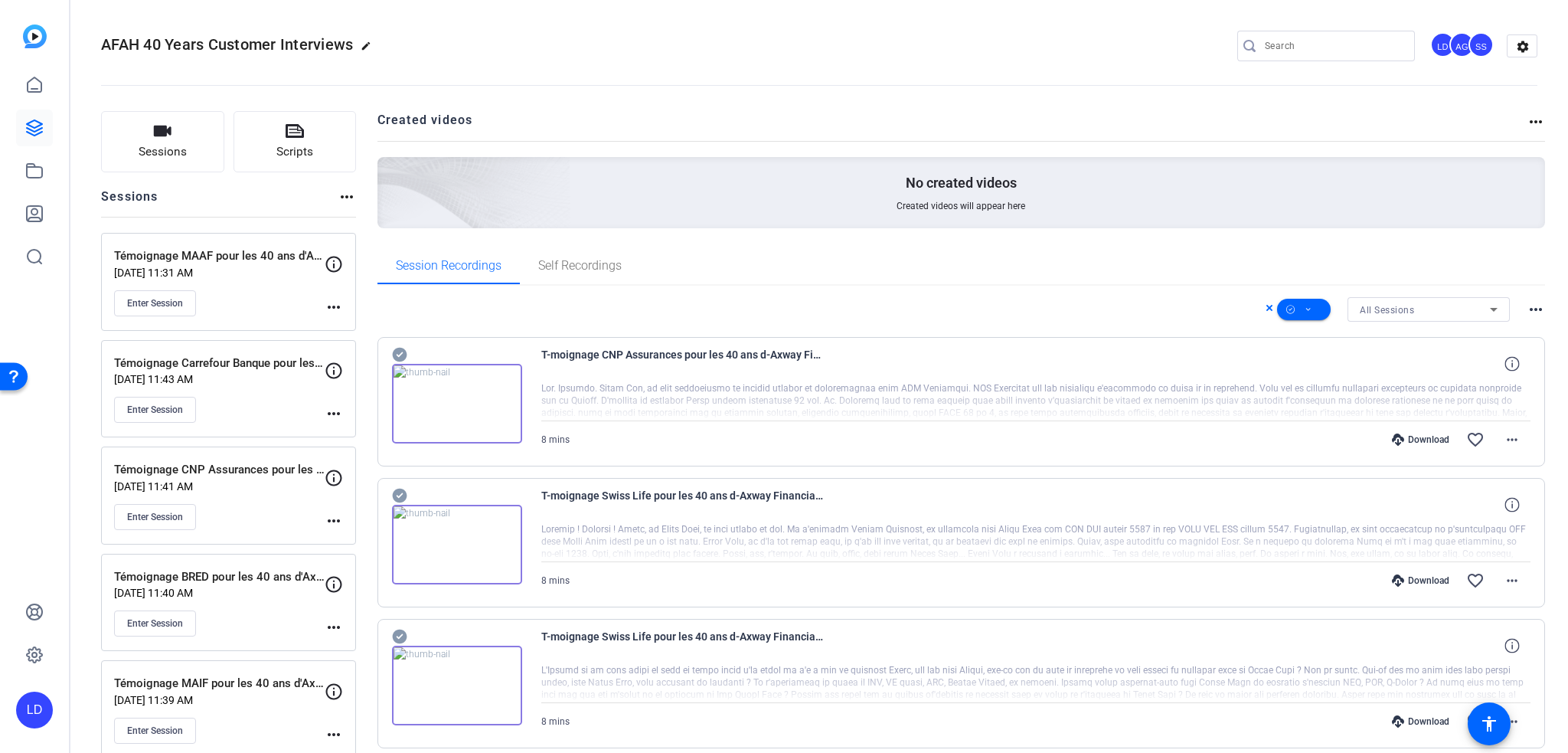
click at [401, 492] on icon at bounding box center [400, 495] width 16 height 18
click at [402, 493] on icon at bounding box center [399, 496] width 15 height 15
click at [400, 351] on icon at bounding box center [399, 355] width 15 height 15
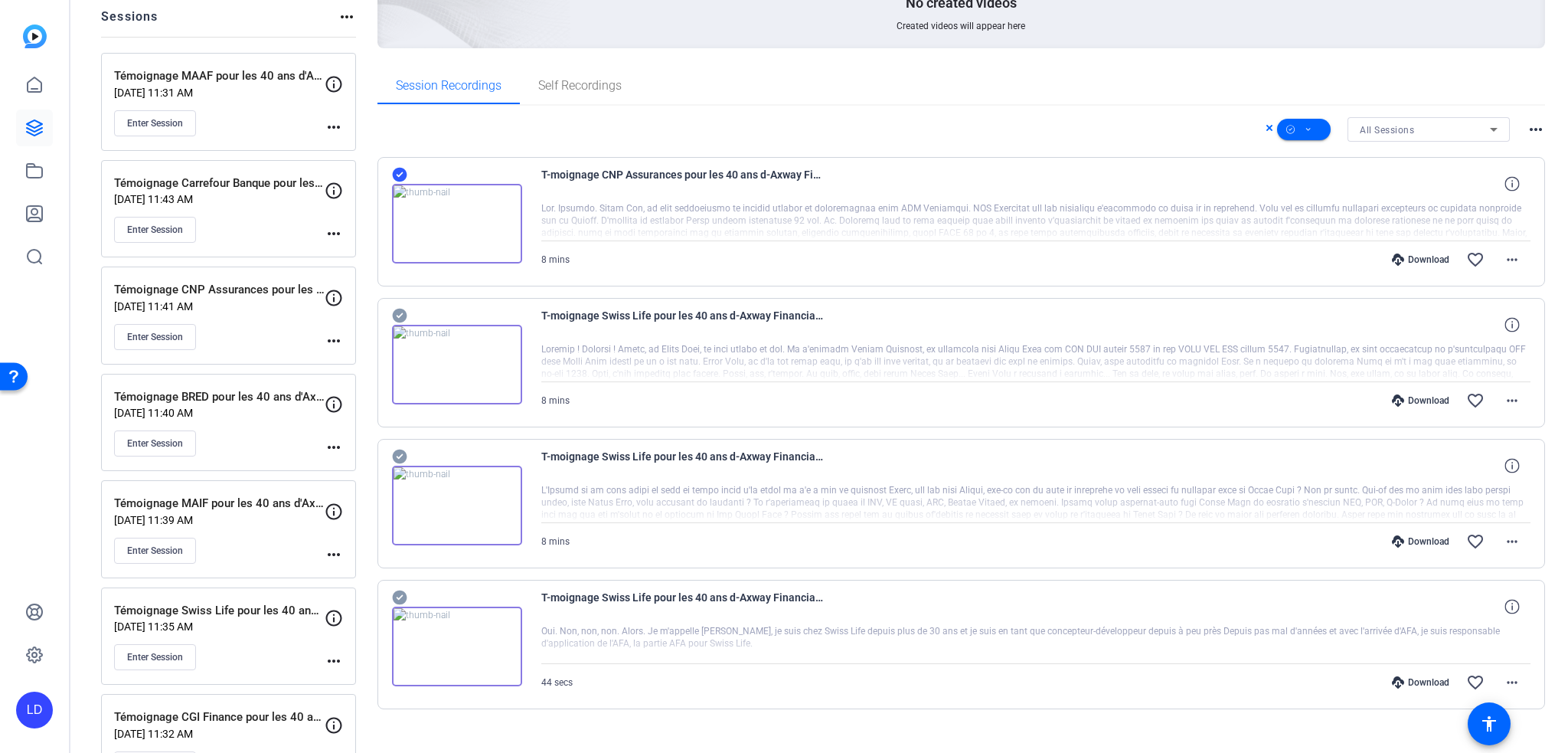
scroll to position [233, 0]
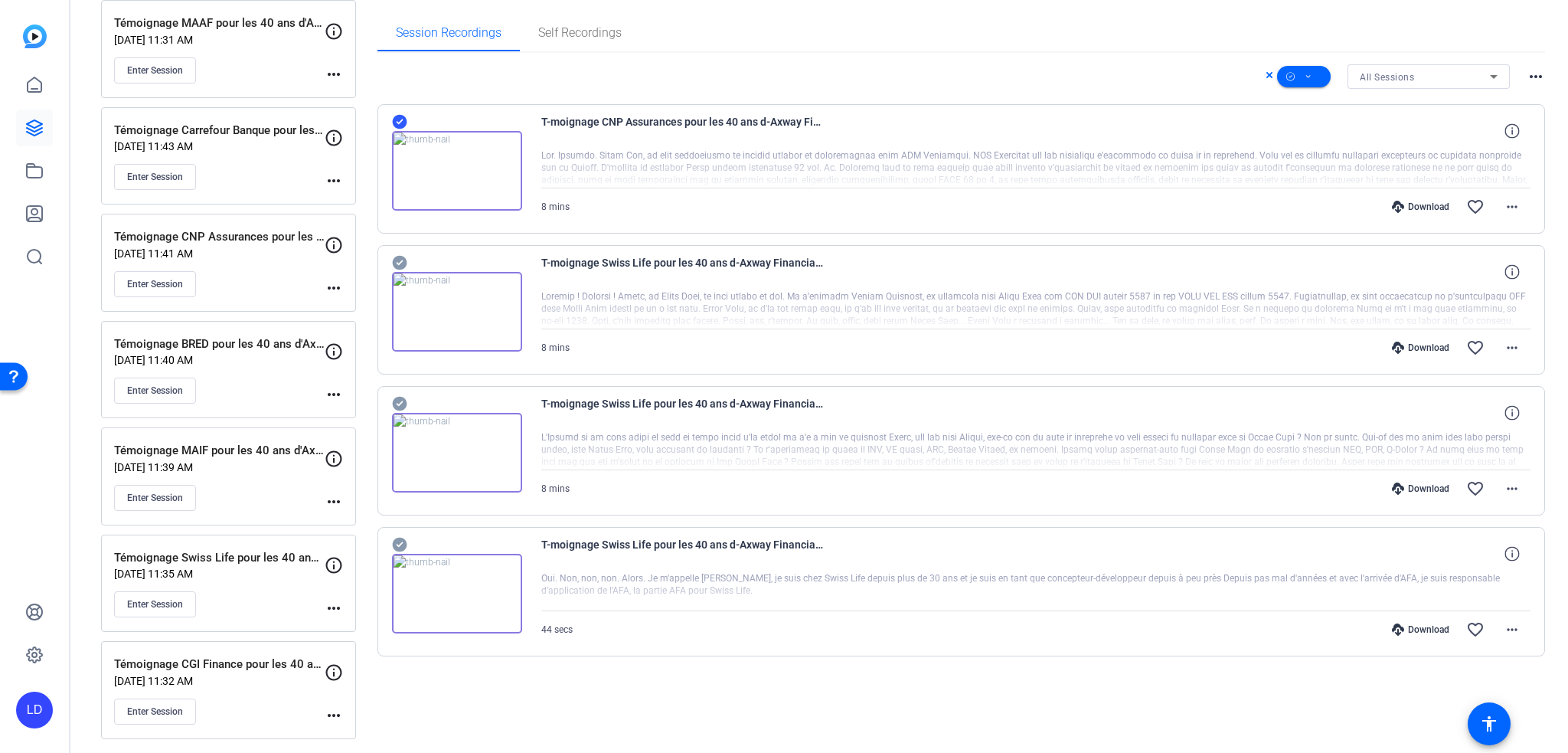
drag, startPoint x: 14, startPoint y: 124, endPoint x: 29, endPoint y: 128, distance: 15.5
click at [28, 128] on div "LD" at bounding box center [34, 376] width 69 height 753
click at [29, 128] on icon at bounding box center [35, 128] width 16 height 16
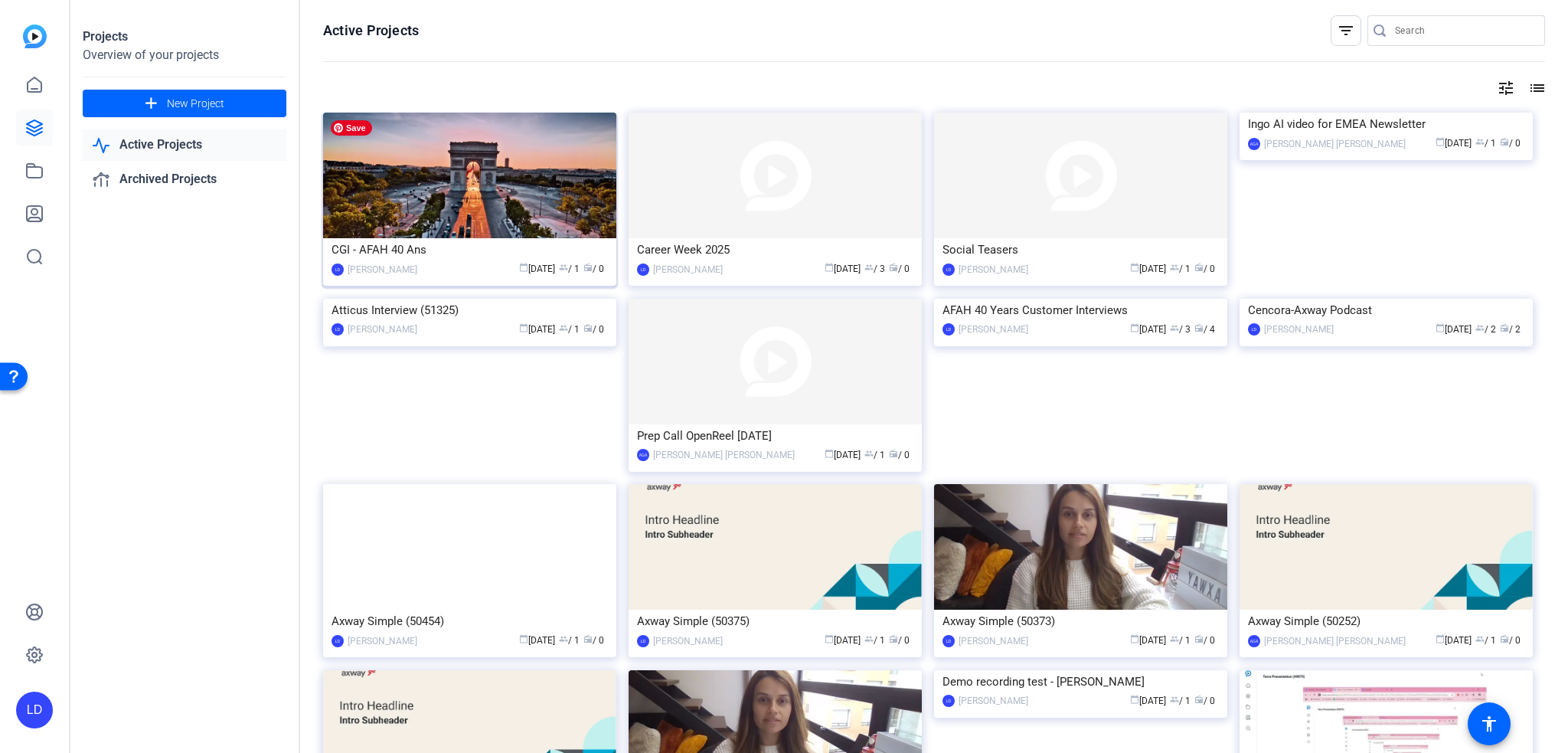
click at [508, 165] on img at bounding box center [470, 175] width 294 height 126
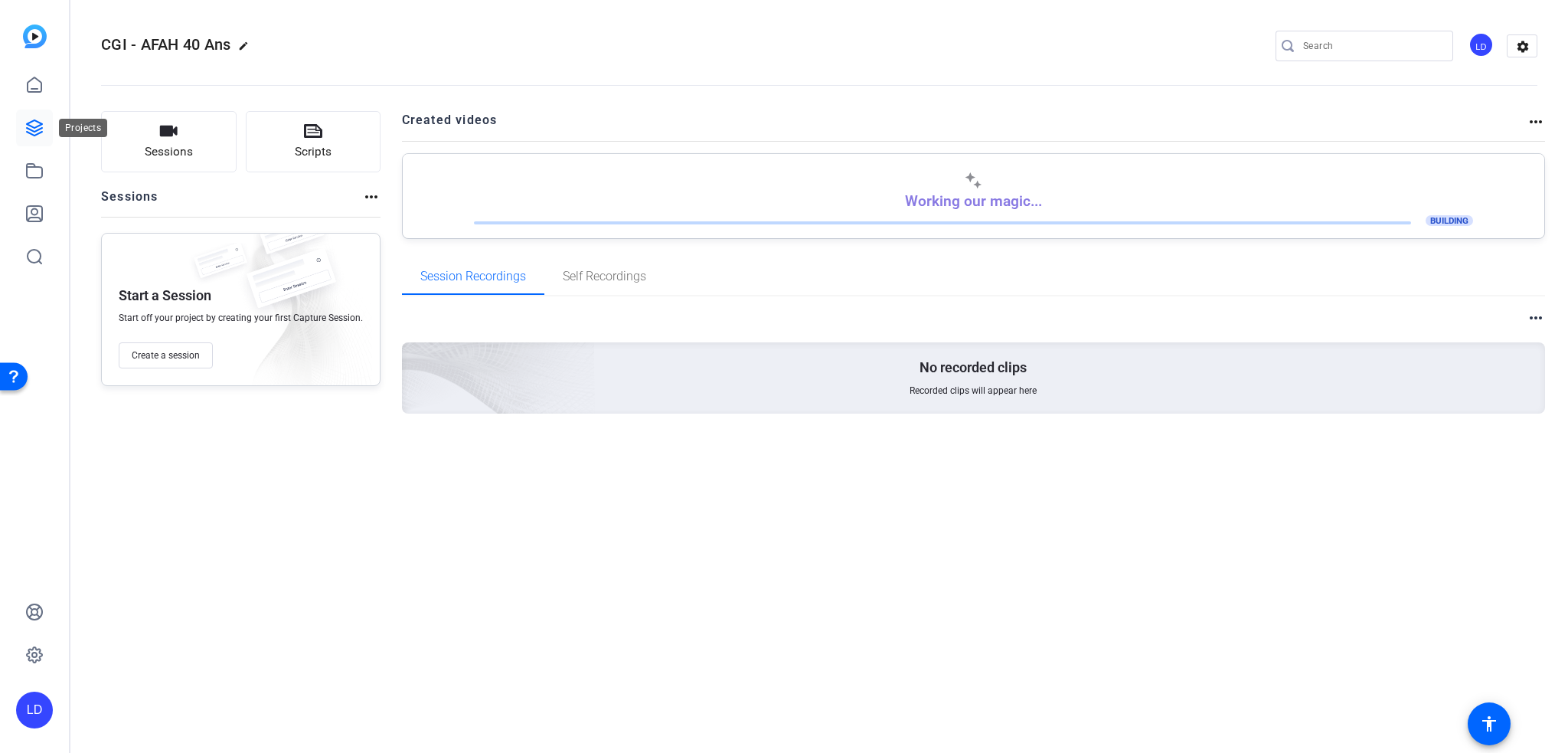
click at [28, 113] on link at bounding box center [34, 128] width 37 height 37
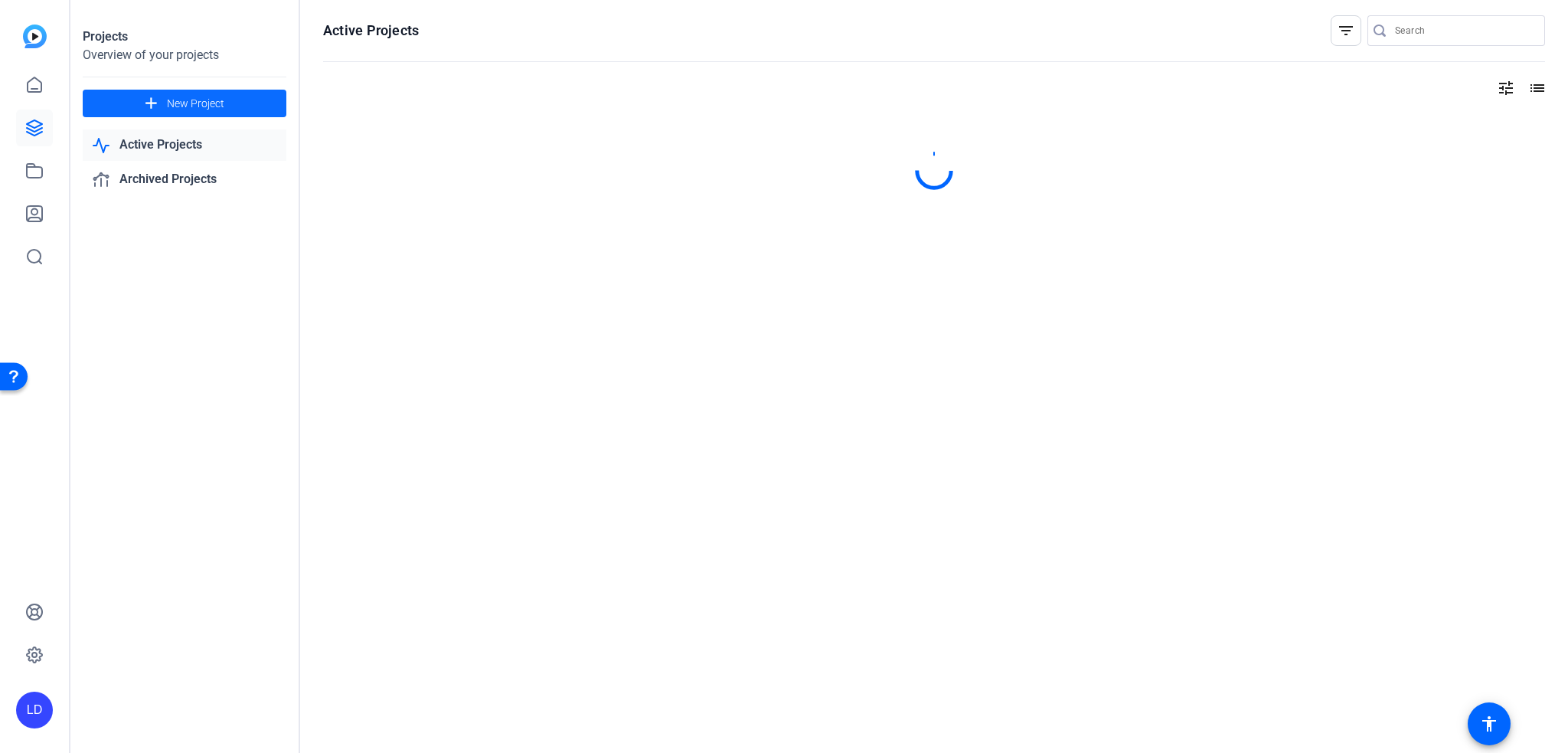
click at [196, 92] on span at bounding box center [185, 104] width 204 height 37
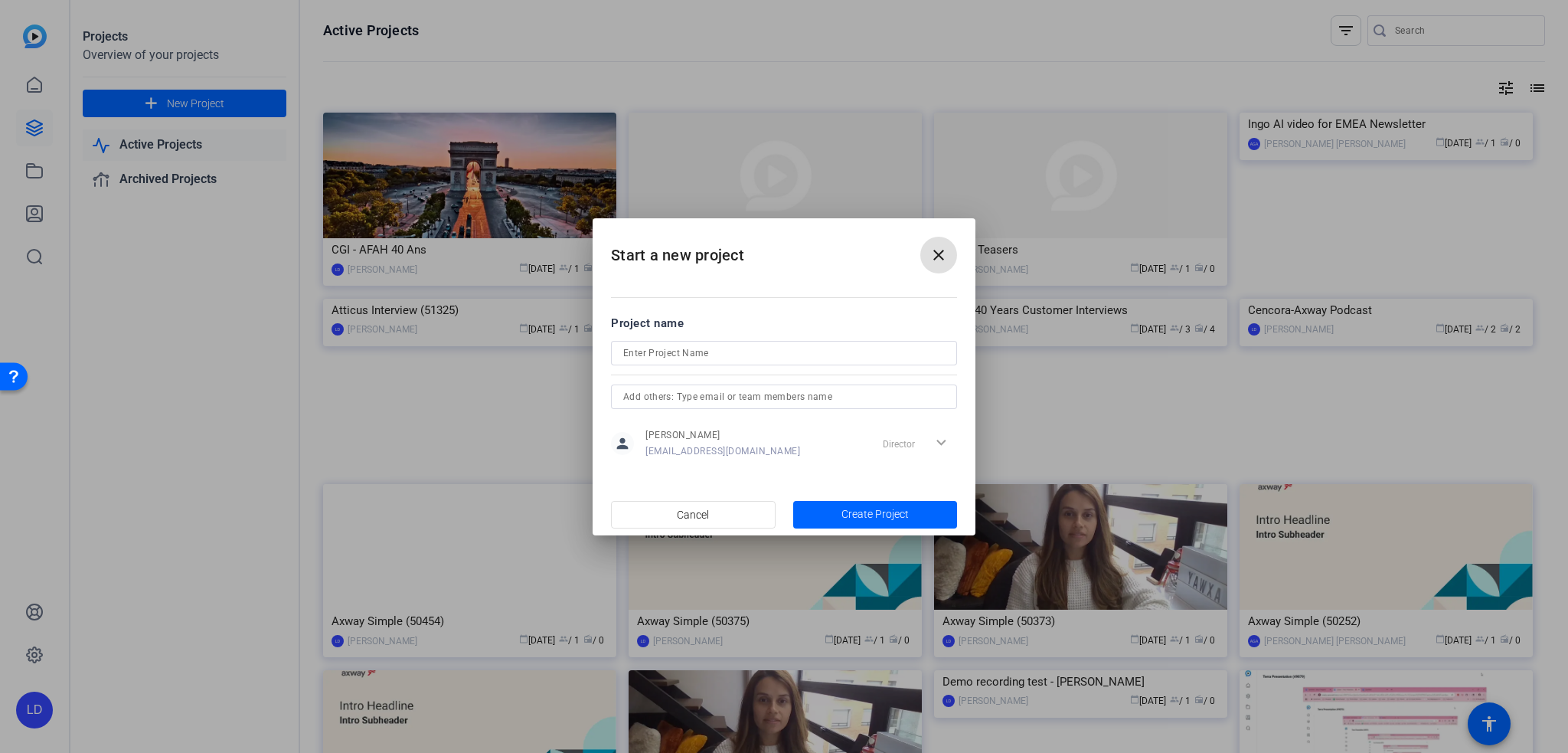
click at [942, 262] on mat-icon "close" at bounding box center [938, 254] width 18 height 18
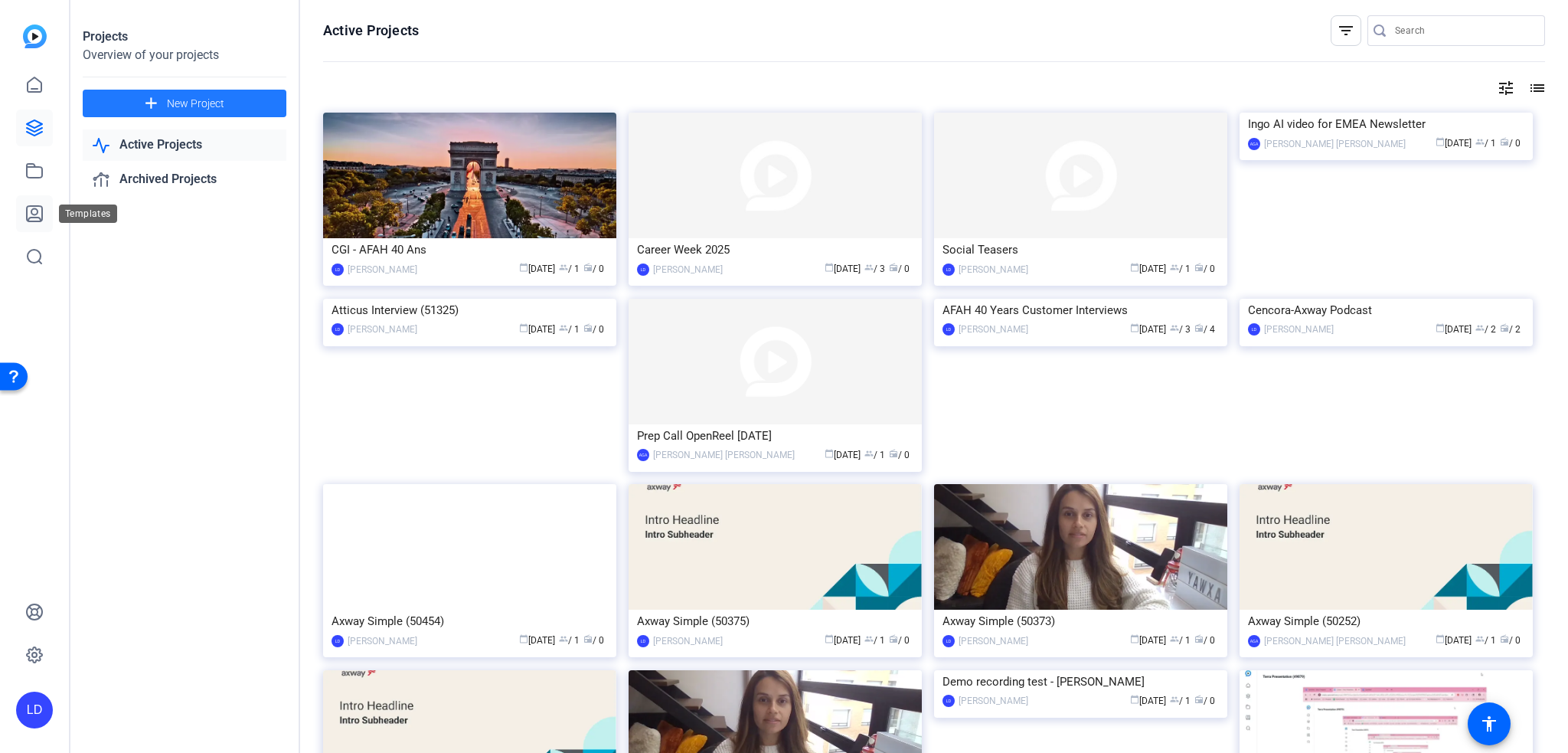
click at [29, 211] on icon at bounding box center [34, 214] width 18 height 18
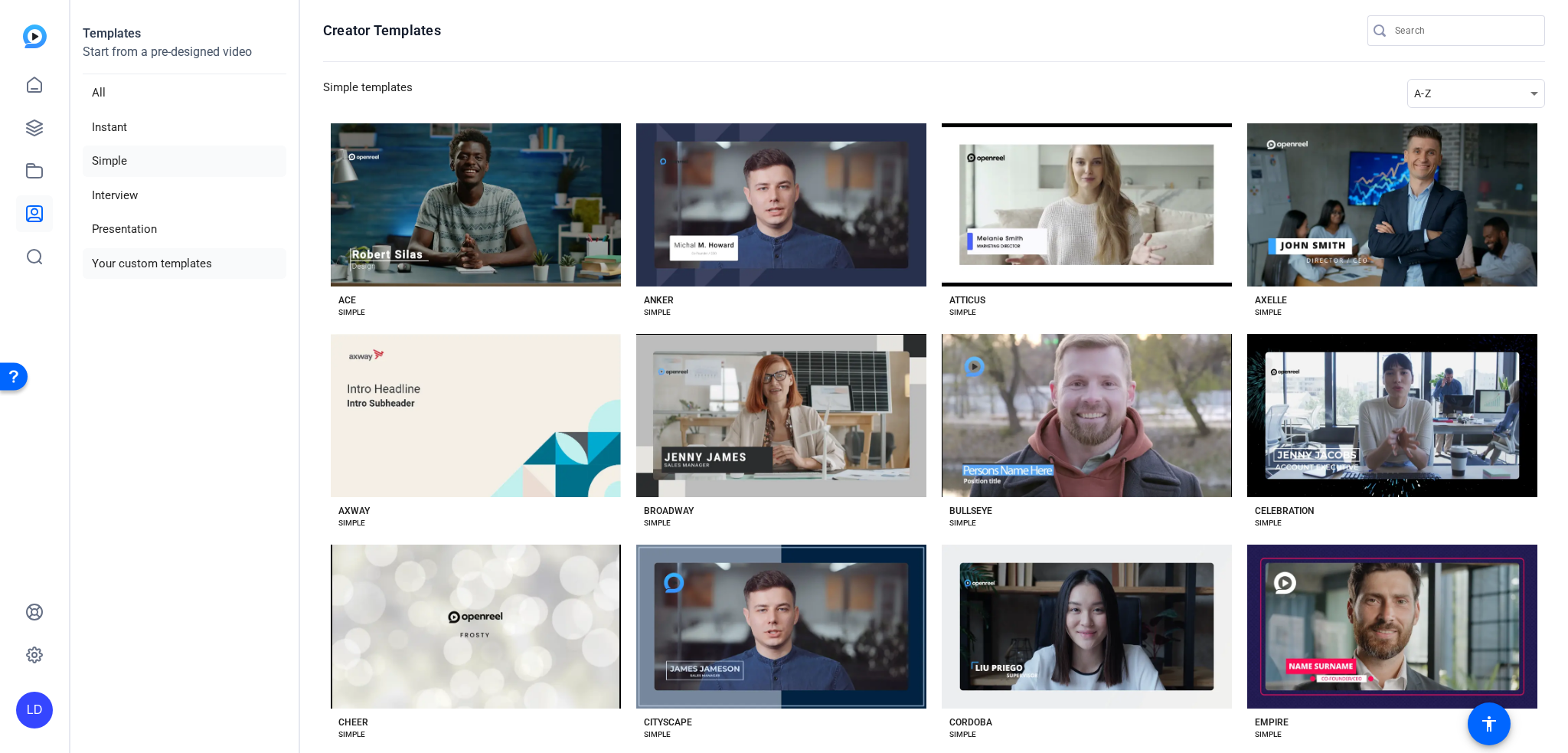
click at [116, 260] on li "Your custom templates" at bounding box center [185, 264] width 204 height 31
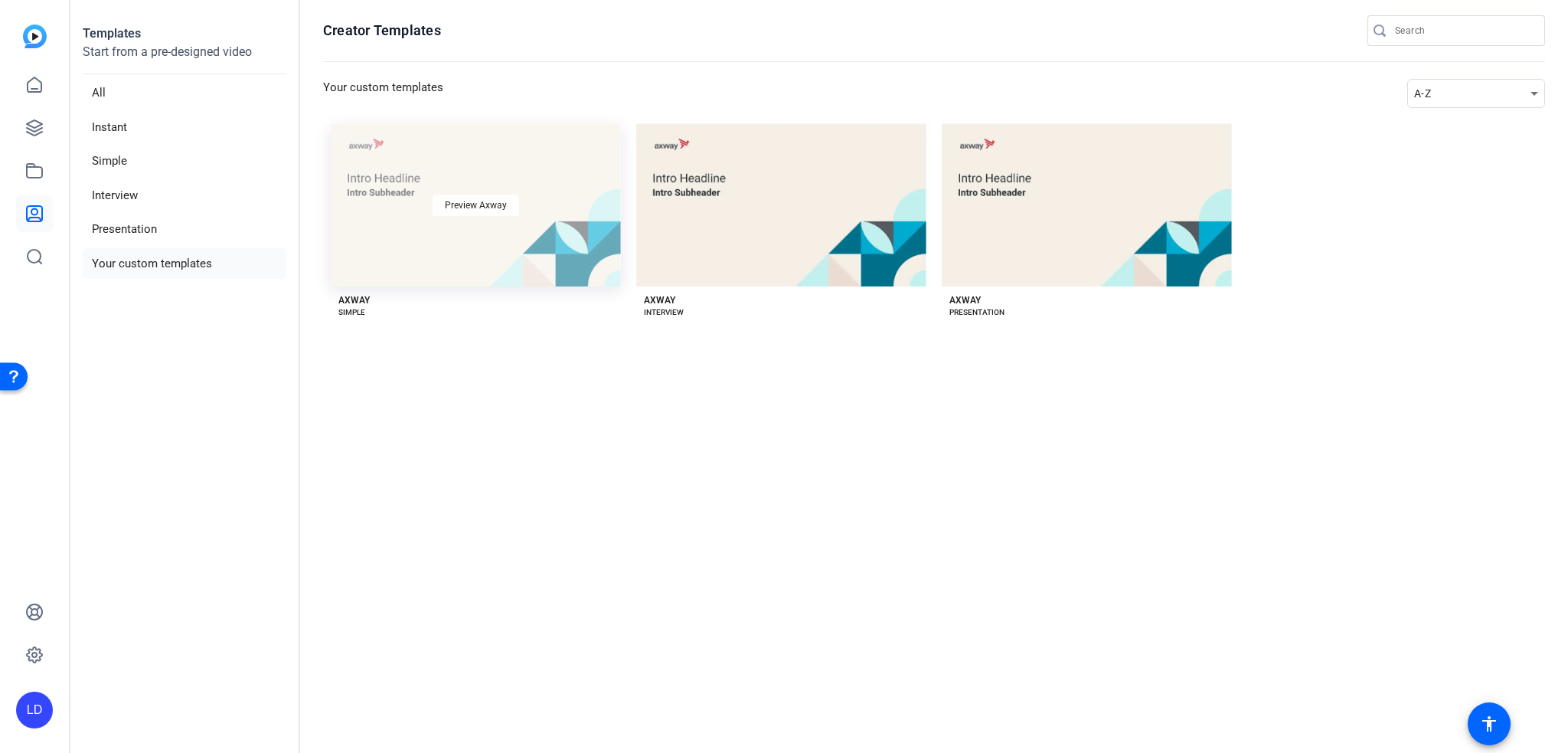
click at [464, 205] on span "Preview Axway" at bounding box center [476, 205] width 62 height 10
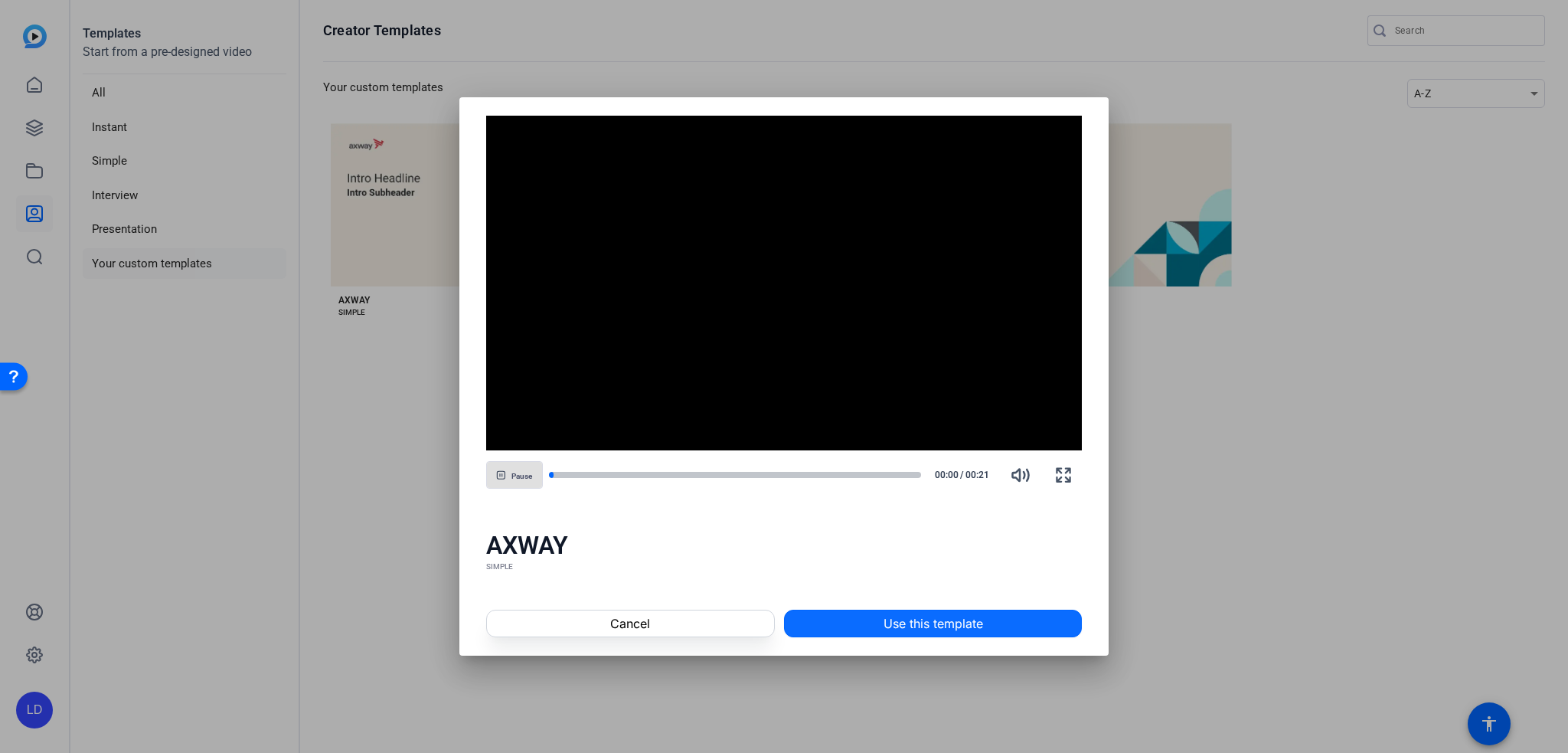
click at [862, 625] on span at bounding box center [933, 623] width 296 height 37
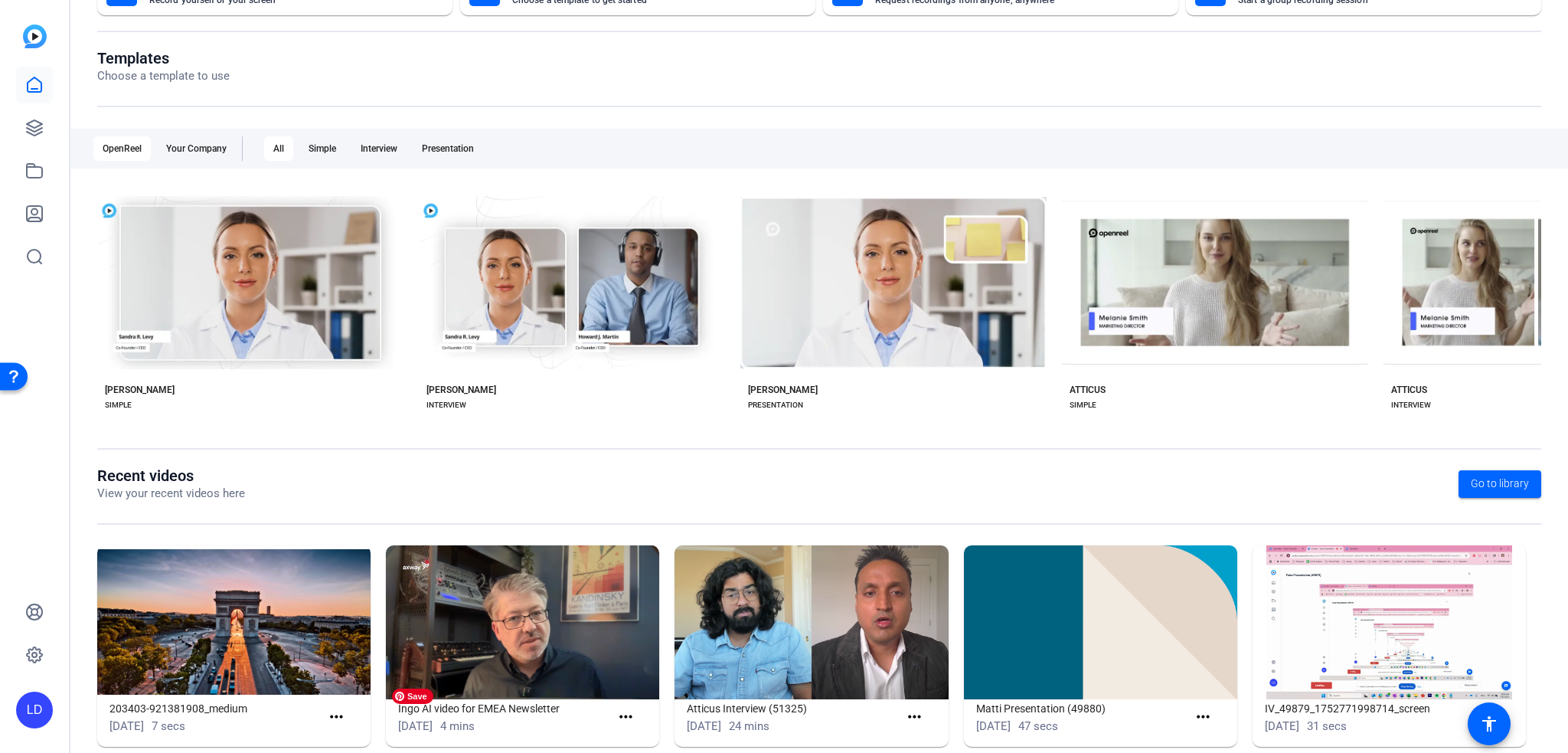
scroll to position [162, 0]
